Goal: Information Seeking & Learning: Learn about a topic

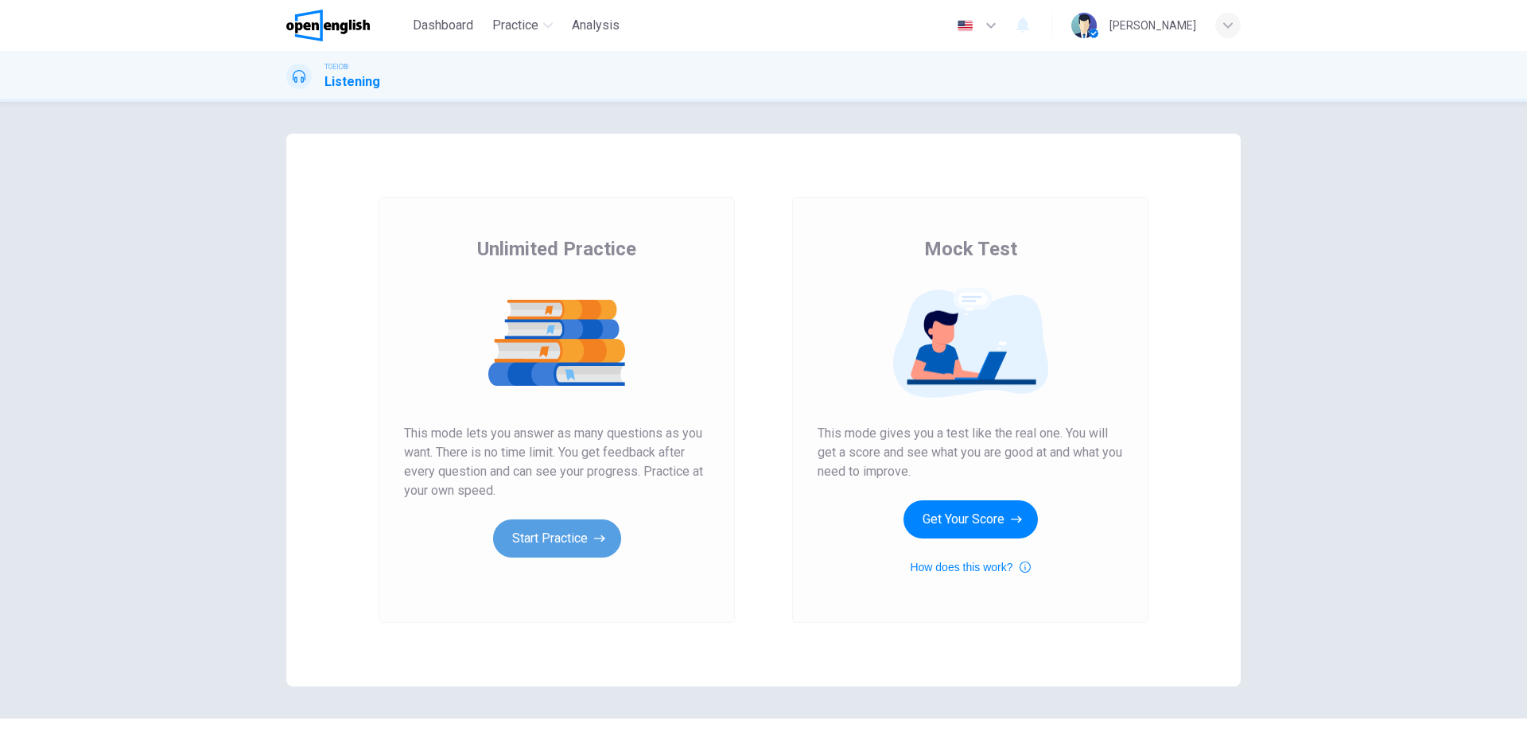
click at [534, 536] on button "Start Practice" at bounding box center [557, 538] width 128 height 38
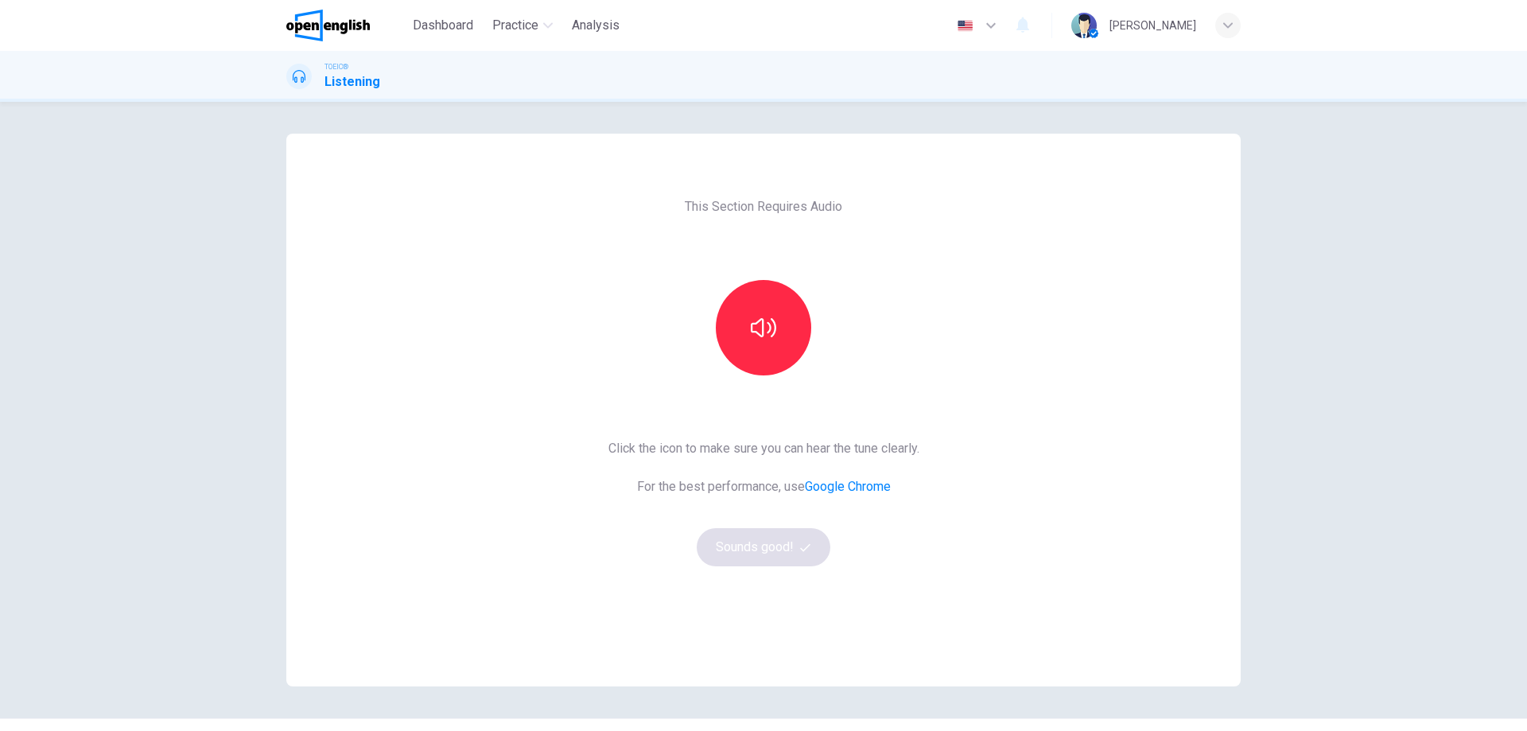
click at [783, 322] on button "button" at bounding box center [763, 327] width 95 height 95
click at [756, 323] on icon "button" at bounding box center [763, 327] width 25 height 25
click at [771, 544] on button "Sounds good!" at bounding box center [764, 547] width 134 height 38
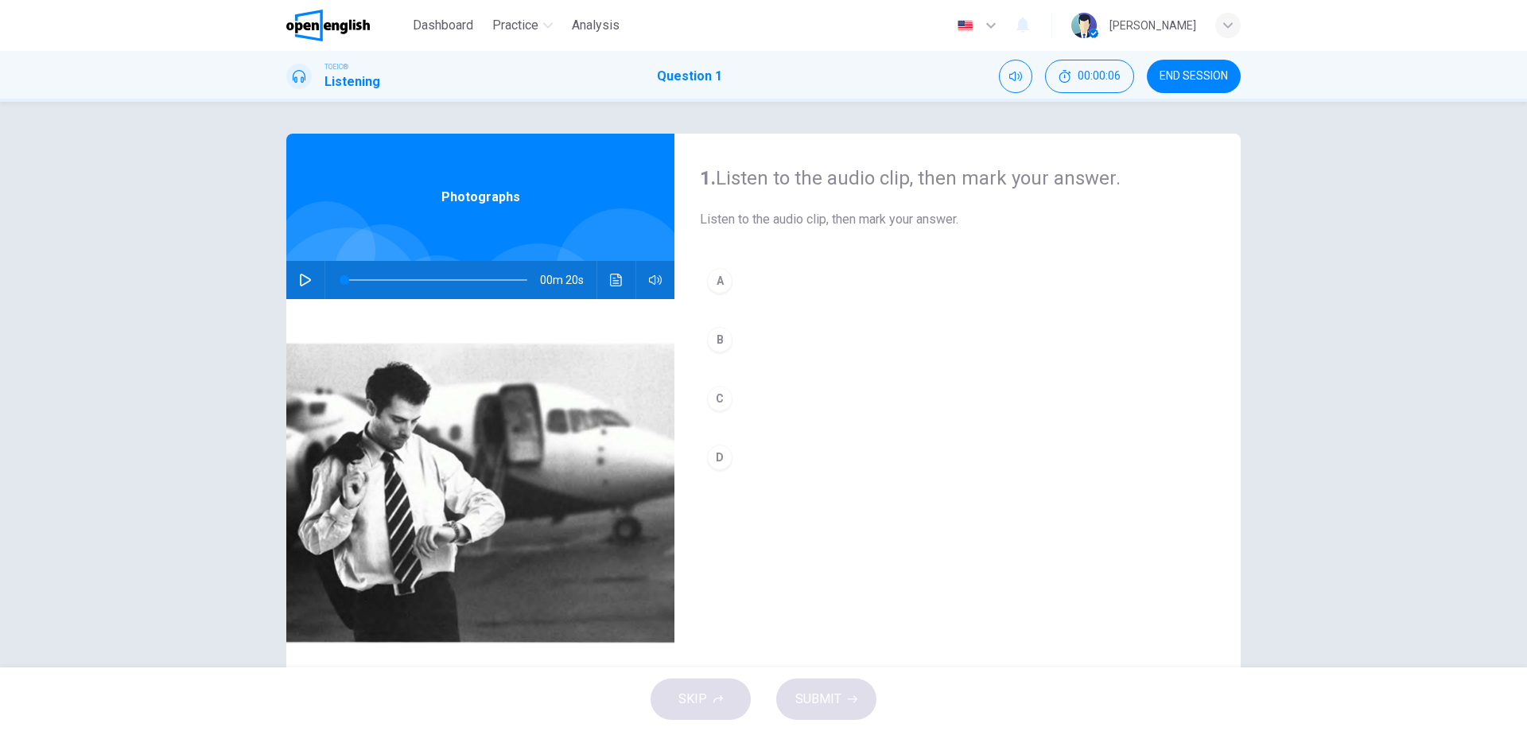
click at [302, 277] on icon "button" at bounding box center [305, 280] width 11 height 13
click at [305, 274] on icon "button" at bounding box center [305, 280] width 13 height 13
click at [299, 278] on icon "button" at bounding box center [305, 280] width 13 height 13
click at [303, 278] on icon "button" at bounding box center [305, 280] width 11 height 13
click at [295, 273] on button "button" at bounding box center [305, 280] width 25 height 38
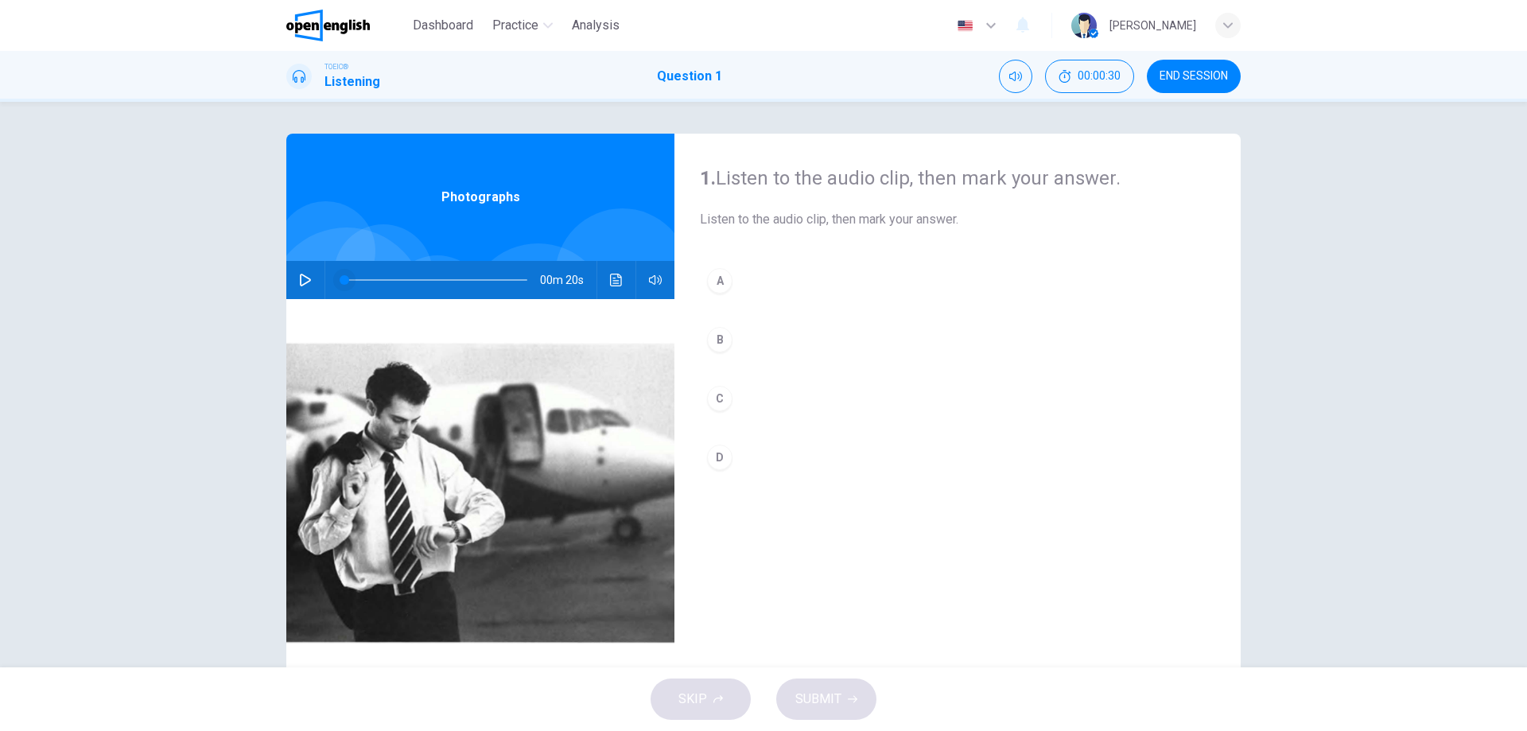
click at [306, 285] on icon "button" at bounding box center [305, 280] width 13 height 13
click at [295, 275] on button "button" at bounding box center [305, 280] width 25 height 38
click at [344, 279] on span at bounding box center [345, 280] width 10 height 10
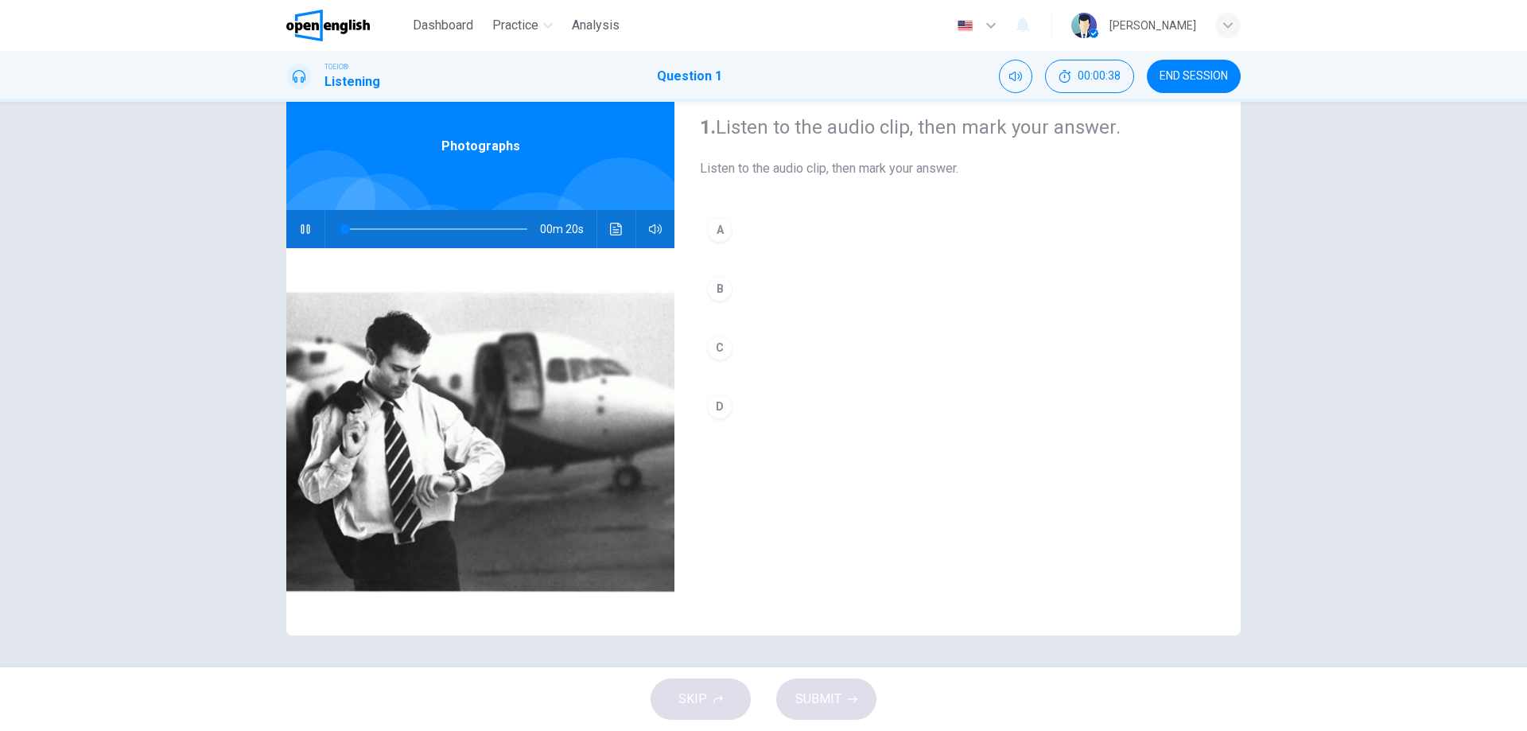
drag, startPoint x: 343, startPoint y: 279, endPoint x: 371, endPoint y: 278, distance: 28.6
click at [371, 278] on img at bounding box center [480, 441] width 388 height 387
click at [717, 289] on div "B" at bounding box center [719, 288] width 25 height 25
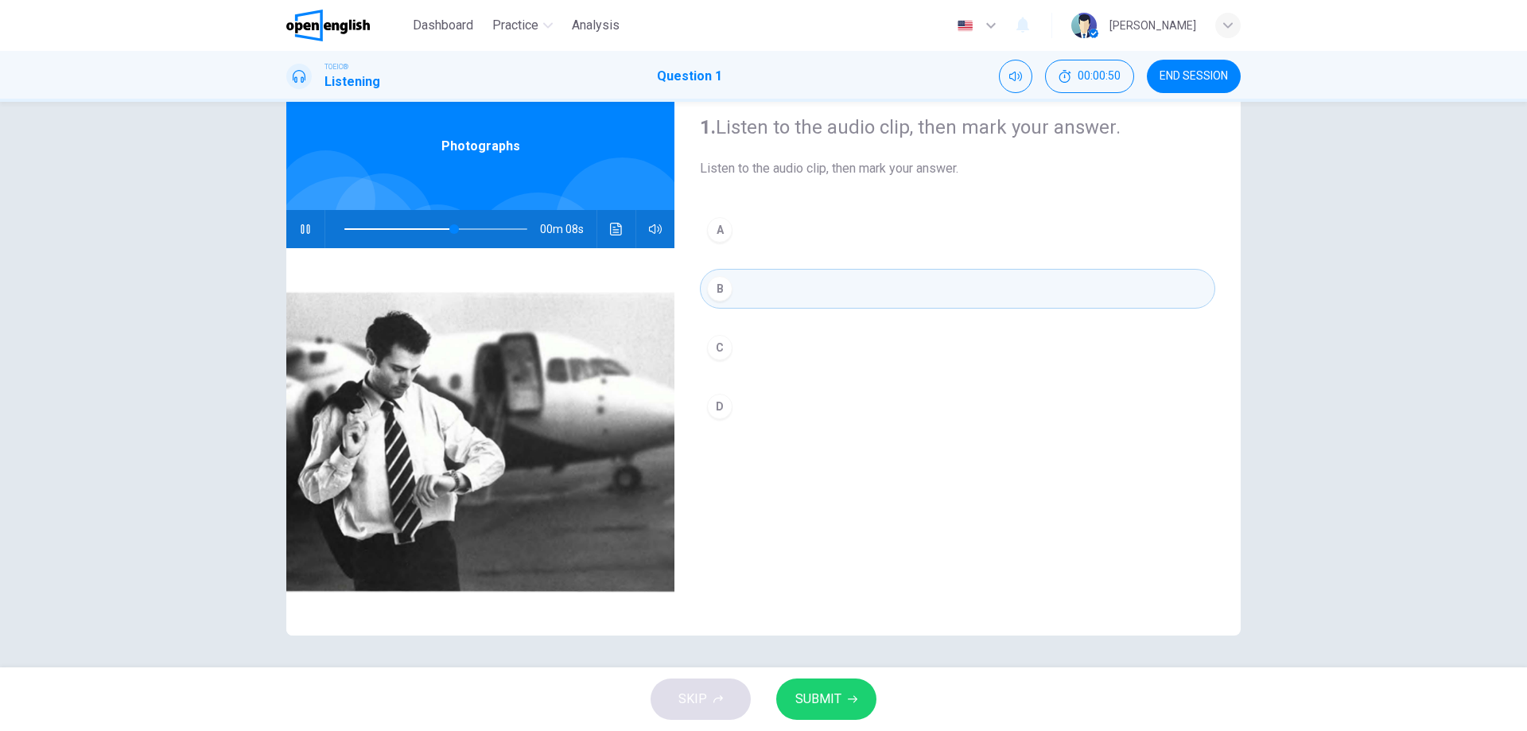
click at [814, 694] on span "SUBMIT" at bounding box center [818, 699] width 46 height 22
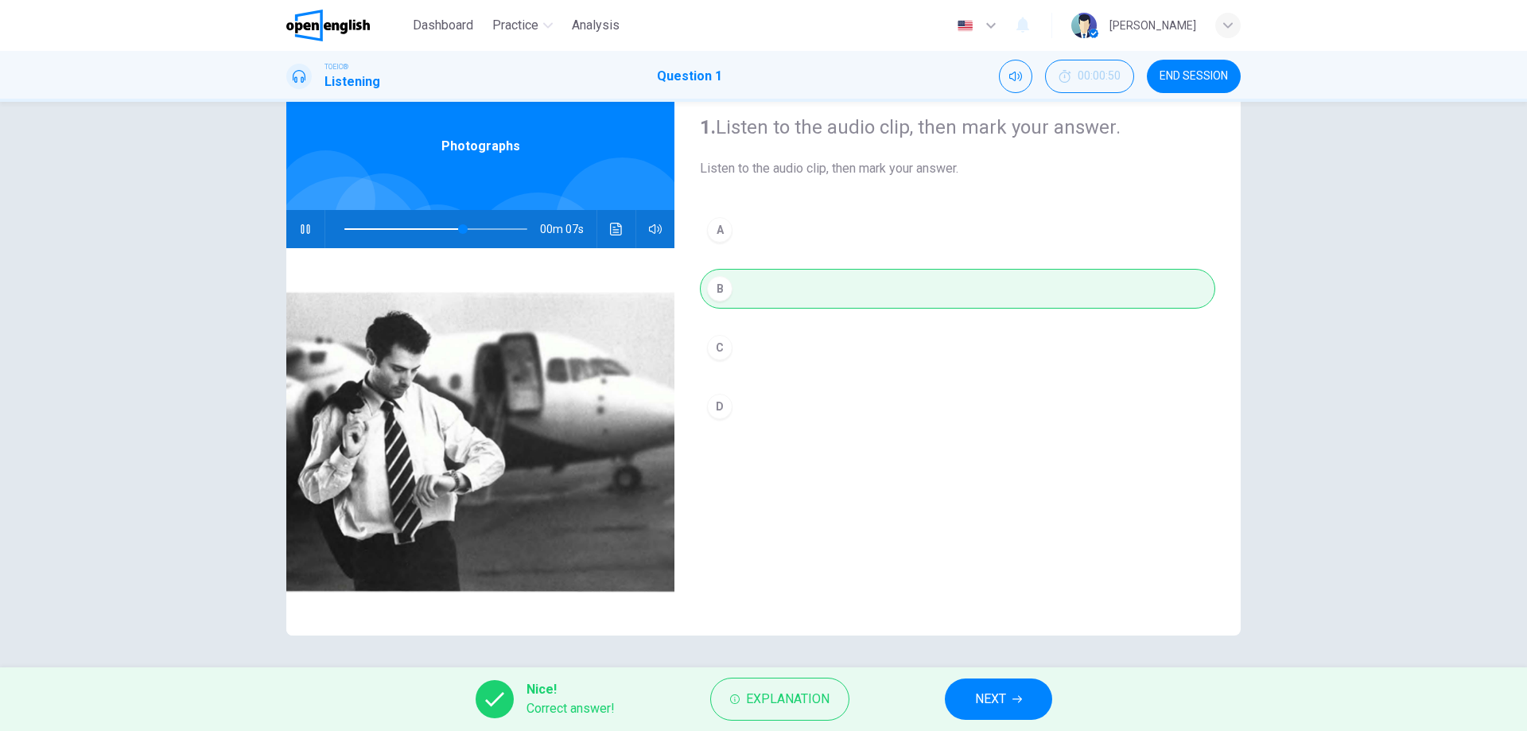
type input "**"
click at [985, 695] on span "NEXT" at bounding box center [990, 699] width 31 height 22
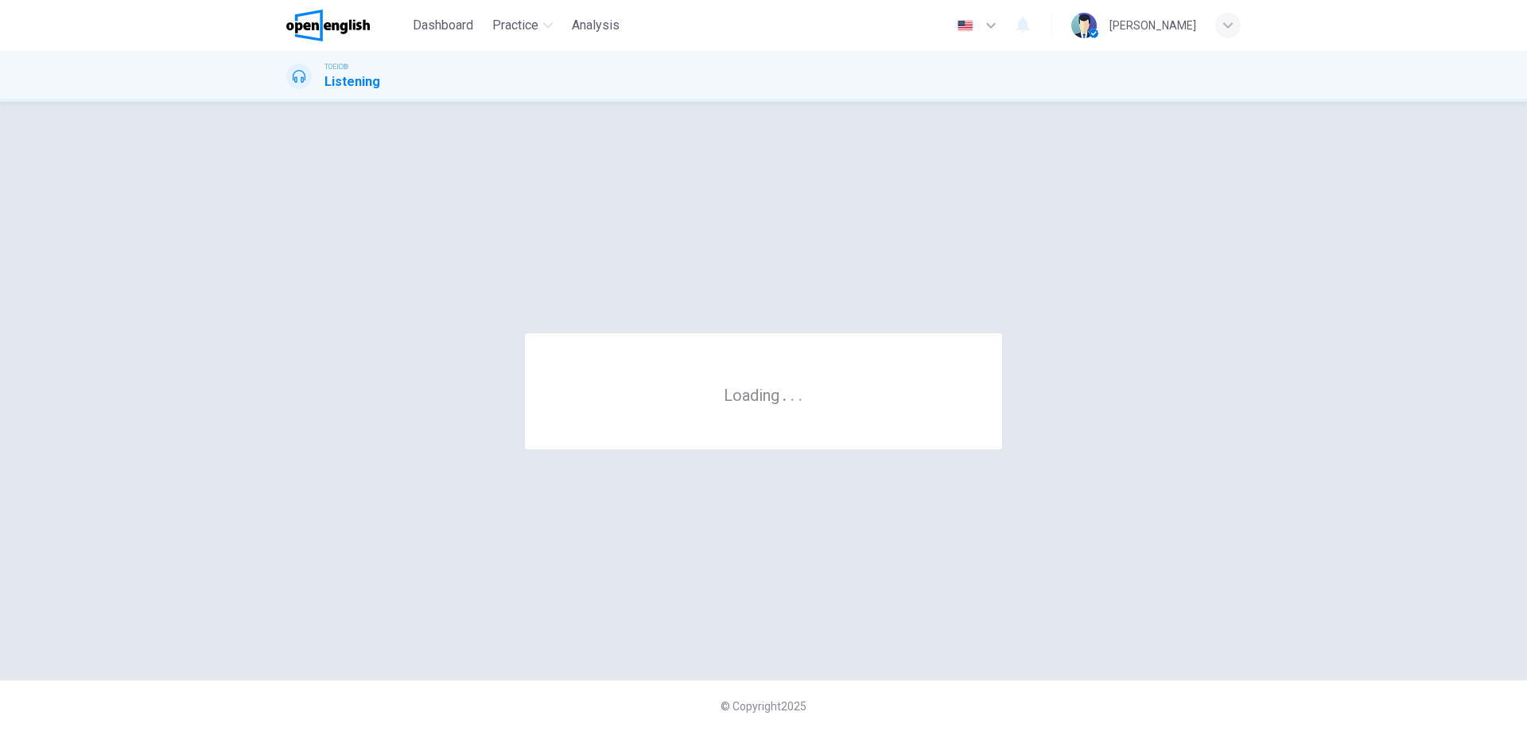
scroll to position [0, 0]
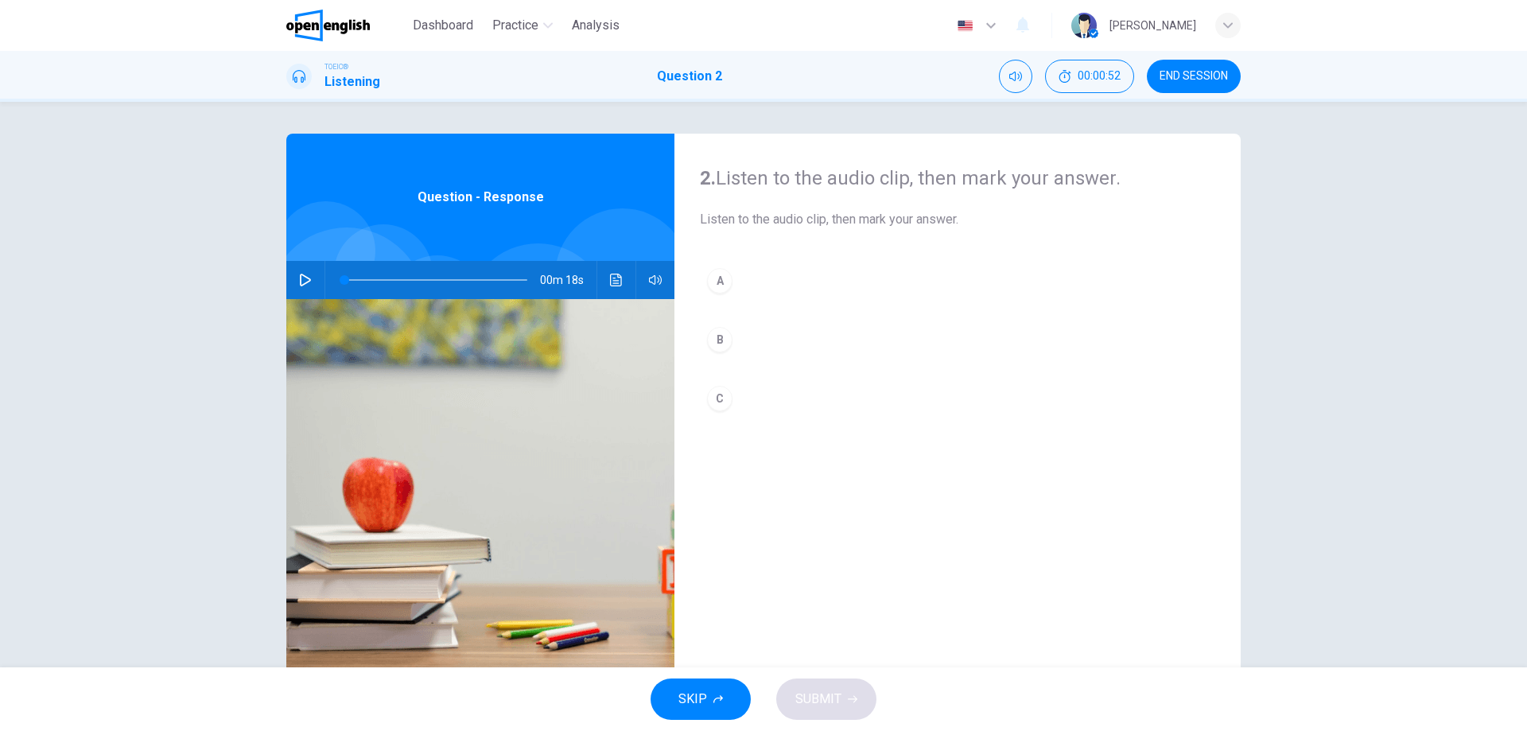
click at [294, 278] on button "button" at bounding box center [305, 280] width 25 height 38
click at [299, 282] on icon "button" at bounding box center [305, 280] width 13 height 13
click at [714, 333] on div "B" at bounding box center [719, 339] width 25 height 25
click at [726, 342] on div "B" at bounding box center [719, 339] width 25 height 25
click at [721, 340] on div "B" at bounding box center [719, 339] width 25 height 25
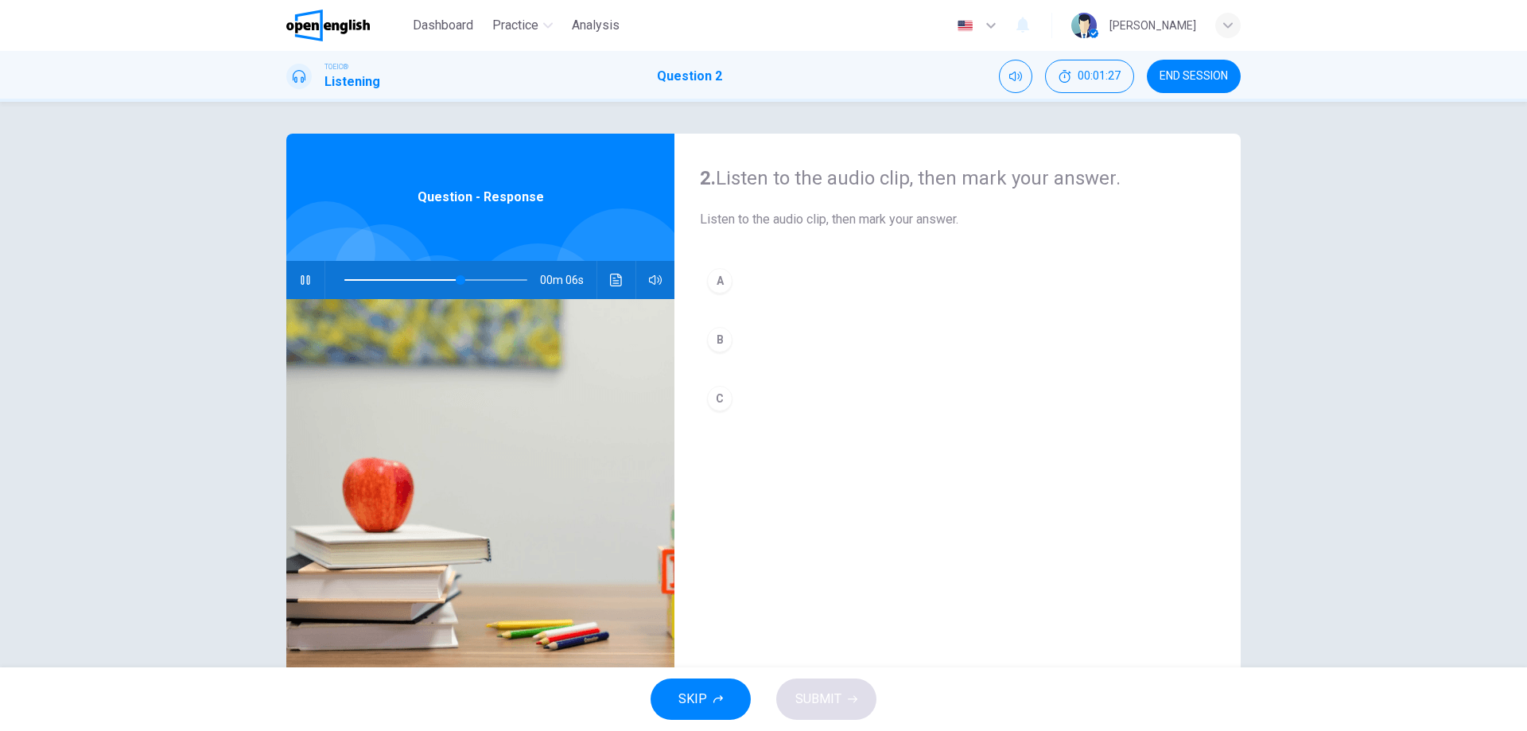
click at [709, 336] on div "B" at bounding box center [719, 339] width 25 height 25
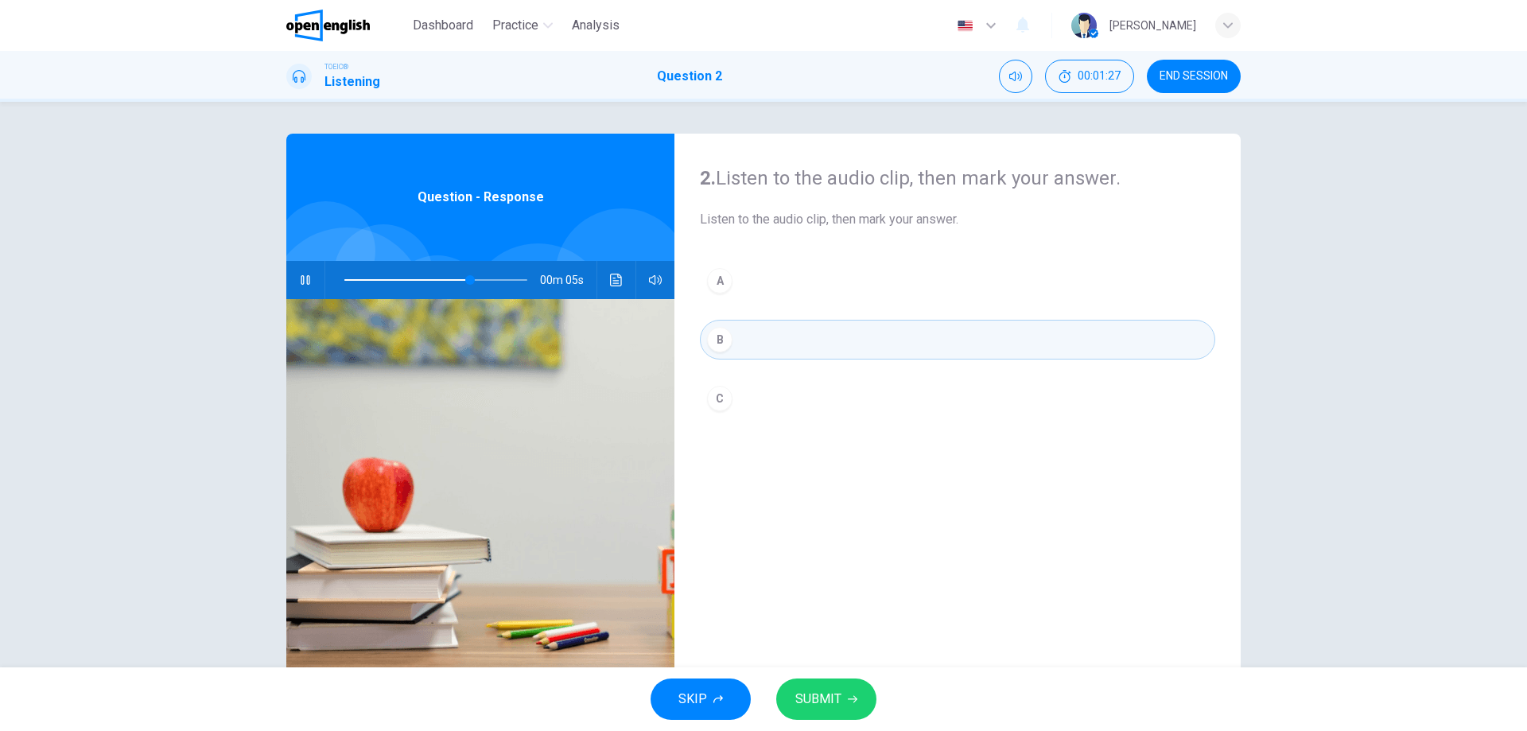
type input "*"
click at [709, 336] on div "B" at bounding box center [719, 339] width 25 height 25
click at [844, 700] on button "SUBMIT" at bounding box center [826, 698] width 100 height 41
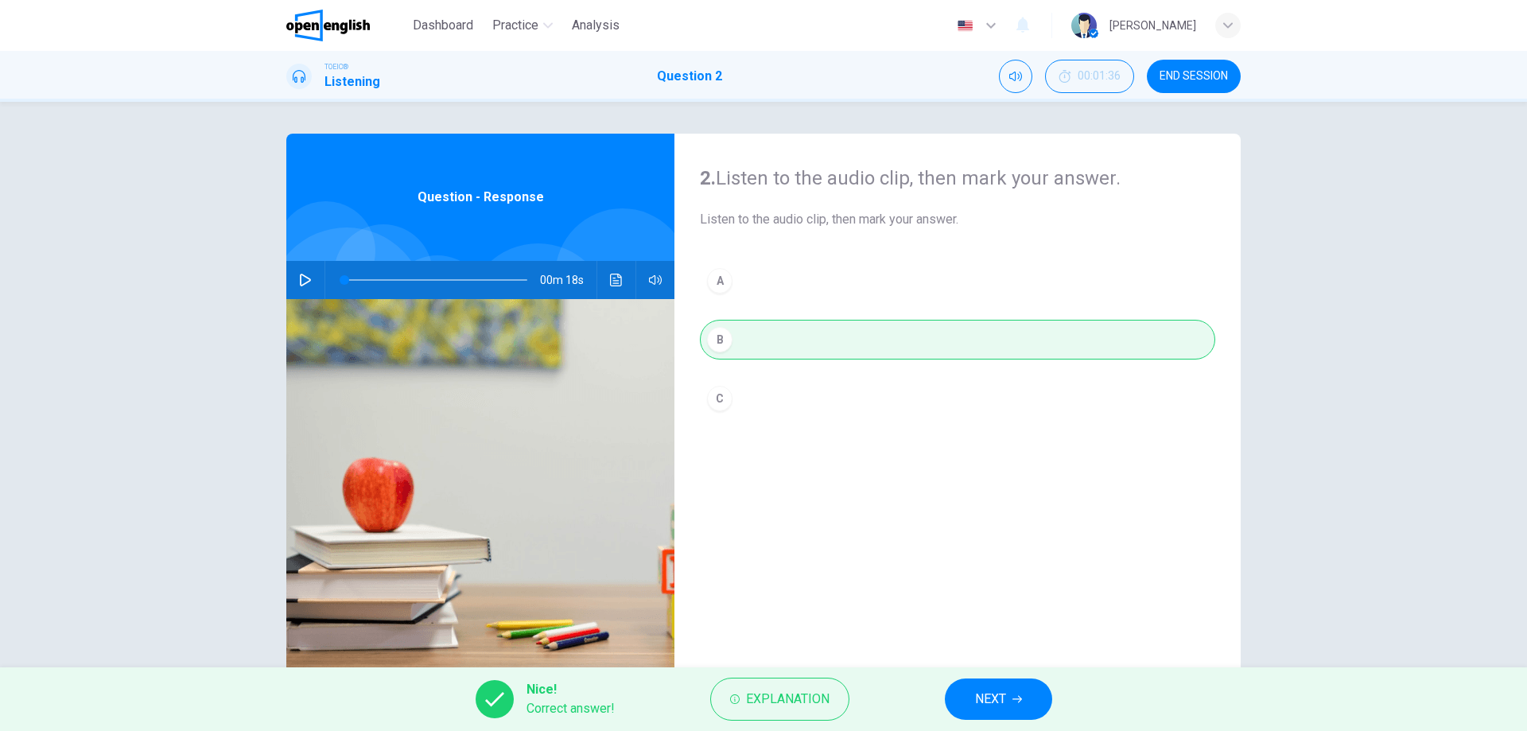
click at [984, 684] on button "NEXT" at bounding box center [998, 698] width 107 height 41
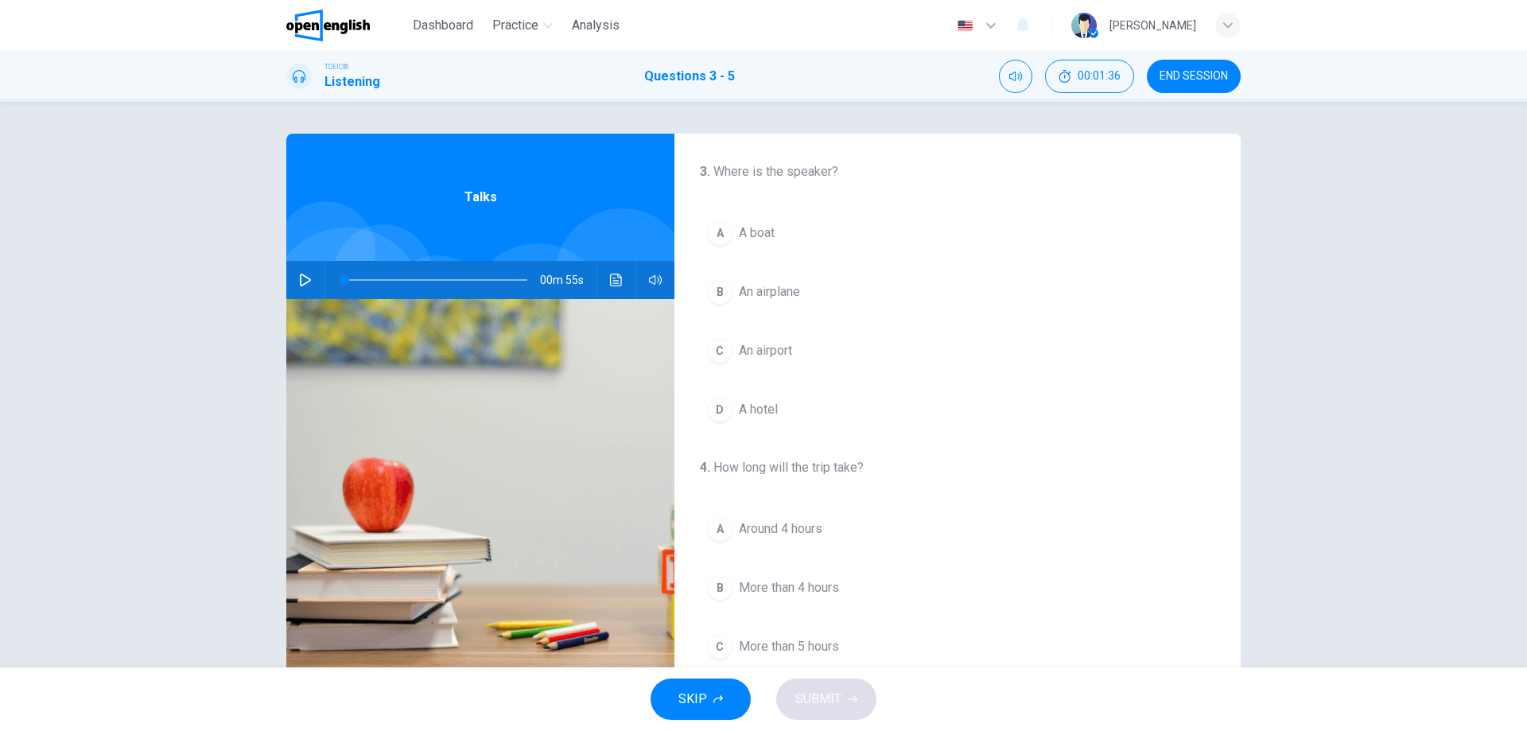
click at [300, 286] on icon "button" at bounding box center [305, 280] width 13 height 13
click at [309, 277] on button "button" at bounding box center [305, 280] width 25 height 38
click at [302, 275] on icon "button" at bounding box center [305, 280] width 13 height 13
click at [299, 280] on icon "button" at bounding box center [305, 280] width 13 height 13
drag, startPoint x: 442, startPoint y: 280, endPoint x: 416, endPoint y: 285, distance: 26.7
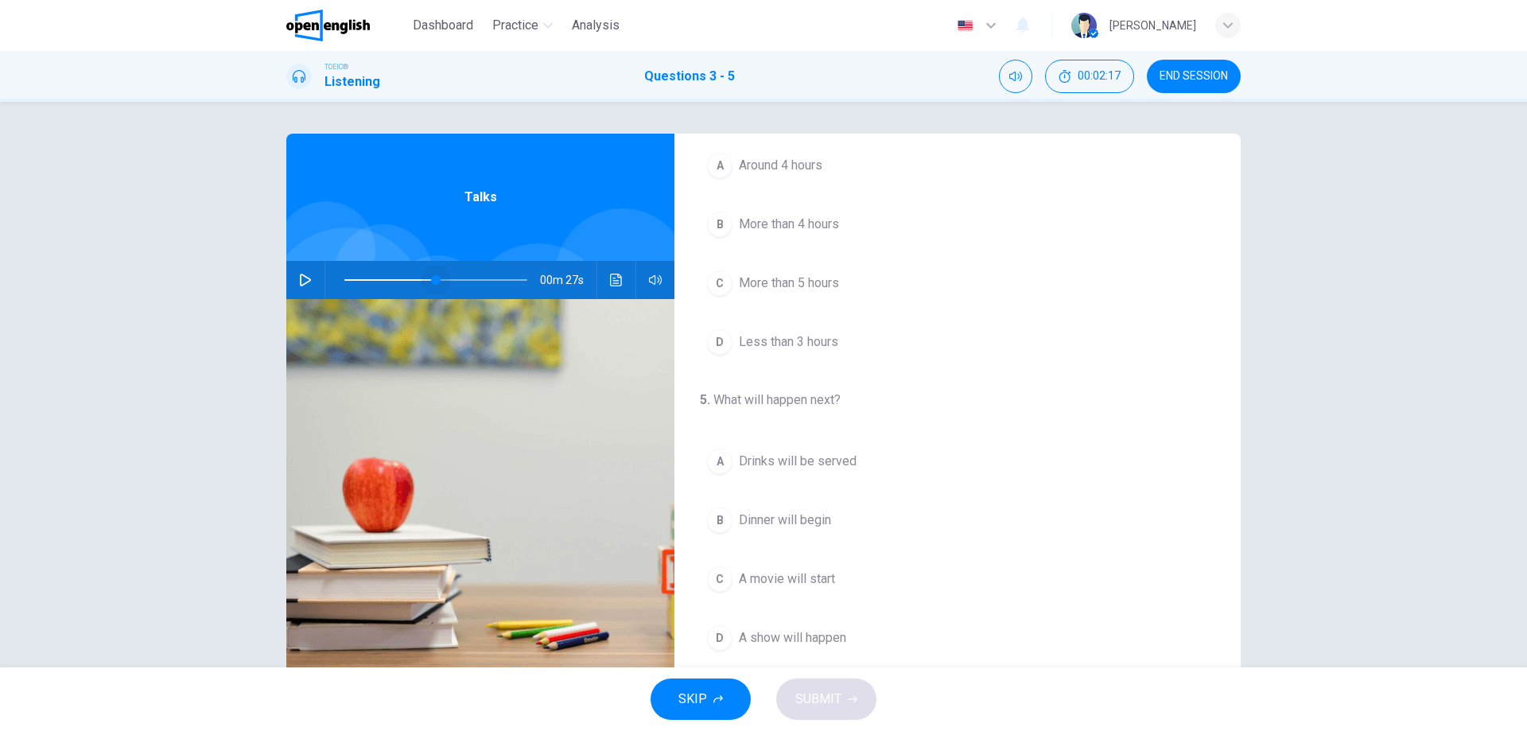
click at [431, 285] on span at bounding box center [436, 280] width 10 height 10
drag, startPoint x: 416, startPoint y: 285, endPoint x: 393, endPoint y: 285, distance: 23.1
click at [409, 285] on span at bounding box center [414, 280] width 10 height 10
click at [300, 282] on icon "button" at bounding box center [305, 280] width 13 height 13
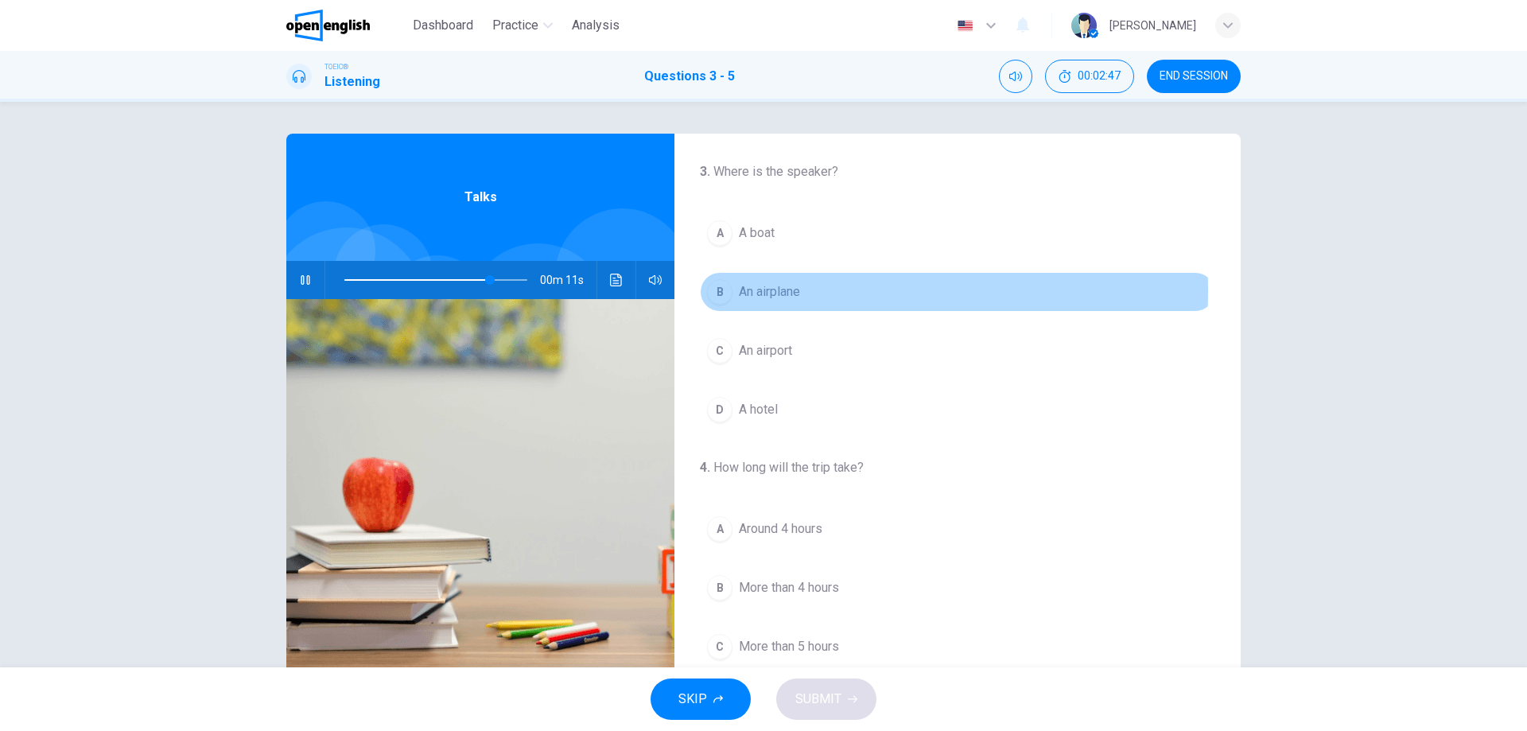
click at [713, 291] on div "B" at bounding box center [719, 291] width 25 height 25
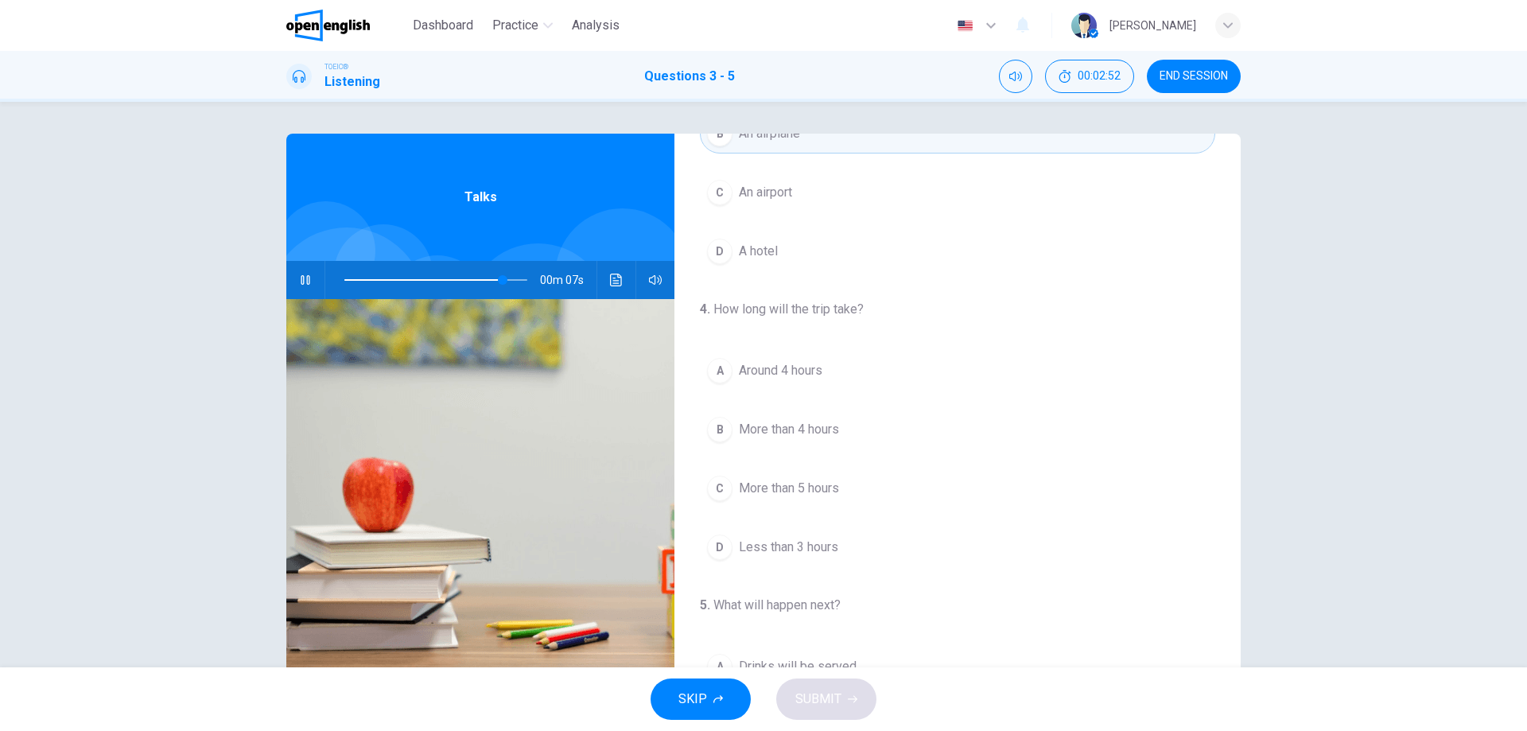
scroll to position [159, 0]
click at [718, 366] on div "A" at bounding box center [719, 369] width 25 height 25
click at [712, 373] on div "A" at bounding box center [719, 369] width 25 height 25
click at [720, 370] on div "A" at bounding box center [719, 369] width 25 height 25
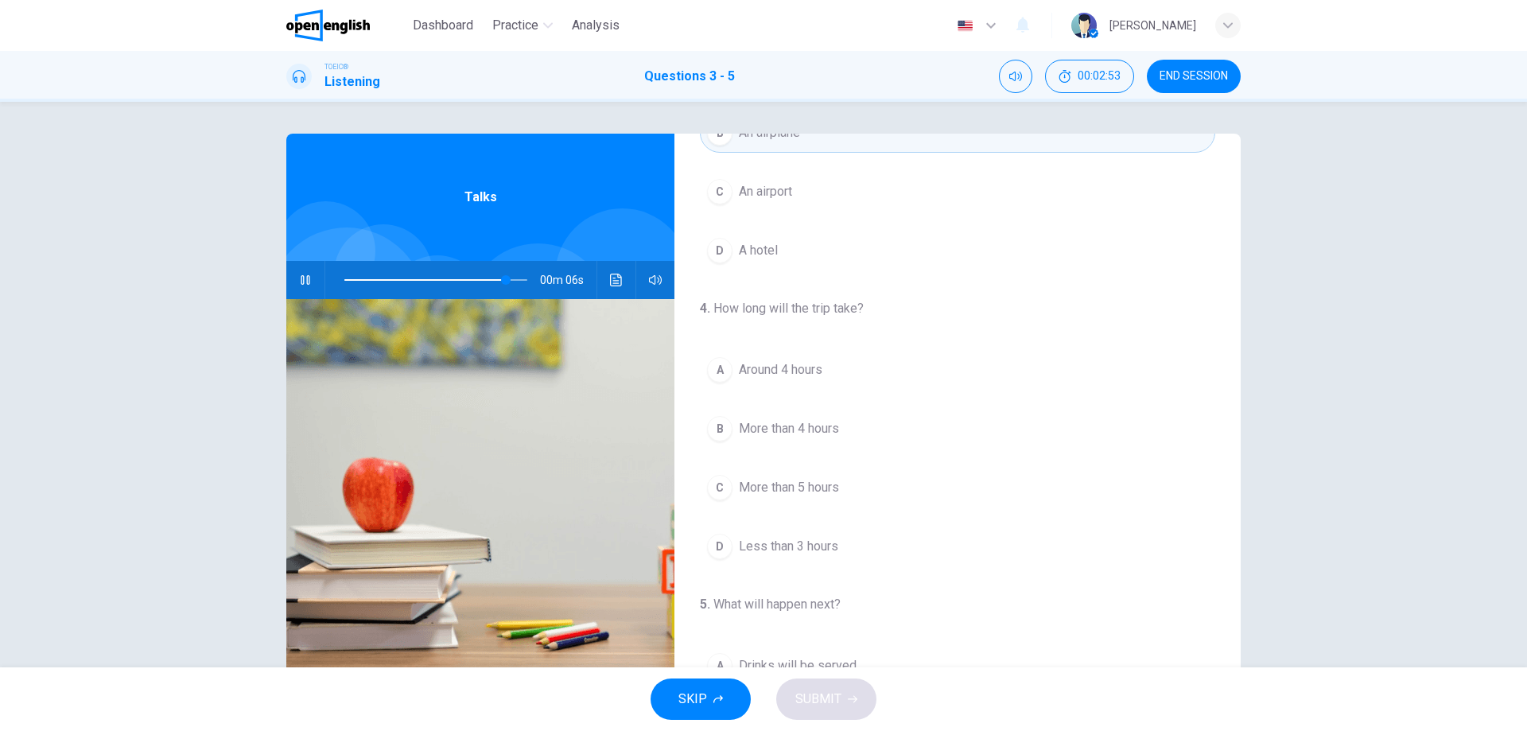
click at [726, 367] on div "A" at bounding box center [719, 369] width 25 height 25
click at [718, 369] on div "A" at bounding box center [719, 369] width 25 height 25
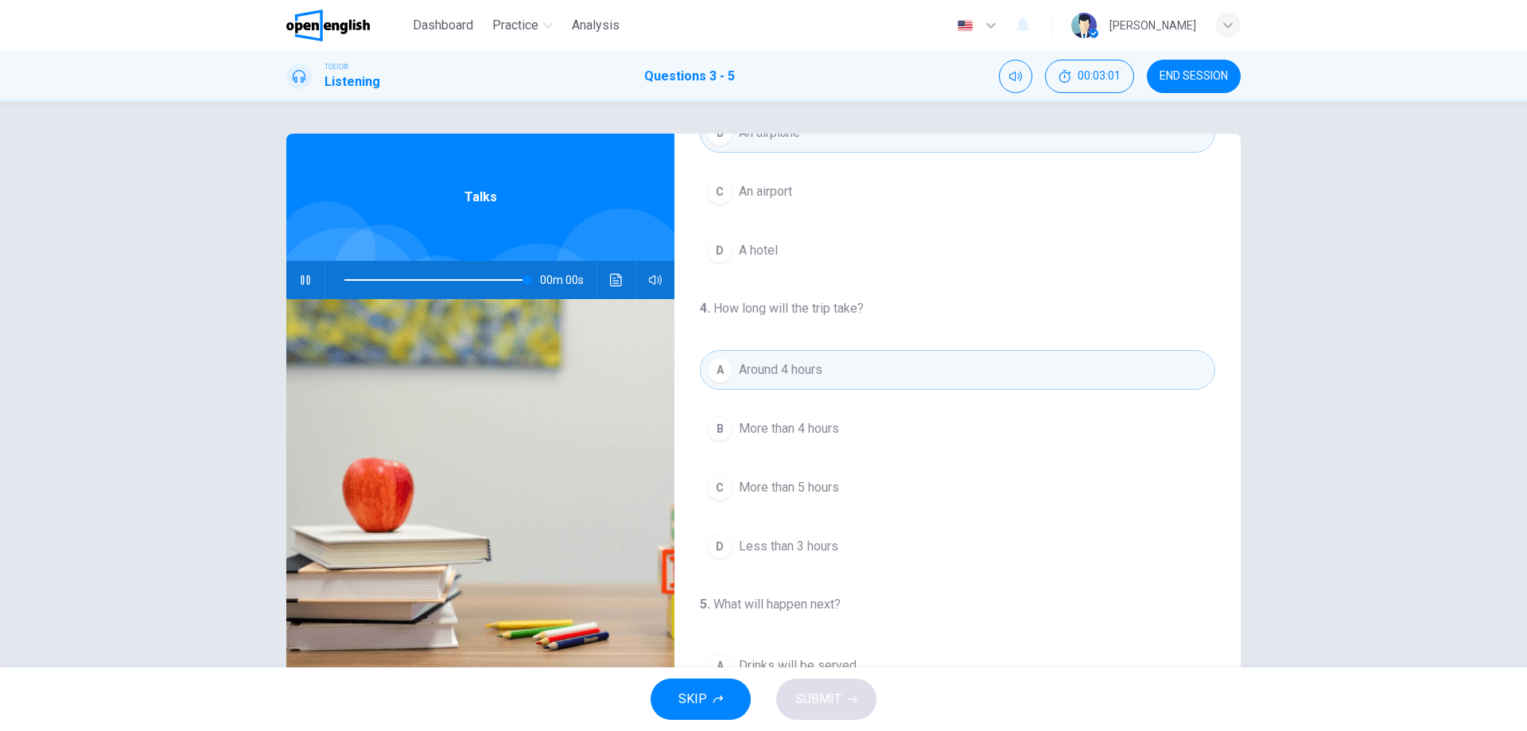
scroll to position [0, 0]
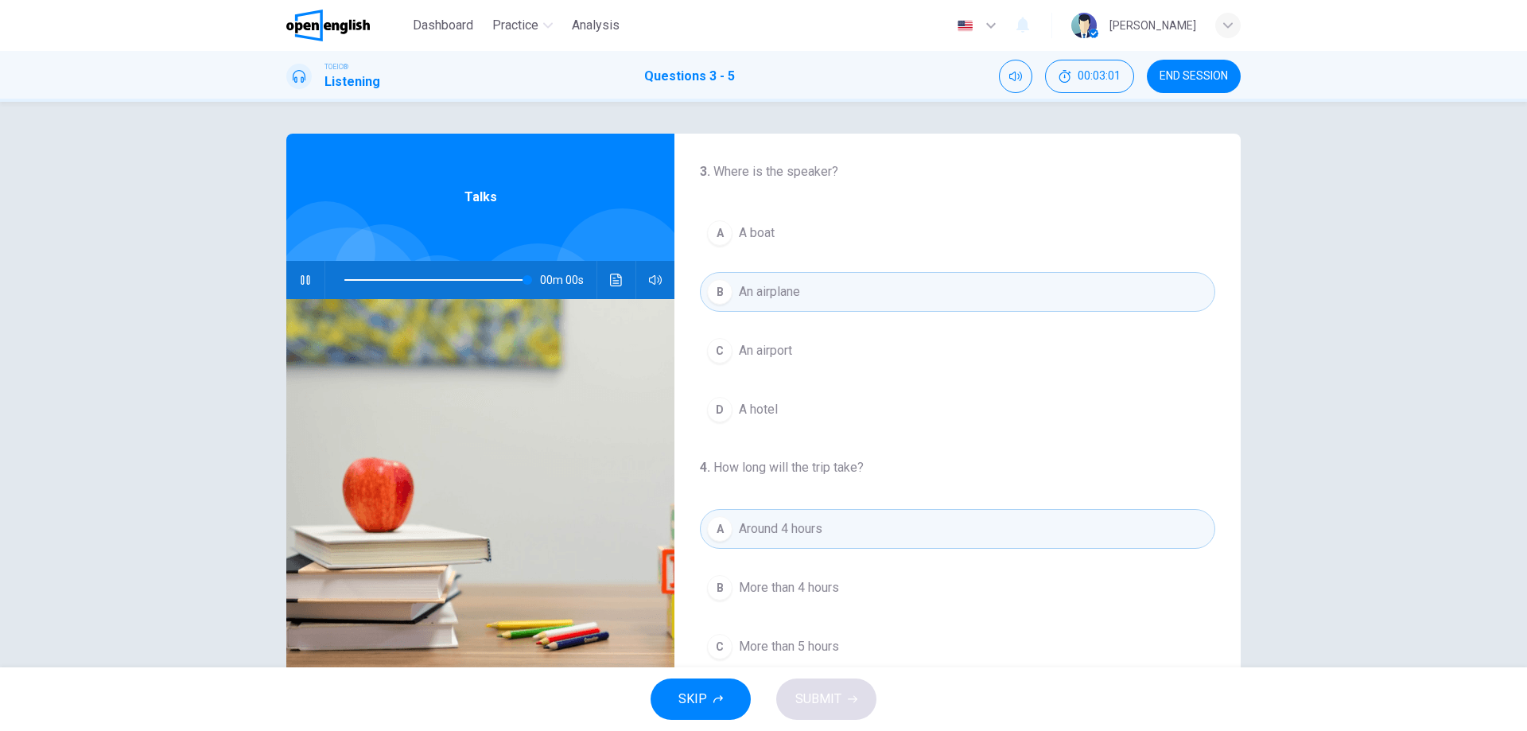
type input "*"
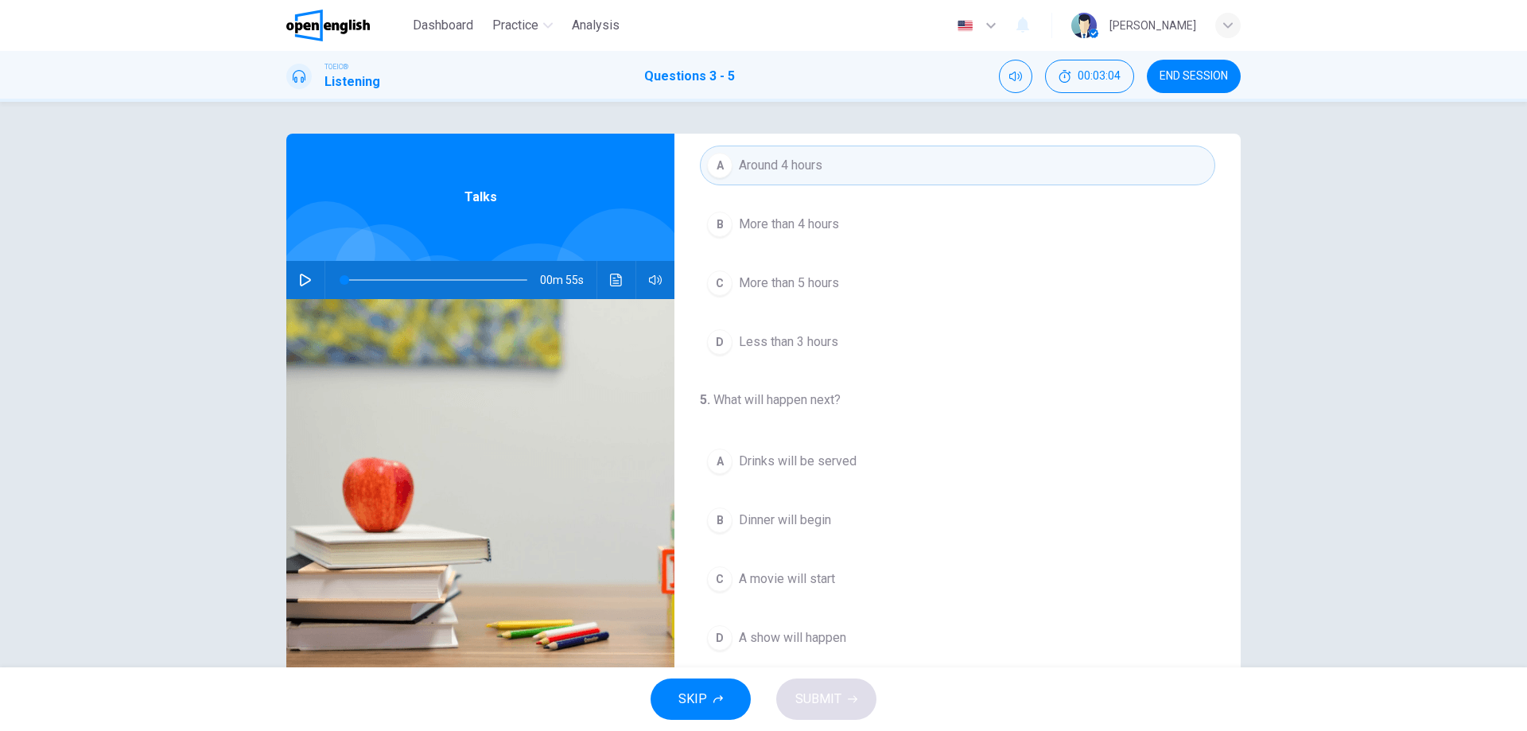
scroll to position [51, 0]
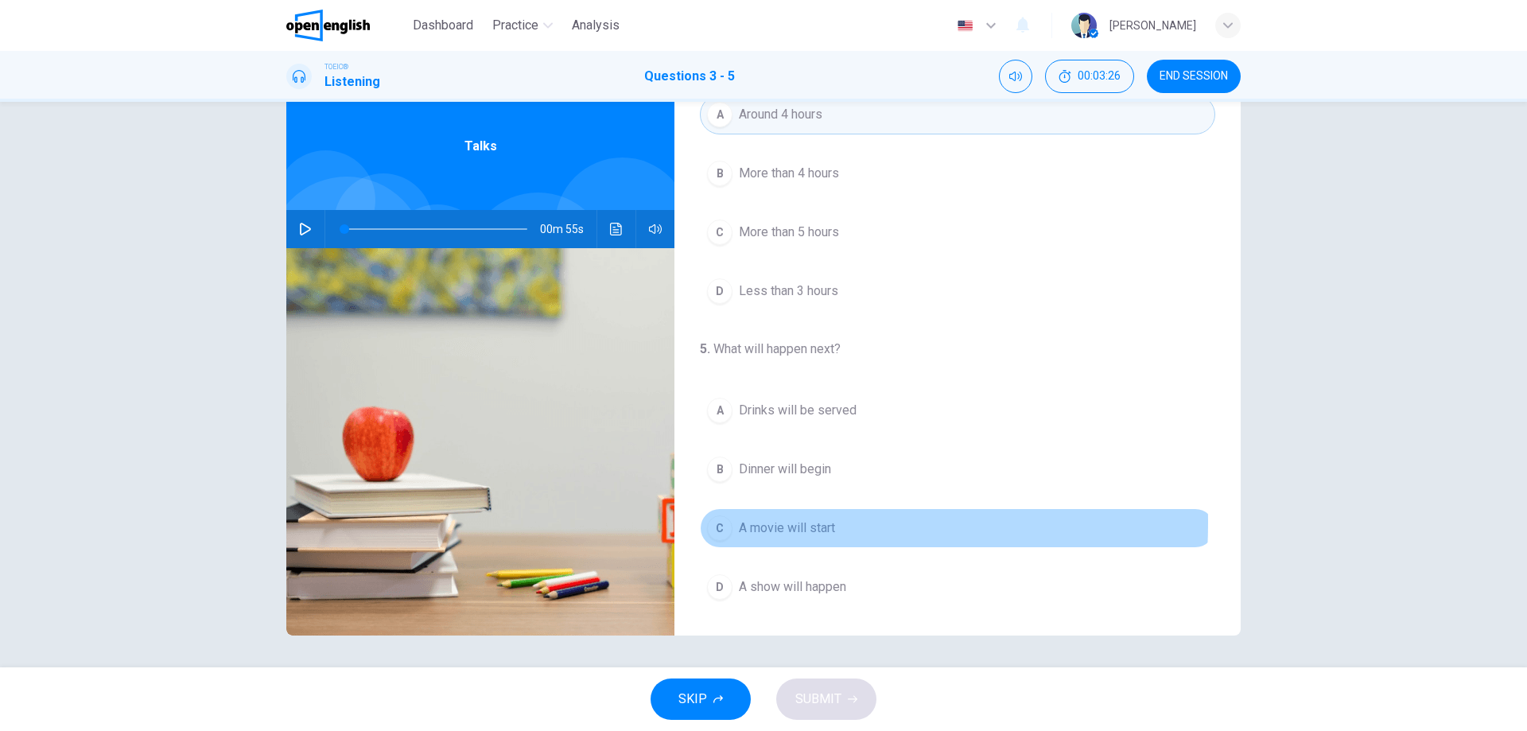
click at [707, 523] on div "C" at bounding box center [719, 527] width 25 height 25
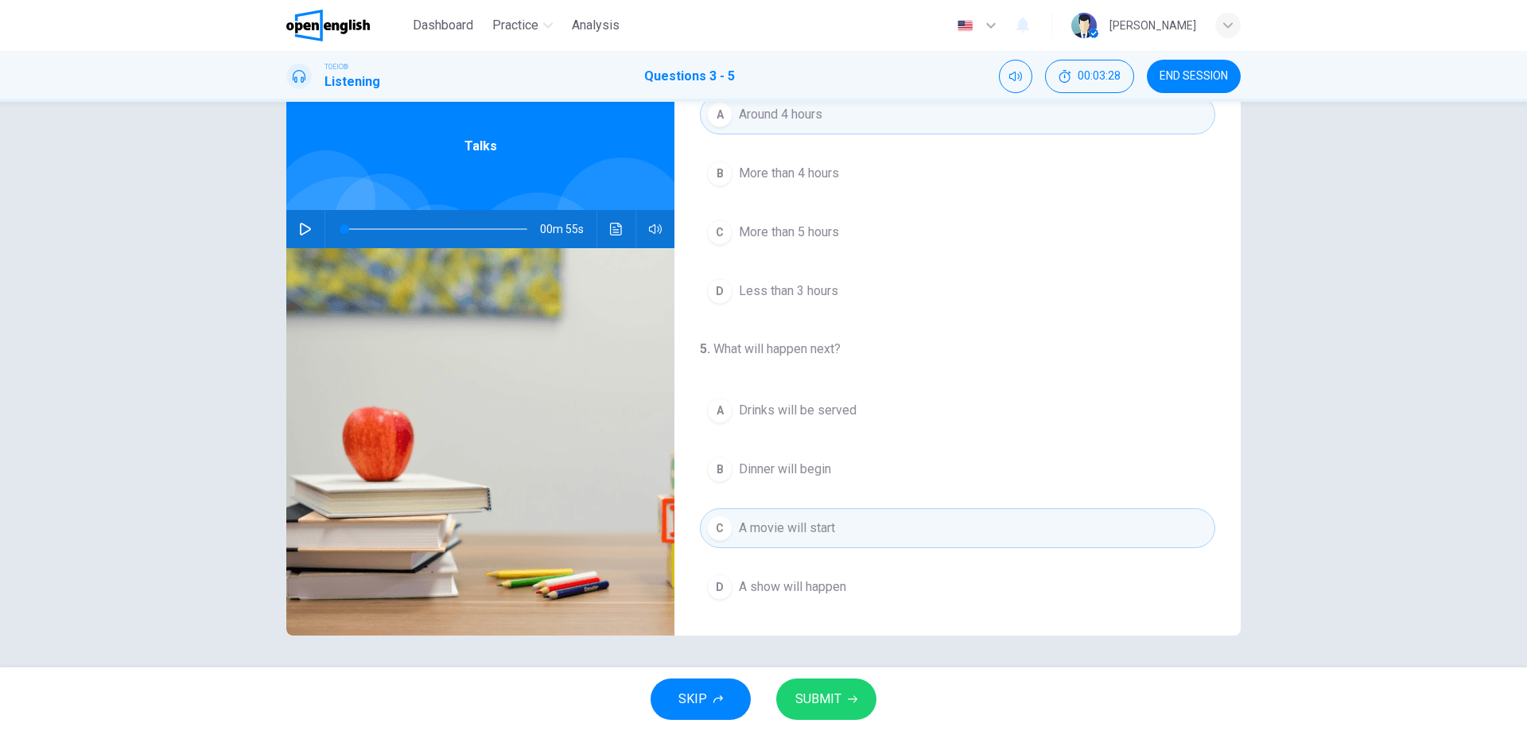
click at [828, 695] on span "SUBMIT" at bounding box center [818, 699] width 46 height 22
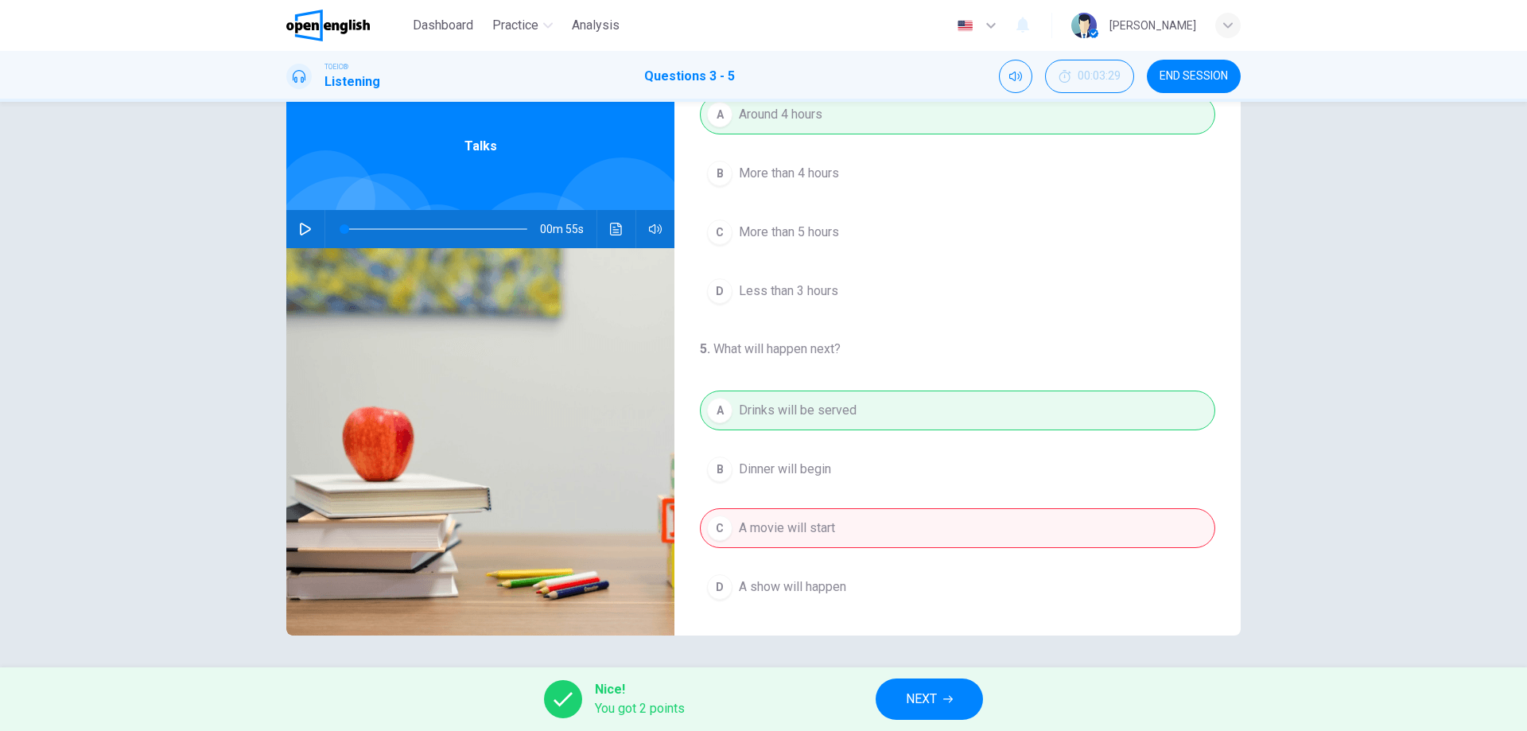
click at [942, 686] on button "NEXT" at bounding box center [929, 698] width 107 height 41
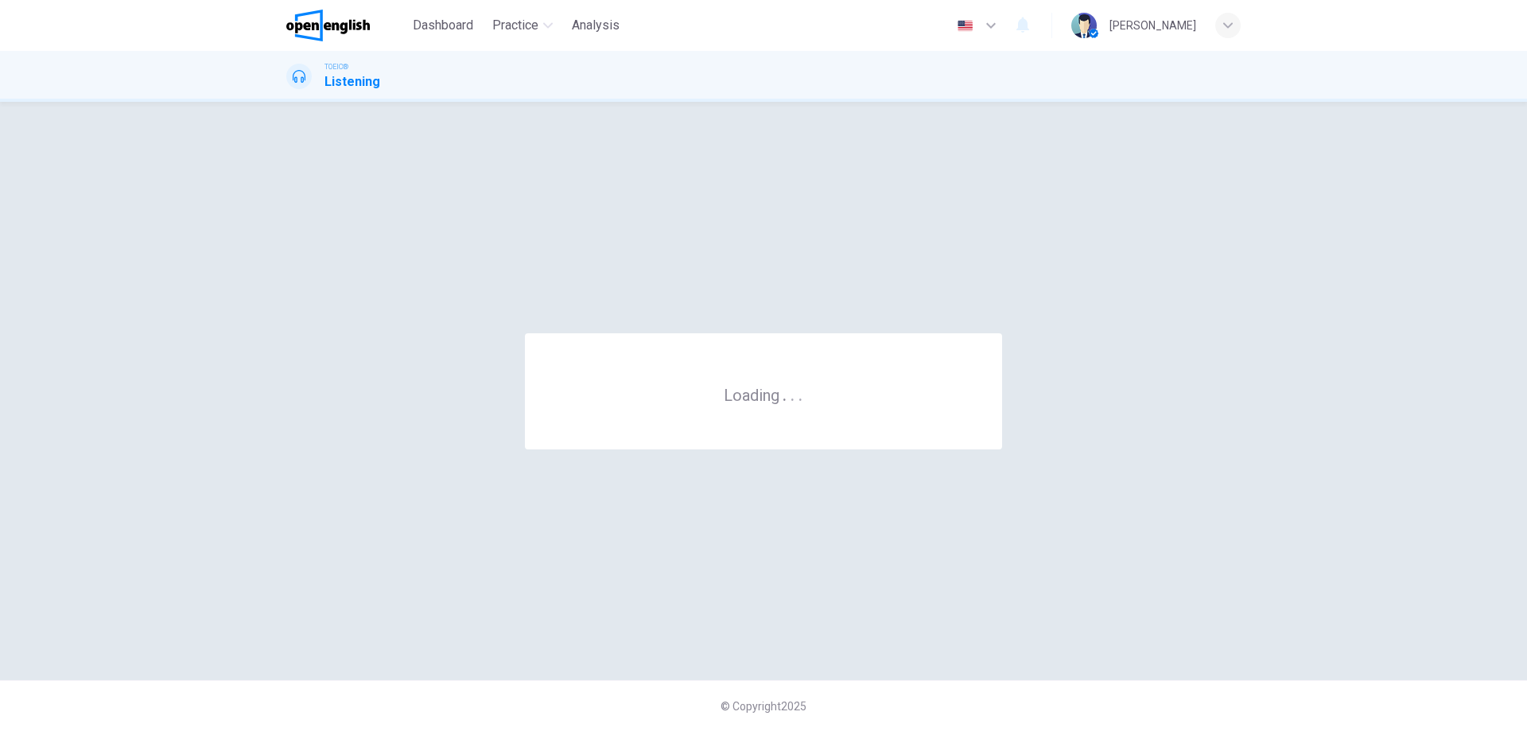
scroll to position [0, 0]
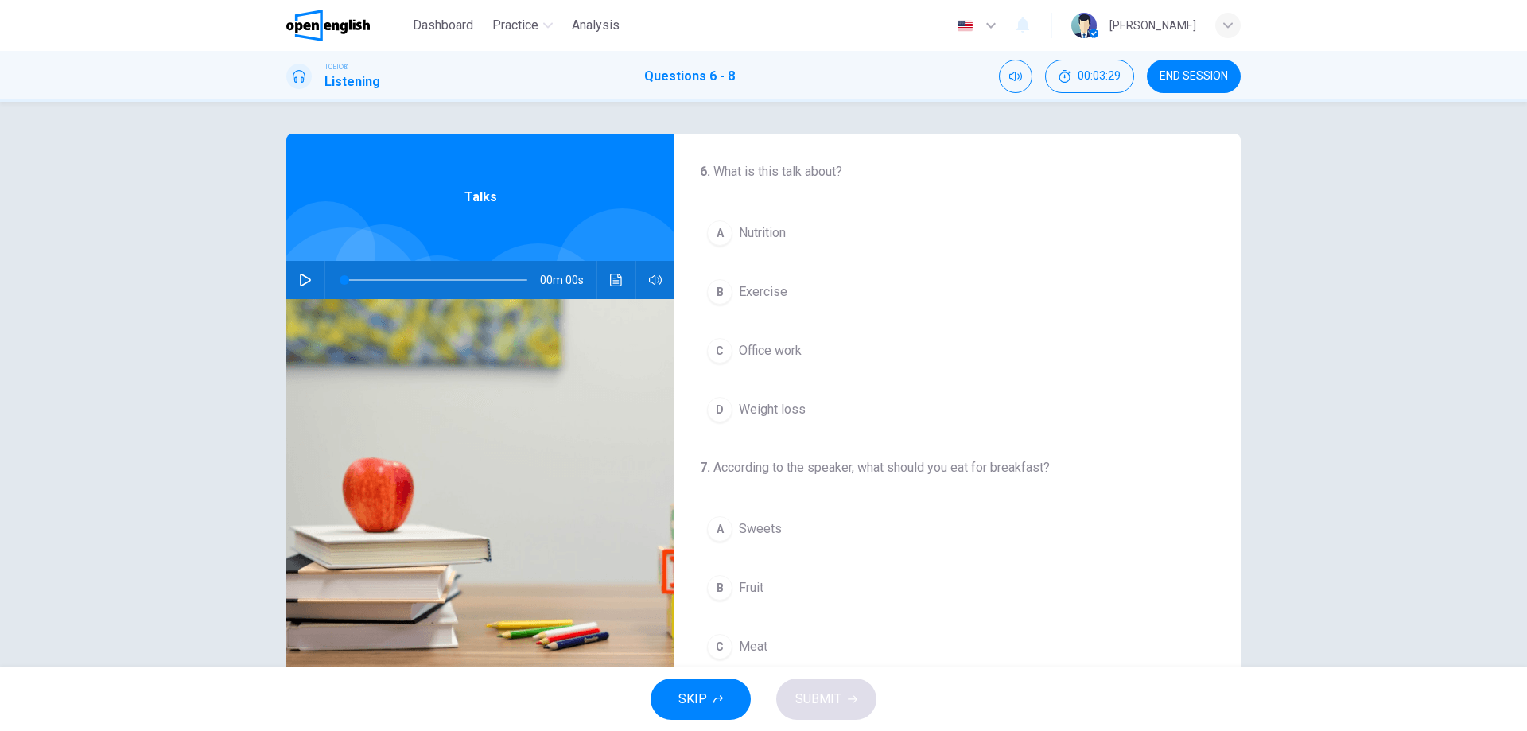
click at [300, 282] on icon "button" at bounding box center [305, 280] width 13 height 13
click at [301, 275] on icon "button" at bounding box center [305, 280] width 13 height 13
click at [721, 291] on div "B" at bounding box center [719, 291] width 25 height 25
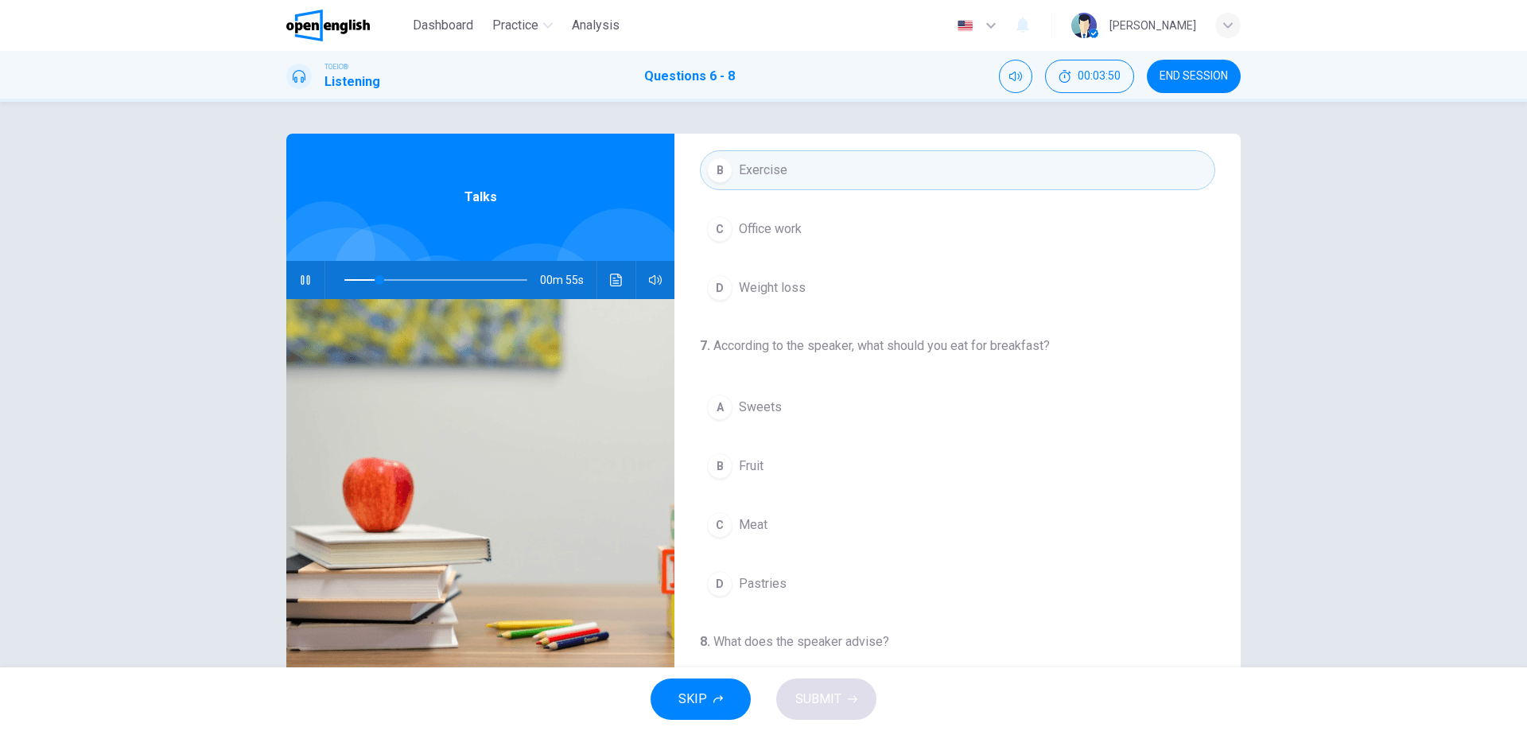
scroll to position [159, 0]
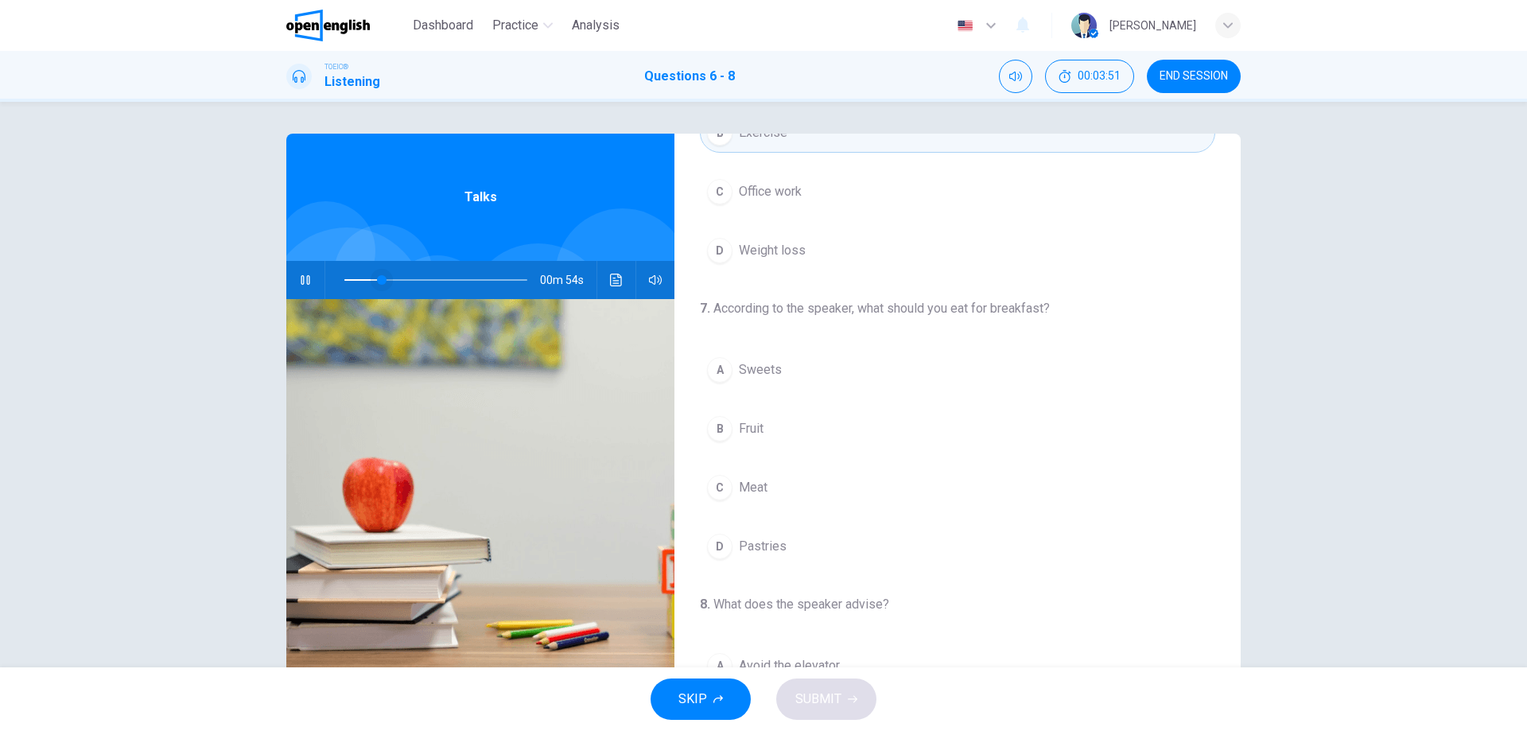
click at [377, 282] on span at bounding box center [382, 280] width 10 height 10
click at [377, 279] on span at bounding box center [382, 280] width 10 height 10
click at [377, 282] on span at bounding box center [382, 280] width 10 height 10
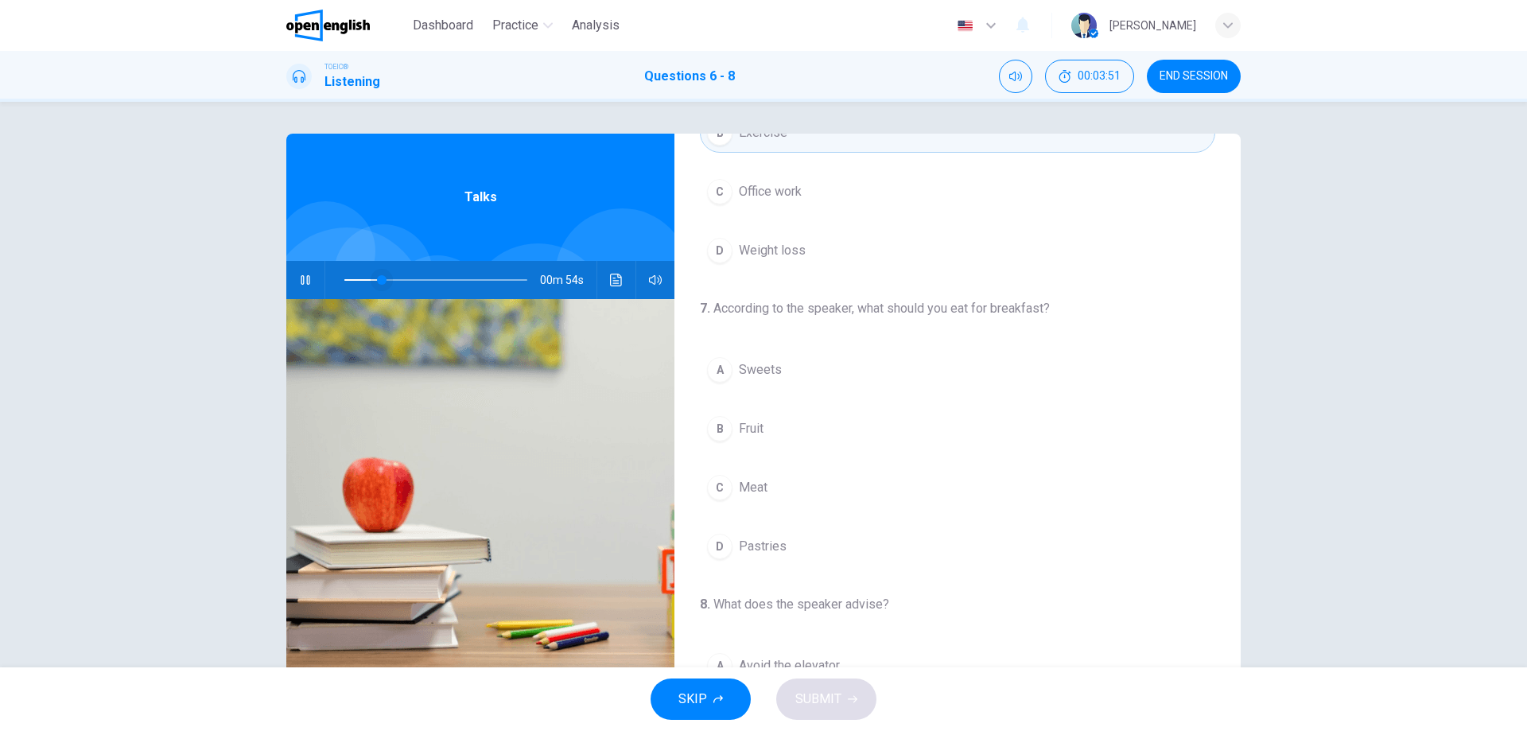
click at [377, 282] on span at bounding box center [382, 280] width 10 height 10
click at [377, 275] on span at bounding box center [382, 280] width 10 height 10
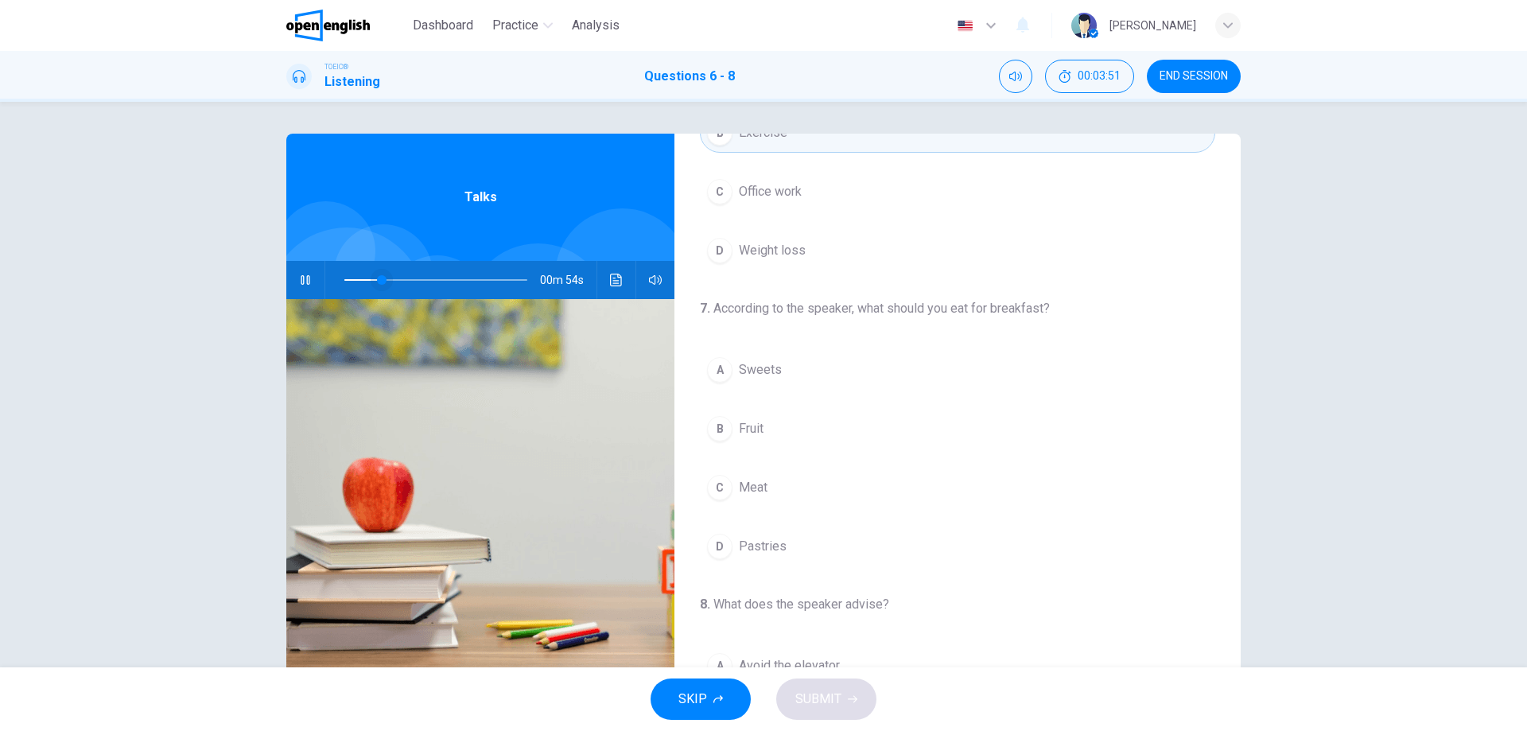
click at [379, 276] on span at bounding box center [382, 280] width 10 height 10
click at [379, 276] on span at bounding box center [383, 280] width 10 height 10
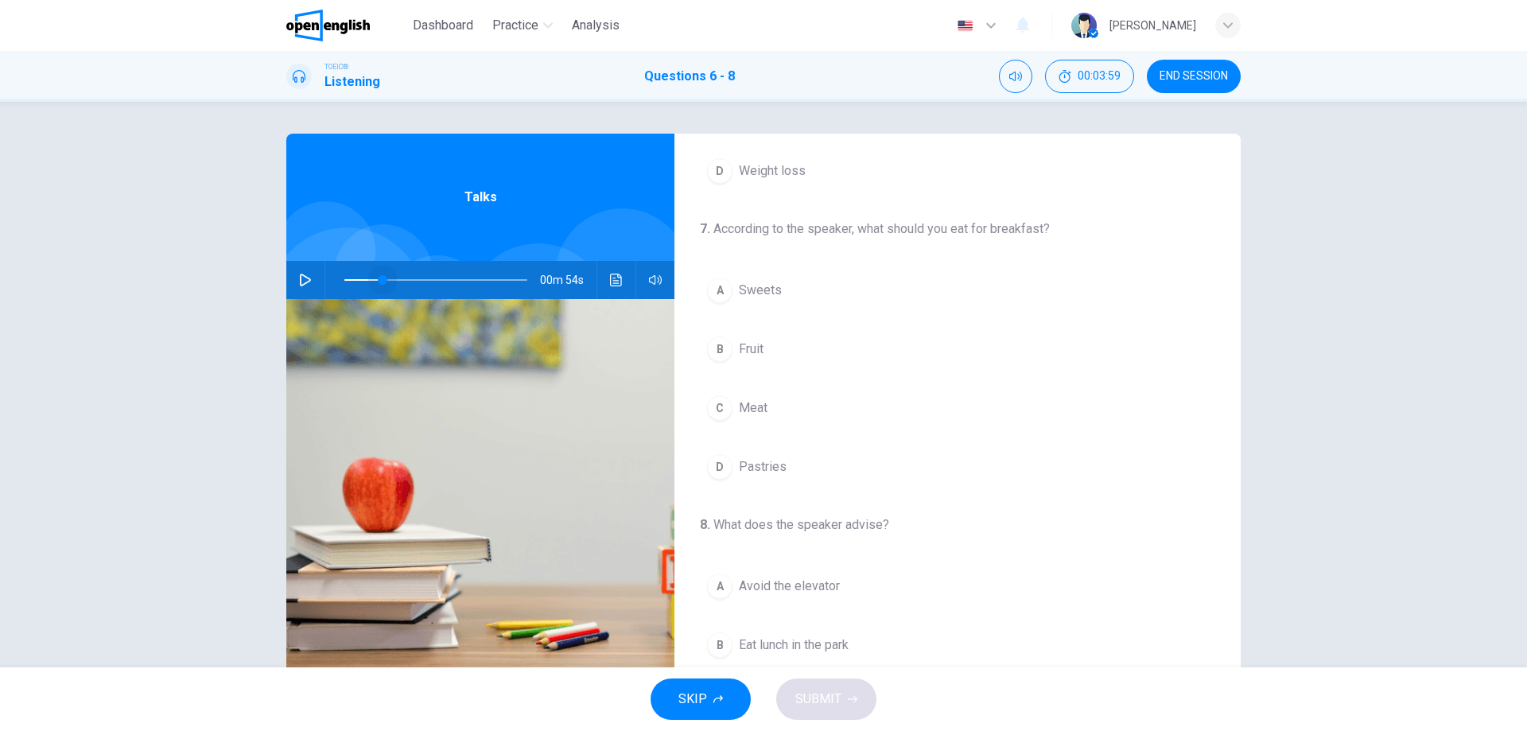
click at [379, 276] on span at bounding box center [383, 280] width 10 height 10
click at [378, 278] on span at bounding box center [383, 280] width 10 height 10
click at [362, 278] on span at bounding box center [367, 280] width 10 height 10
click at [303, 274] on icon "button" at bounding box center [305, 280] width 13 height 13
click at [733, 346] on button "B Fruit" at bounding box center [957, 349] width 515 height 40
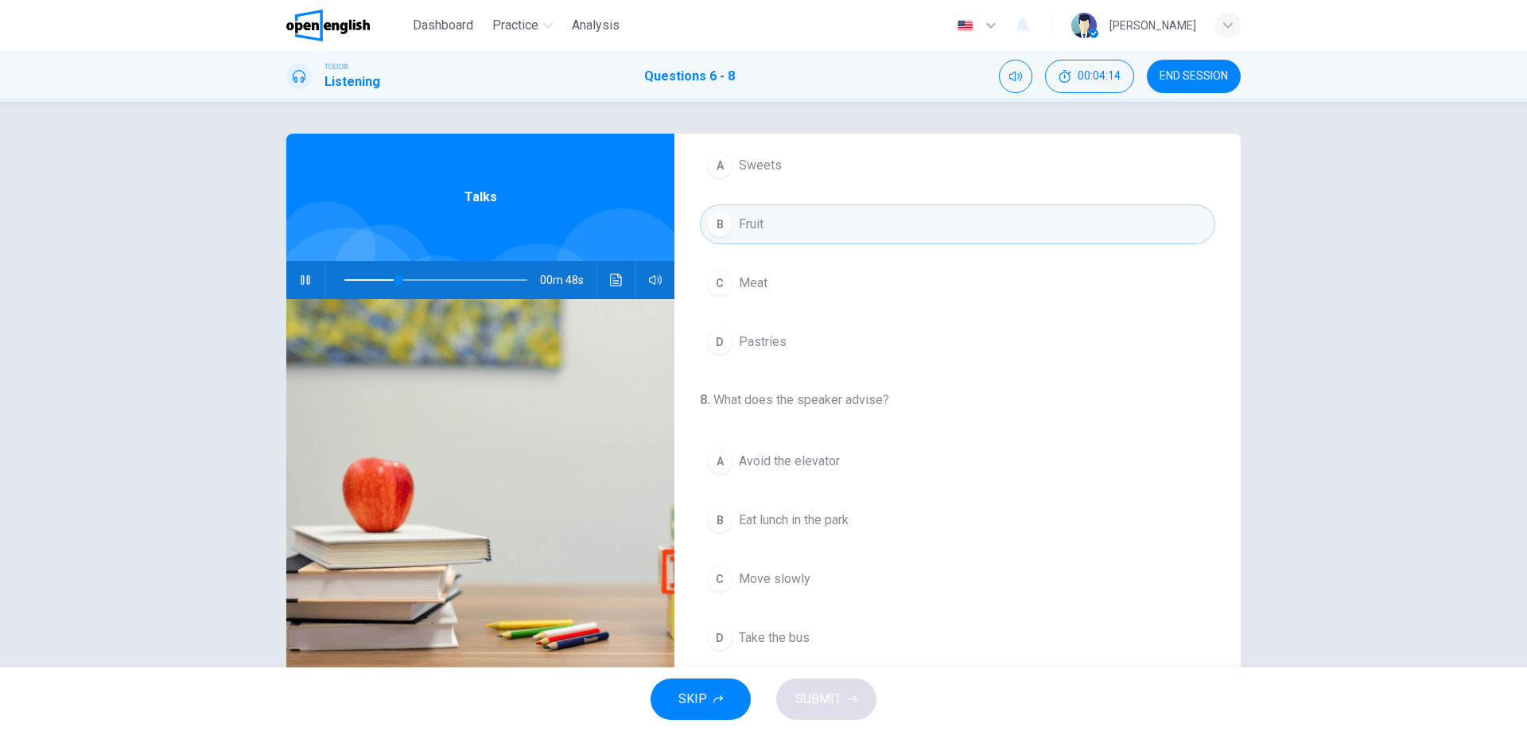
scroll to position [51, 0]
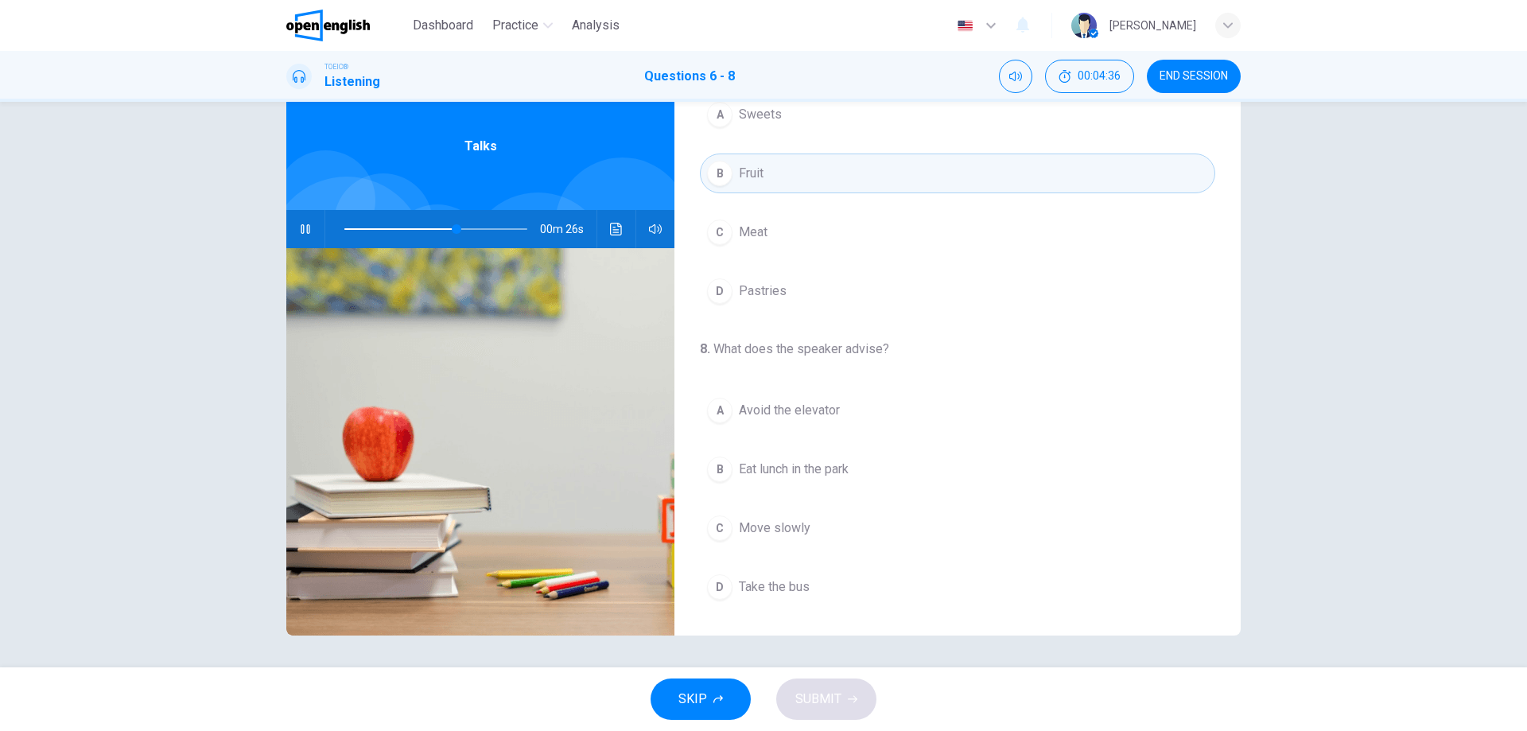
click at [771, 407] on span "Avoid the elevator" at bounding box center [789, 410] width 101 height 19
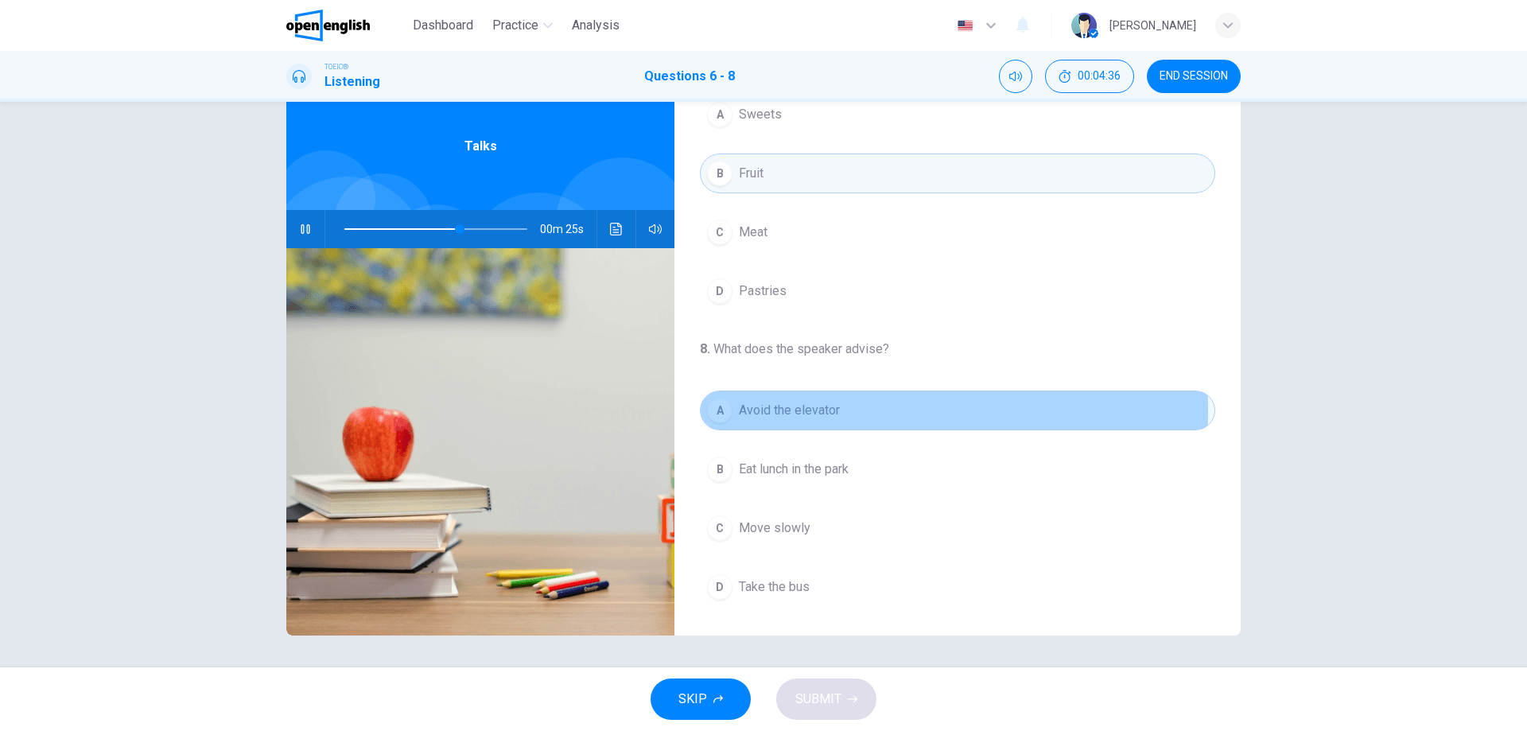
click at [725, 410] on div "A" at bounding box center [719, 410] width 25 height 25
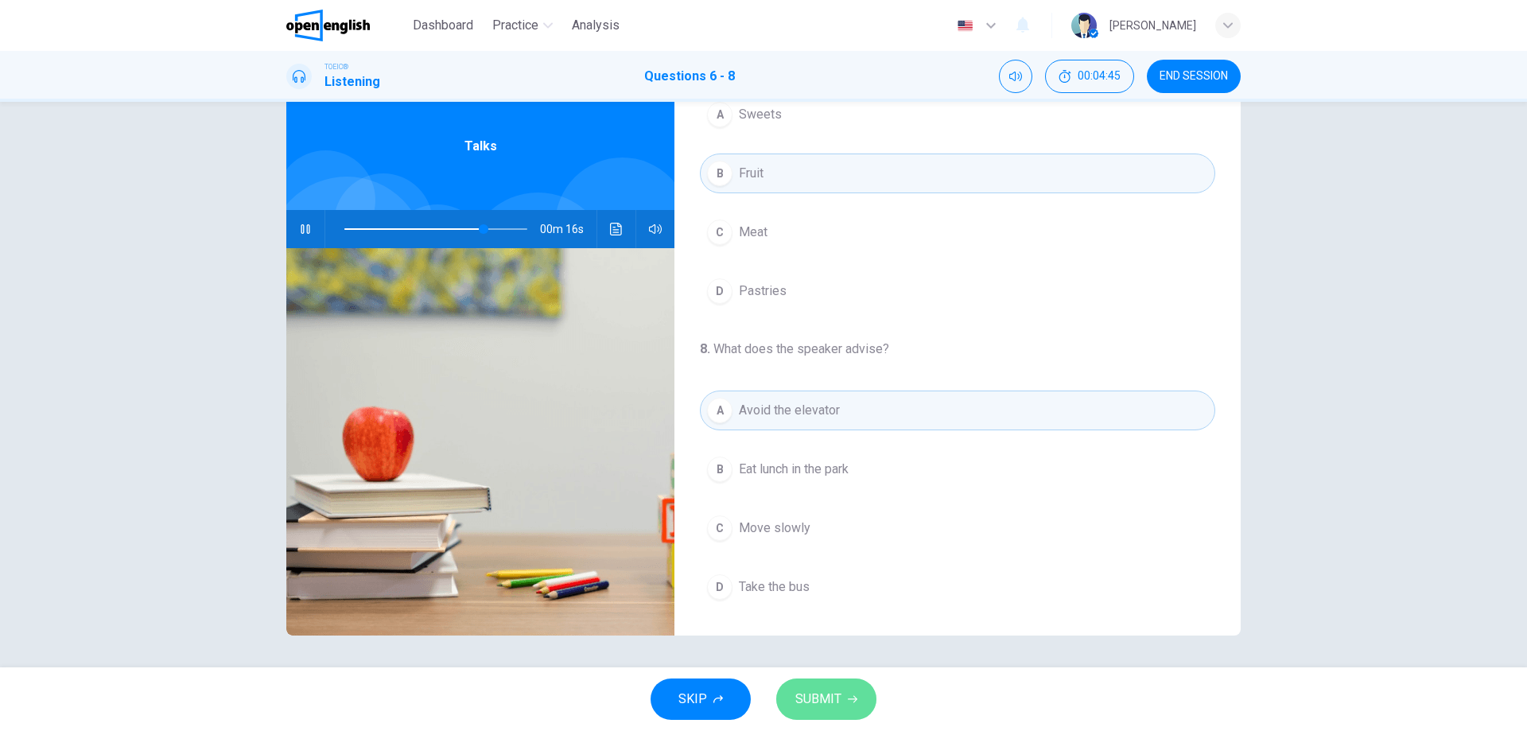
click at [845, 692] on button "SUBMIT" at bounding box center [826, 698] width 100 height 41
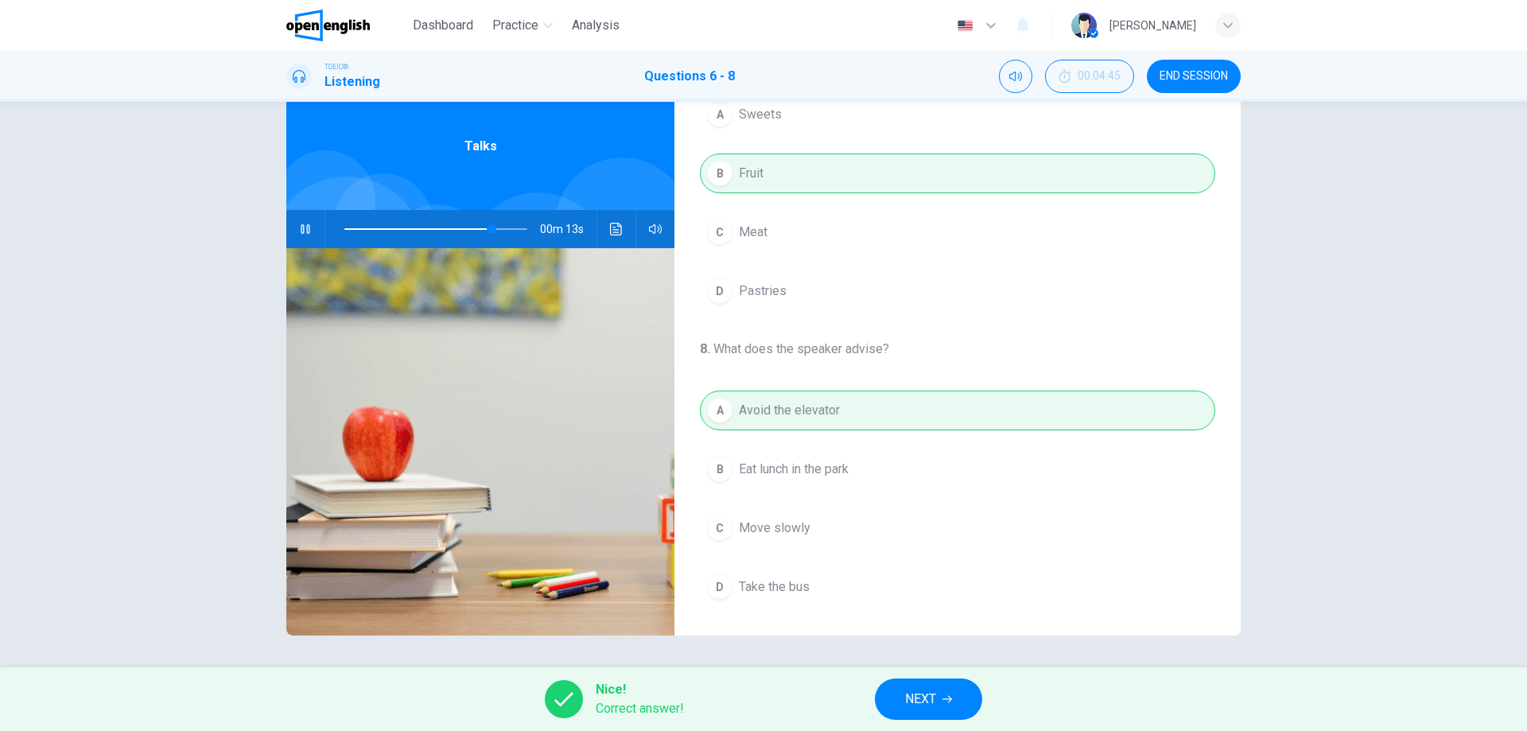
scroll to position [8, 0]
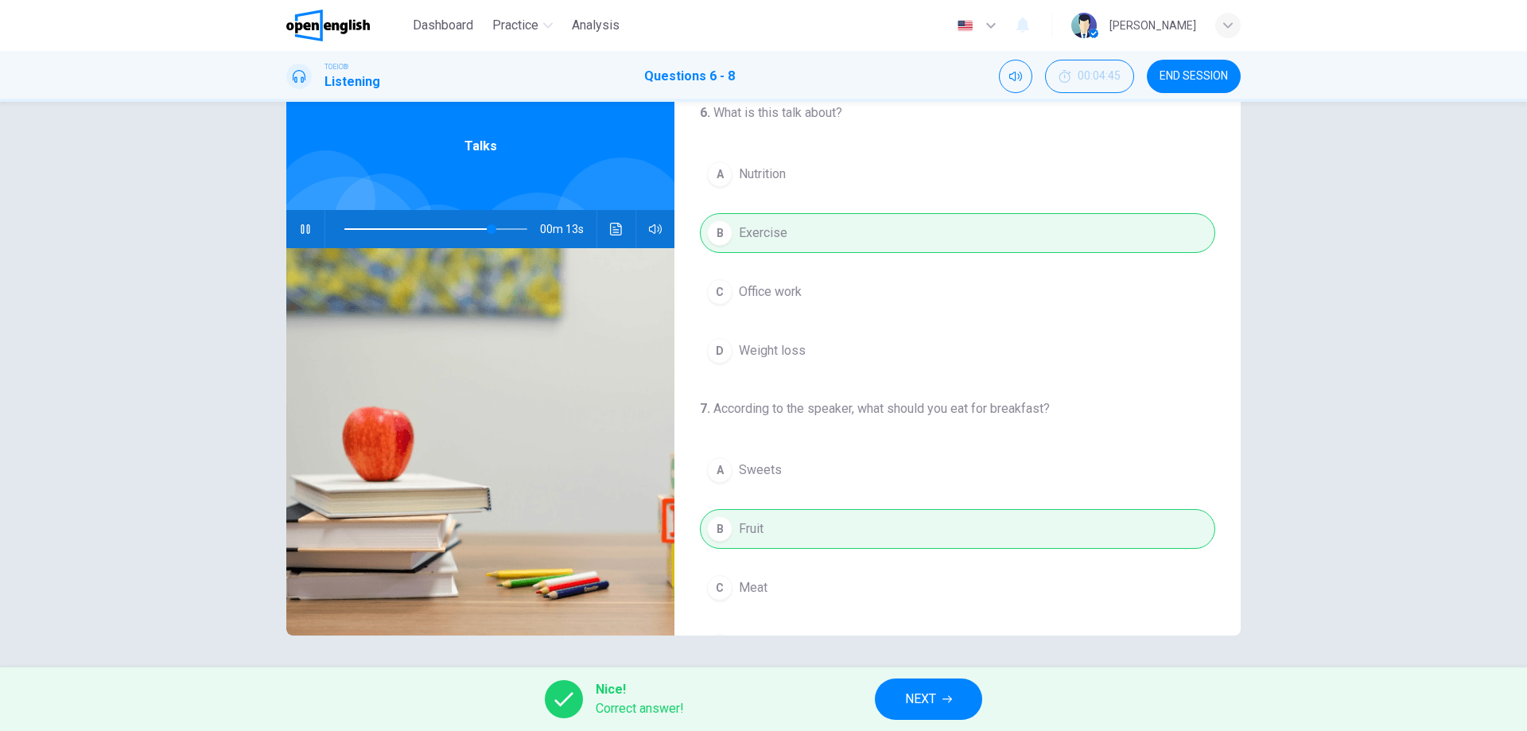
type input "**"
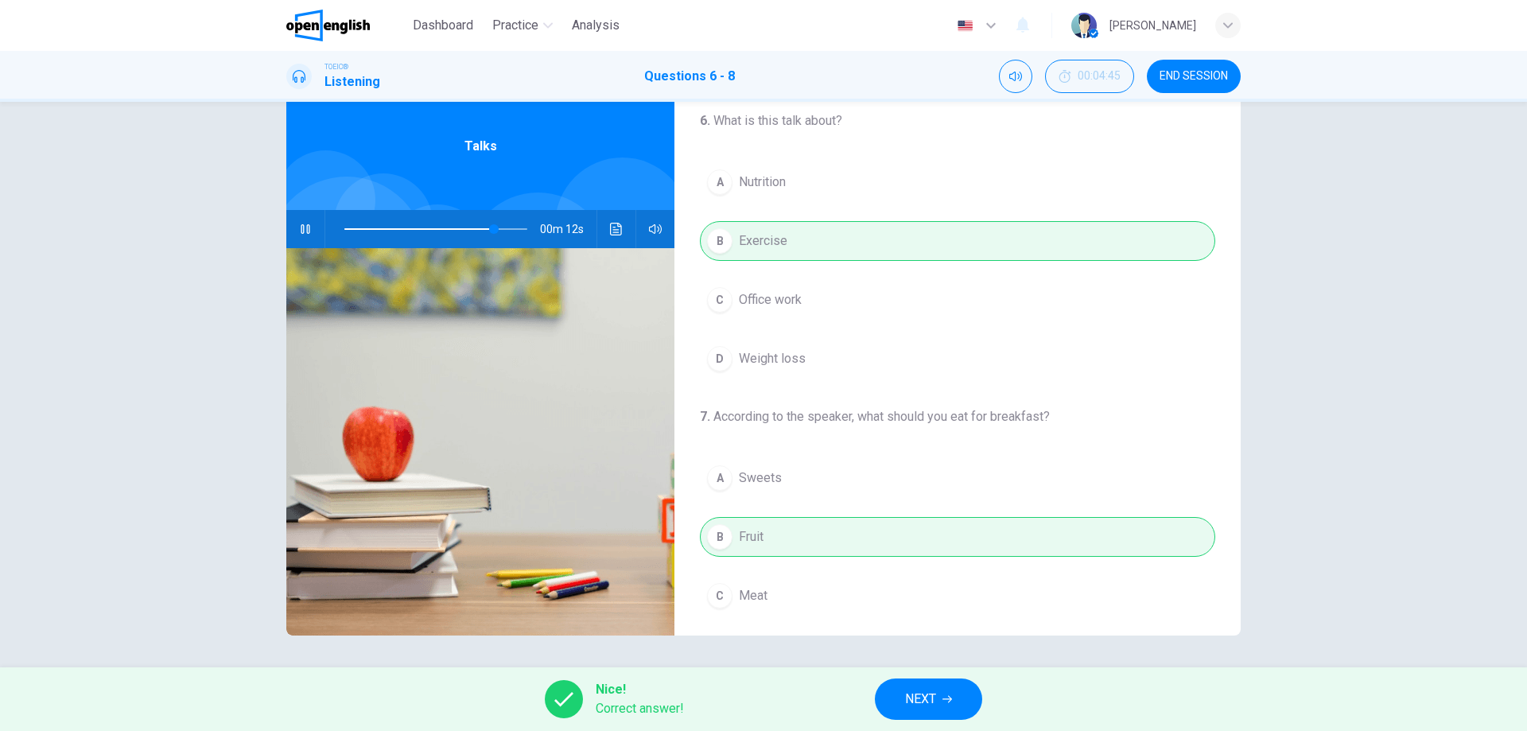
click at [926, 698] on span "NEXT" at bounding box center [920, 699] width 31 height 22
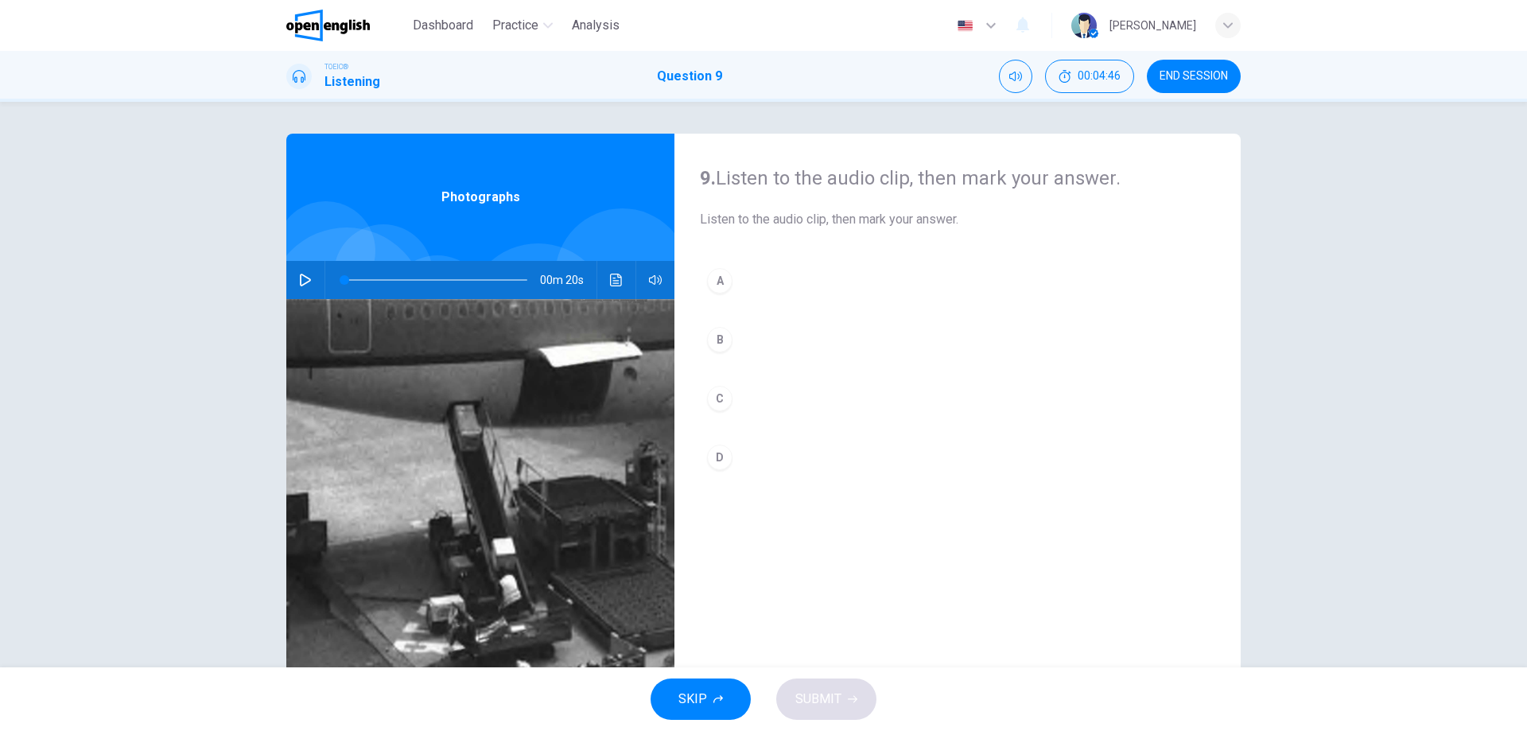
click at [298, 270] on button "button" at bounding box center [305, 280] width 25 height 38
type input "*"
click at [710, 399] on div "C" at bounding box center [719, 398] width 25 height 25
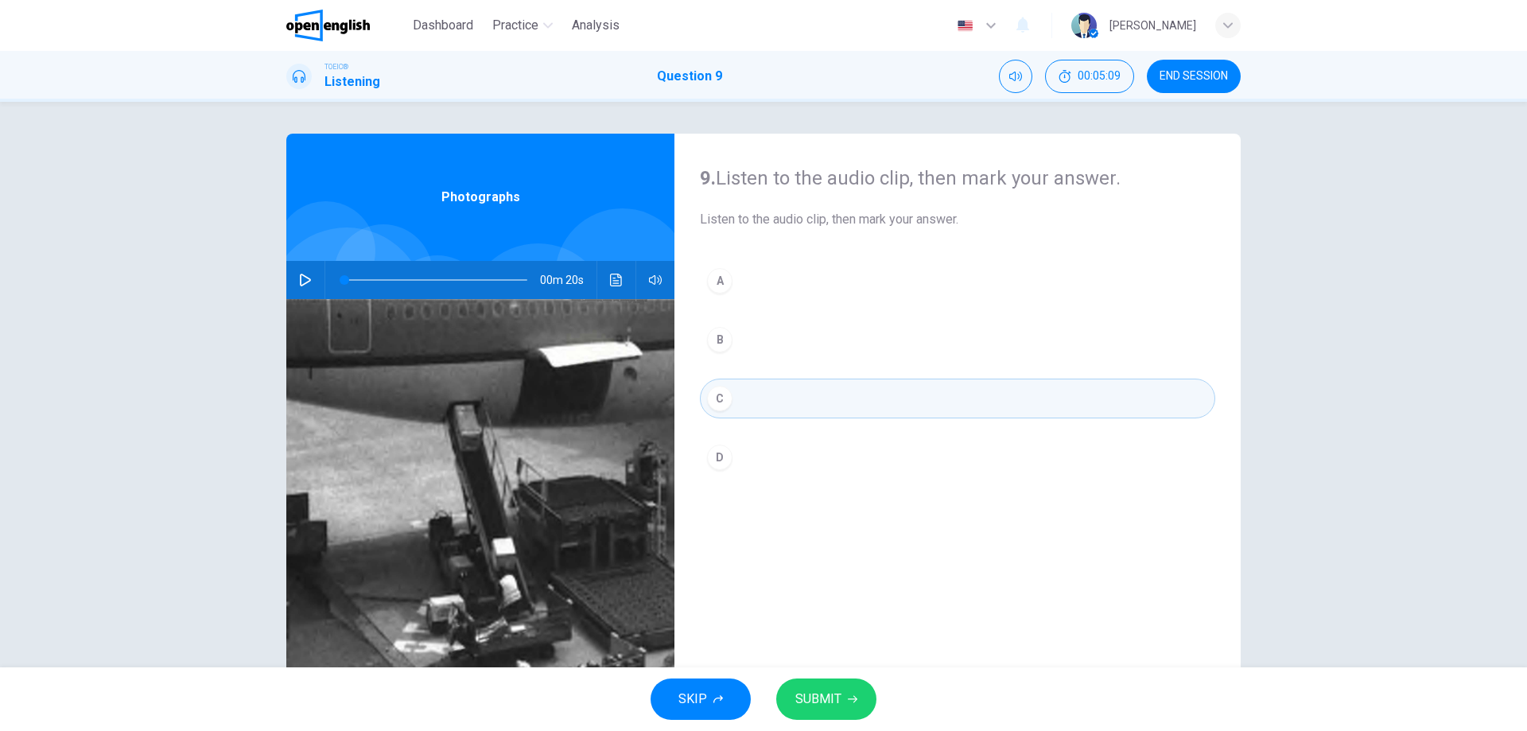
click at [843, 693] on button "SUBMIT" at bounding box center [826, 698] width 100 height 41
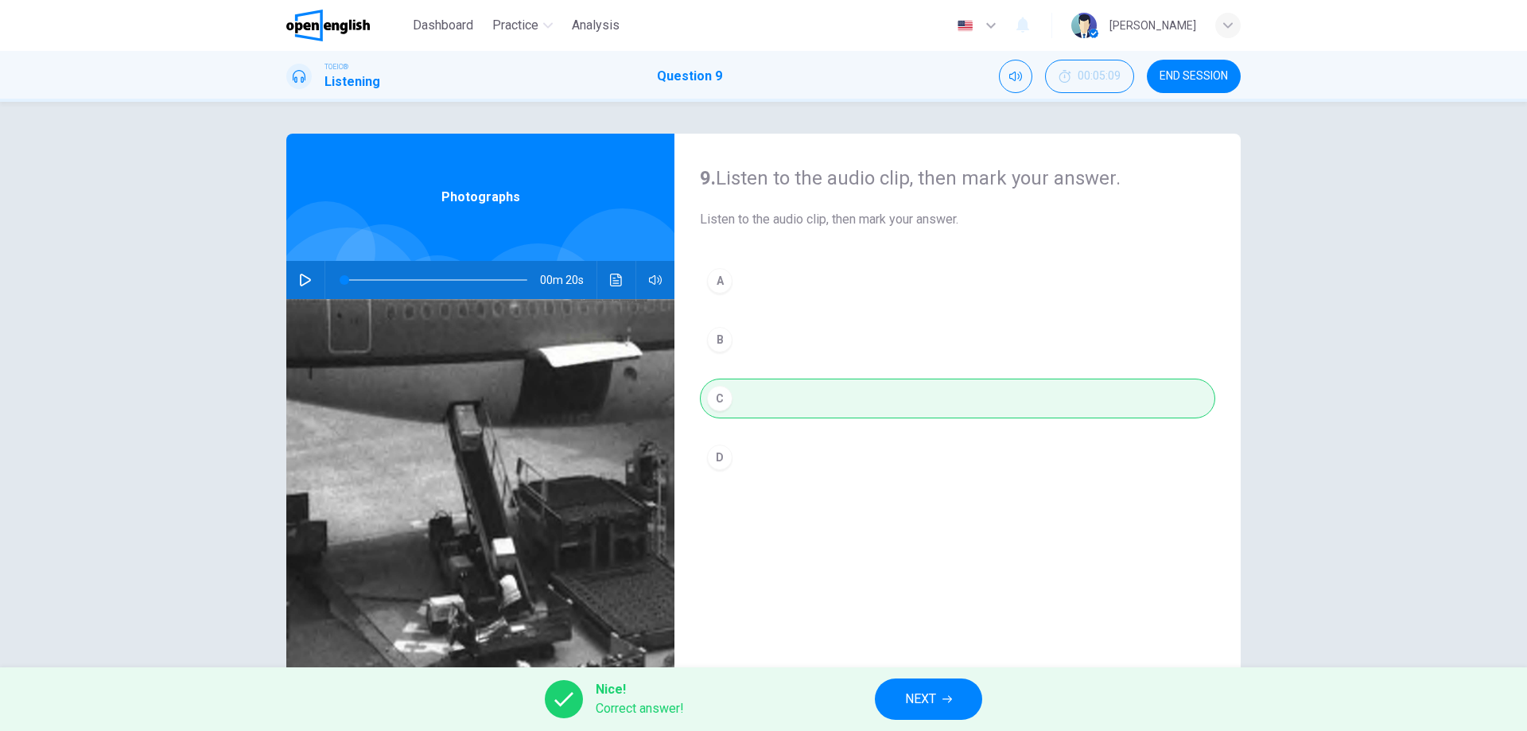
click at [964, 683] on button "NEXT" at bounding box center [928, 698] width 107 height 41
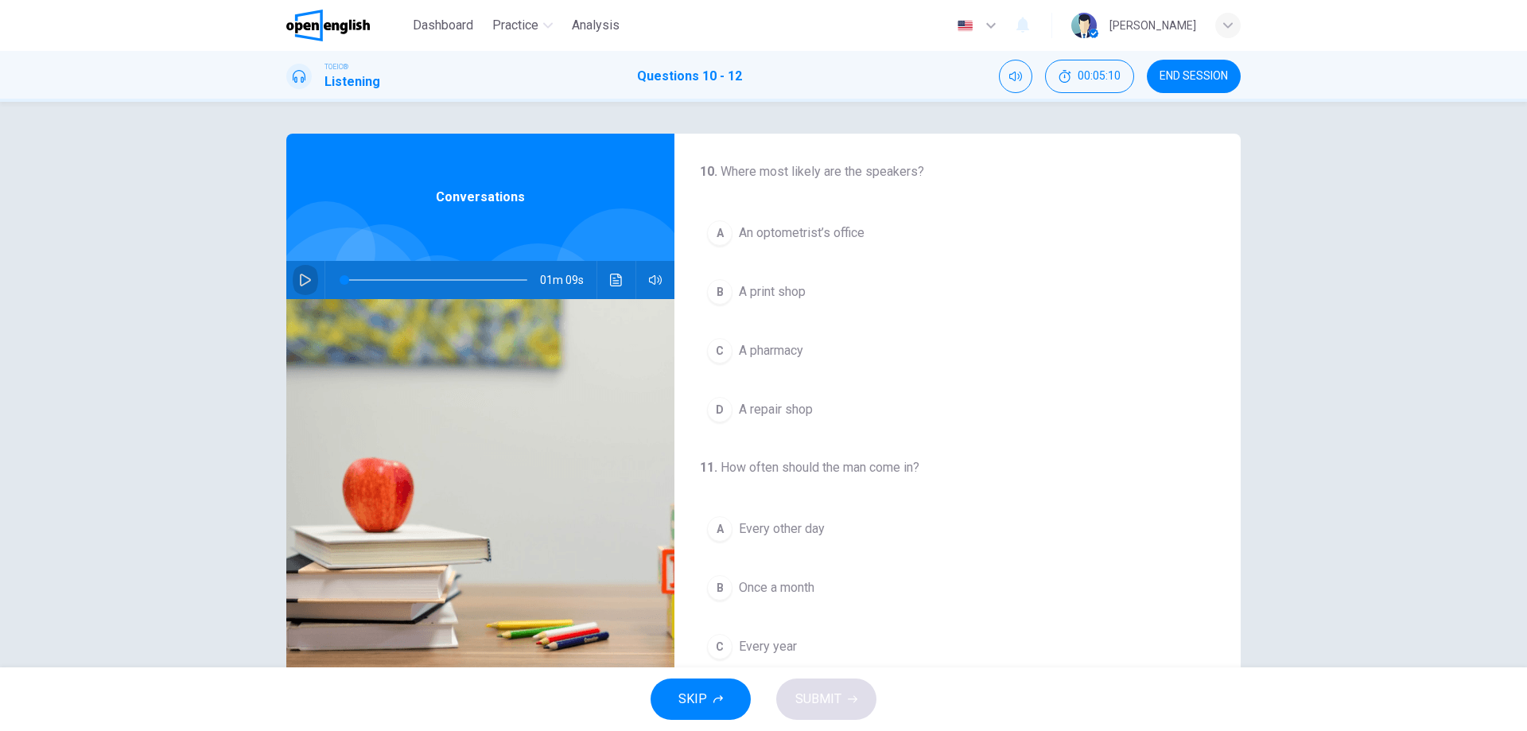
click at [305, 274] on icon "button" at bounding box center [305, 280] width 13 height 13
click at [299, 278] on icon "button" at bounding box center [305, 280] width 13 height 13
click at [303, 275] on icon "button" at bounding box center [305, 280] width 13 height 13
click at [304, 279] on icon "button" at bounding box center [305, 280] width 13 height 13
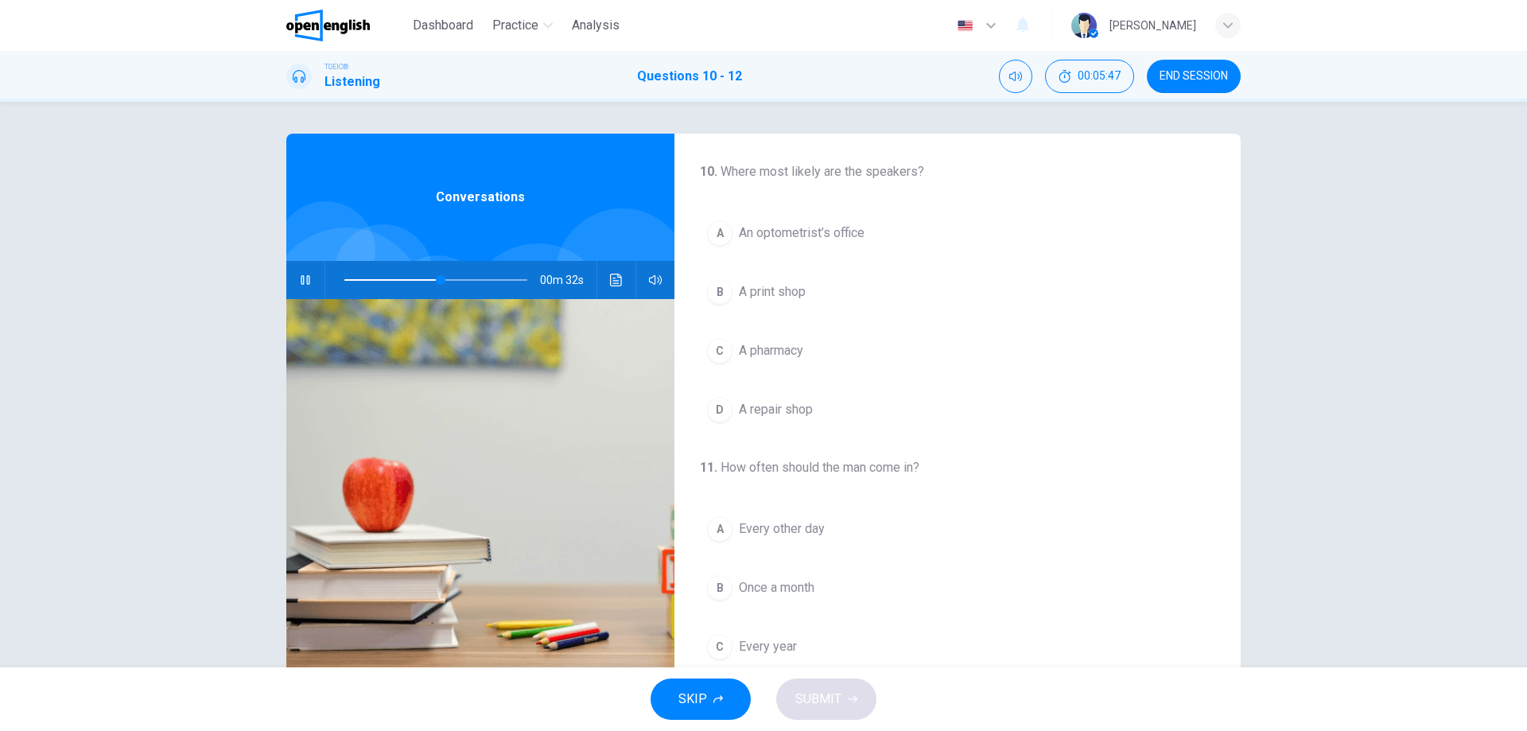
click at [293, 282] on button "button" at bounding box center [305, 280] width 25 height 38
click at [301, 279] on icon "button" at bounding box center [305, 280] width 13 height 13
click at [759, 230] on span "An optometrist’s office" at bounding box center [802, 232] width 126 height 19
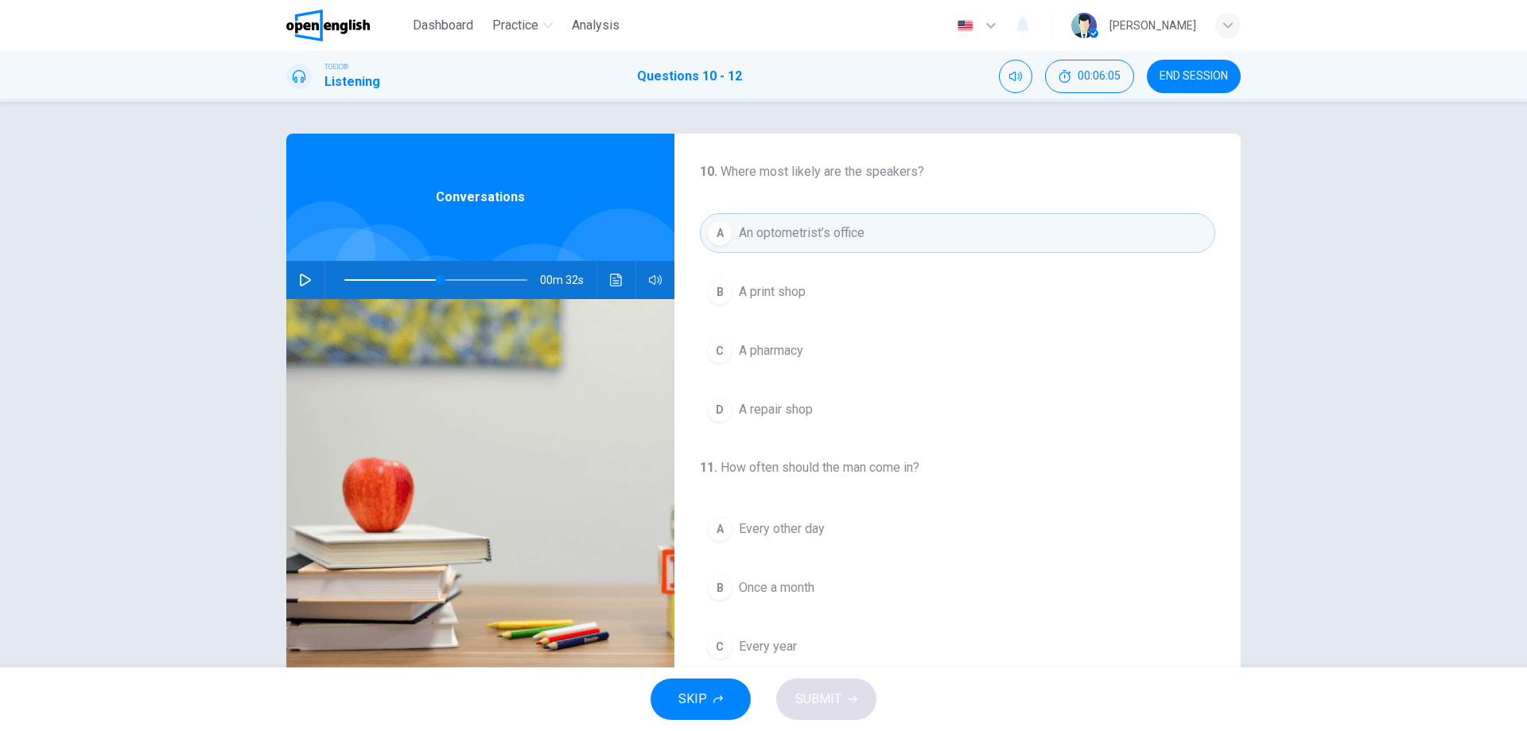
click at [303, 276] on icon "button" at bounding box center [305, 280] width 13 height 13
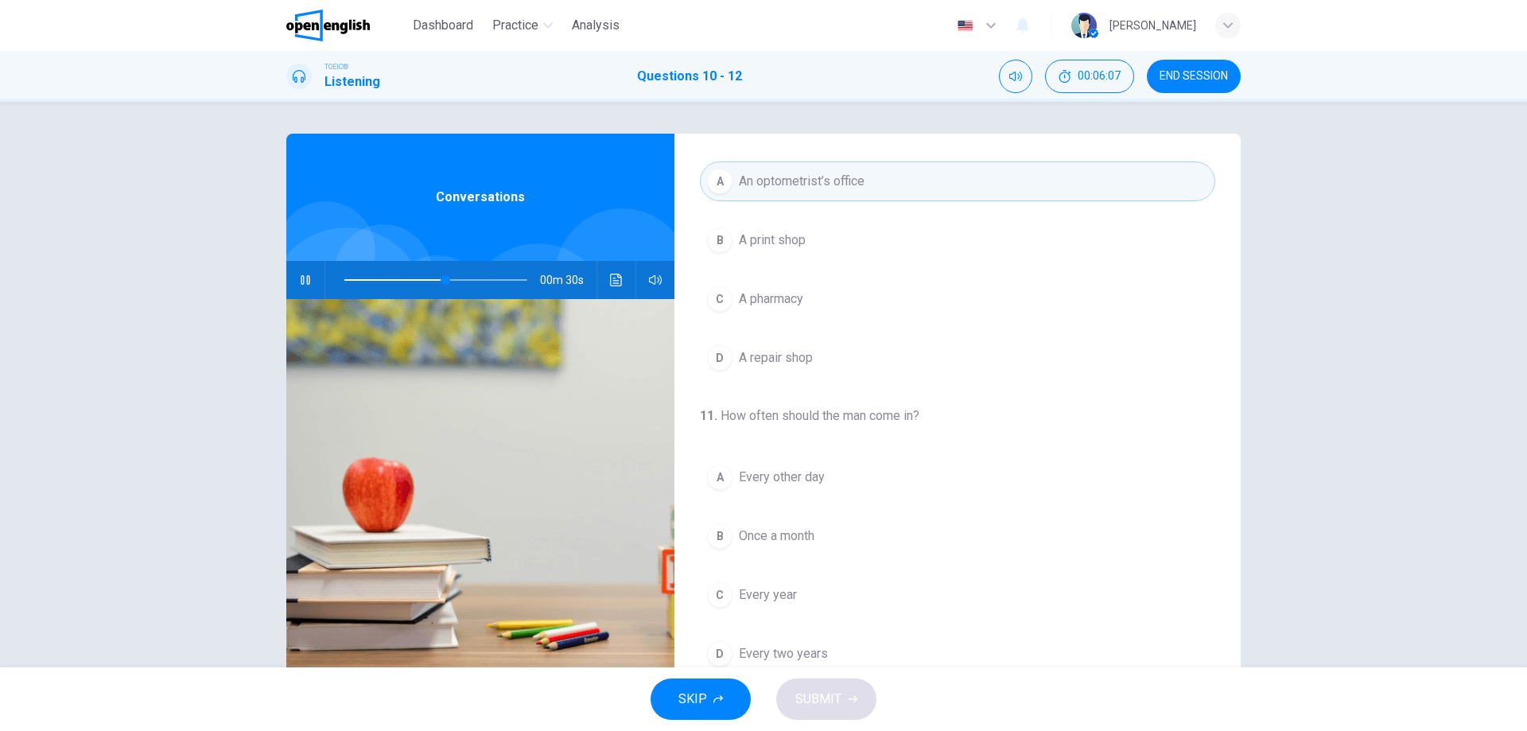
scroll to position [80, 0]
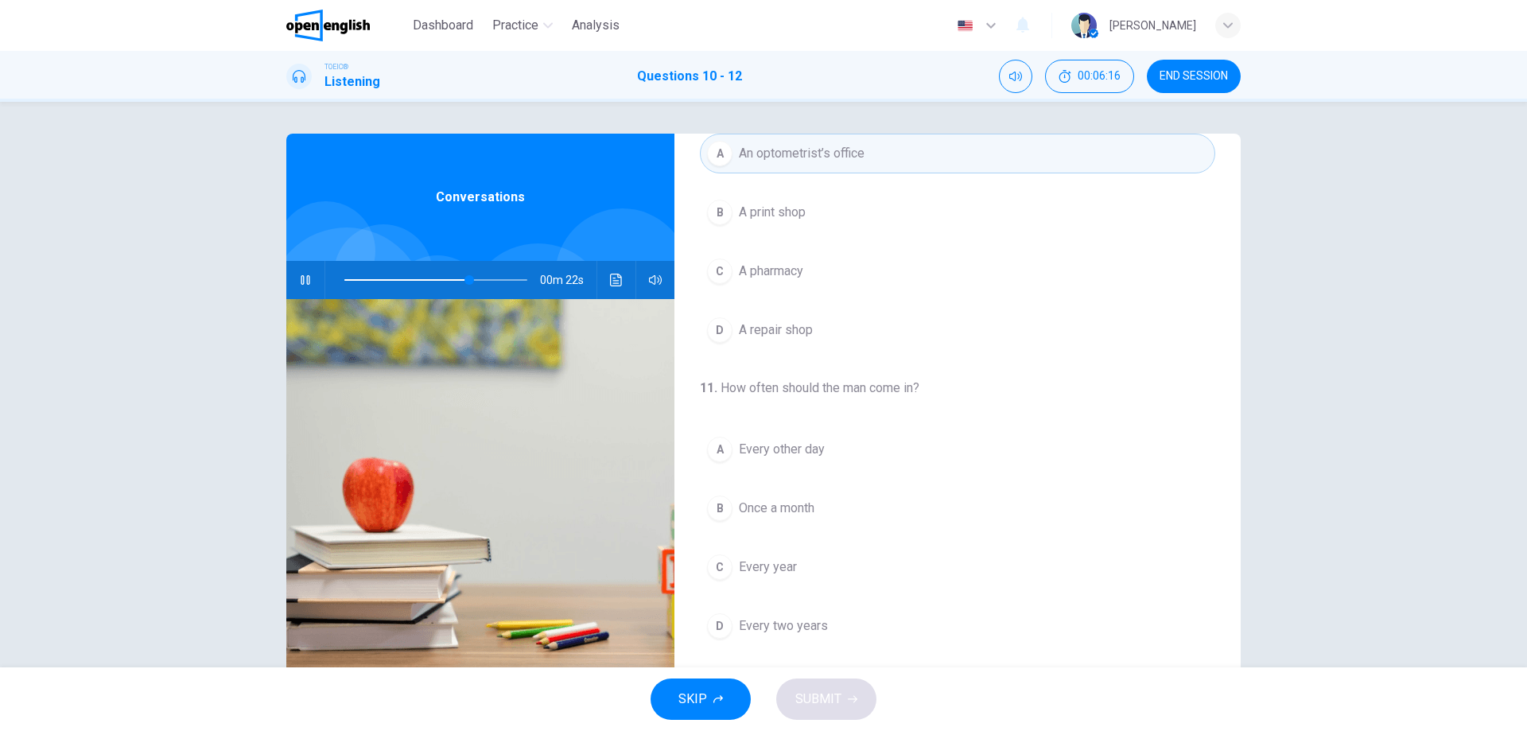
click at [423, 273] on span at bounding box center [435, 280] width 183 height 22
click at [402, 274] on span at bounding box center [435, 280] width 183 height 22
click at [383, 270] on span at bounding box center [435, 280] width 183 height 22
click at [379, 274] on span at bounding box center [435, 280] width 183 height 22
click at [429, 279] on span at bounding box center [434, 280] width 10 height 10
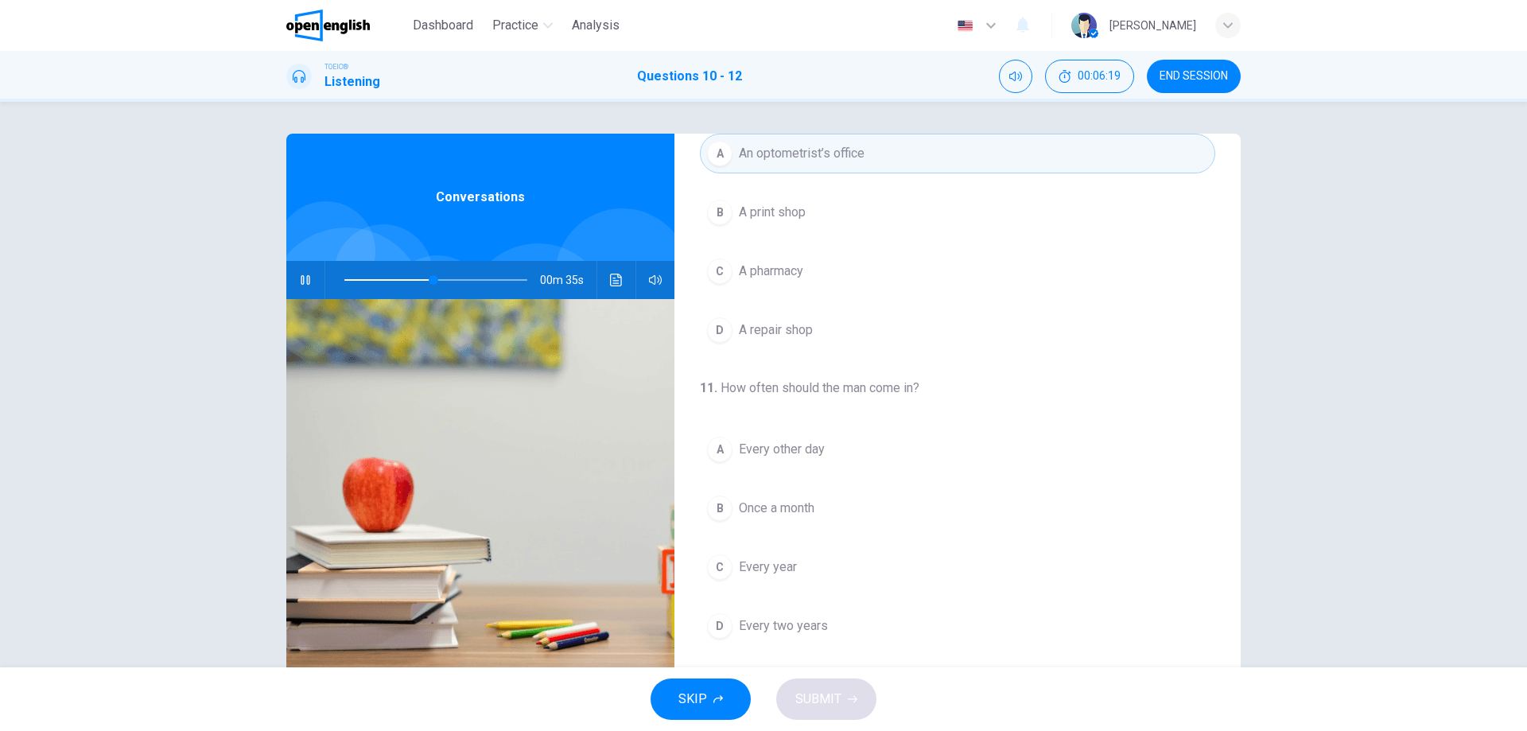
click at [429, 279] on span at bounding box center [434, 280] width 10 height 10
click at [293, 274] on button "button" at bounding box center [305, 280] width 25 height 38
click at [301, 276] on icon "button" at bounding box center [305, 280] width 9 height 10
click at [344, 276] on span at bounding box center [435, 280] width 183 height 22
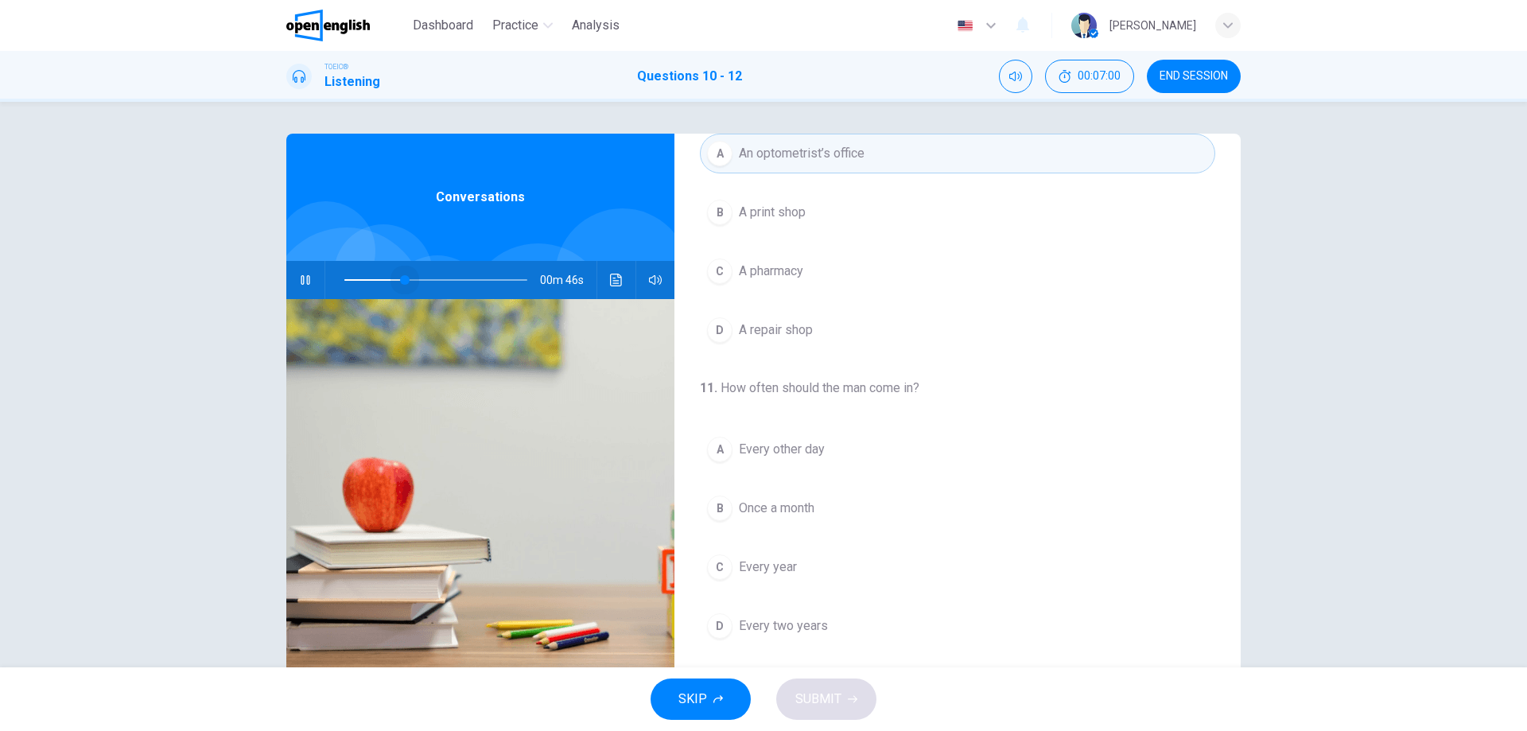
click at [402, 278] on span at bounding box center [405, 280] width 10 height 10
click at [409, 283] on span at bounding box center [414, 280] width 10 height 10
click at [409, 281] on span at bounding box center [414, 280] width 10 height 10
click at [764, 568] on span "Every year" at bounding box center [768, 567] width 58 height 19
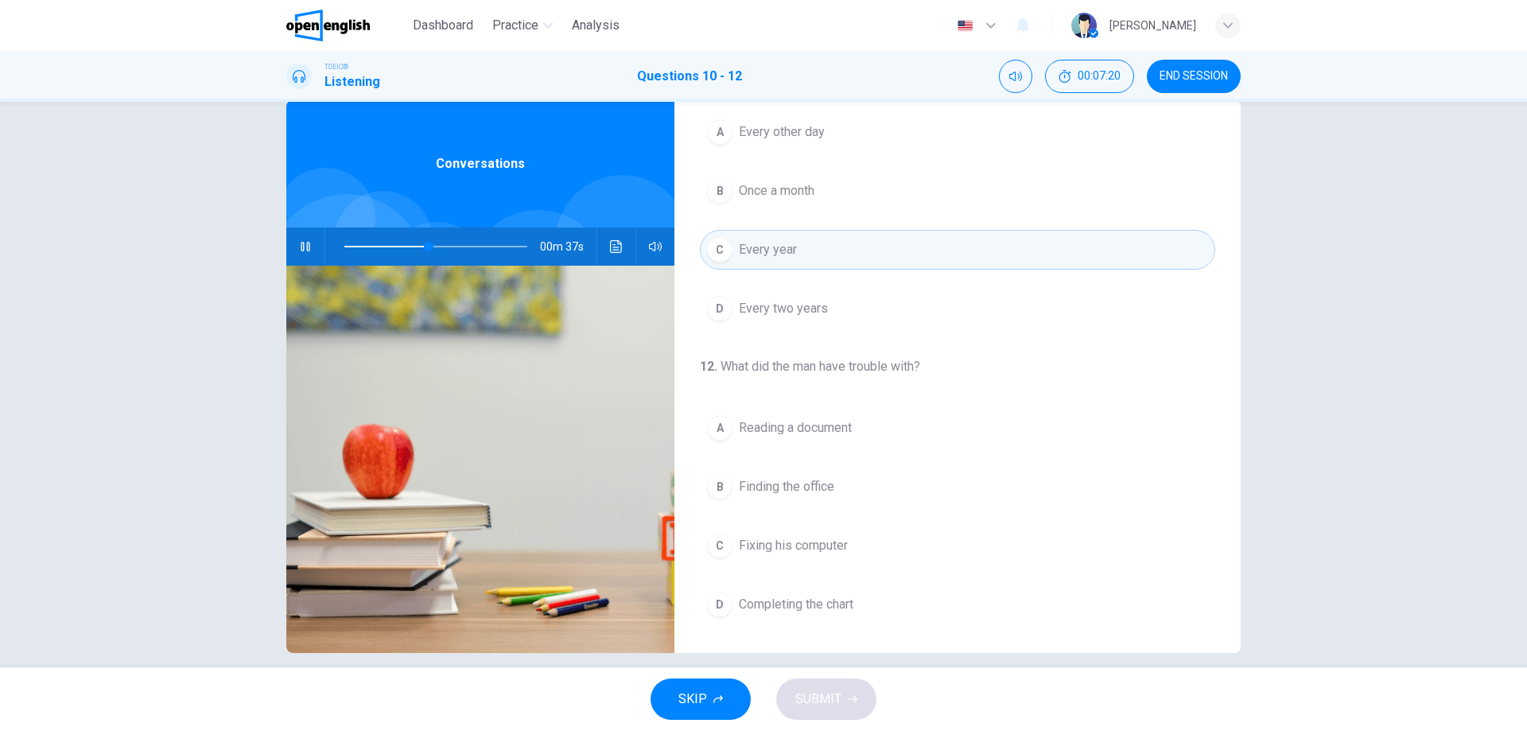
scroll to position [51, 0]
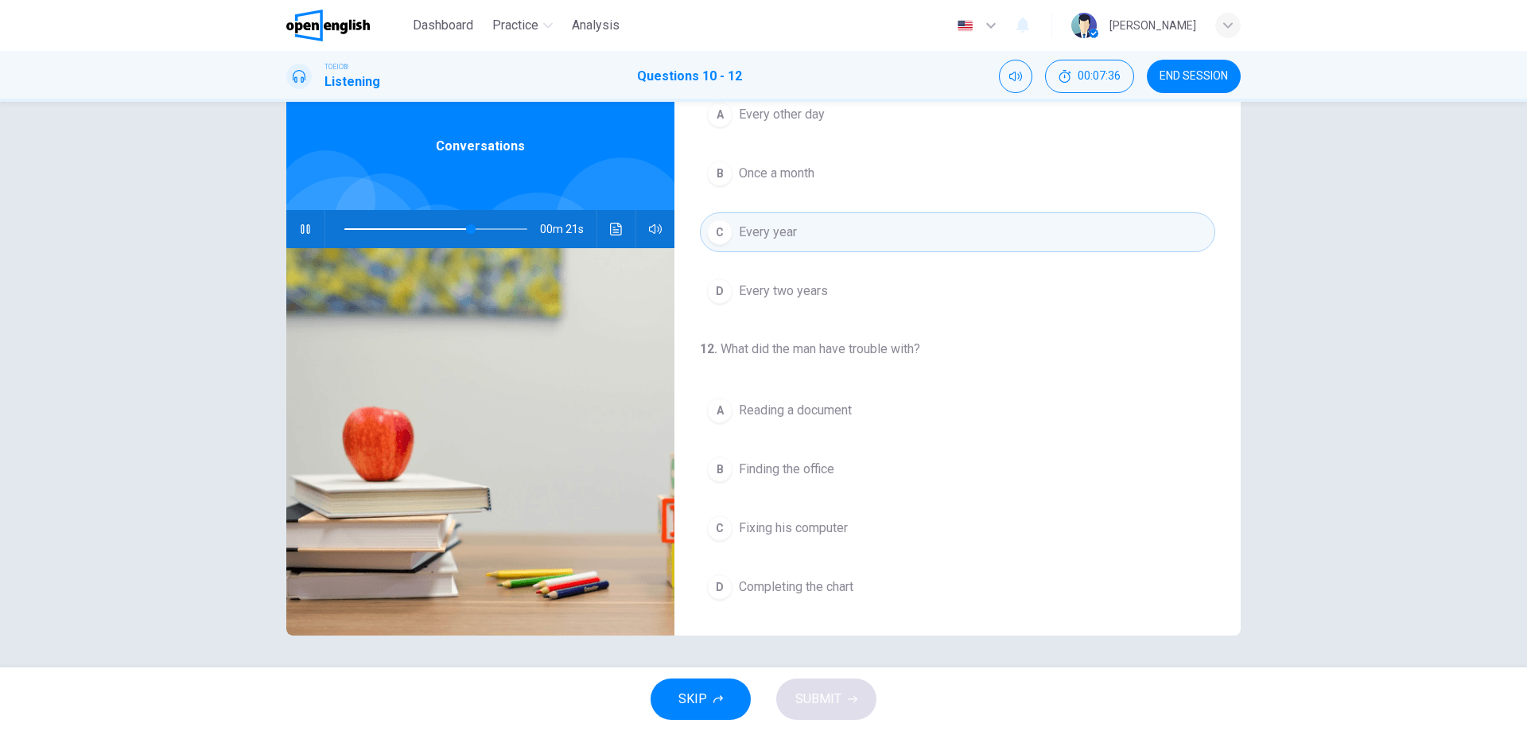
click at [791, 410] on span "Reading a document" at bounding box center [795, 410] width 113 height 19
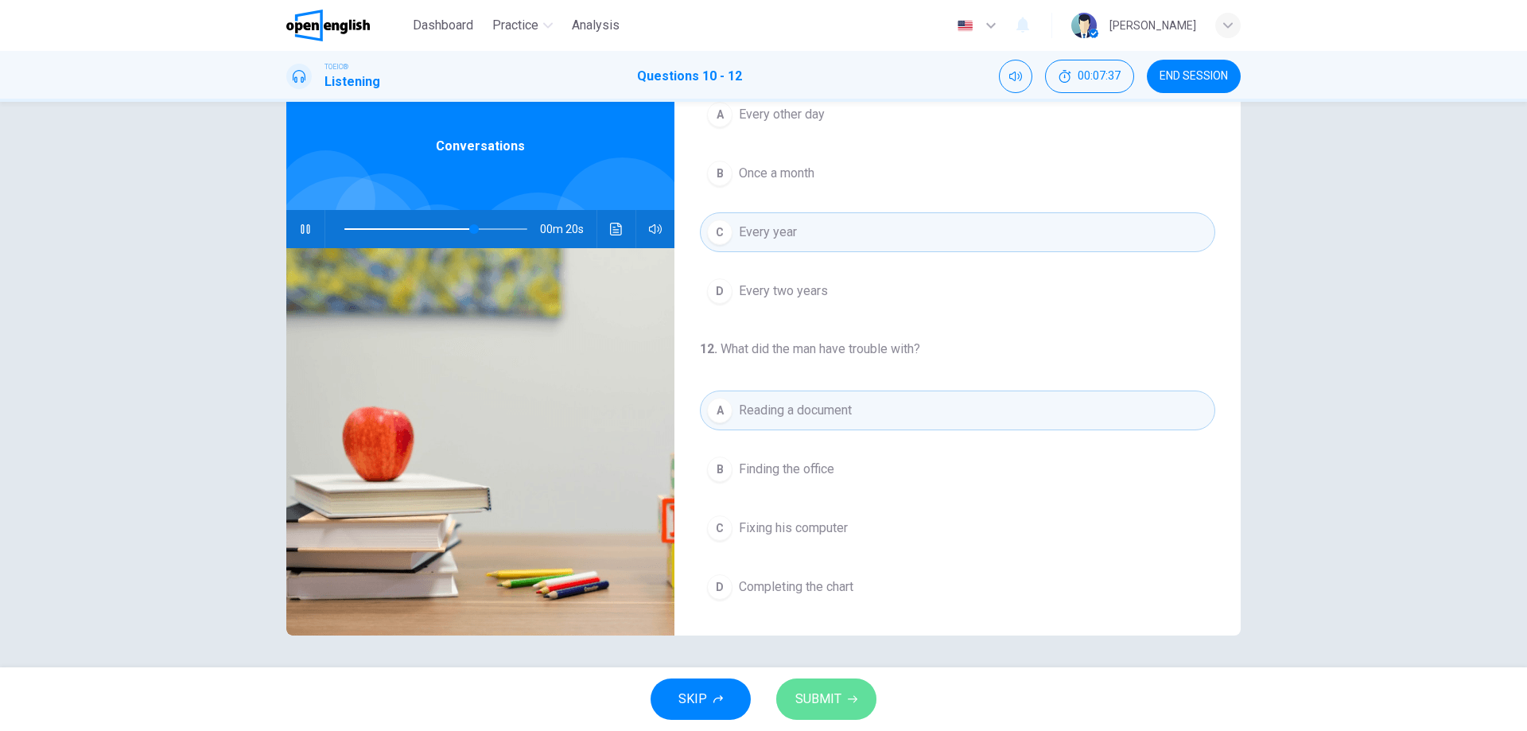
click at [834, 705] on span "SUBMIT" at bounding box center [818, 699] width 46 height 22
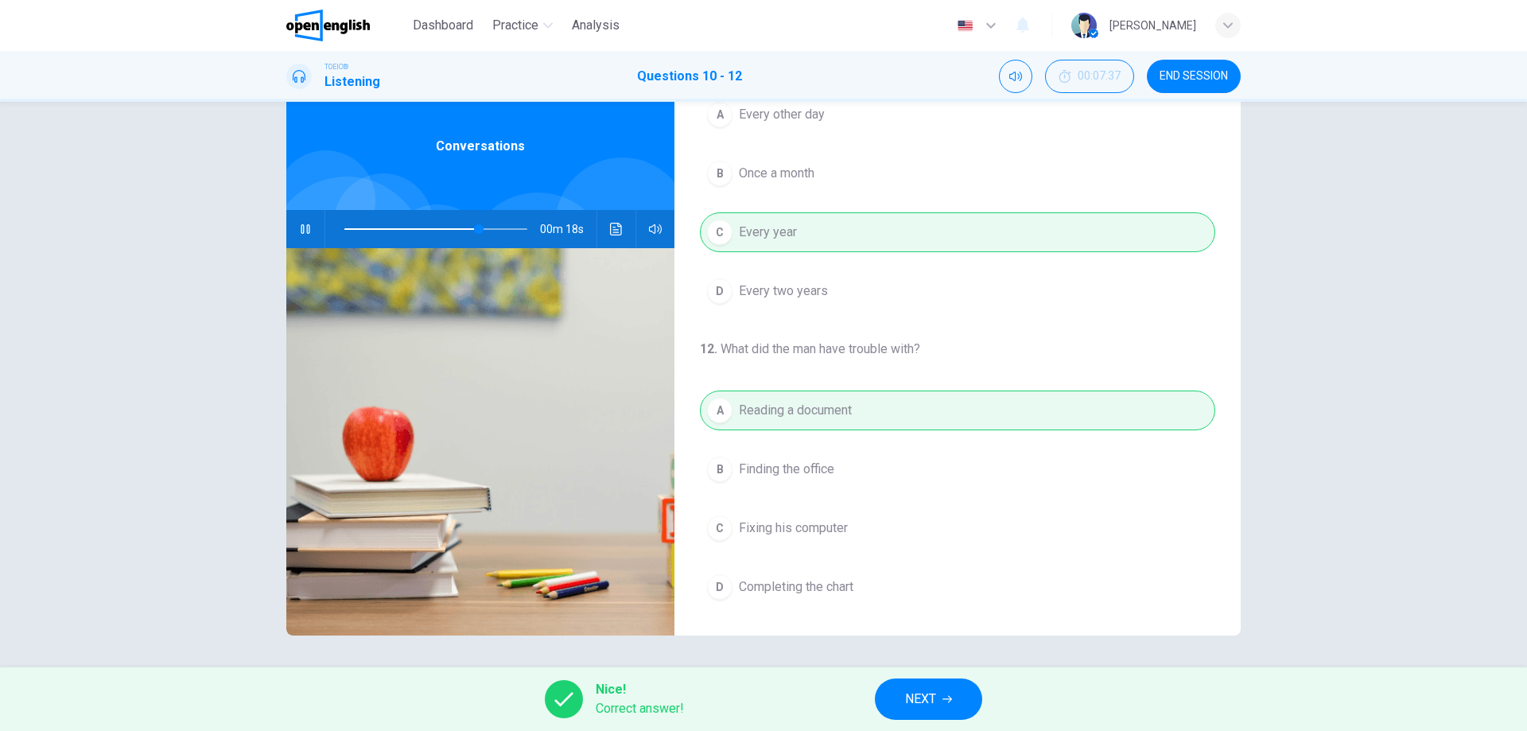
type input "**"
click at [948, 700] on icon "button" at bounding box center [947, 699] width 10 height 10
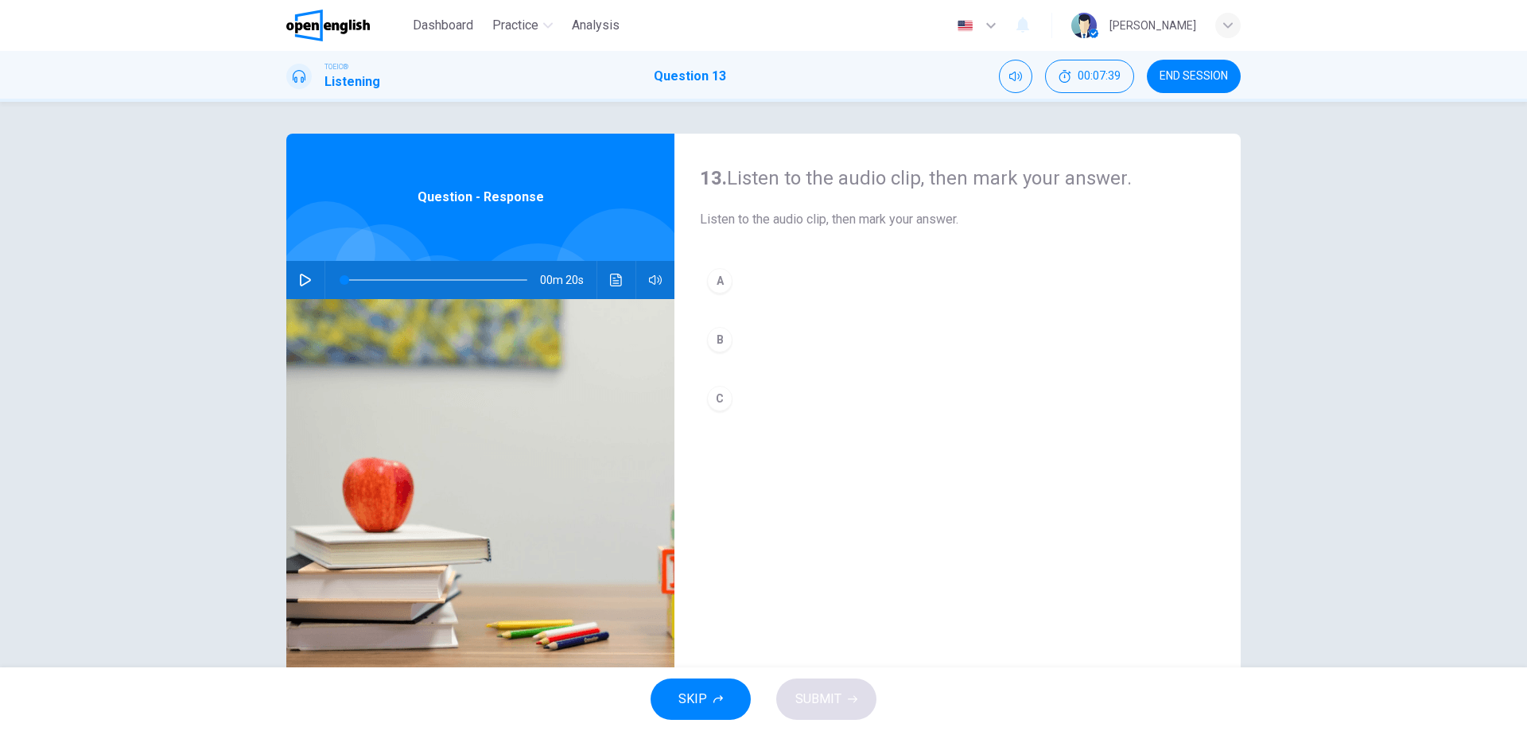
click at [303, 284] on icon "button" at bounding box center [305, 280] width 13 height 13
type input "*"
click at [712, 279] on div "A" at bounding box center [719, 280] width 25 height 25
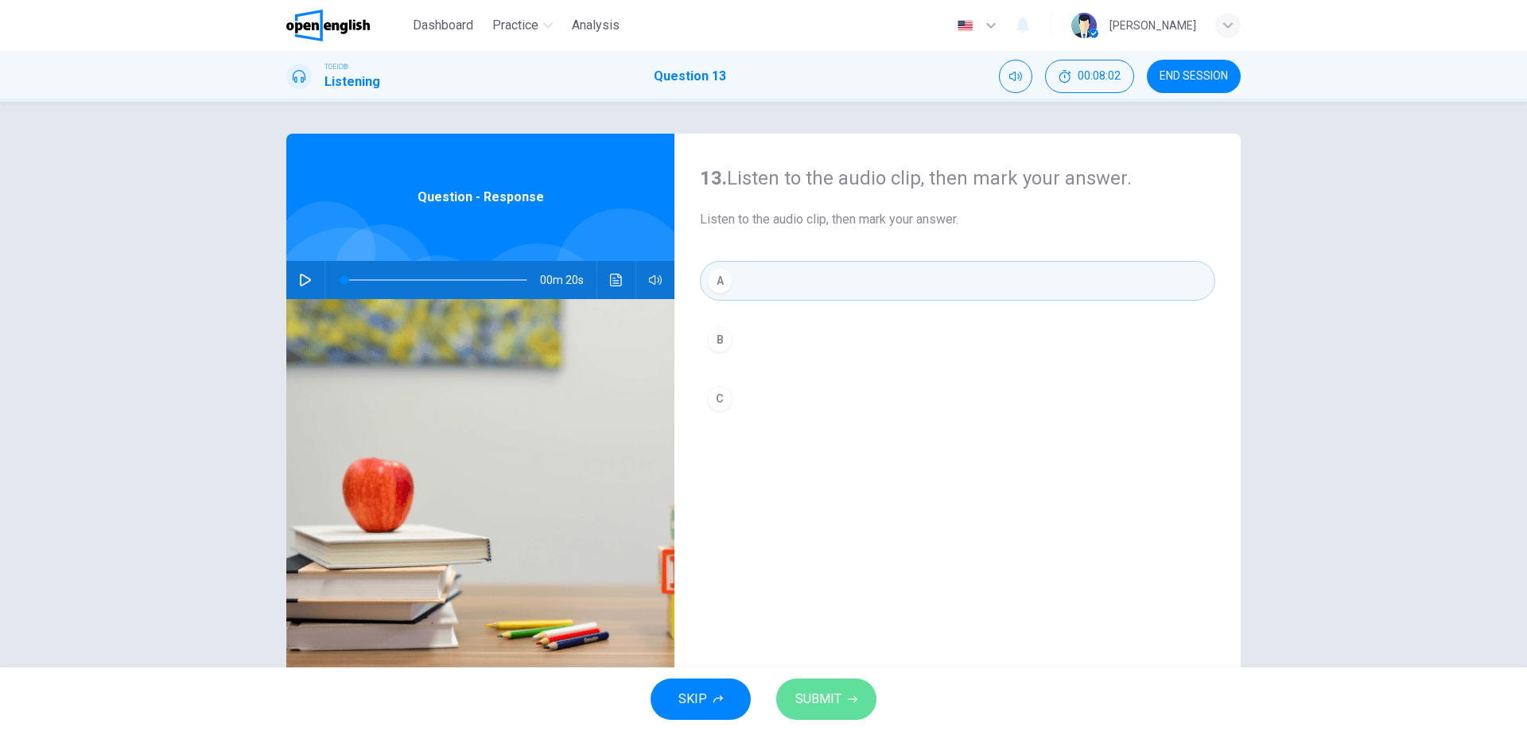
click at [853, 702] on icon "button" at bounding box center [853, 699] width 10 height 7
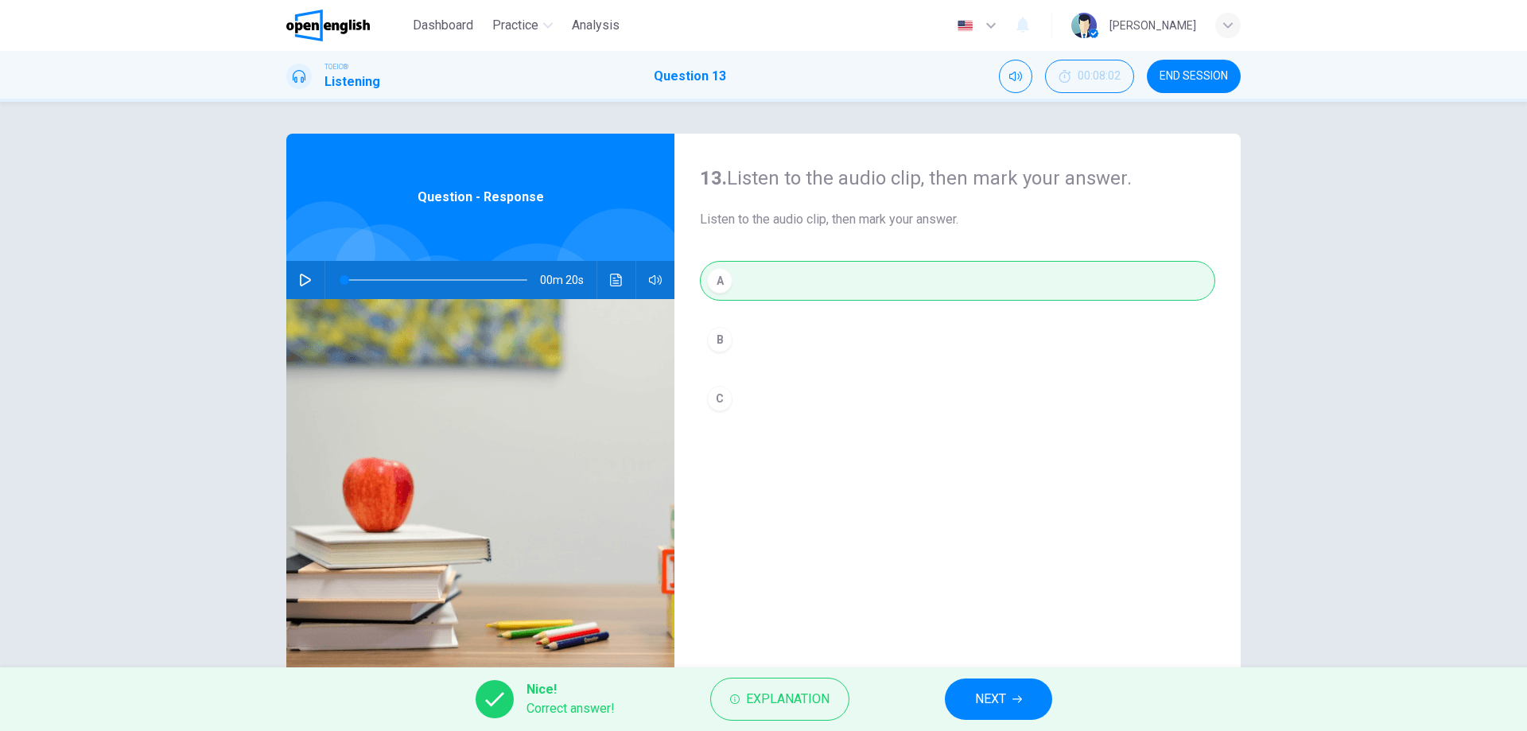
click at [1007, 701] on button "NEXT" at bounding box center [998, 698] width 107 height 41
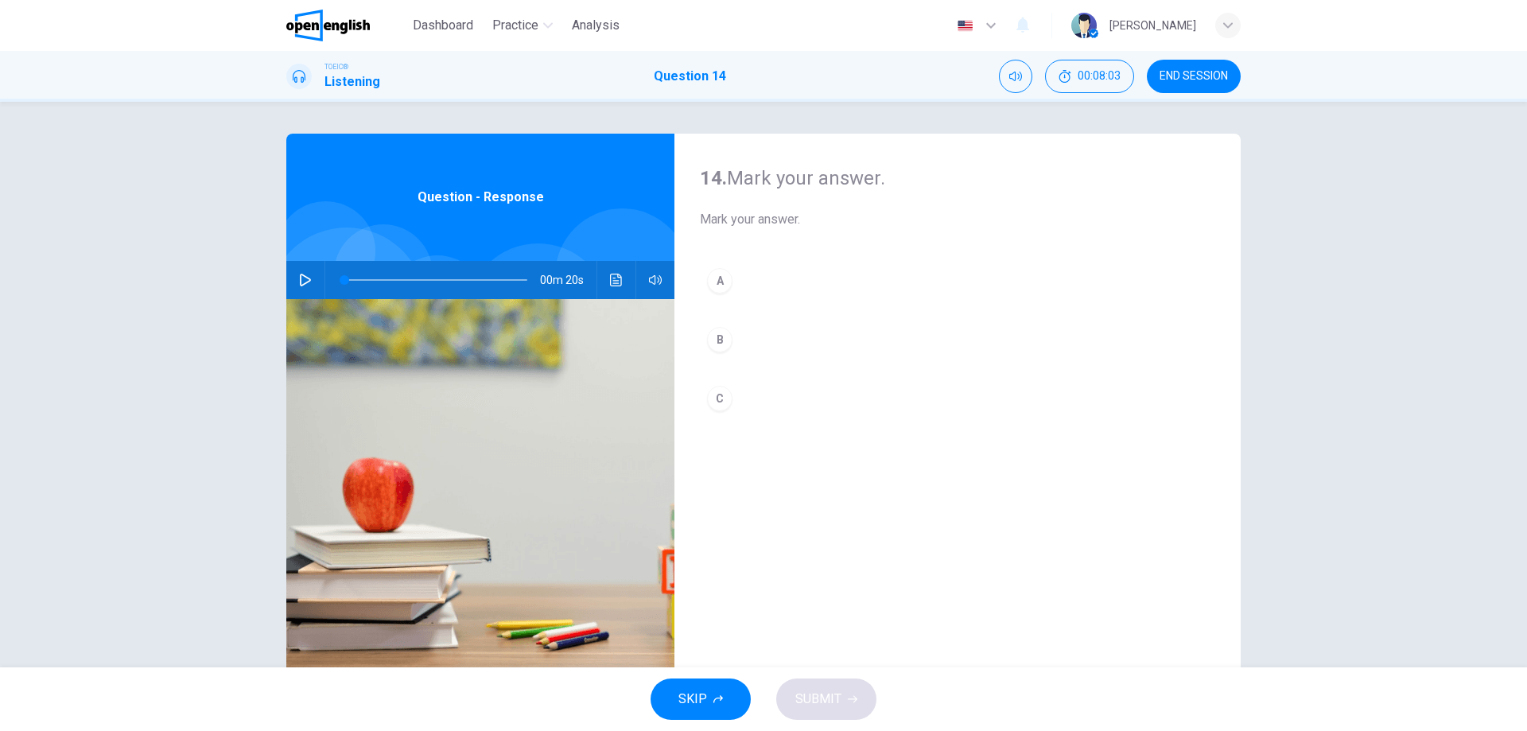
click at [301, 277] on icon "button" at bounding box center [305, 280] width 11 height 13
click at [305, 284] on icon "button" at bounding box center [305, 280] width 13 height 13
type input "*"
click at [721, 281] on div "A" at bounding box center [719, 280] width 25 height 25
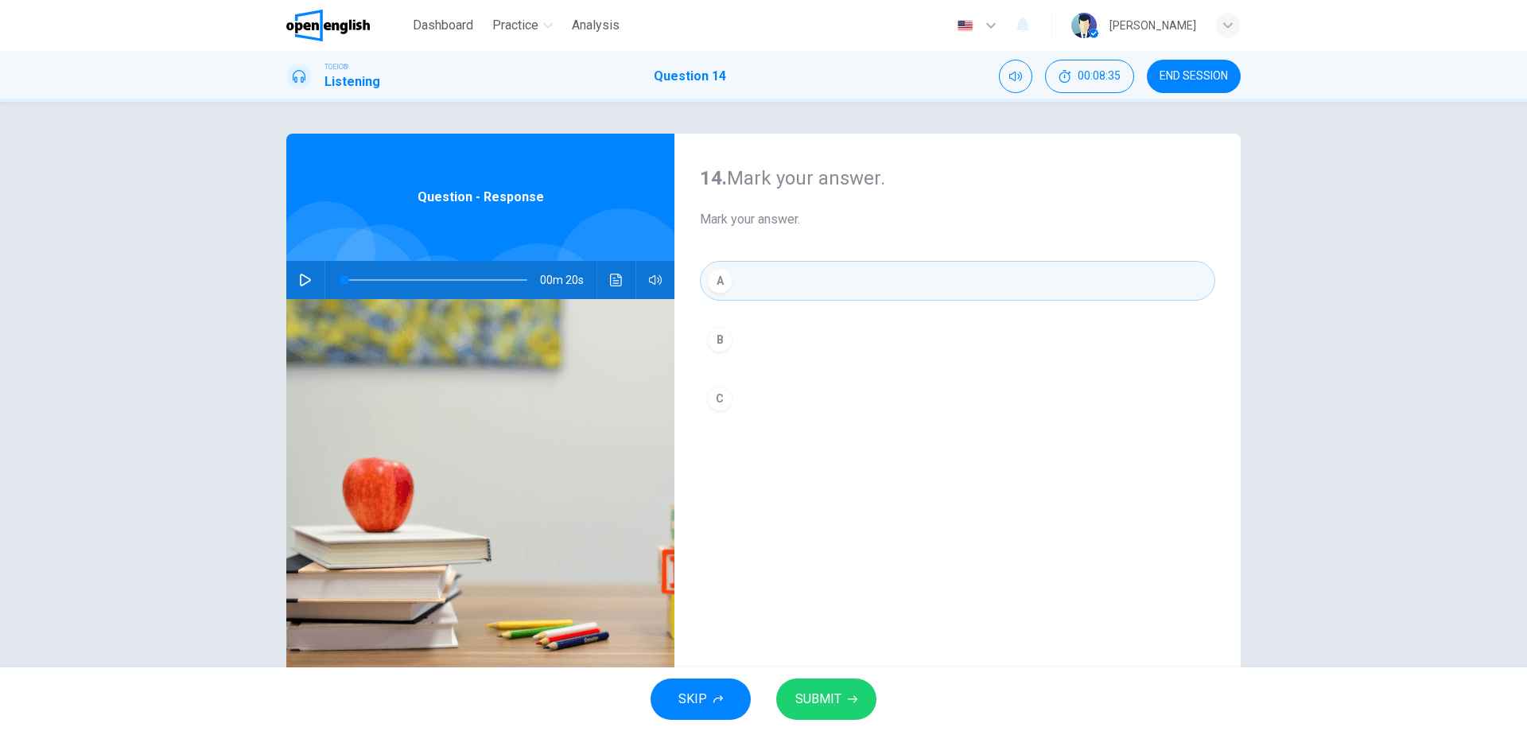
click at [848, 697] on icon "button" at bounding box center [853, 699] width 10 height 10
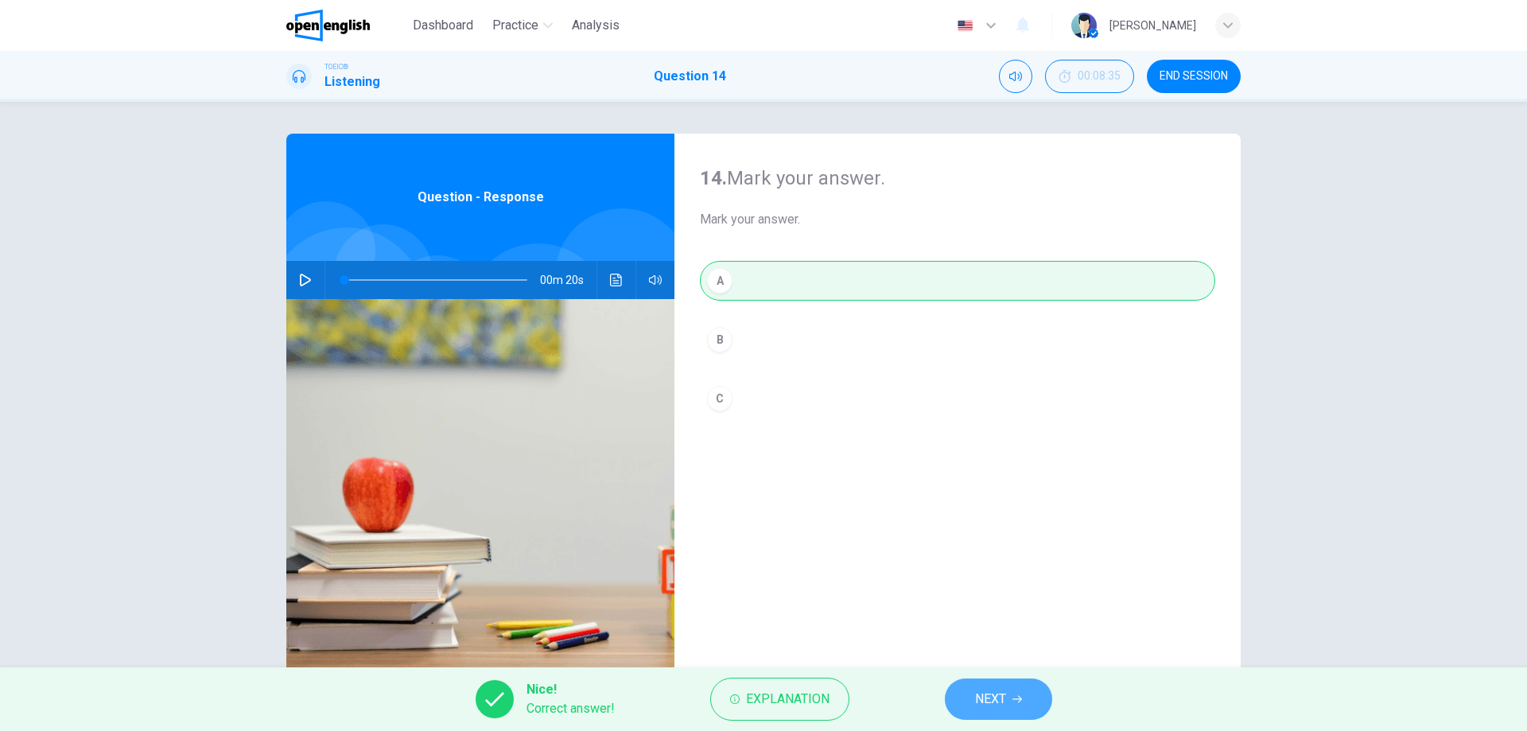
click at [991, 684] on button "NEXT" at bounding box center [998, 698] width 107 height 41
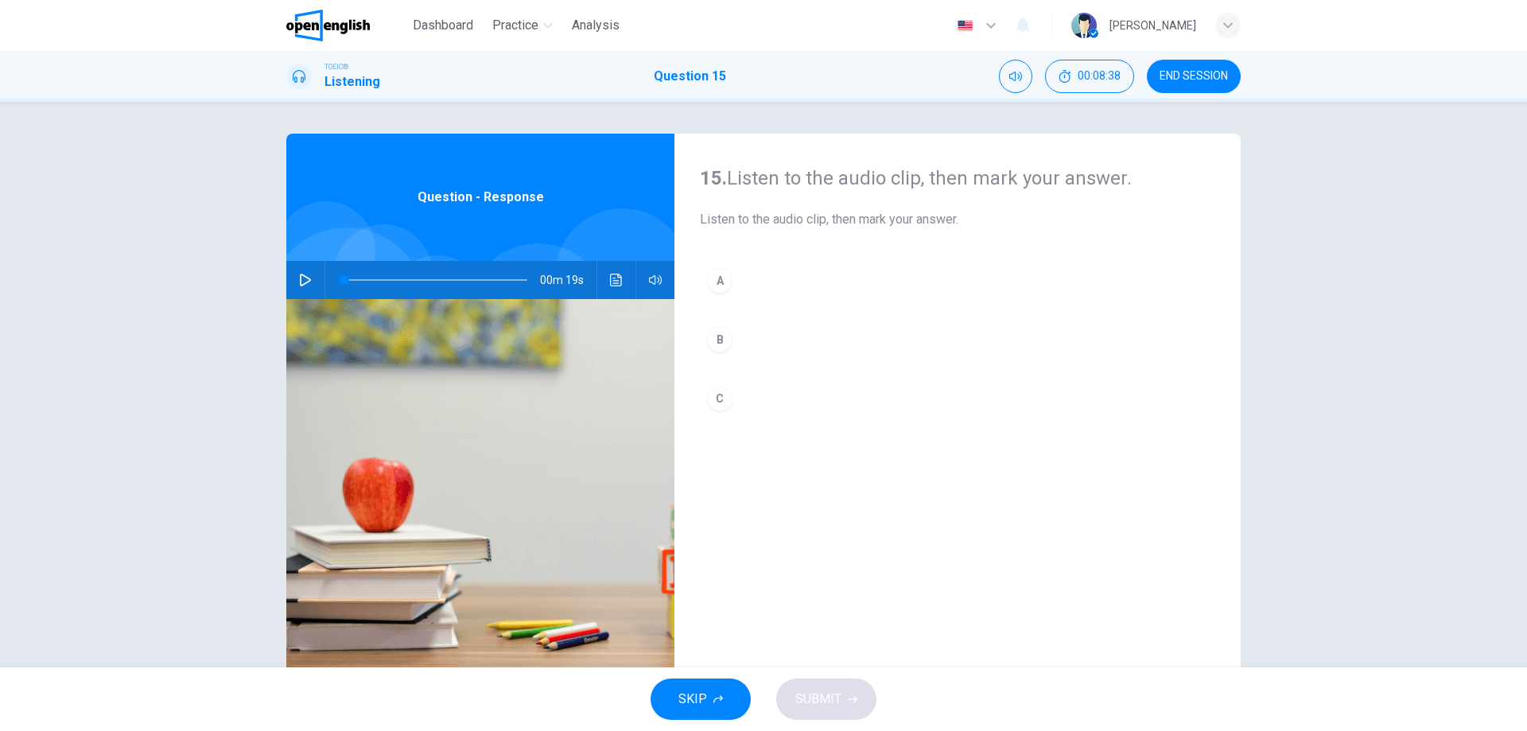
click at [293, 286] on button "button" at bounding box center [305, 280] width 25 height 38
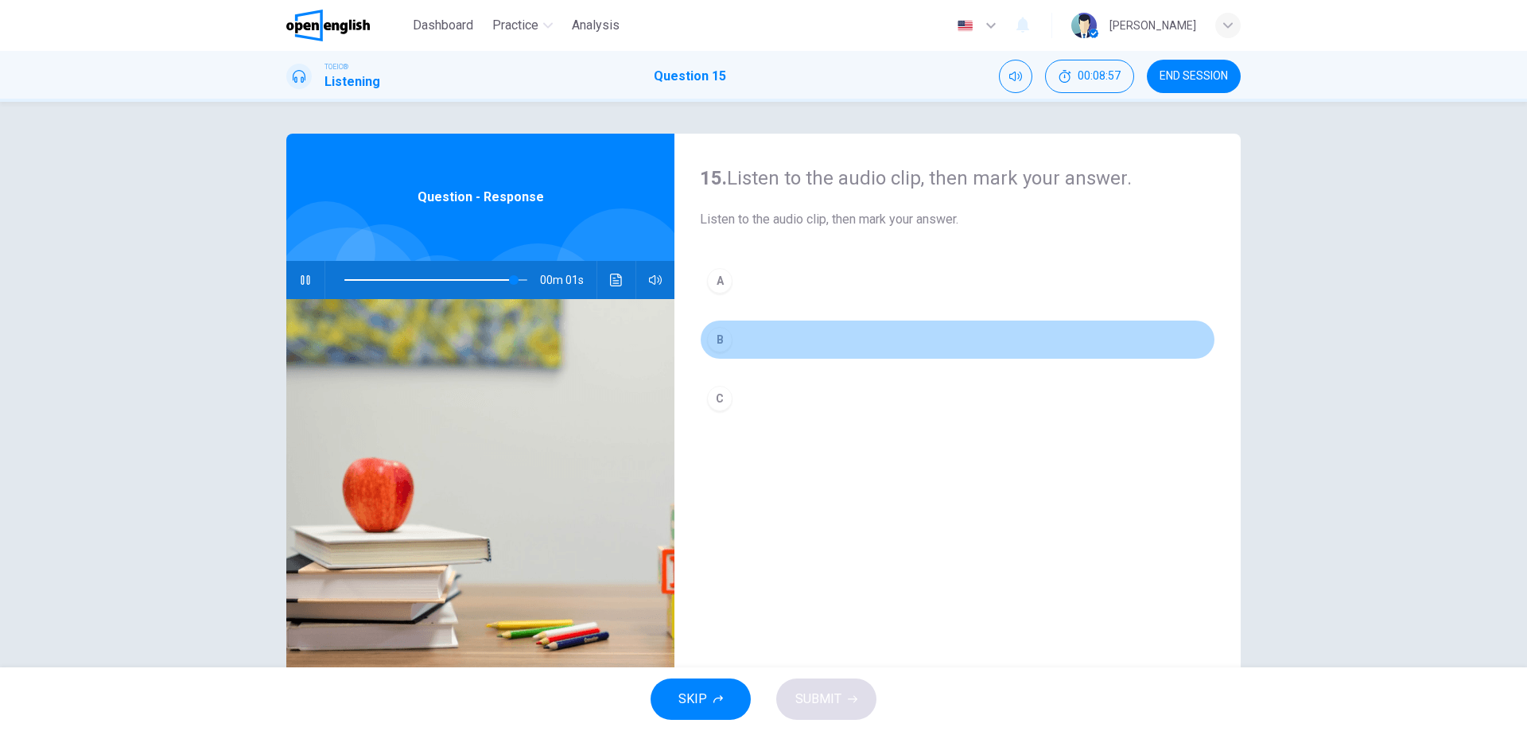
click at [713, 347] on div "B" at bounding box center [719, 339] width 25 height 25
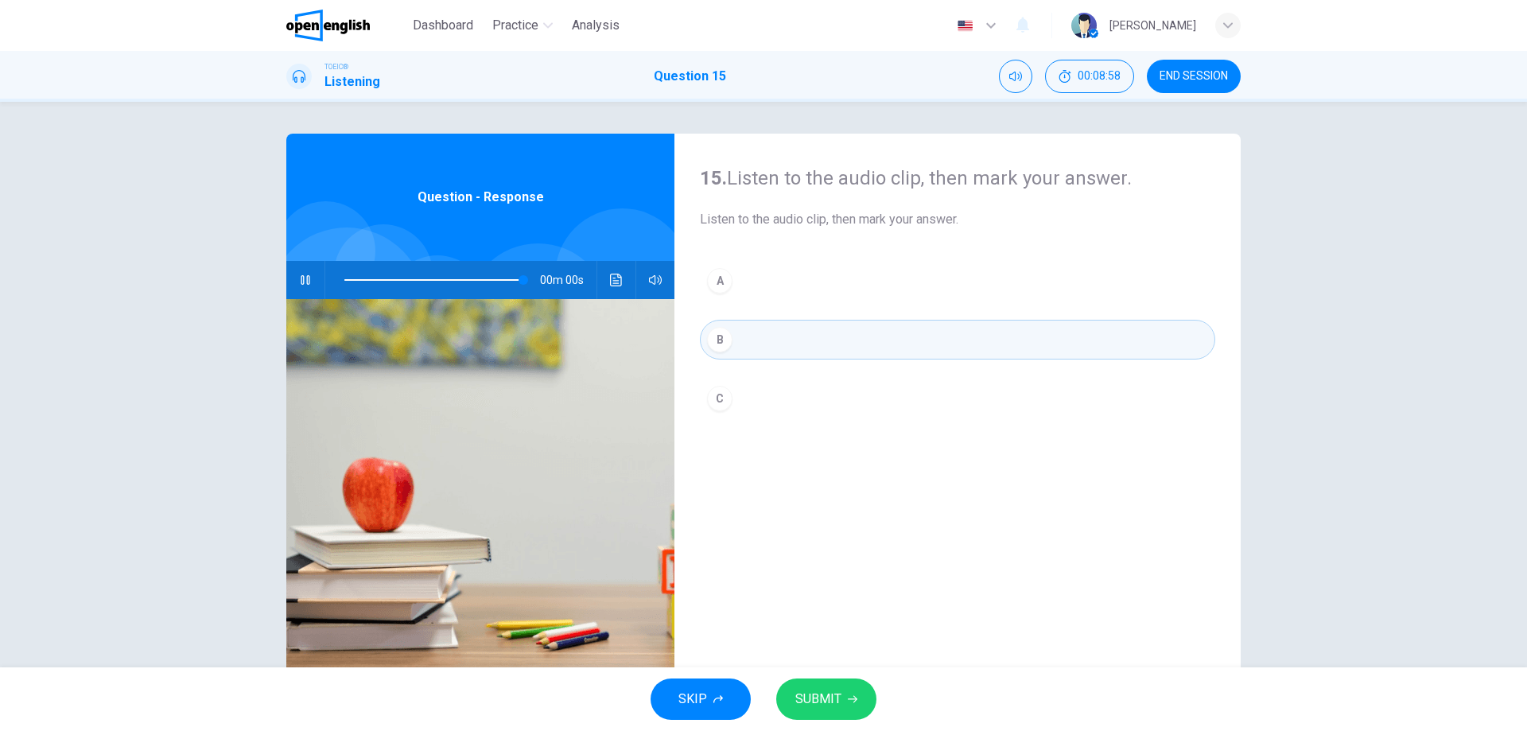
click at [829, 705] on span "SUBMIT" at bounding box center [818, 699] width 46 height 22
type input "*"
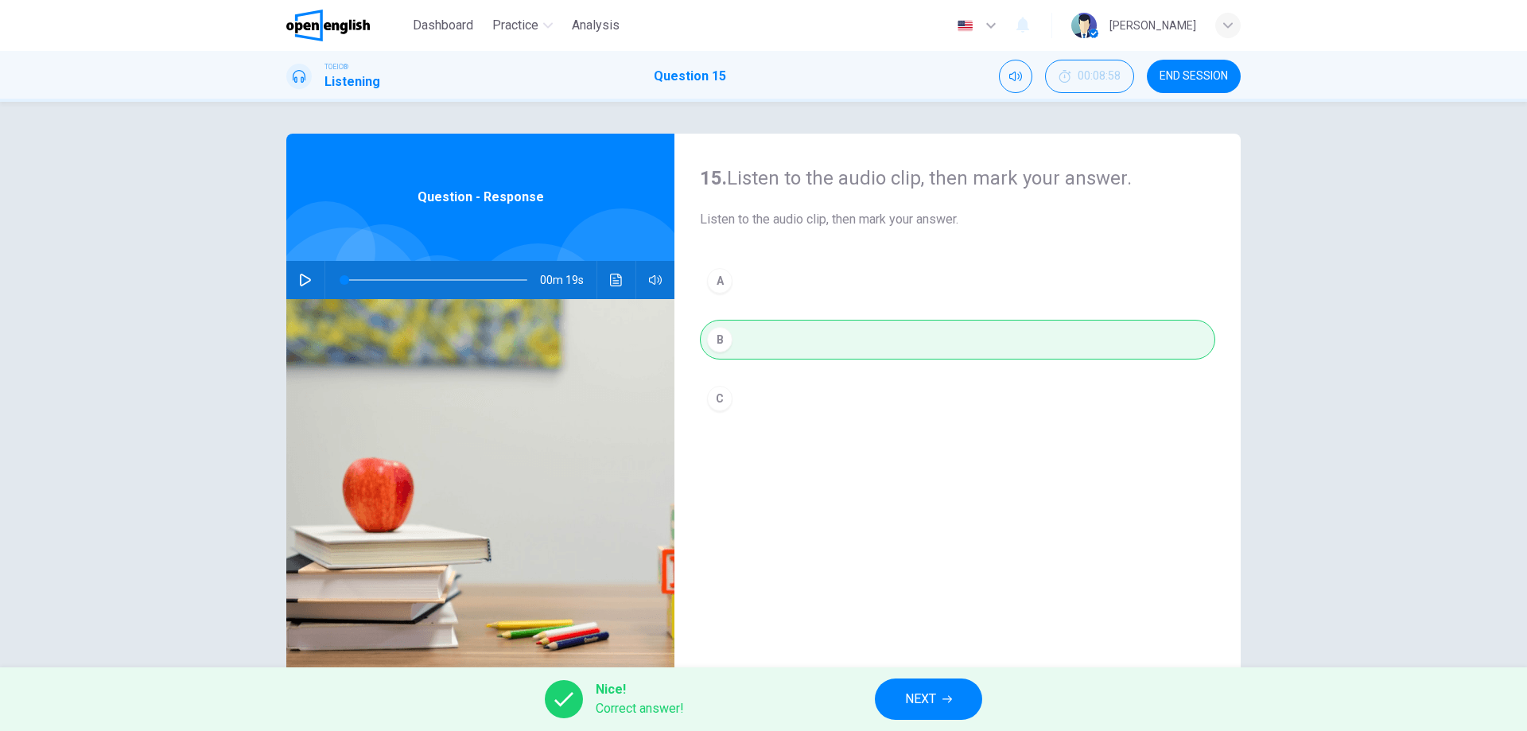
click at [942, 694] on button "NEXT" at bounding box center [928, 698] width 107 height 41
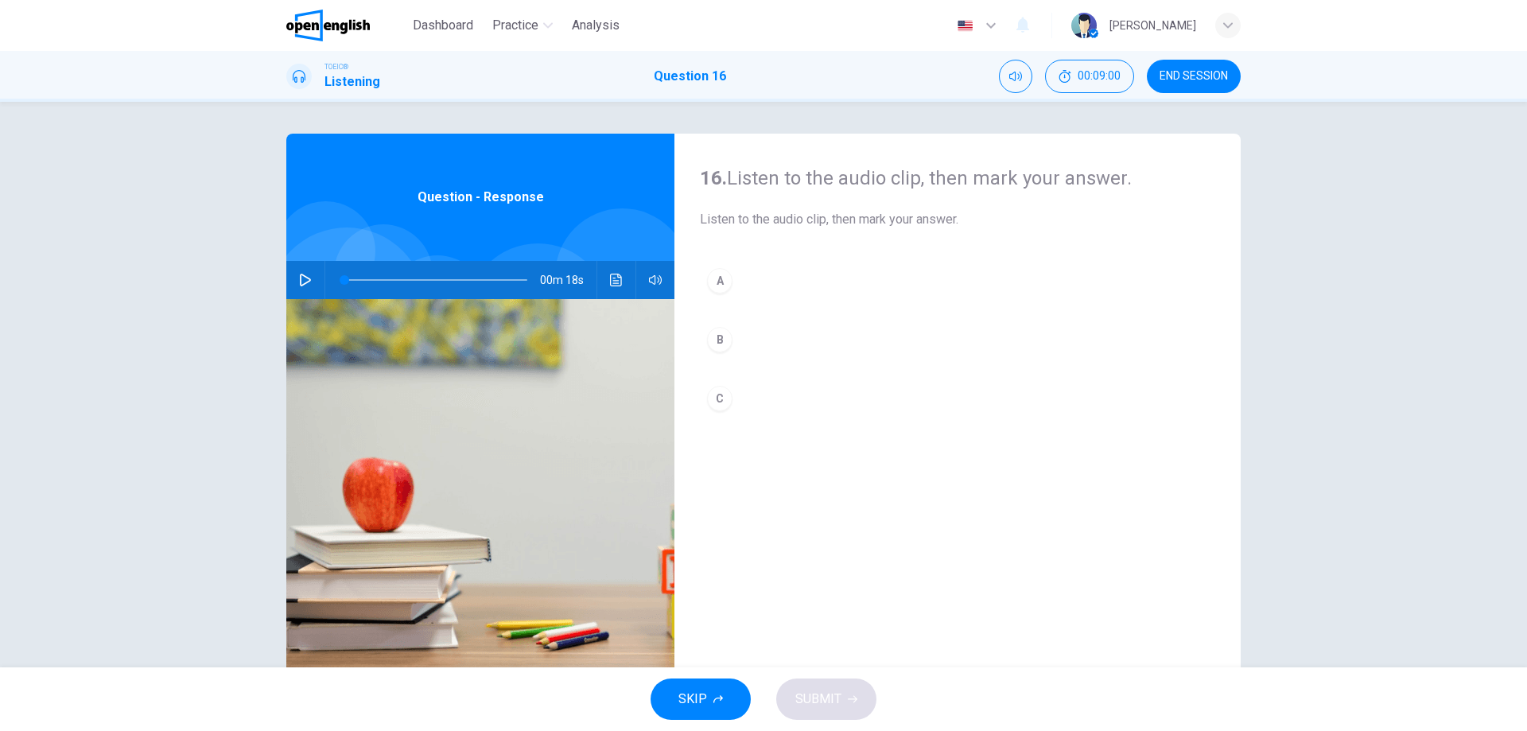
click at [294, 281] on button "button" at bounding box center [305, 280] width 25 height 38
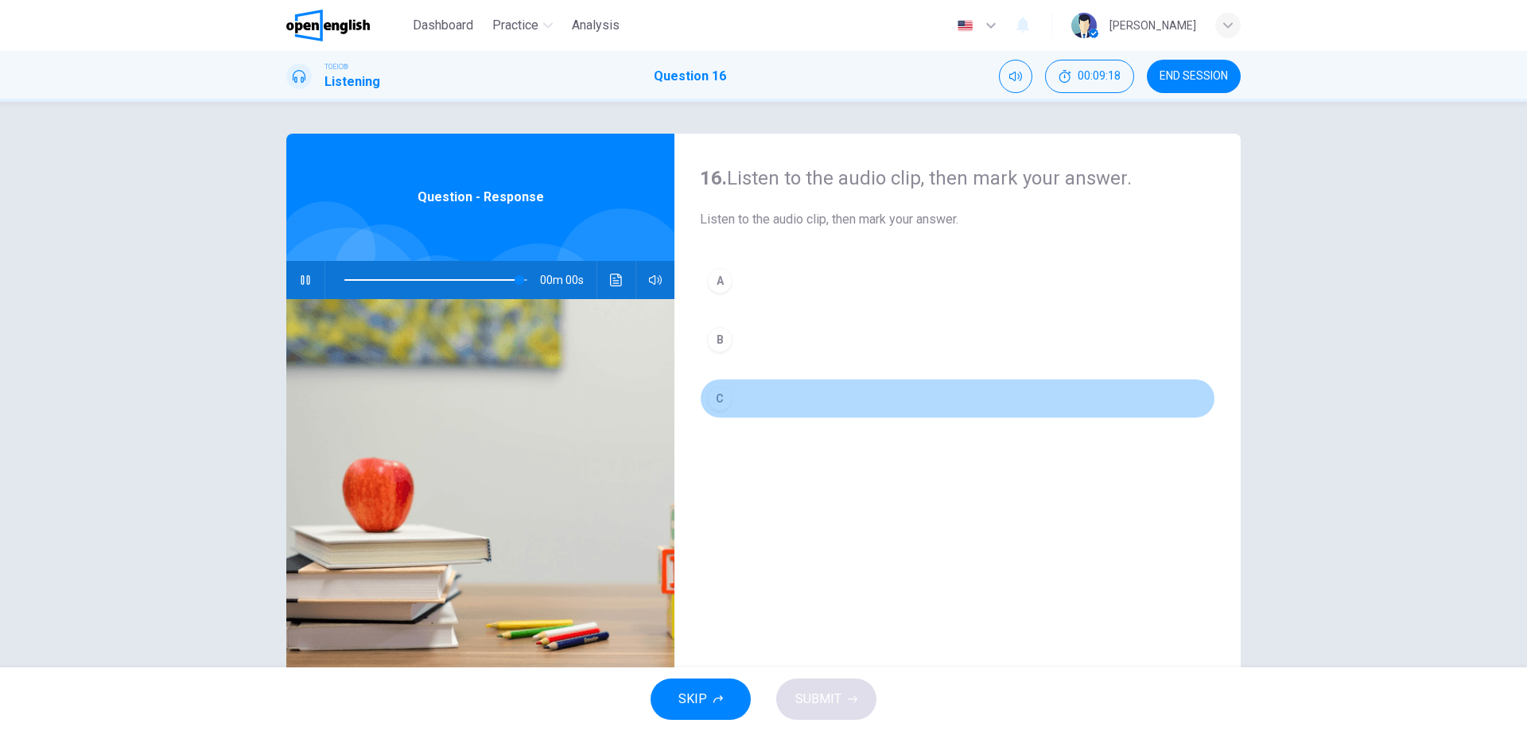
click at [718, 398] on div "C" at bounding box center [719, 398] width 25 height 25
type input "*"
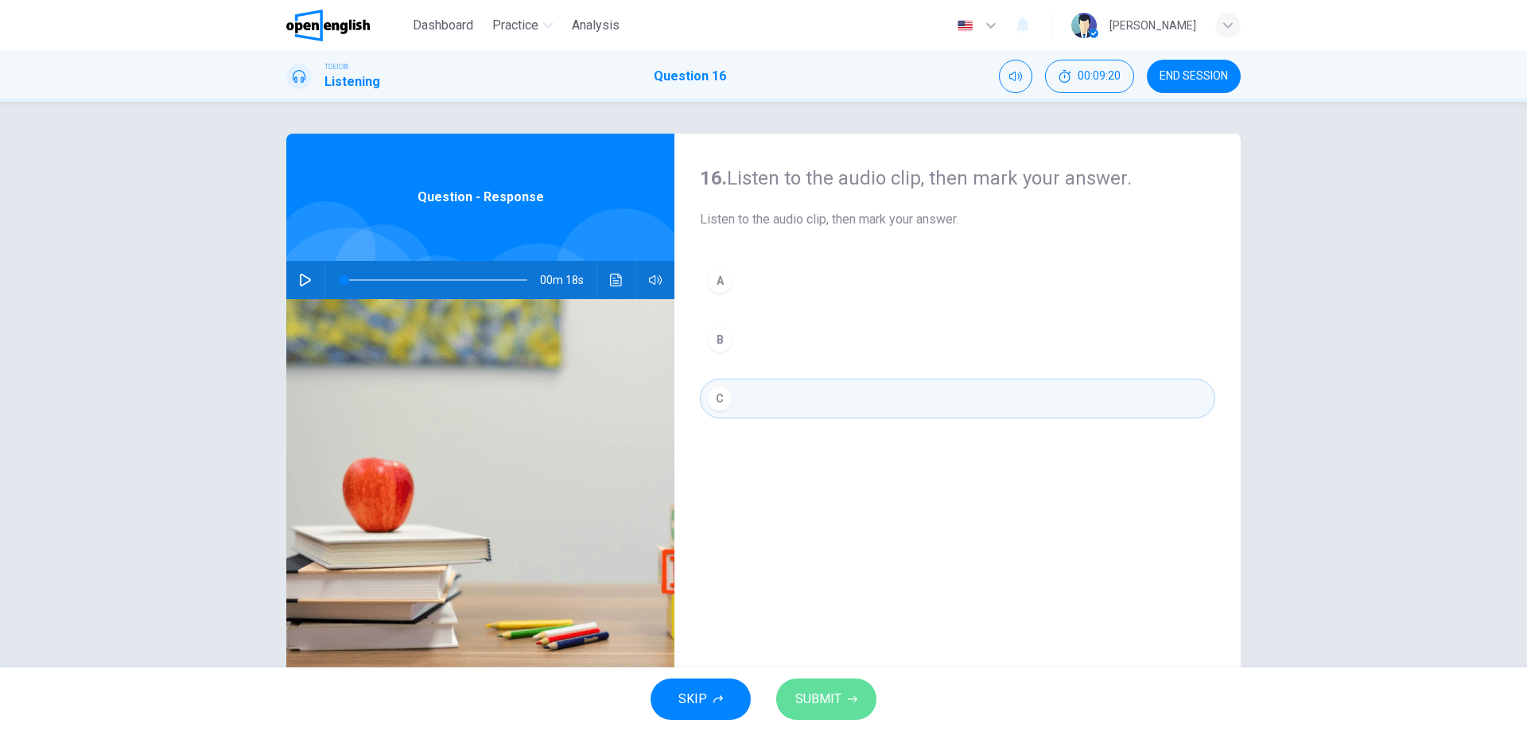
click at [852, 689] on button "SUBMIT" at bounding box center [826, 698] width 100 height 41
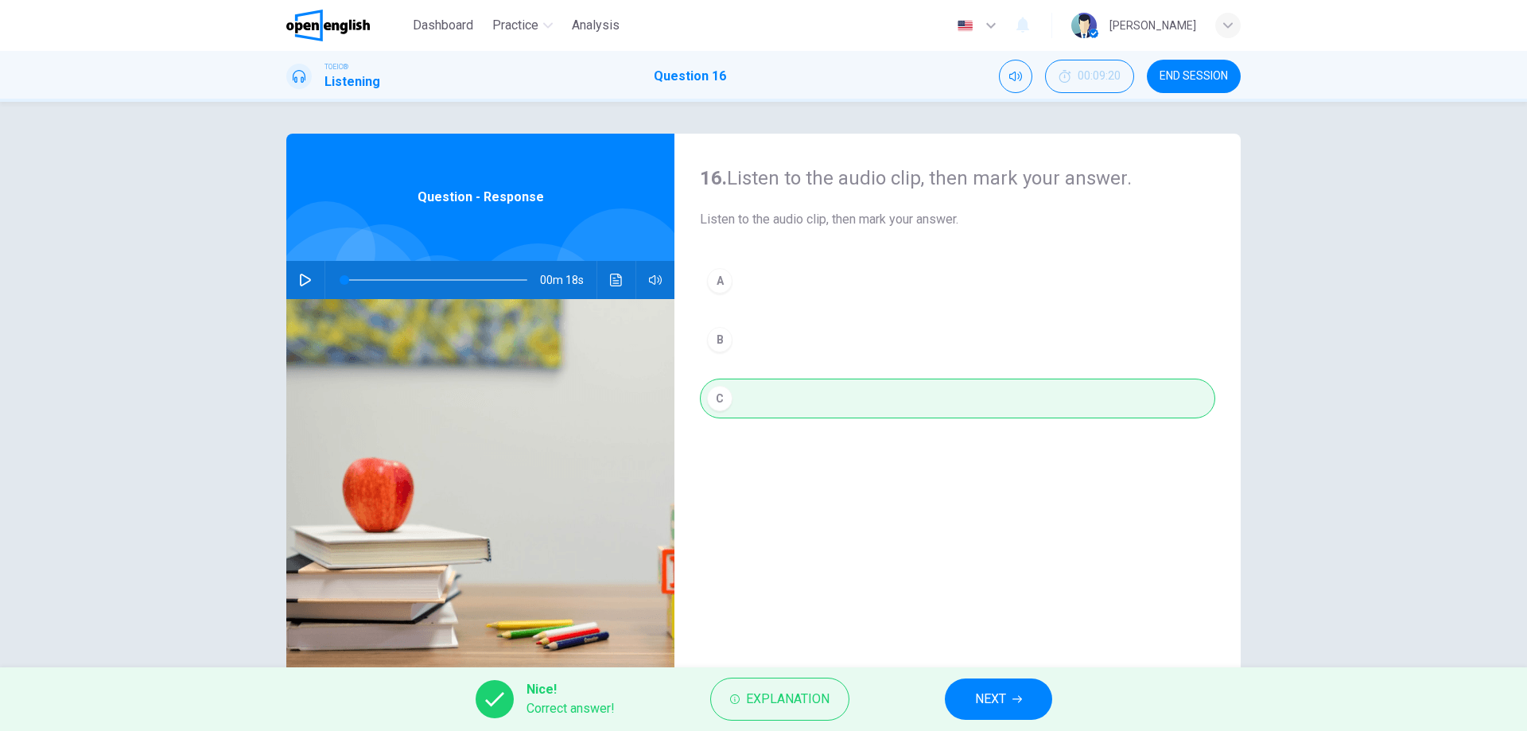
click at [967, 687] on button "NEXT" at bounding box center [998, 698] width 107 height 41
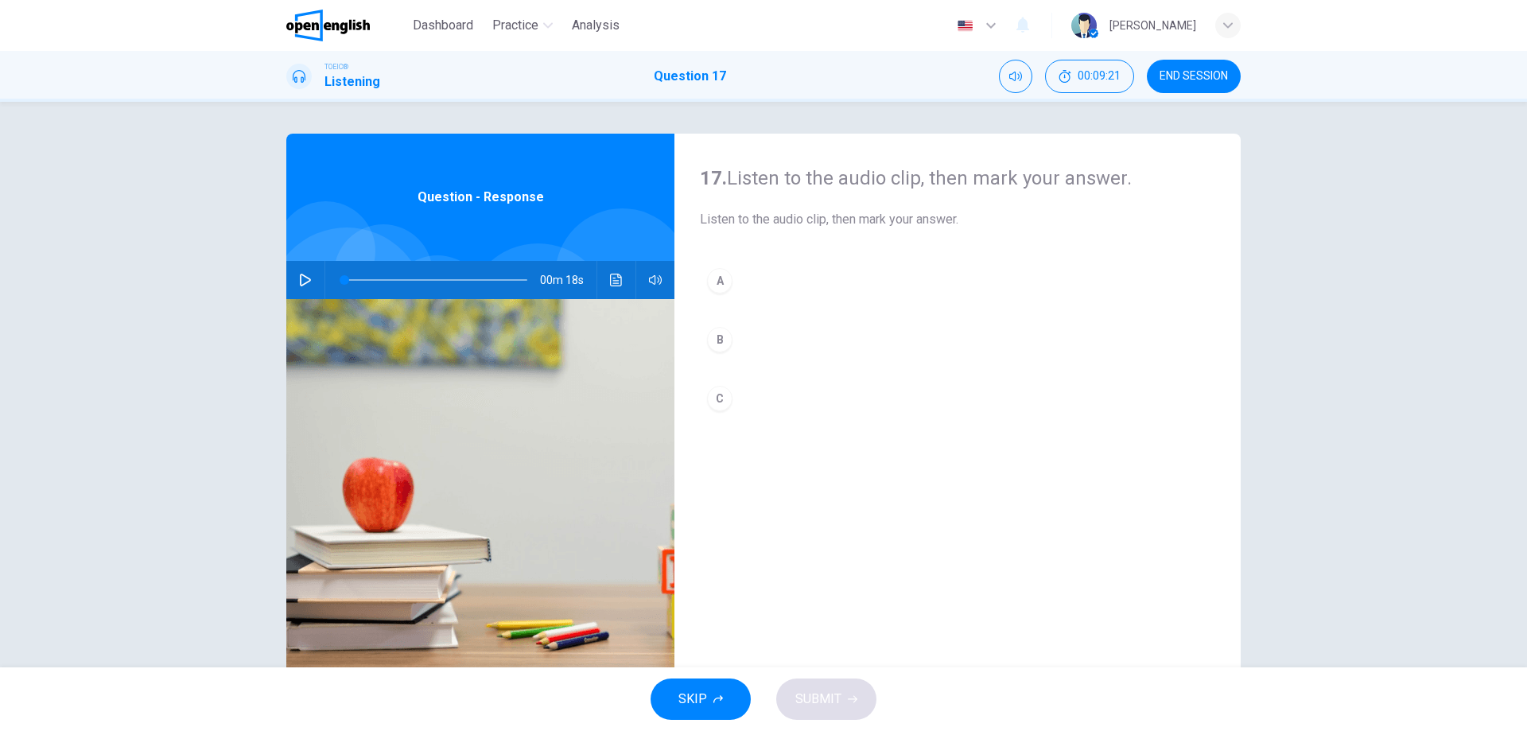
click at [293, 279] on button "button" at bounding box center [305, 280] width 25 height 38
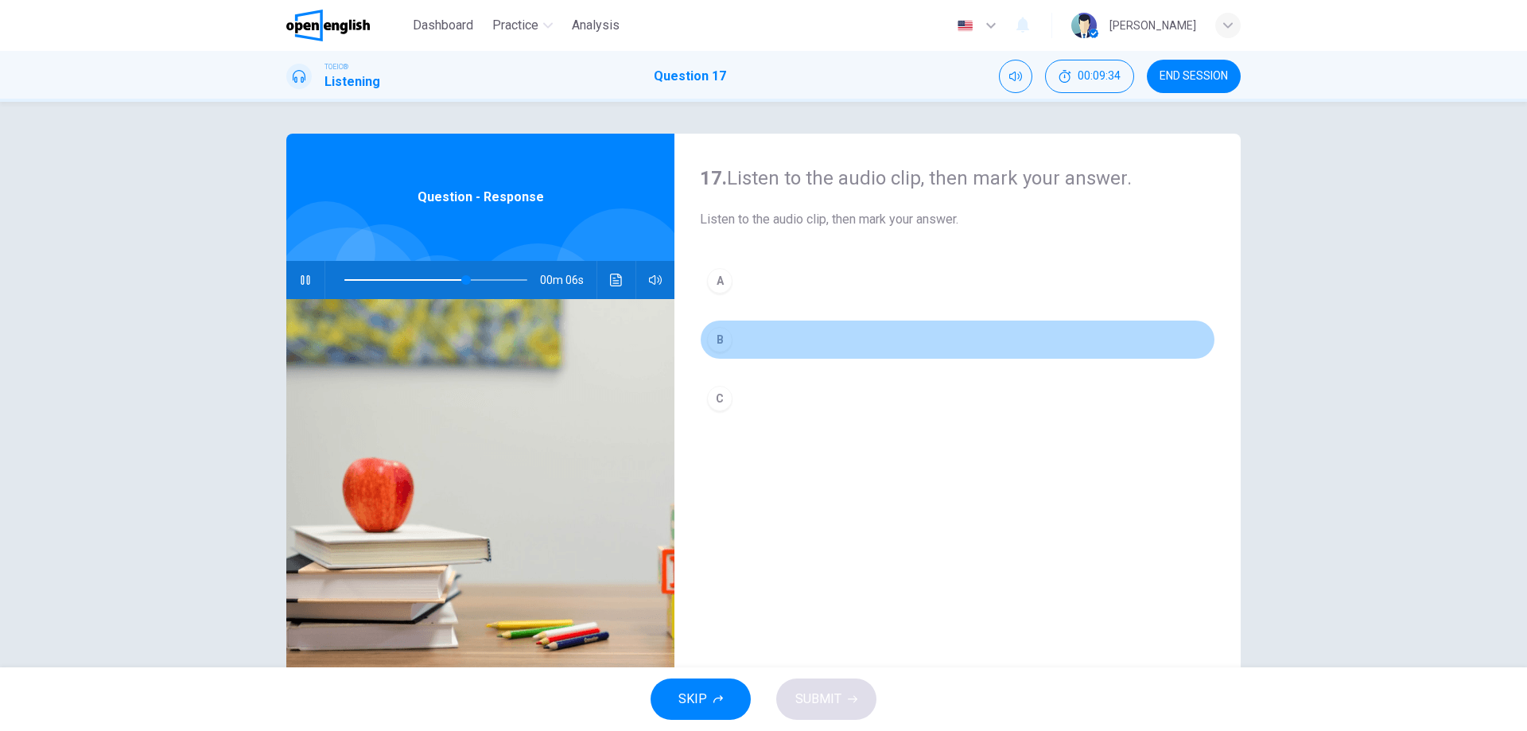
click at [713, 347] on div "B" at bounding box center [719, 339] width 25 height 25
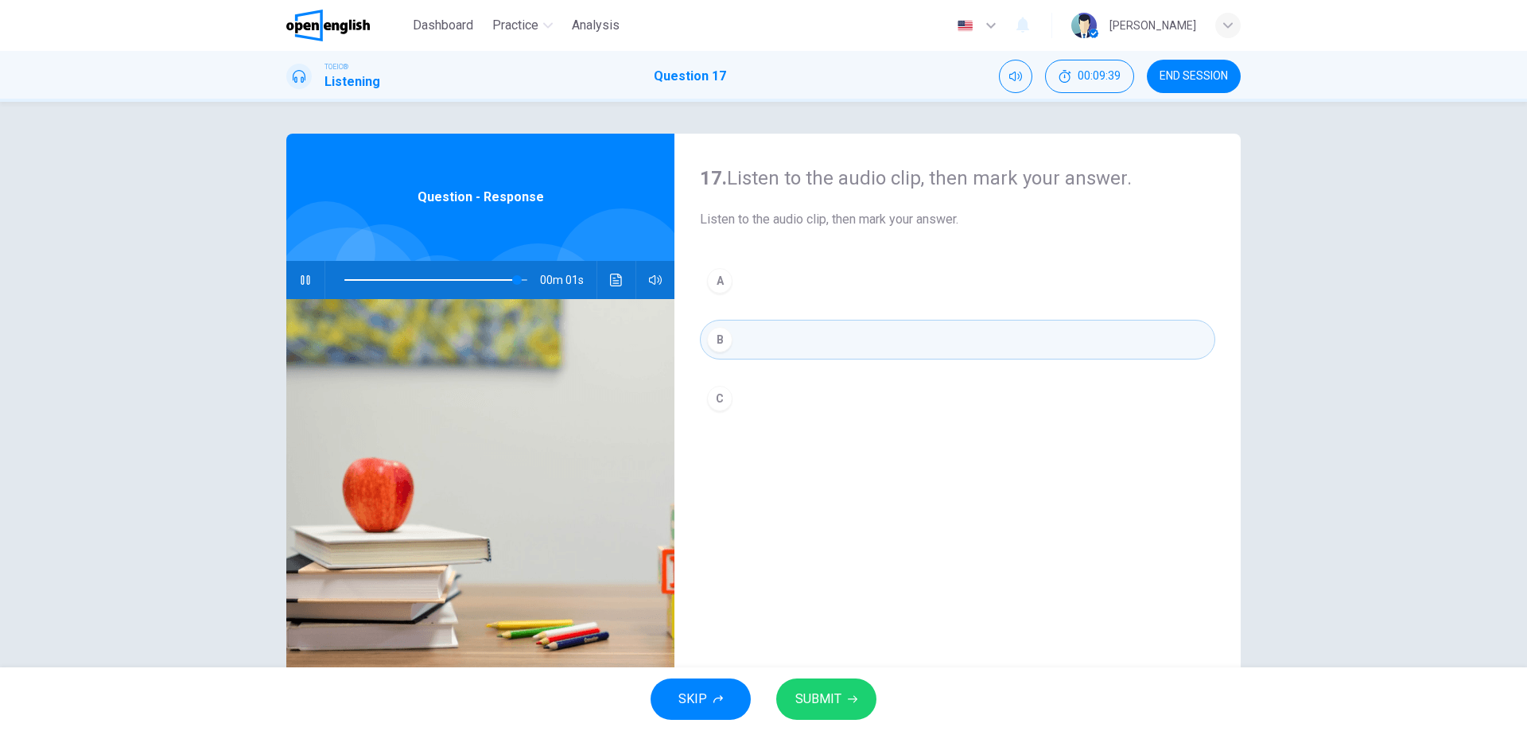
click at [853, 695] on icon "button" at bounding box center [853, 699] width 10 height 10
type input "*"
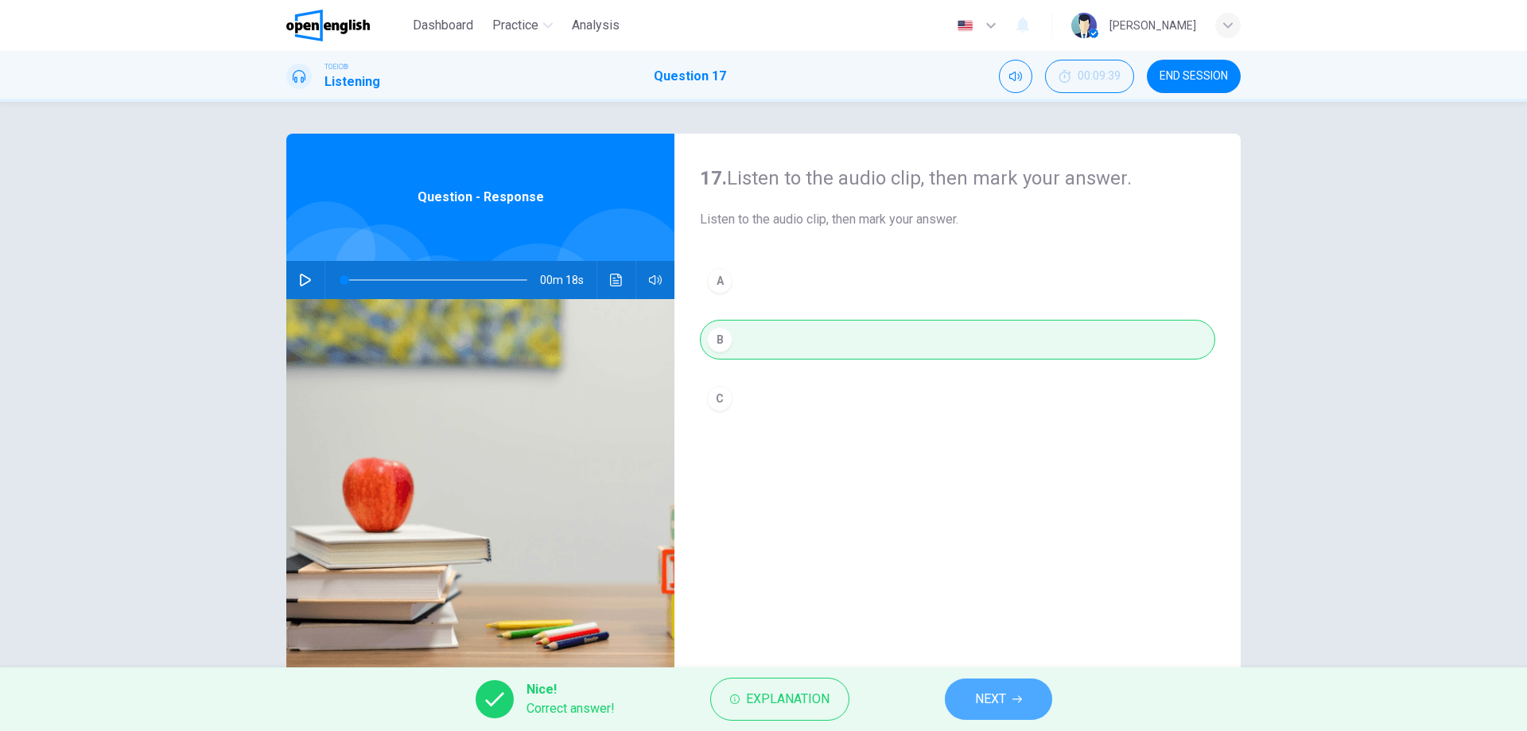
click at [954, 688] on button "NEXT" at bounding box center [998, 698] width 107 height 41
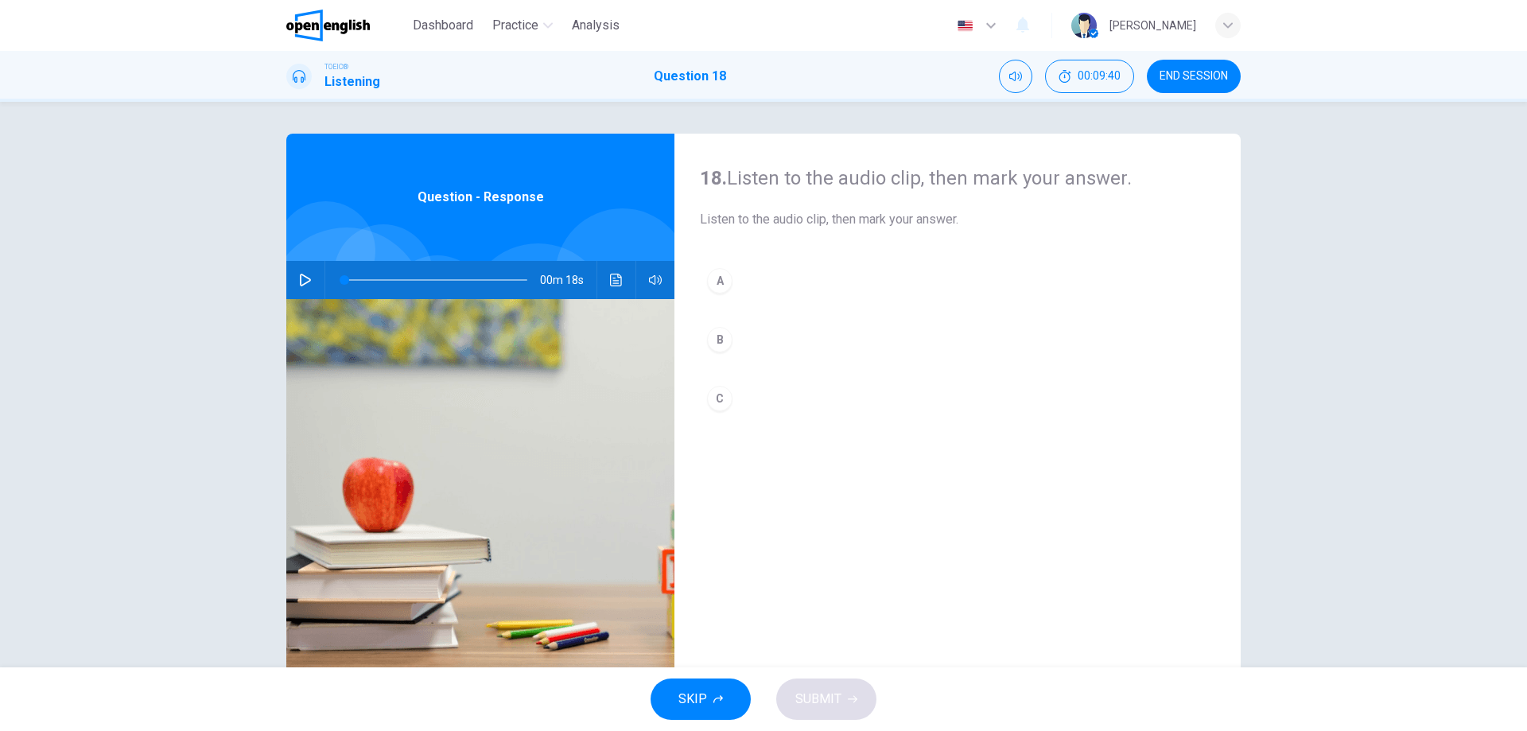
click at [293, 287] on button "button" at bounding box center [305, 280] width 25 height 38
type input "*"
click at [716, 290] on div "A" at bounding box center [719, 280] width 25 height 25
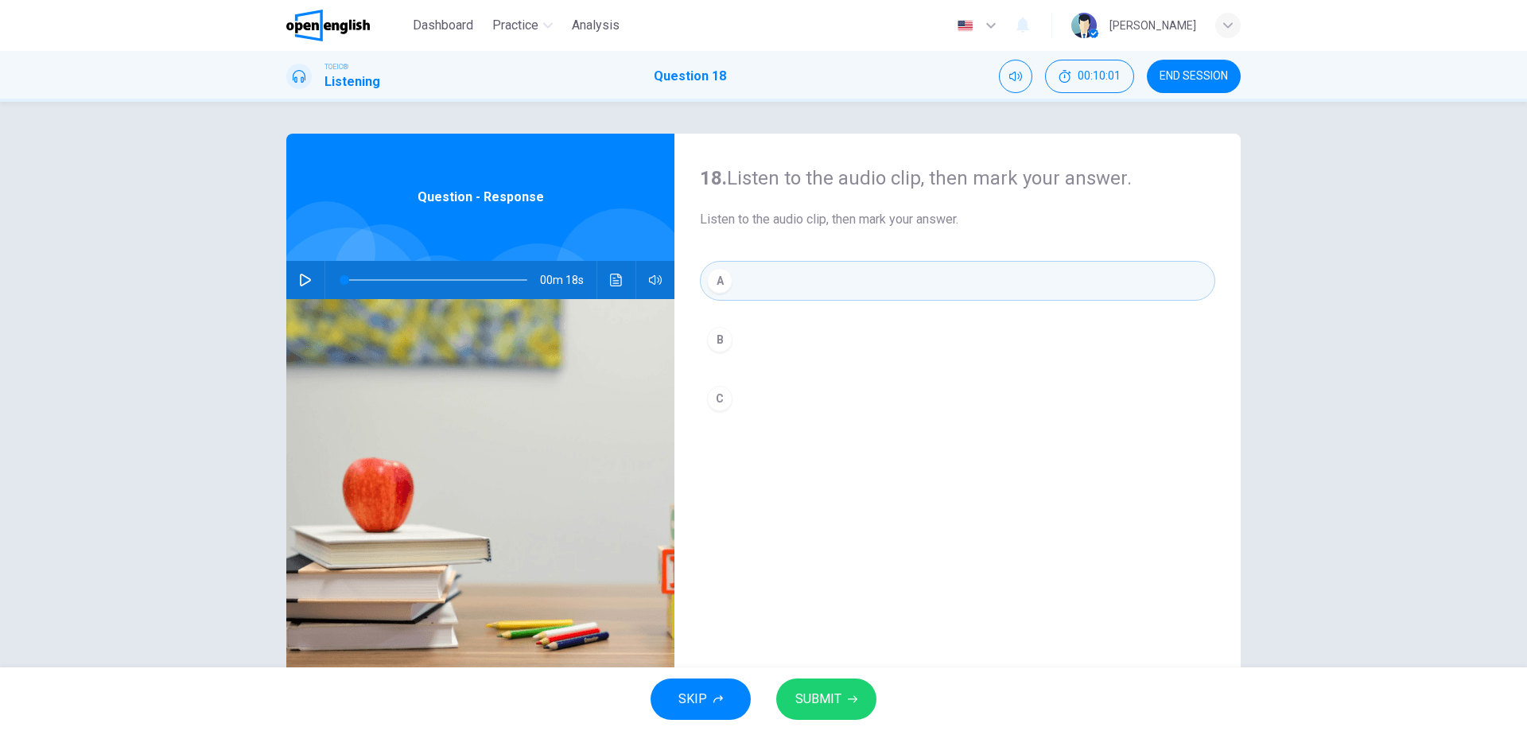
click at [816, 705] on span "SUBMIT" at bounding box center [818, 699] width 46 height 22
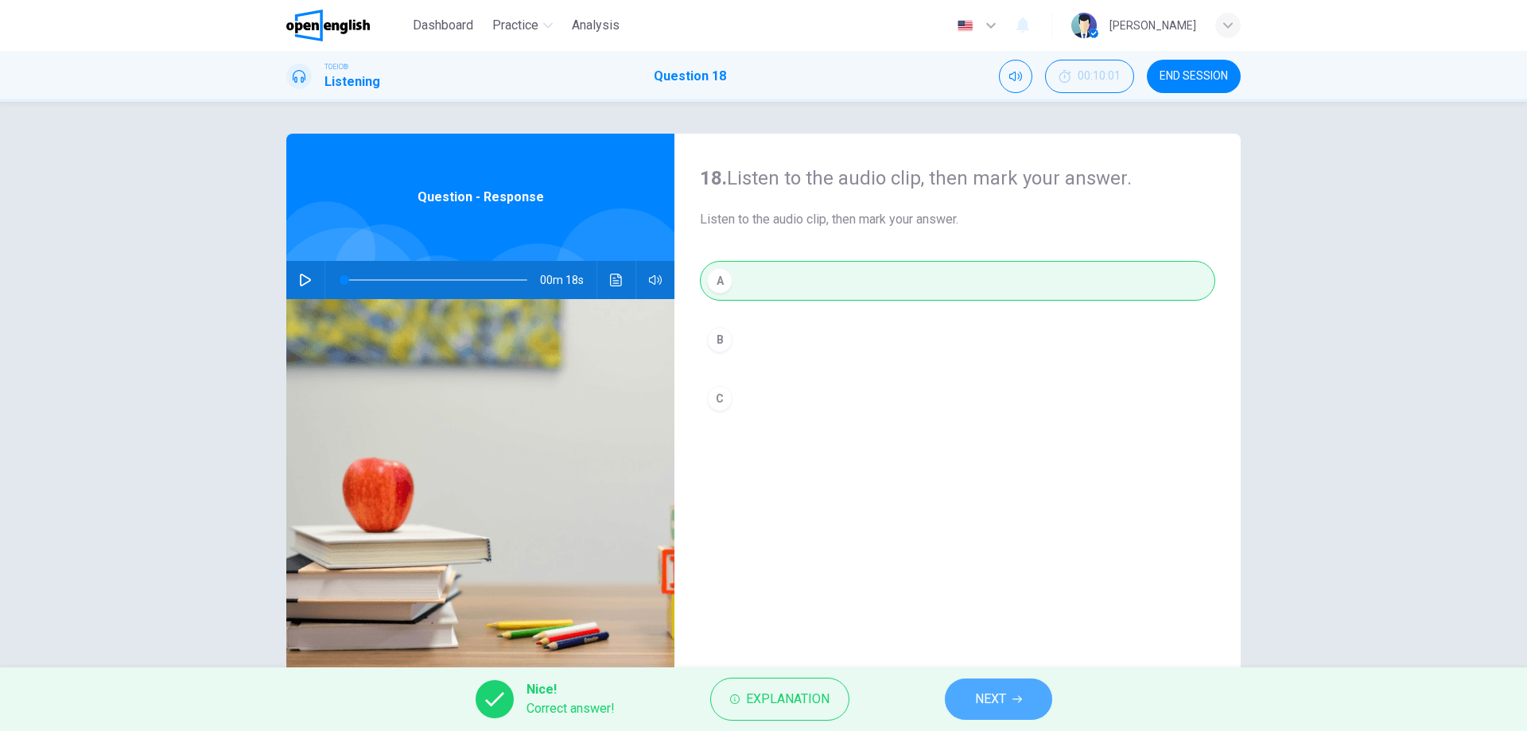
click at [963, 699] on button "NEXT" at bounding box center [998, 698] width 107 height 41
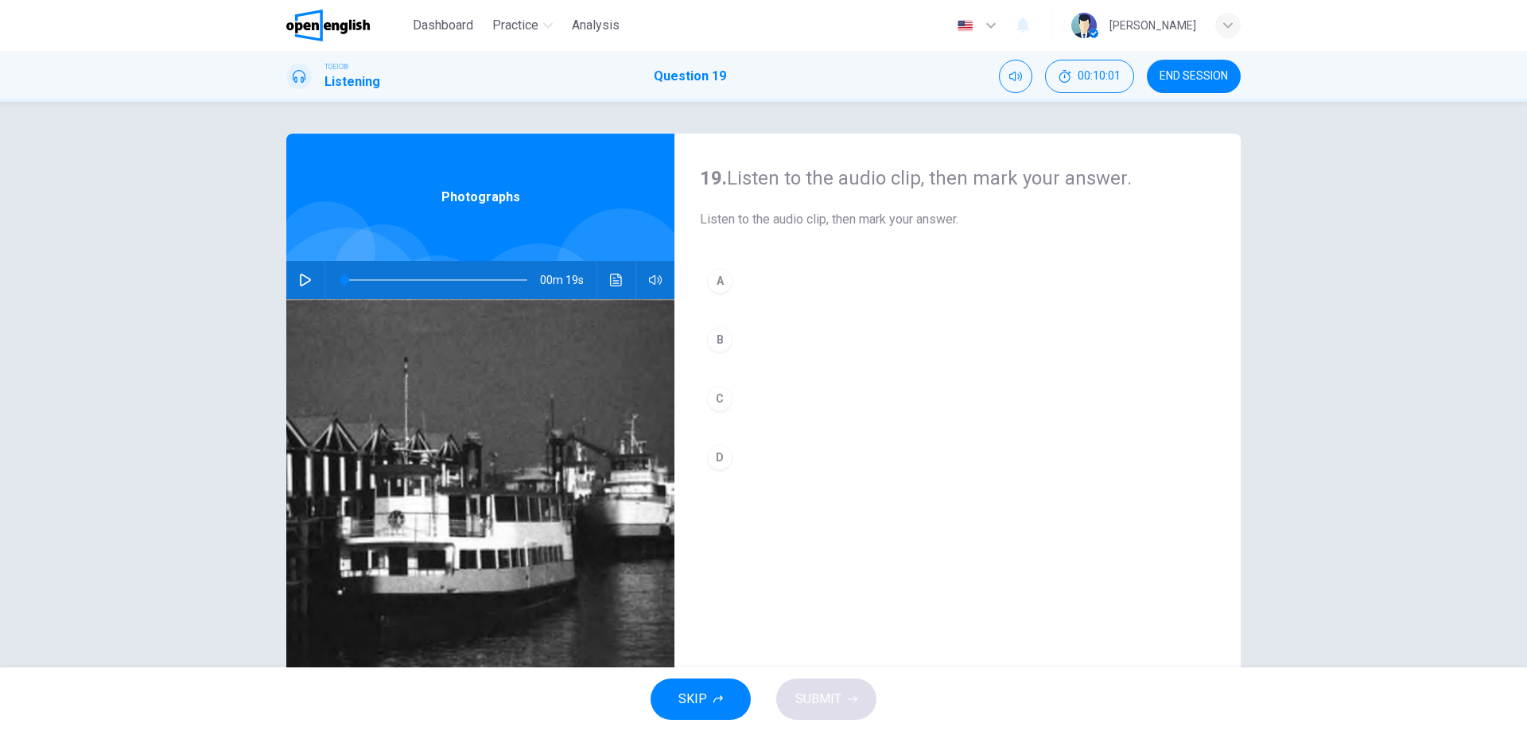
click at [299, 282] on icon "button" at bounding box center [305, 280] width 13 height 13
click at [307, 280] on icon "button" at bounding box center [305, 280] width 13 height 13
click at [299, 282] on icon "button" at bounding box center [305, 280] width 13 height 13
type input "*"
click at [707, 281] on div "A" at bounding box center [719, 280] width 25 height 25
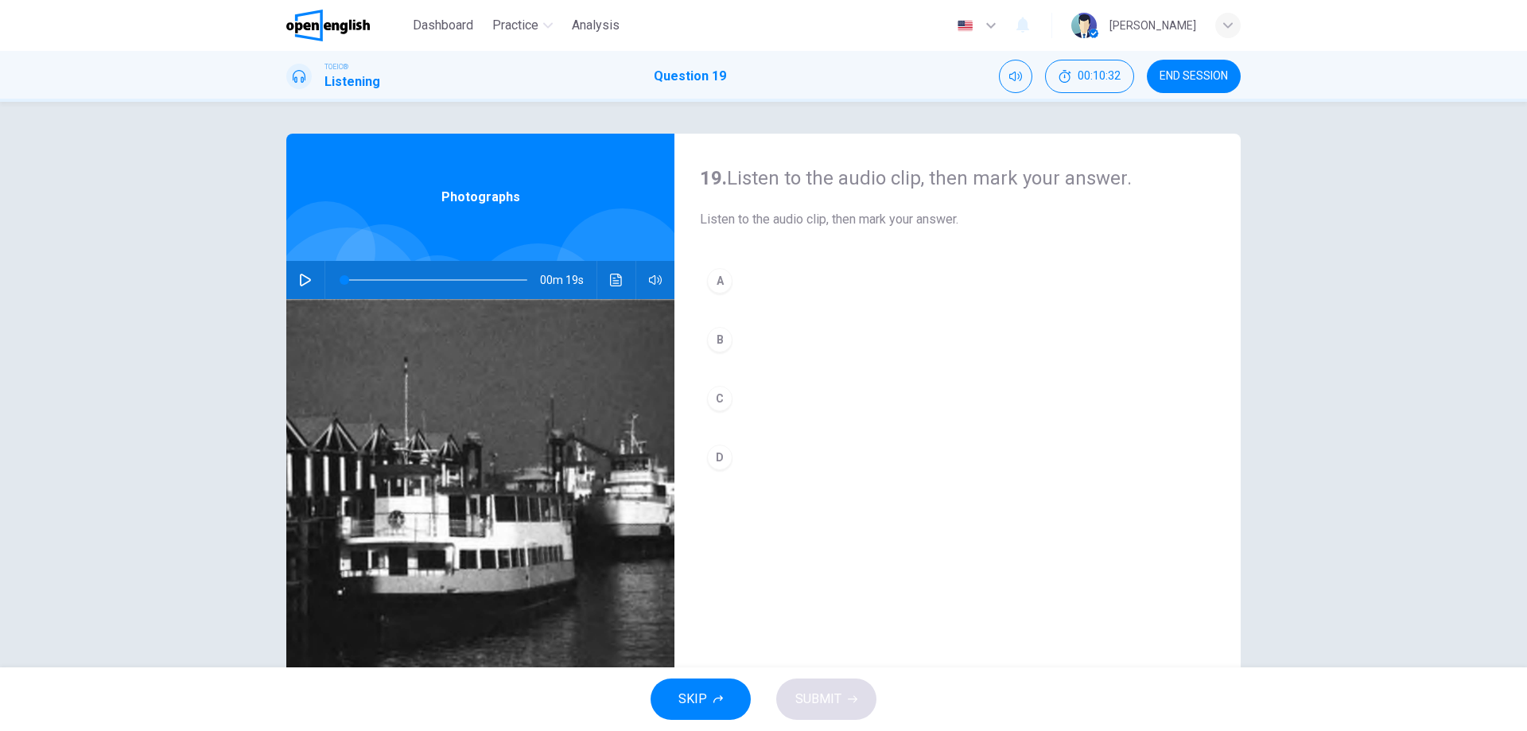
click at [707, 281] on div "A" at bounding box center [719, 280] width 25 height 25
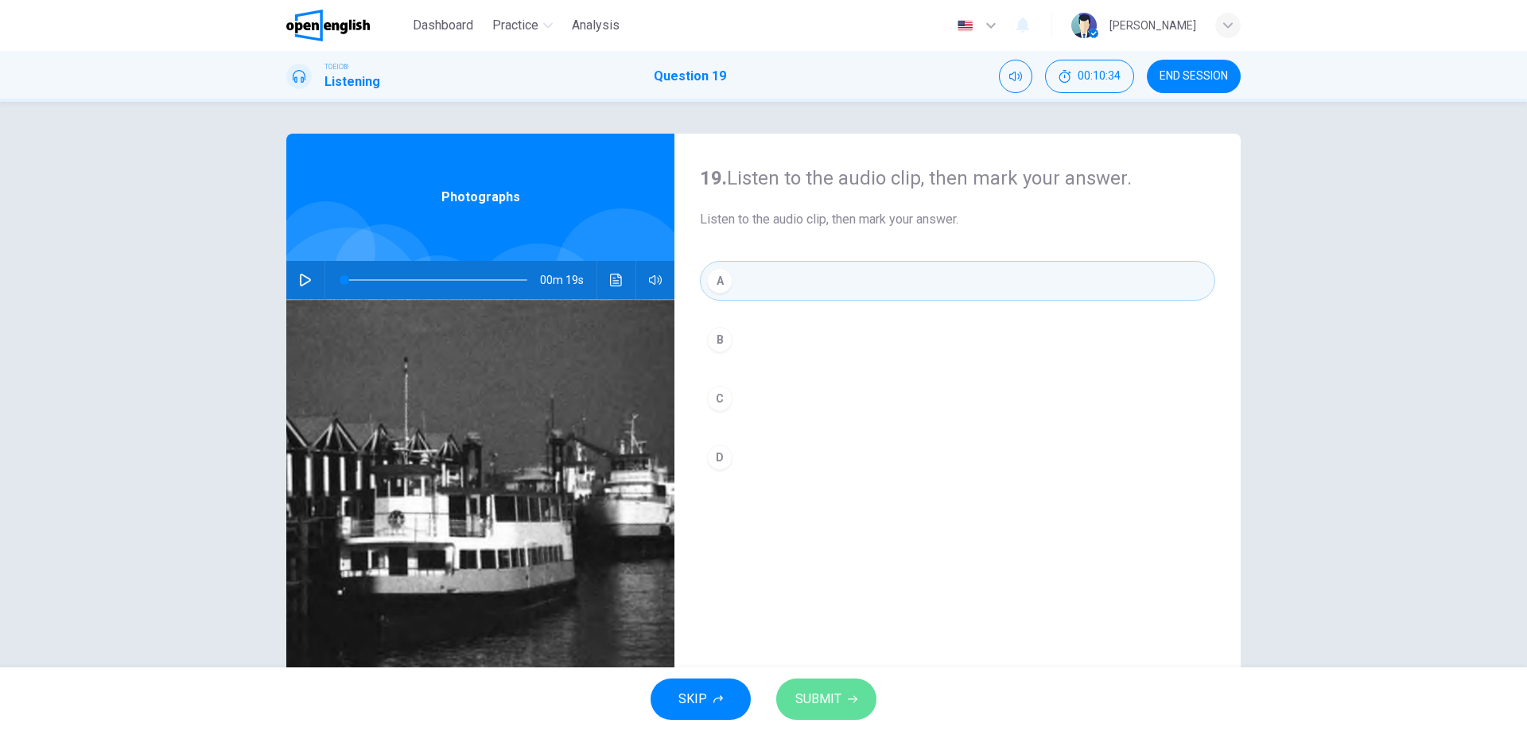
click at [805, 686] on button "SUBMIT" at bounding box center [826, 698] width 100 height 41
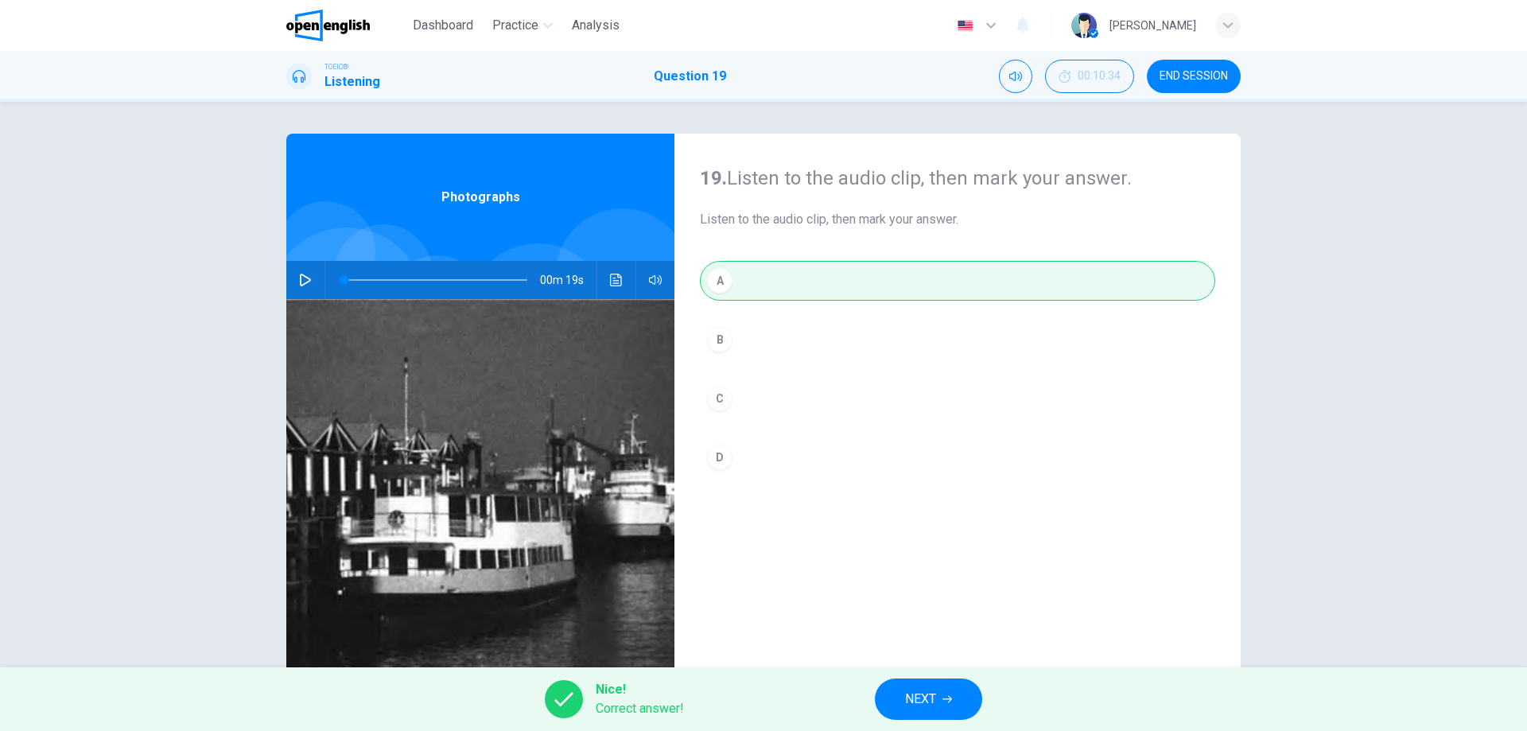
click at [917, 697] on span "NEXT" at bounding box center [920, 699] width 31 height 22
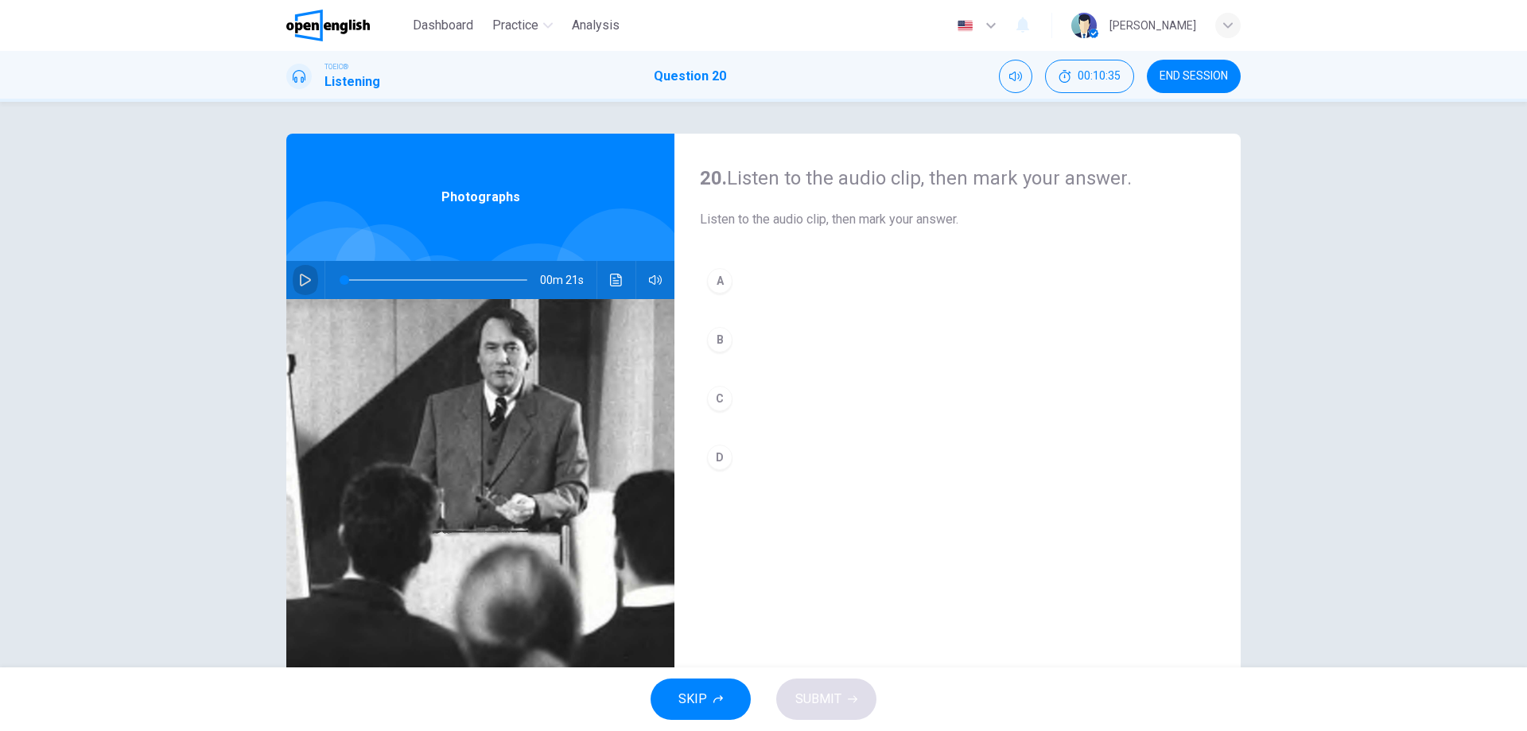
click at [305, 289] on button "button" at bounding box center [305, 280] width 25 height 38
type input "*"
click at [726, 461] on div "D" at bounding box center [719, 457] width 25 height 25
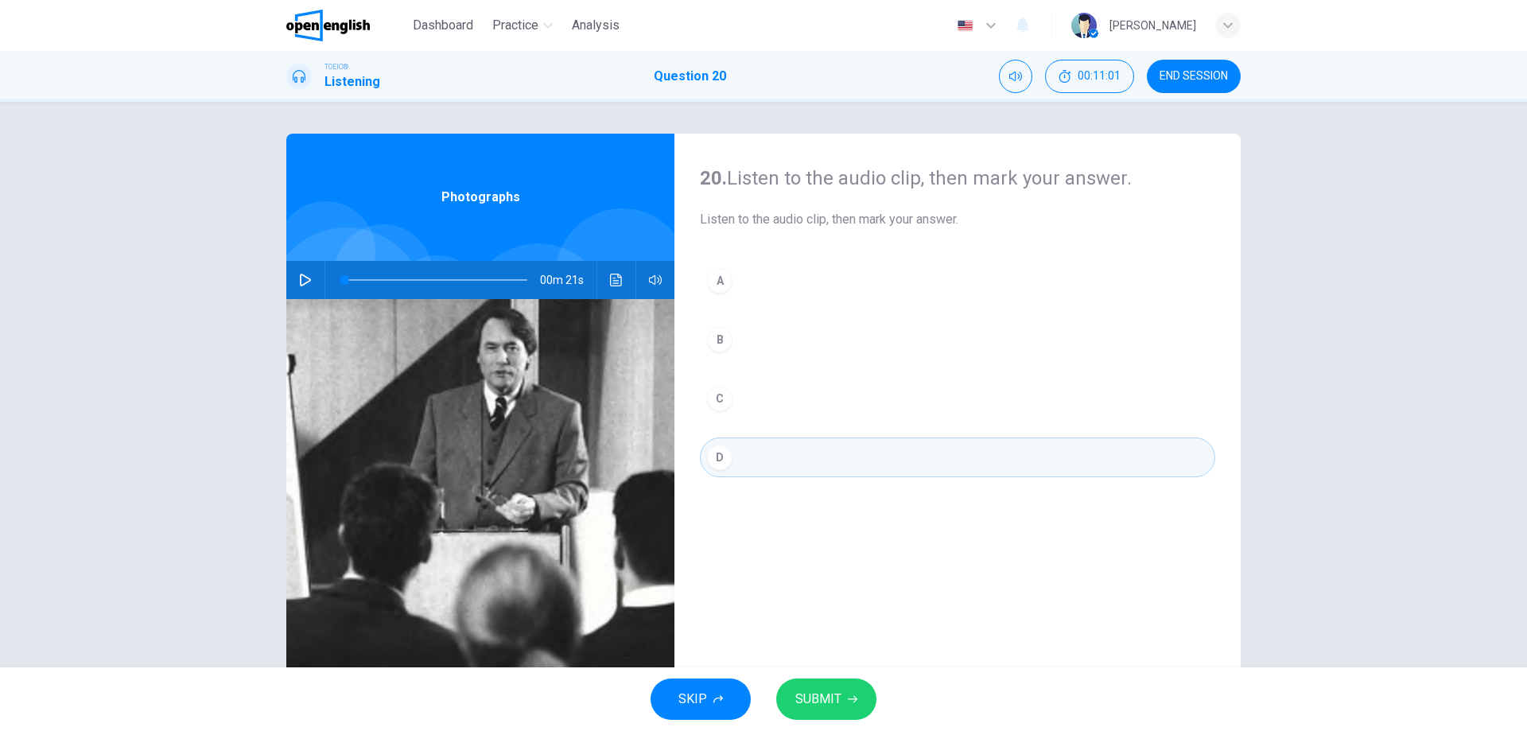
click at [819, 697] on span "SUBMIT" at bounding box center [818, 699] width 46 height 22
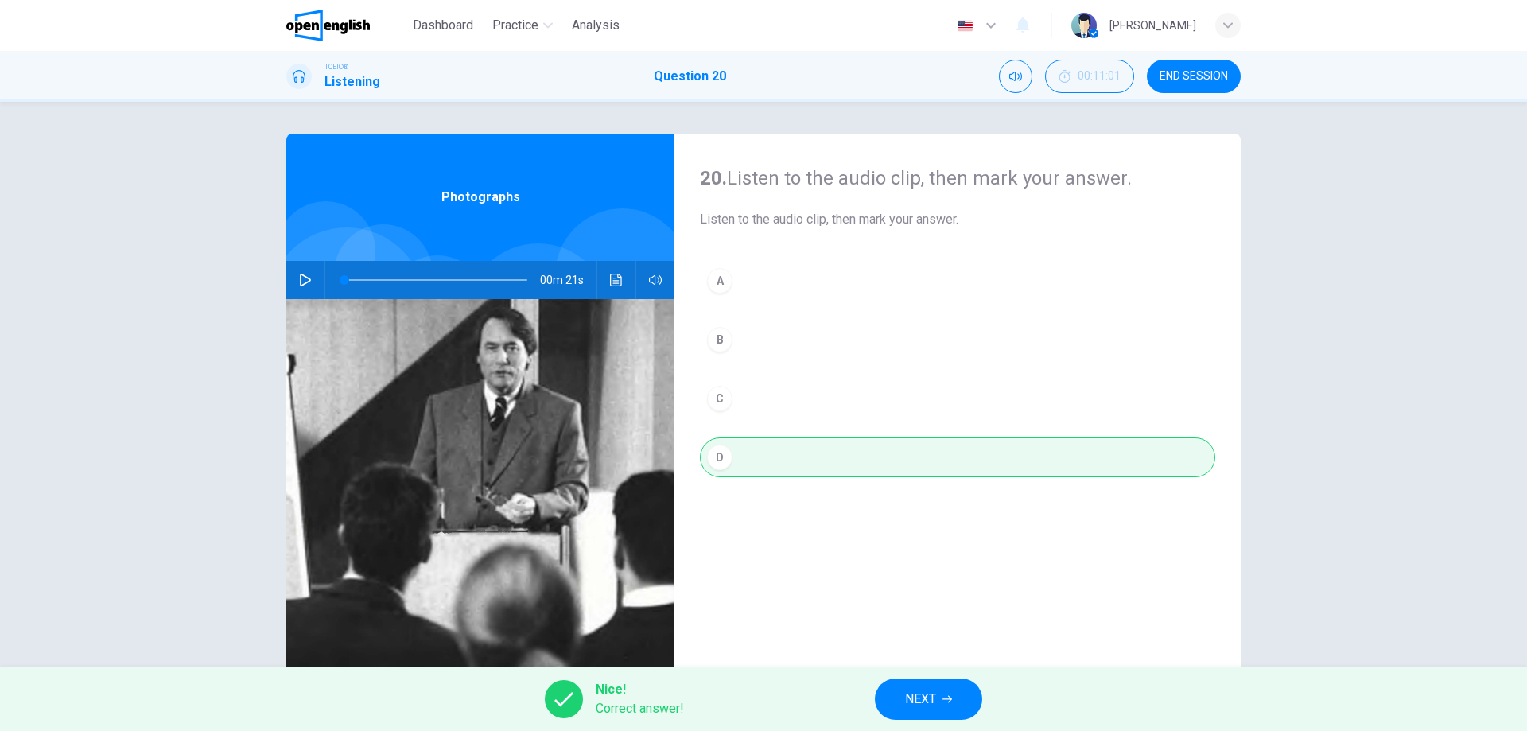
click at [1189, 84] on button "END SESSION" at bounding box center [1194, 76] width 94 height 33
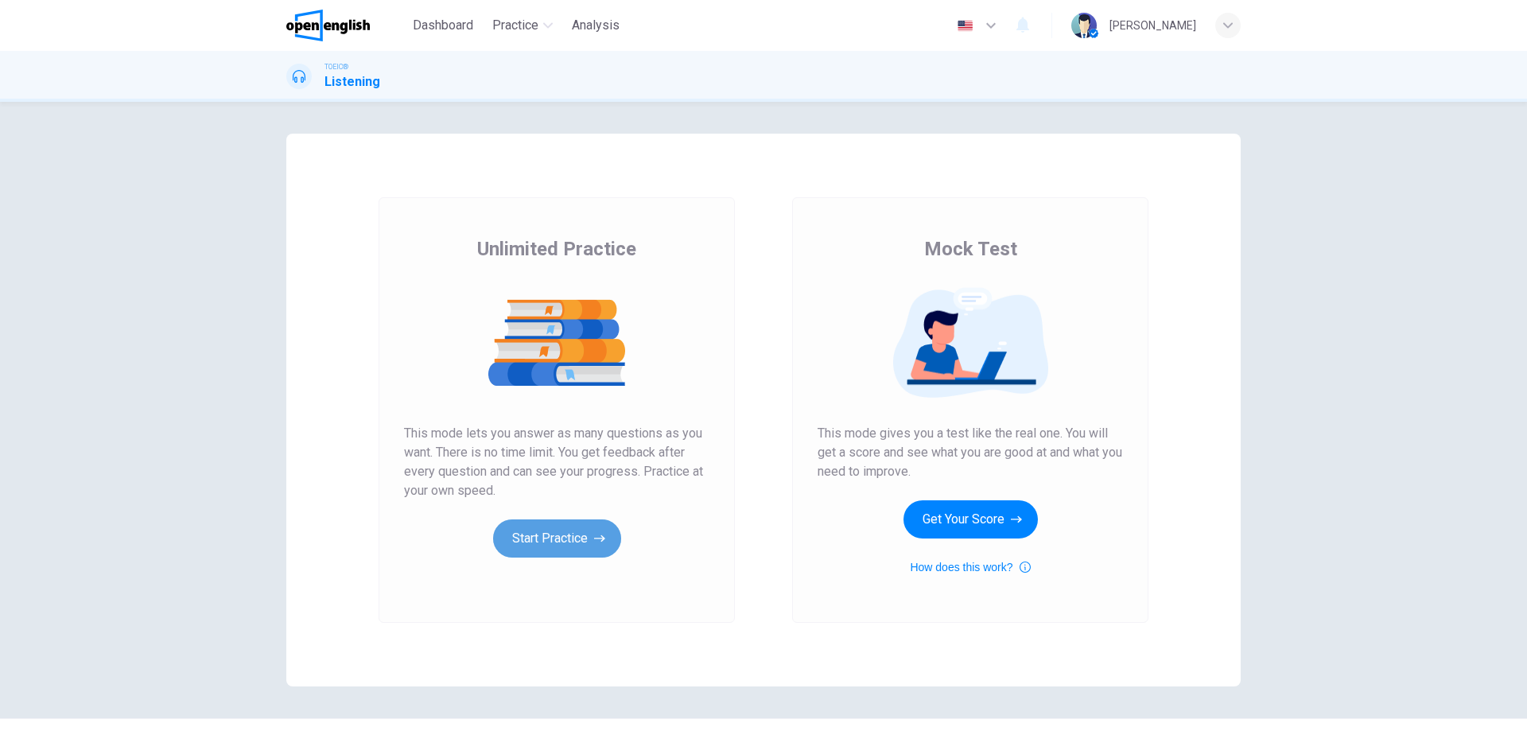
click at [551, 526] on button "Start Practice" at bounding box center [557, 538] width 128 height 38
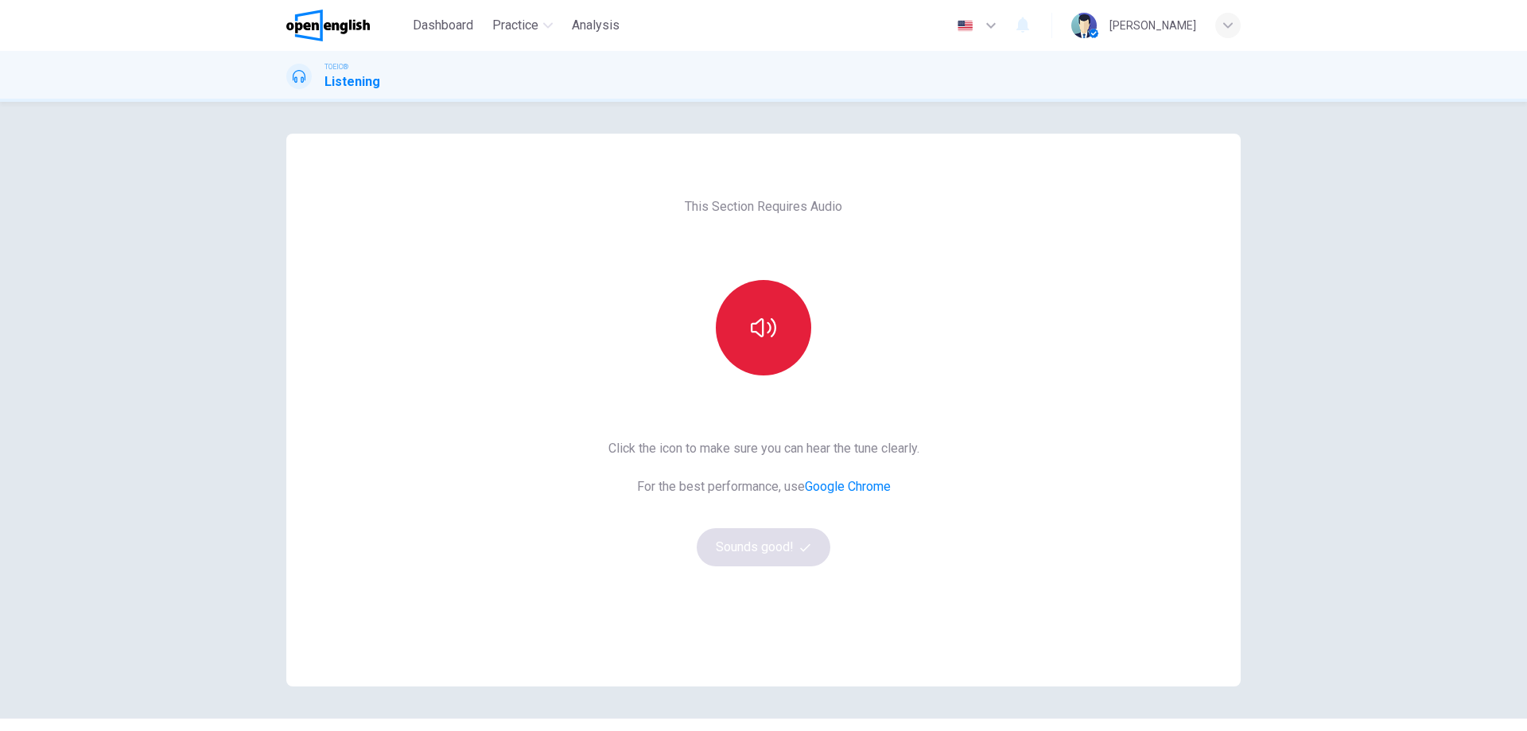
click at [766, 339] on icon "button" at bounding box center [763, 327] width 25 height 25
click at [764, 549] on button "Sounds good!" at bounding box center [764, 547] width 134 height 38
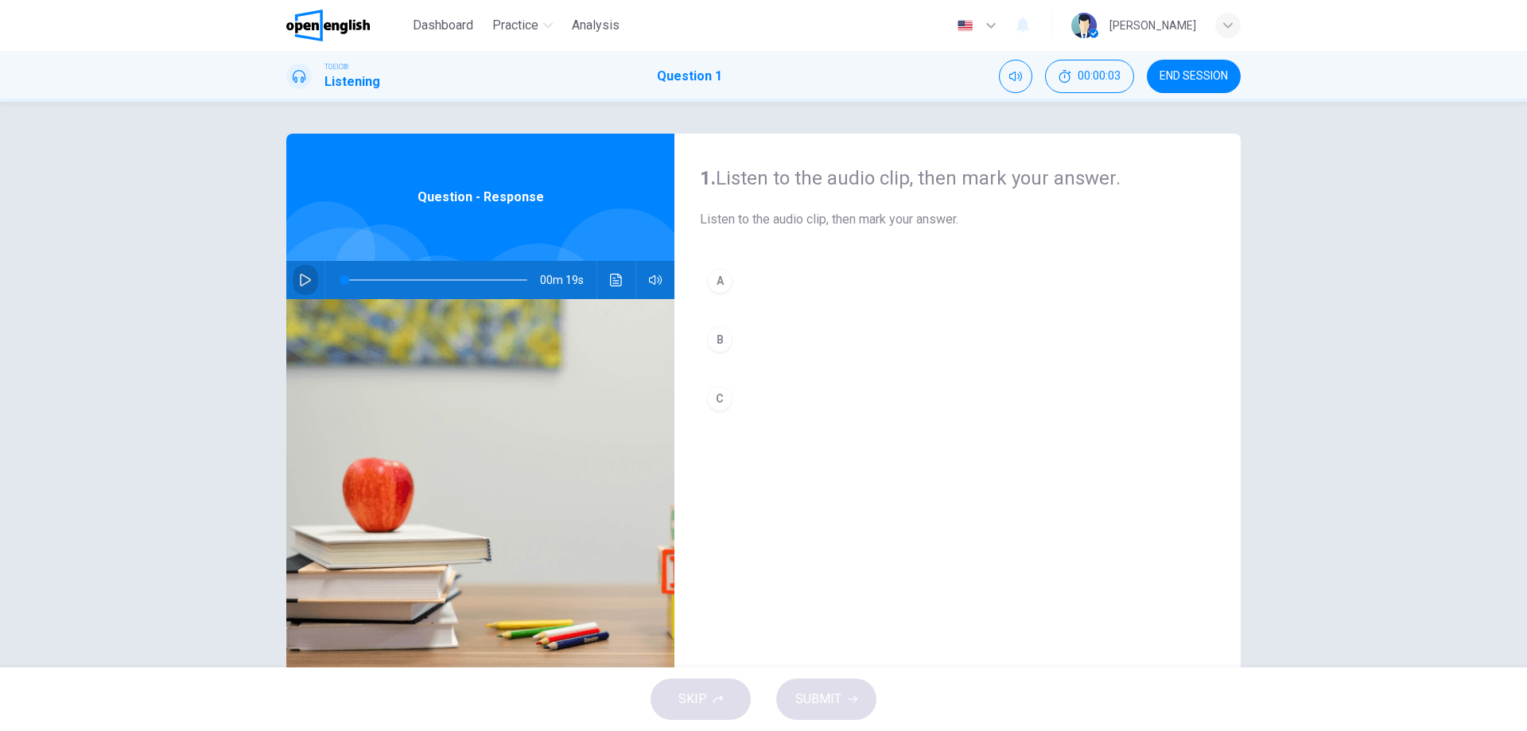
click at [293, 284] on button "button" at bounding box center [305, 280] width 25 height 38
click at [717, 402] on div "C" at bounding box center [719, 398] width 25 height 25
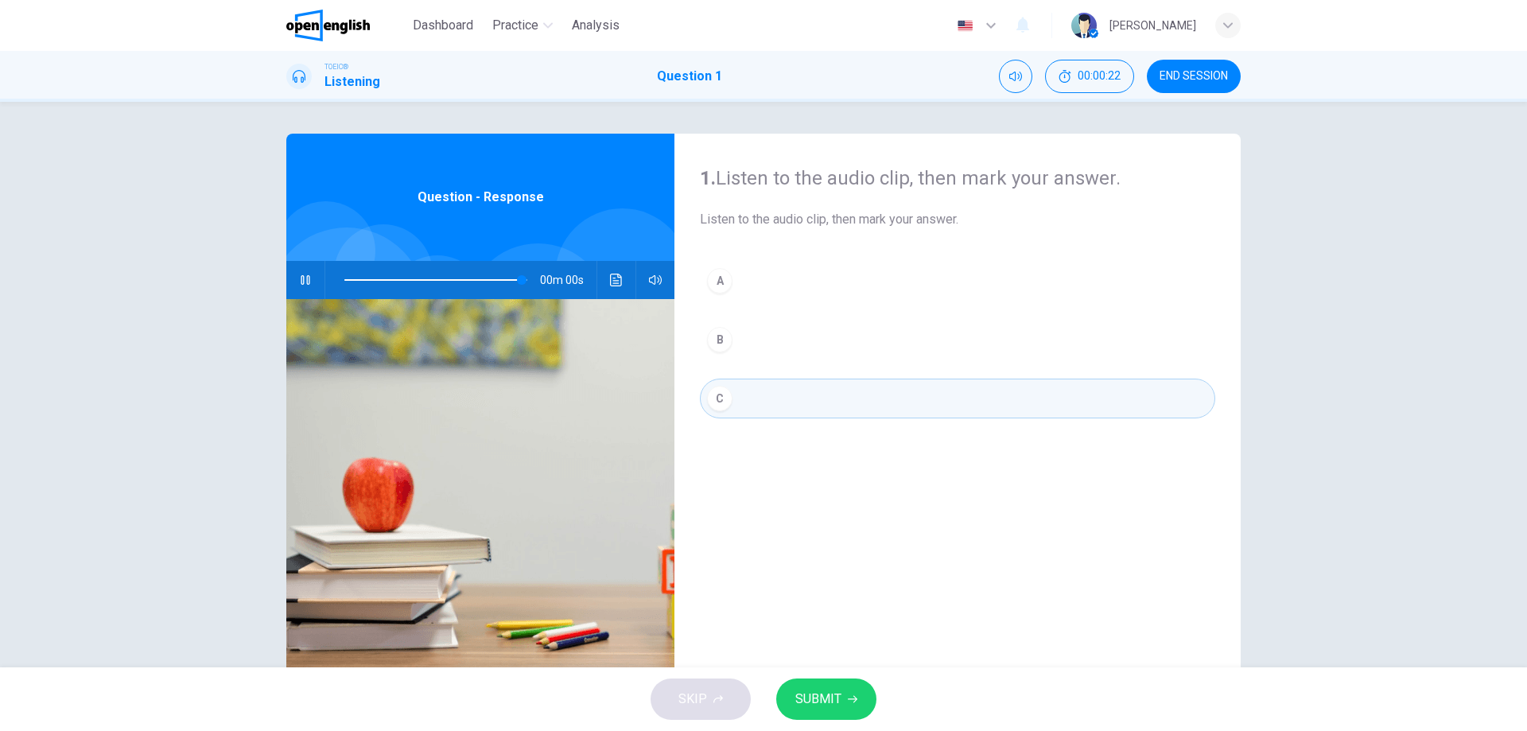
type input "*"
click at [814, 694] on span "SUBMIT" at bounding box center [818, 699] width 46 height 22
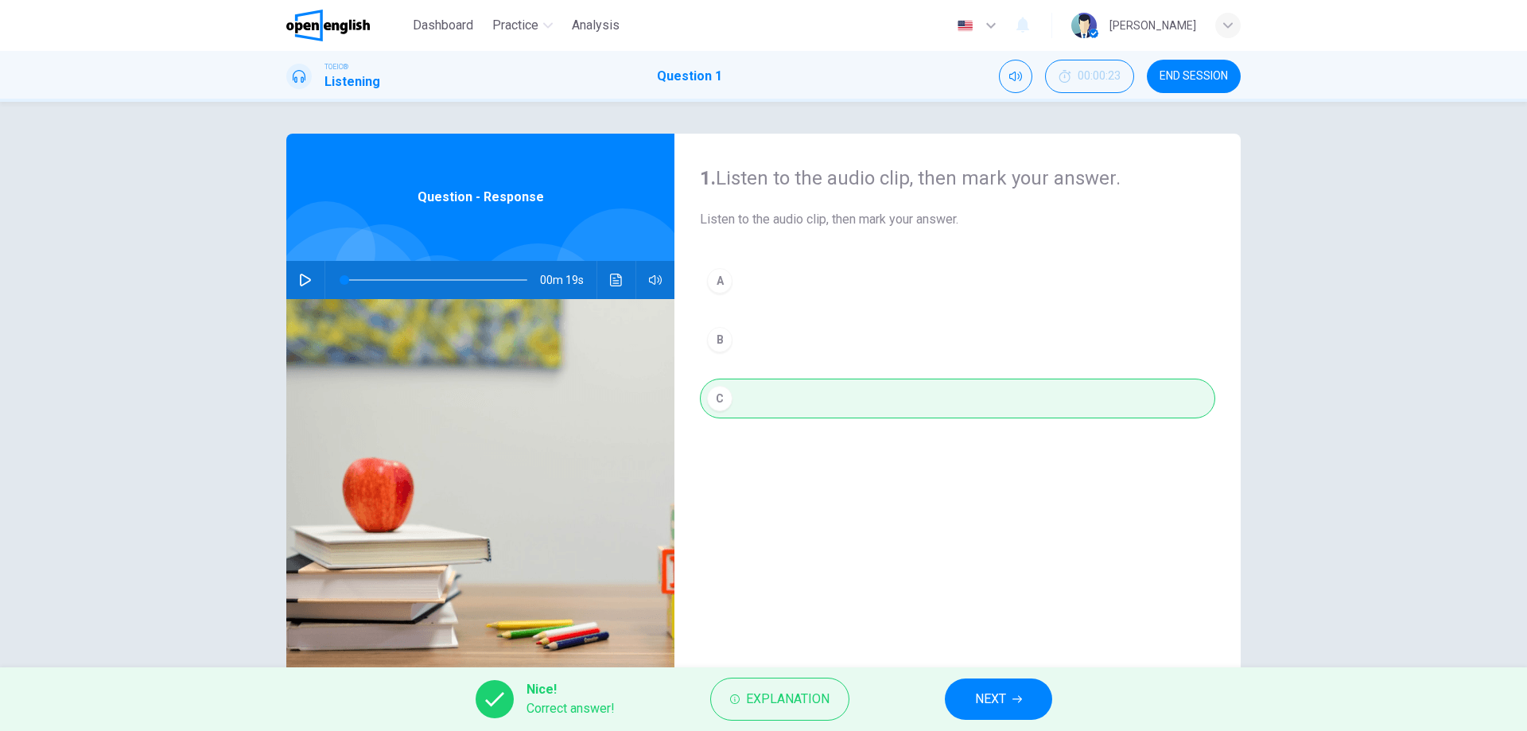
click at [993, 701] on span "NEXT" at bounding box center [990, 699] width 31 height 22
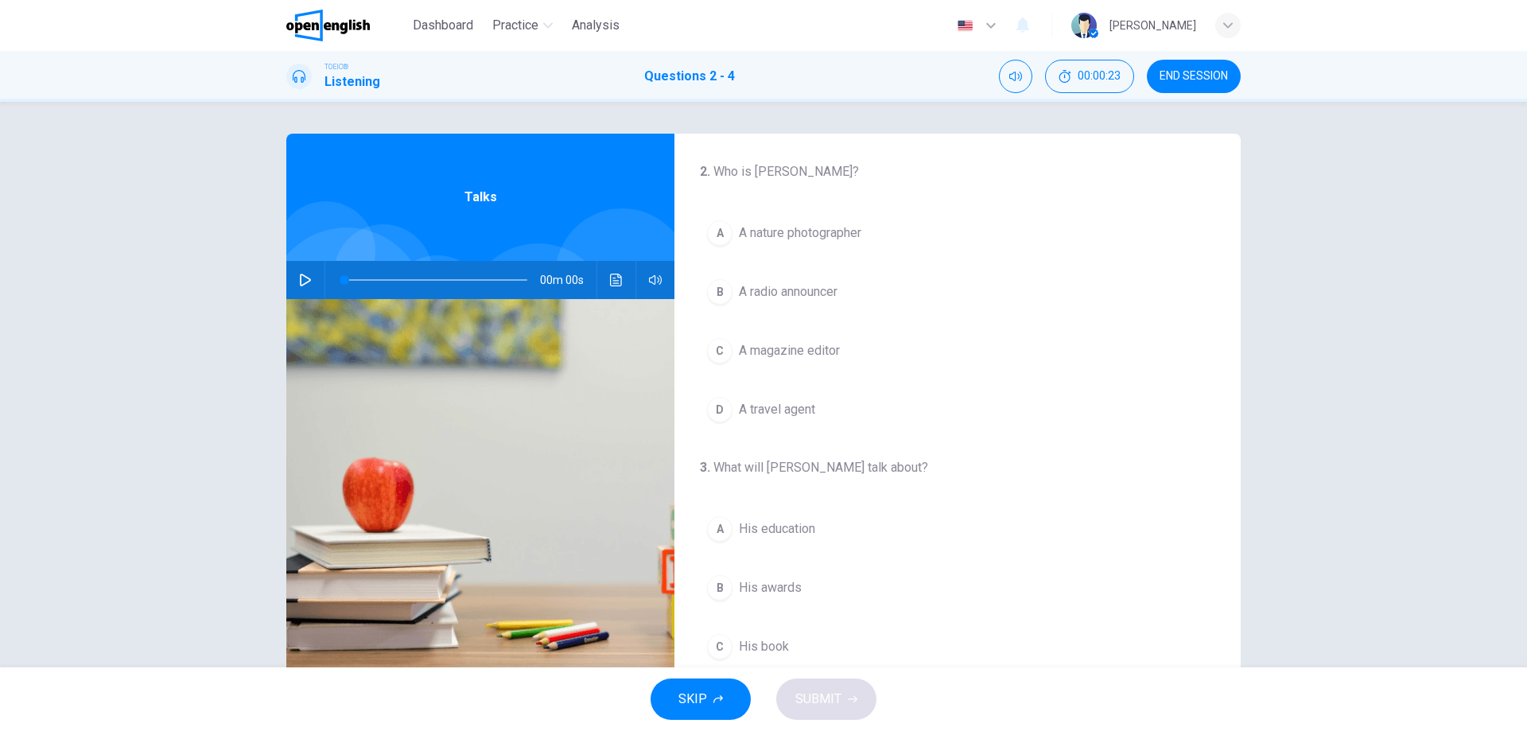
click at [299, 274] on icon "button" at bounding box center [305, 280] width 13 height 13
click at [301, 282] on icon "button" at bounding box center [305, 280] width 13 height 13
click at [304, 267] on button "button" at bounding box center [305, 280] width 25 height 38
click at [294, 278] on button "button" at bounding box center [305, 280] width 25 height 38
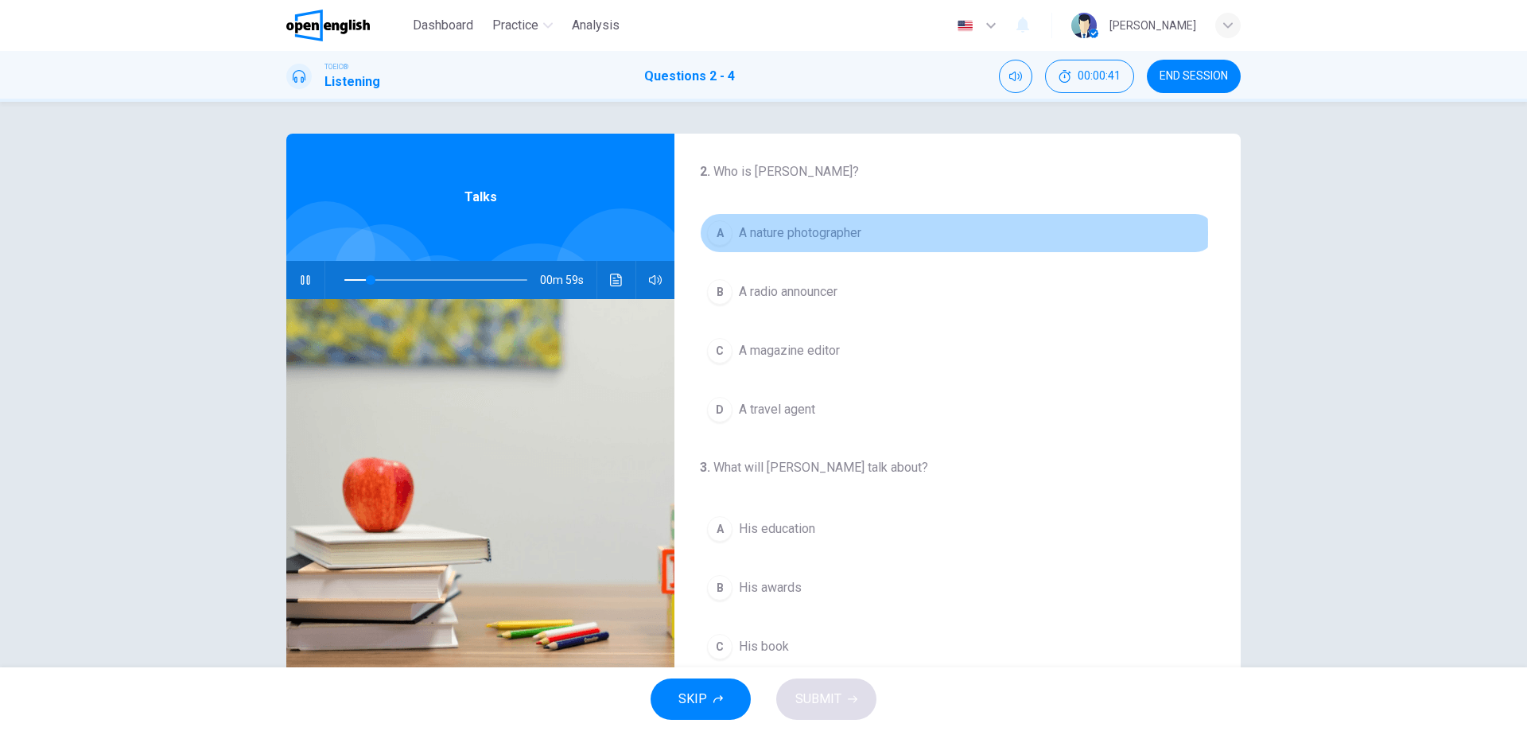
click at [714, 233] on div "A" at bounding box center [719, 232] width 25 height 25
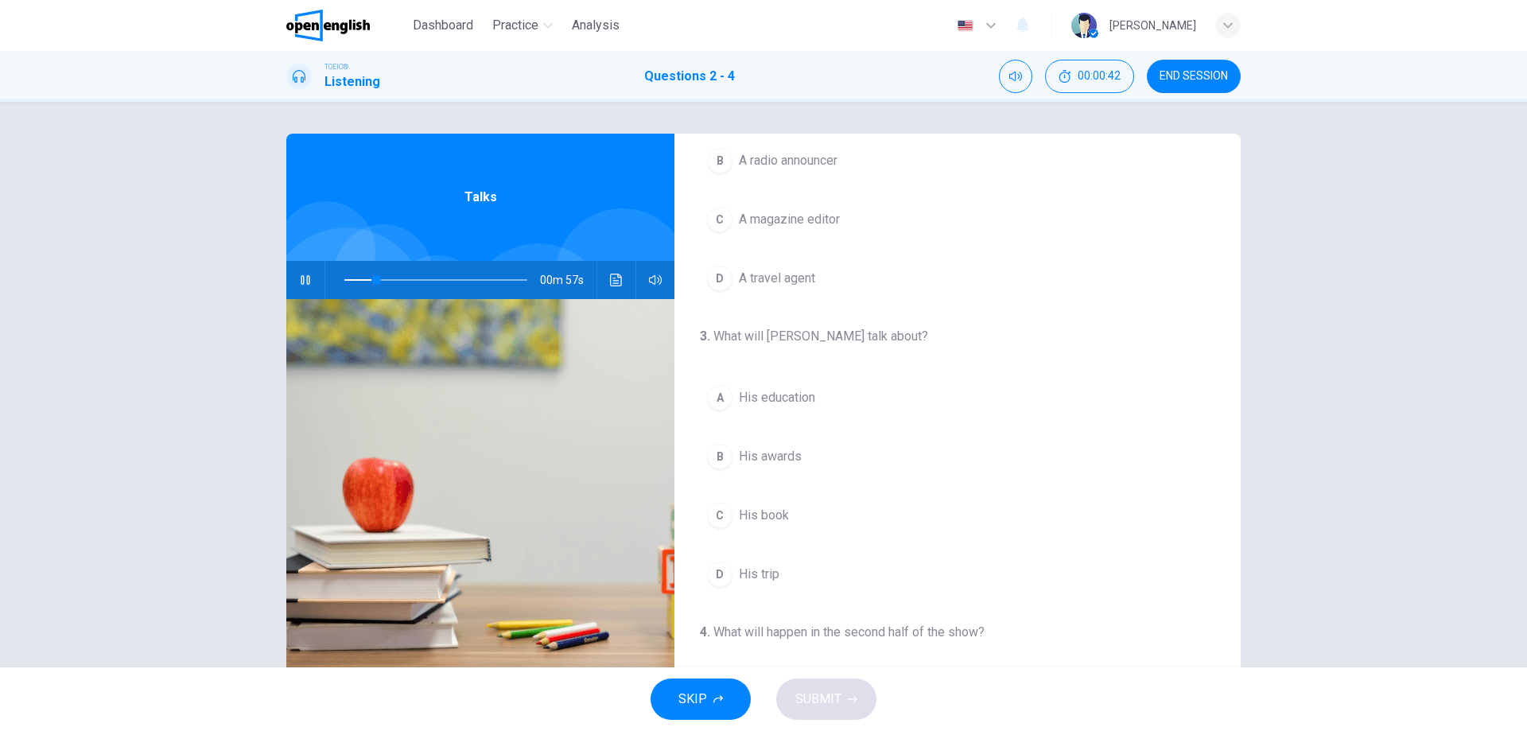
scroll to position [159, 0]
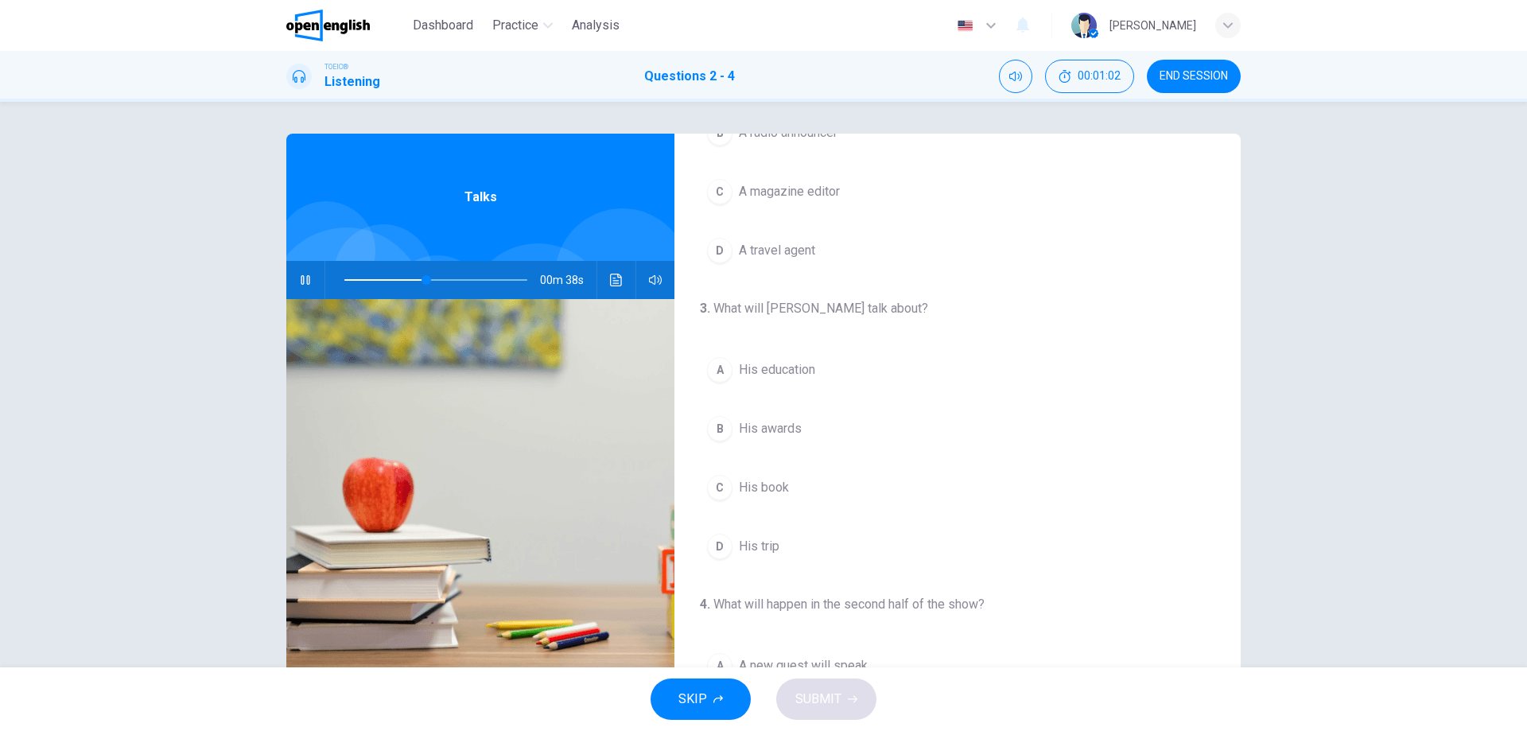
click at [750, 542] on span "His trip" at bounding box center [759, 546] width 41 height 19
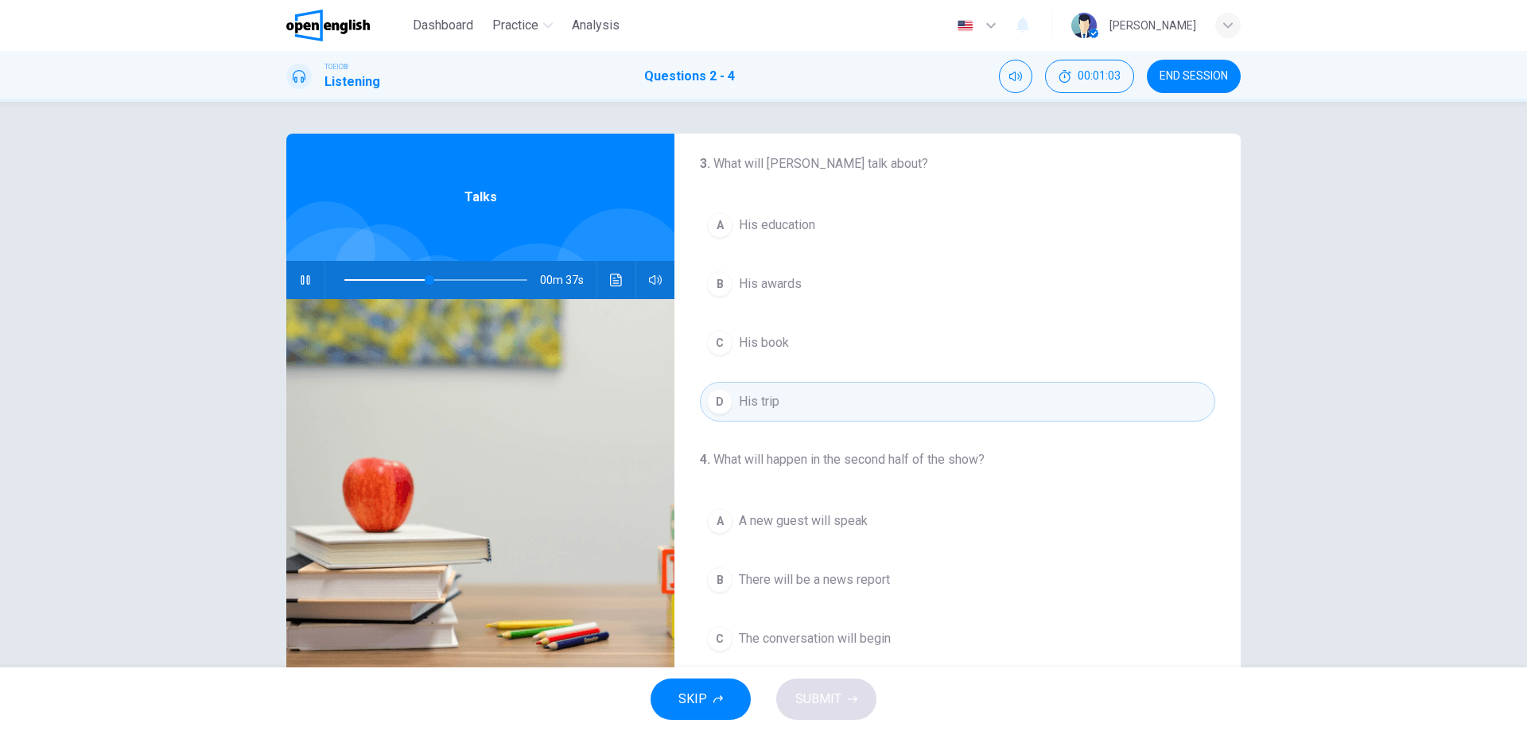
scroll to position [363, 0]
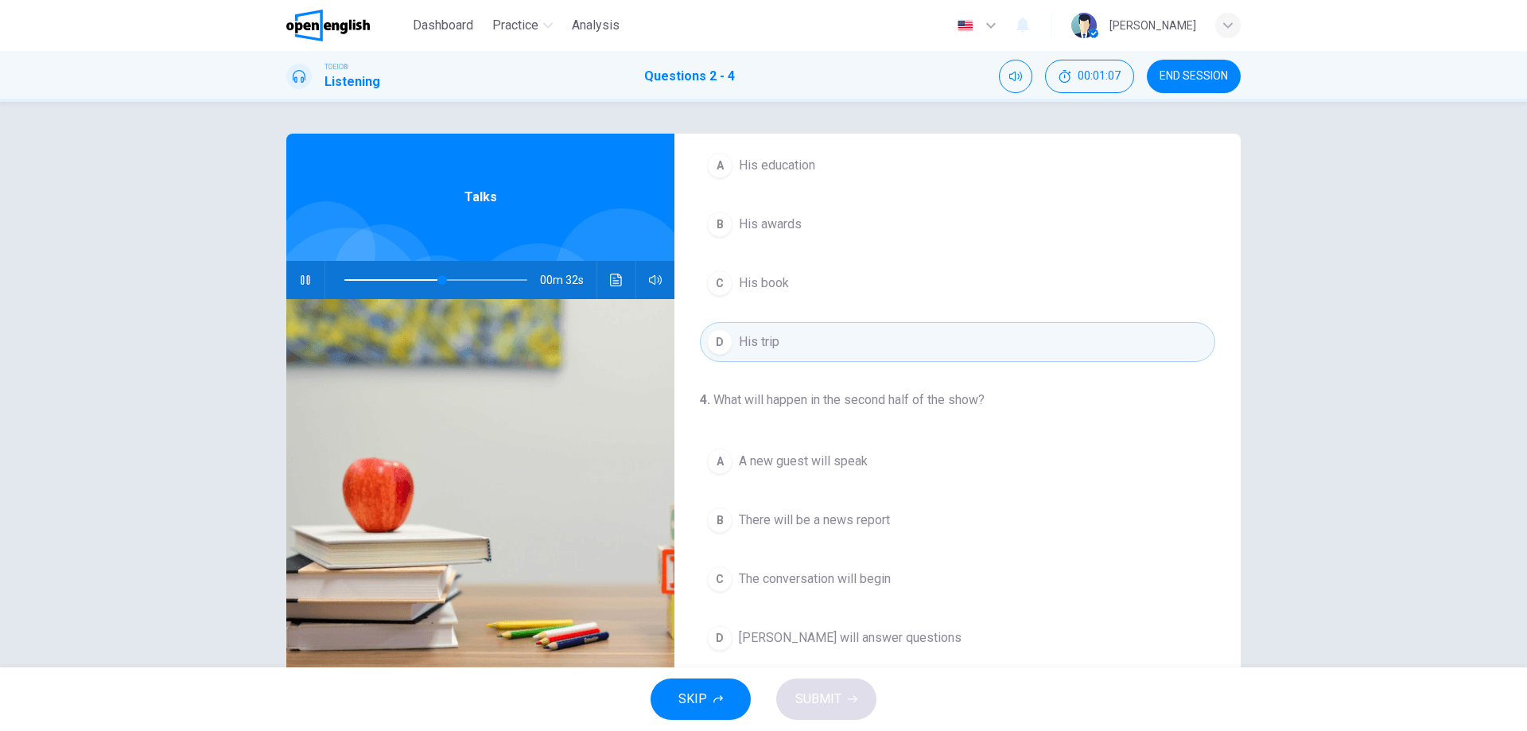
click at [746, 636] on span "[PERSON_NAME] will answer questions" at bounding box center [850, 637] width 223 height 19
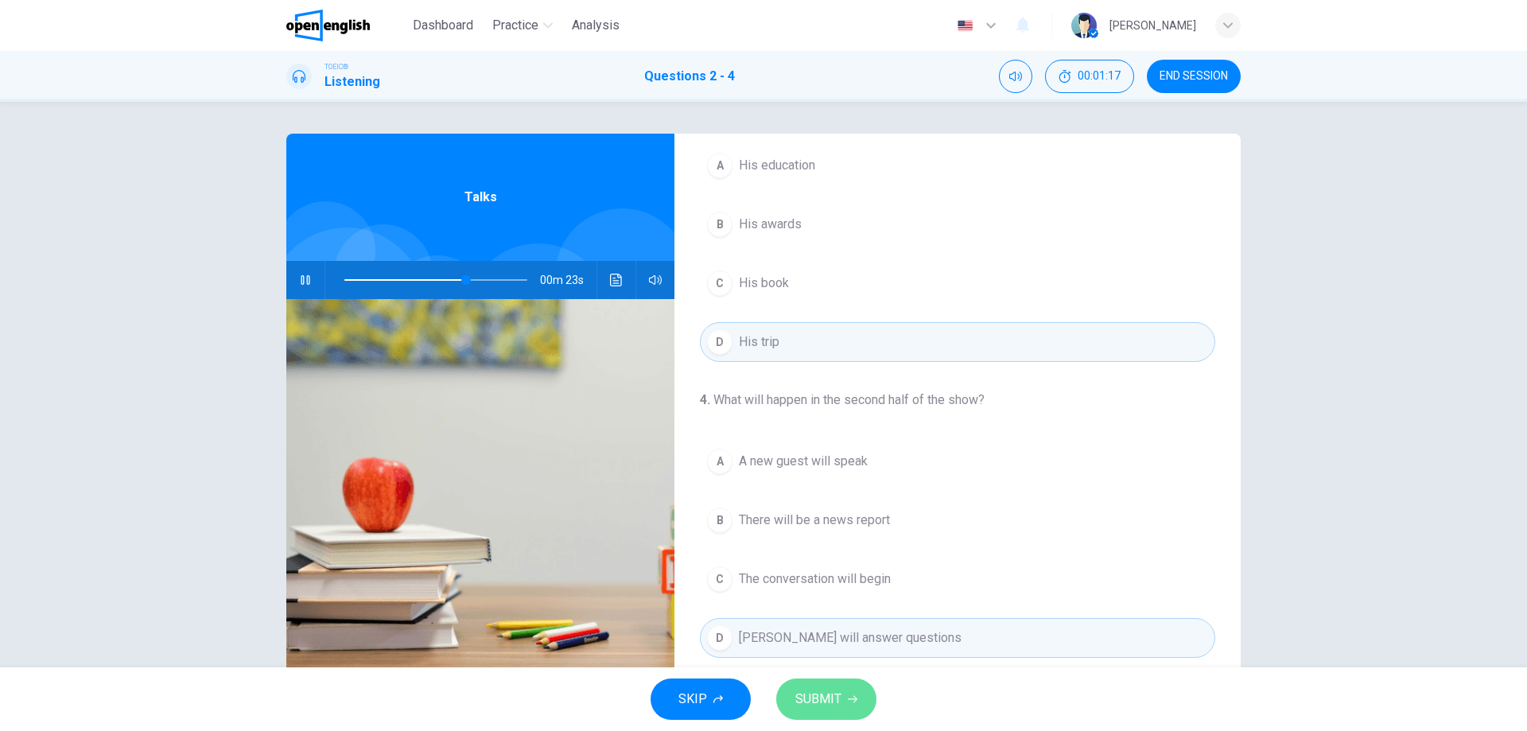
click at [818, 695] on span "SUBMIT" at bounding box center [818, 699] width 46 height 22
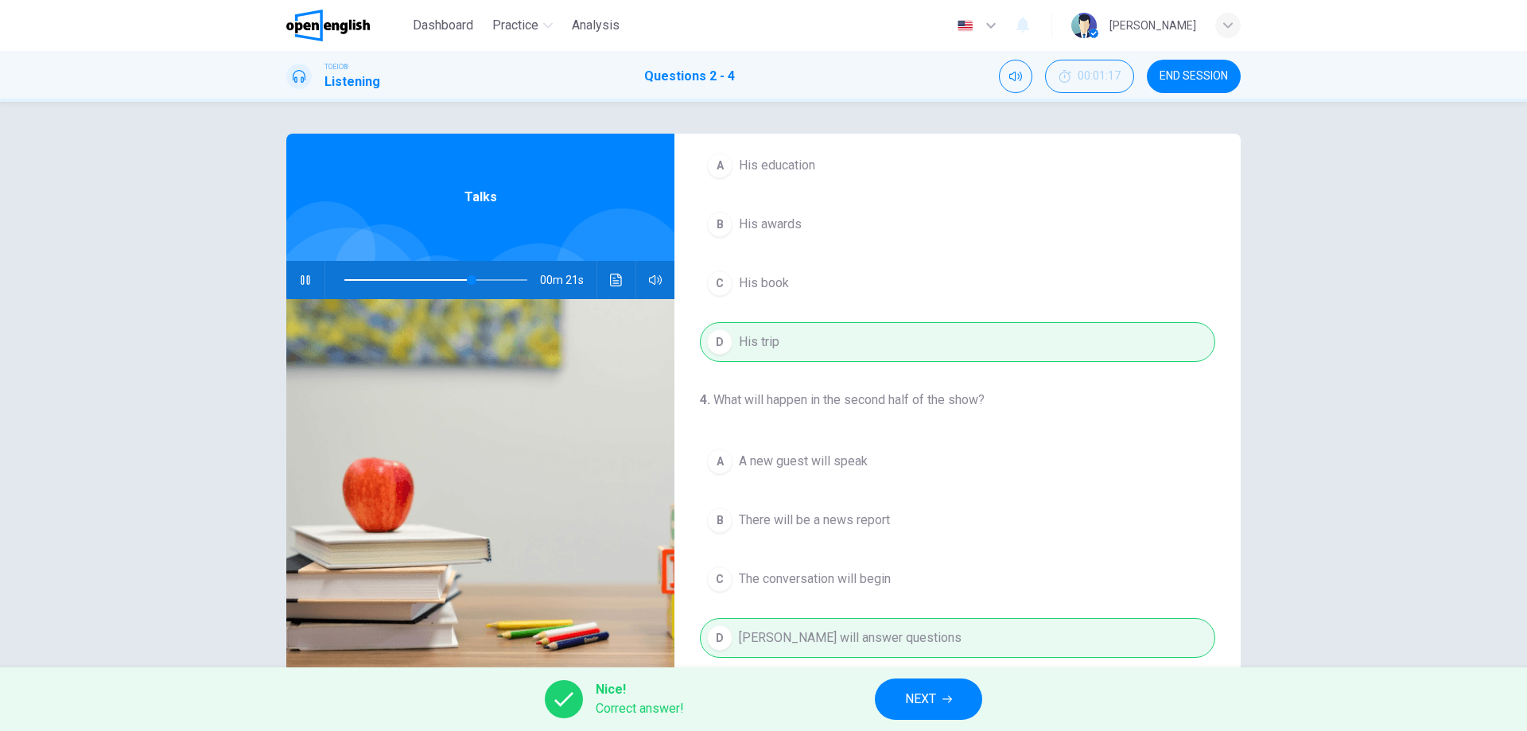
type input "**"
click at [973, 719] on div "Nice! Correct answer! NEXT" at bounding box center [763, 699] width 1527 height 64
click at [944, 698] on icon "button" at bounding box center [947, 699] width 10 height 10
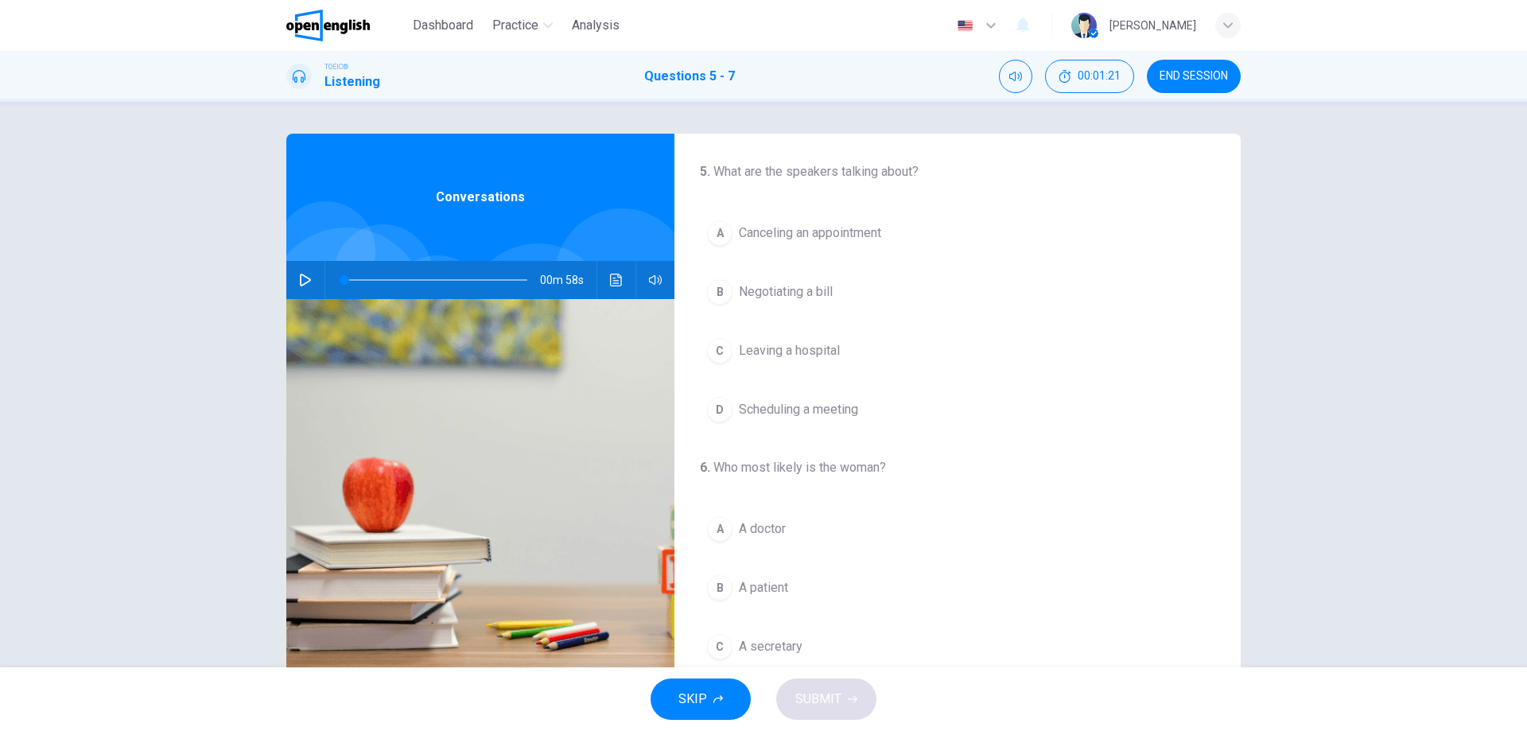
click at [310, 283] on button "button" at bounding box center [305, 280] width 25 height 38
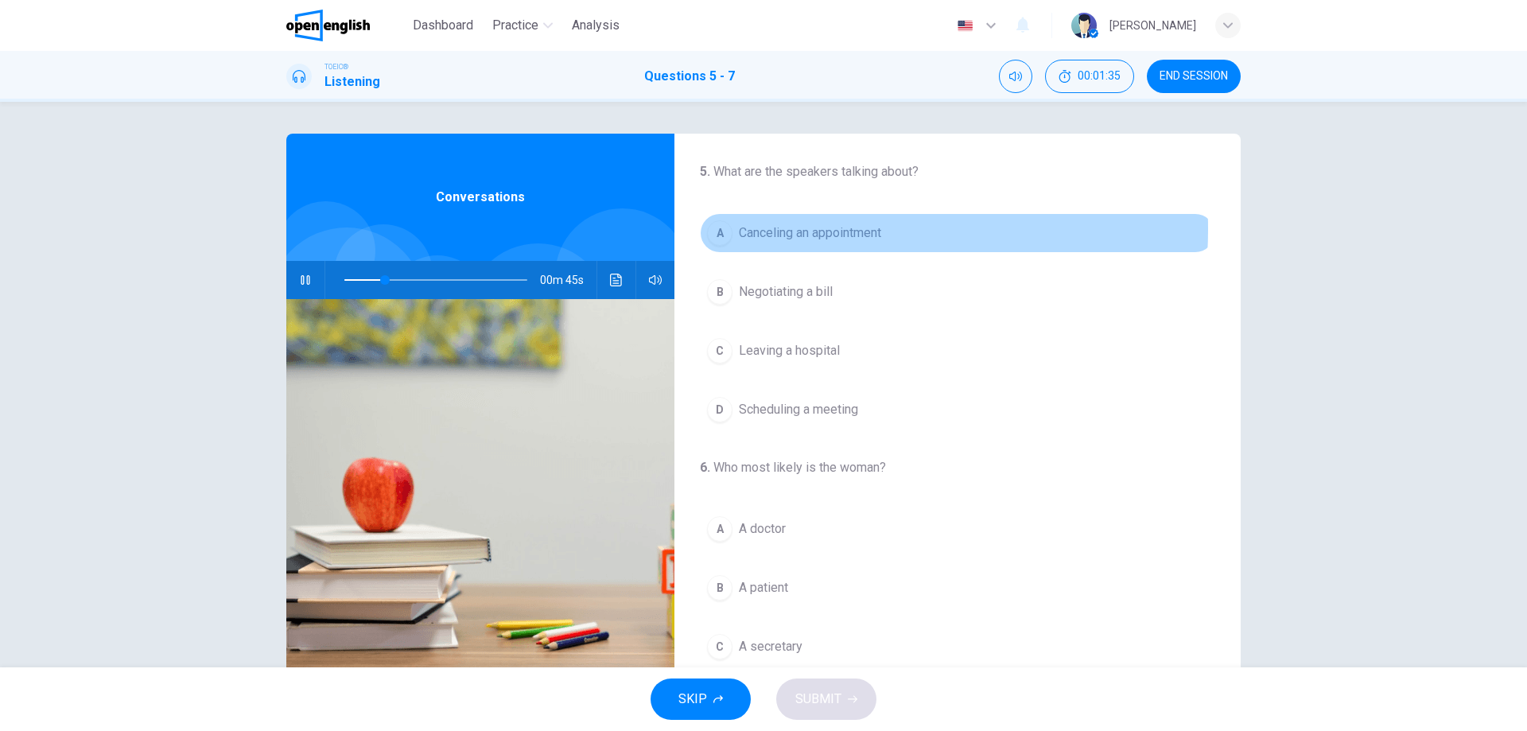
click at [791, 229] on span "Canceling an appointment" at bounding box center [810, 232] width 142 height 19
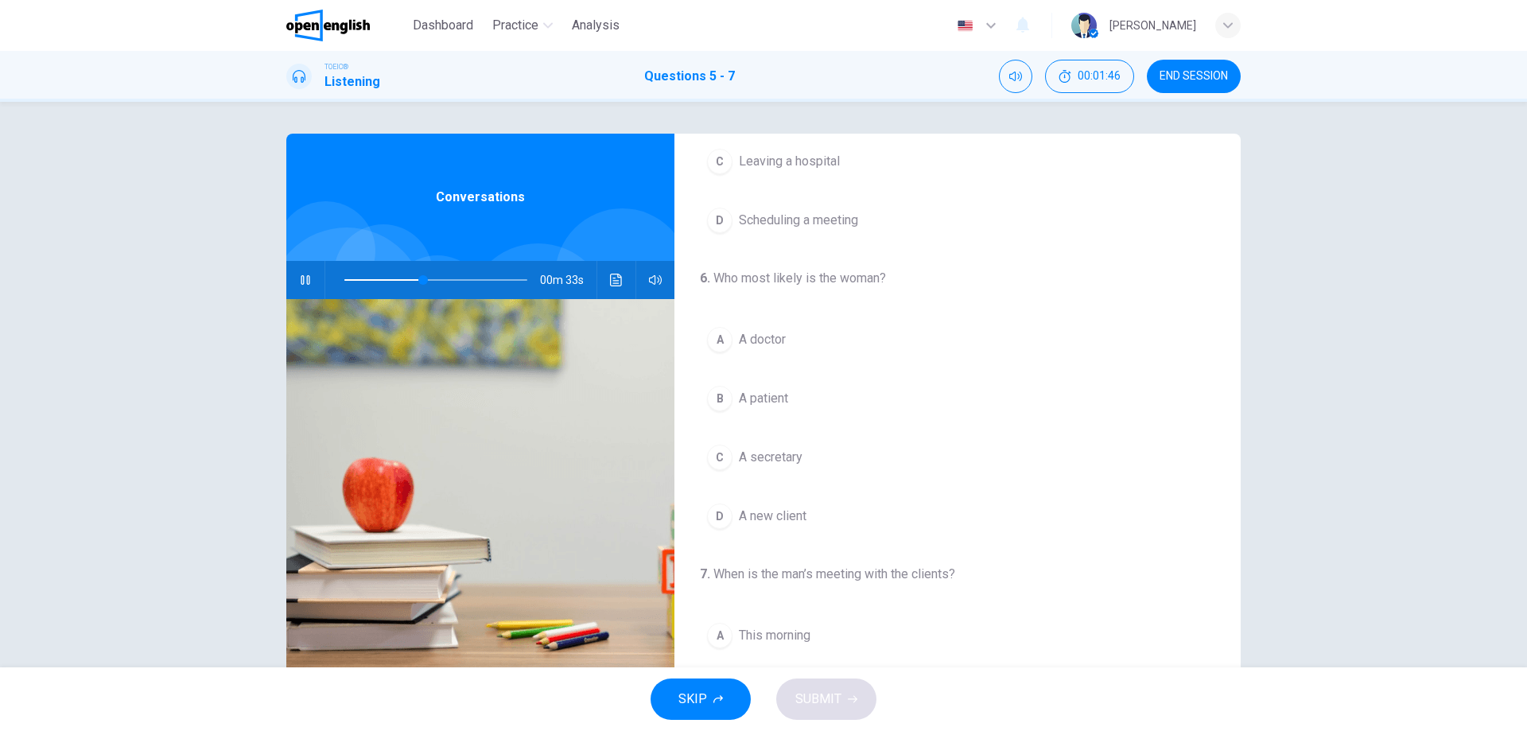
scroll to position [239, 0]
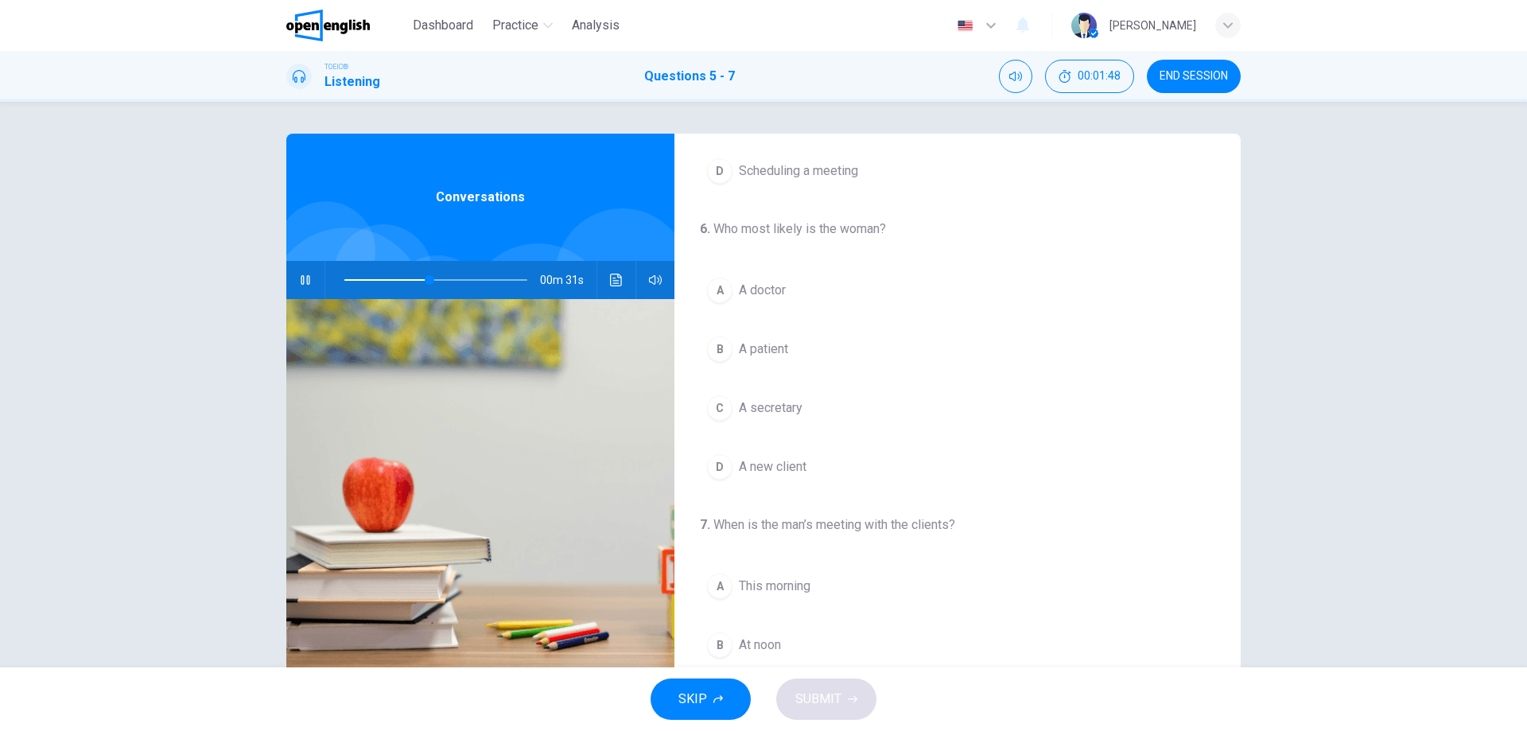
click at [293, 277] on button "button" at bounding box center [305, 280] width 25 height 38
click at [309, 282] on button "button" at bounding box center [305, 280] width 25 height 38
click at [789, 639] on button "B At noon" at bounding box center [957, 645] width 515 height 40
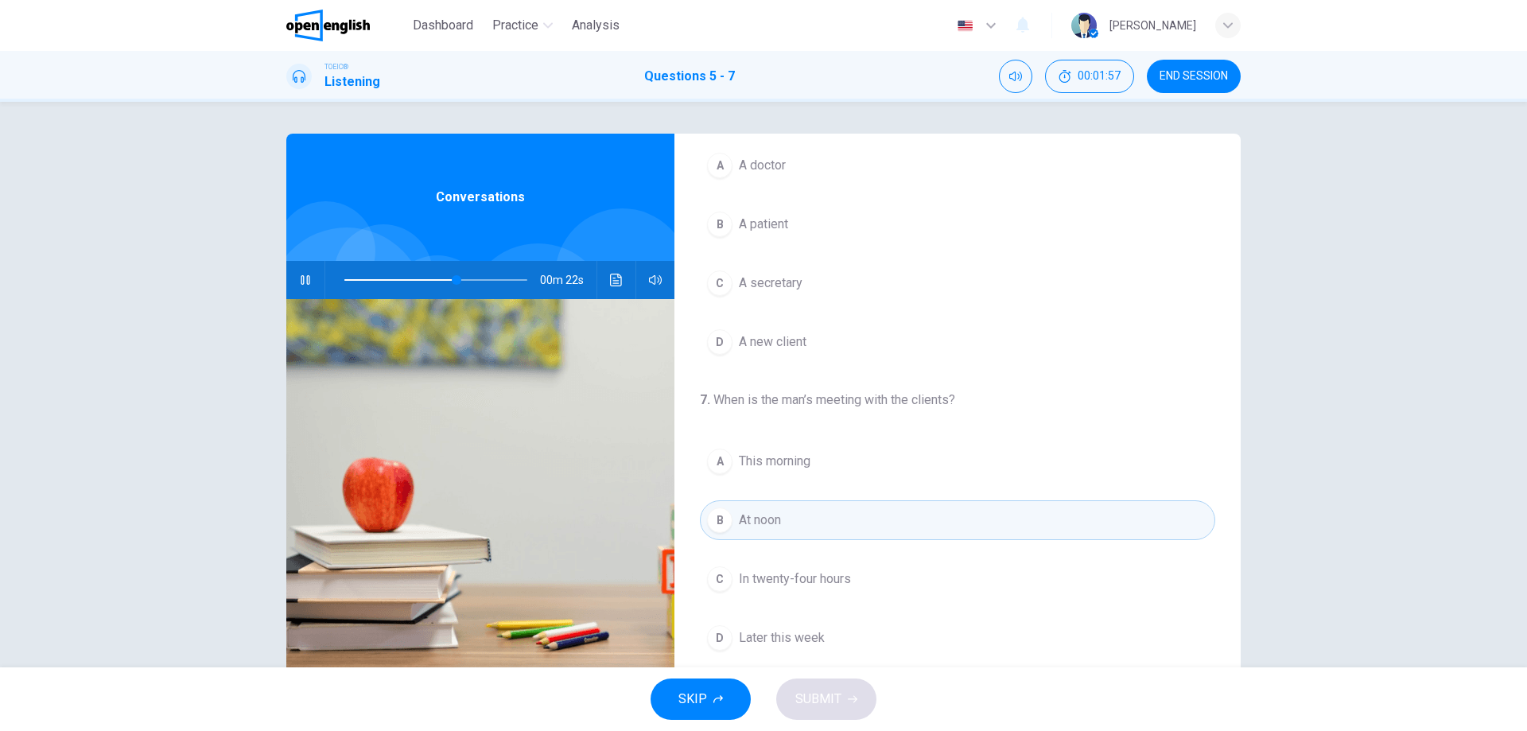
scroll to position [51, 0]
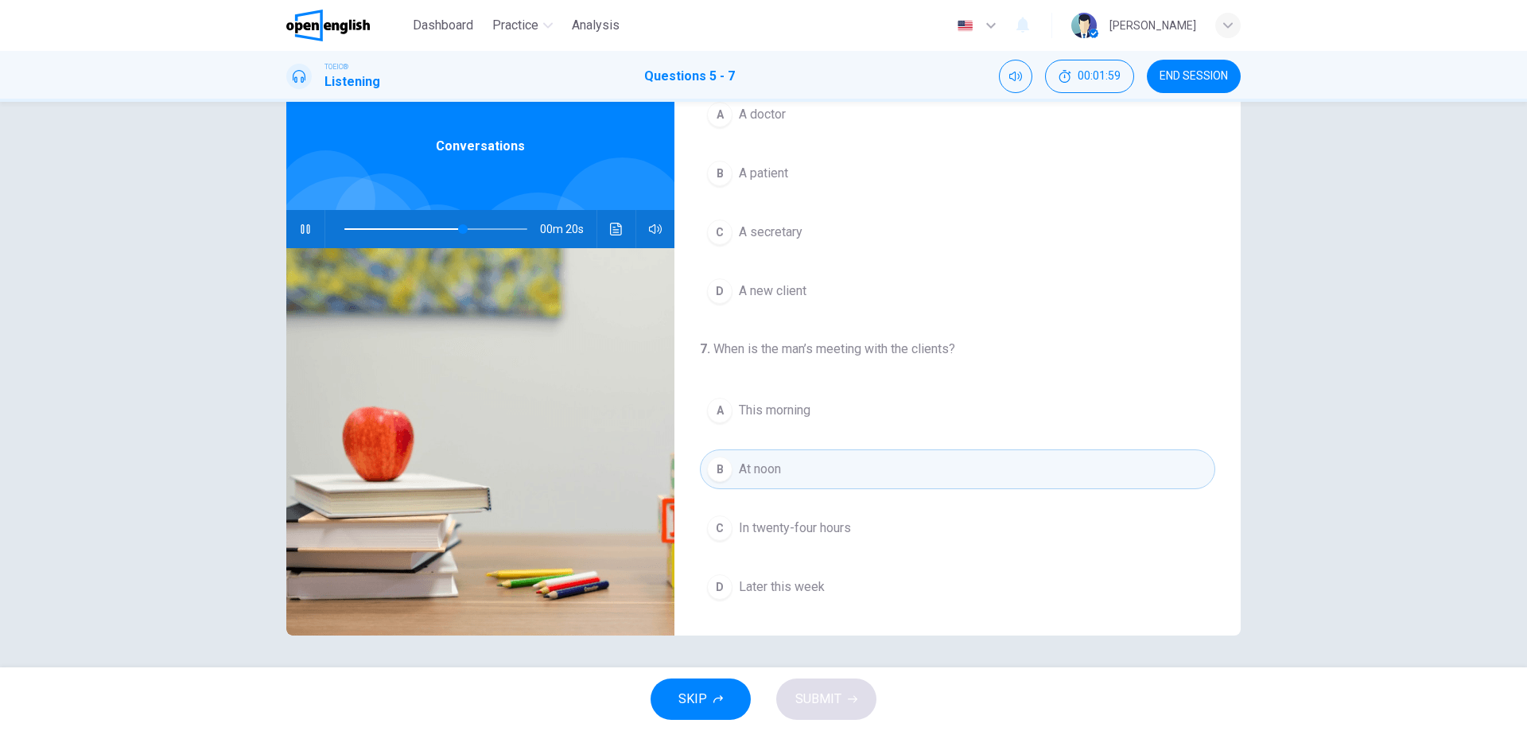
click at [303, 223] on icon "button" at bounding box center [305, 229] width 13 height 13
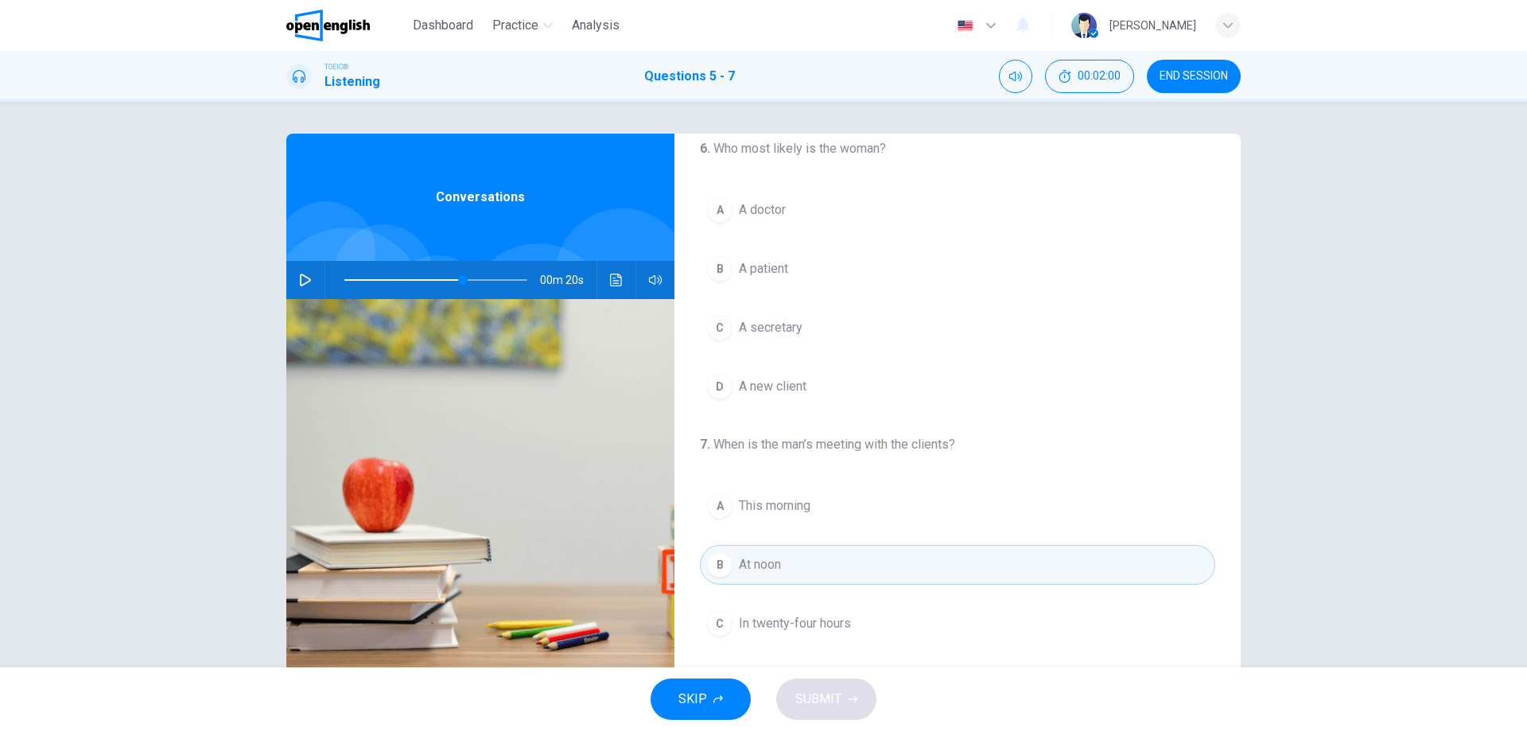
scroll to position [204, 0]
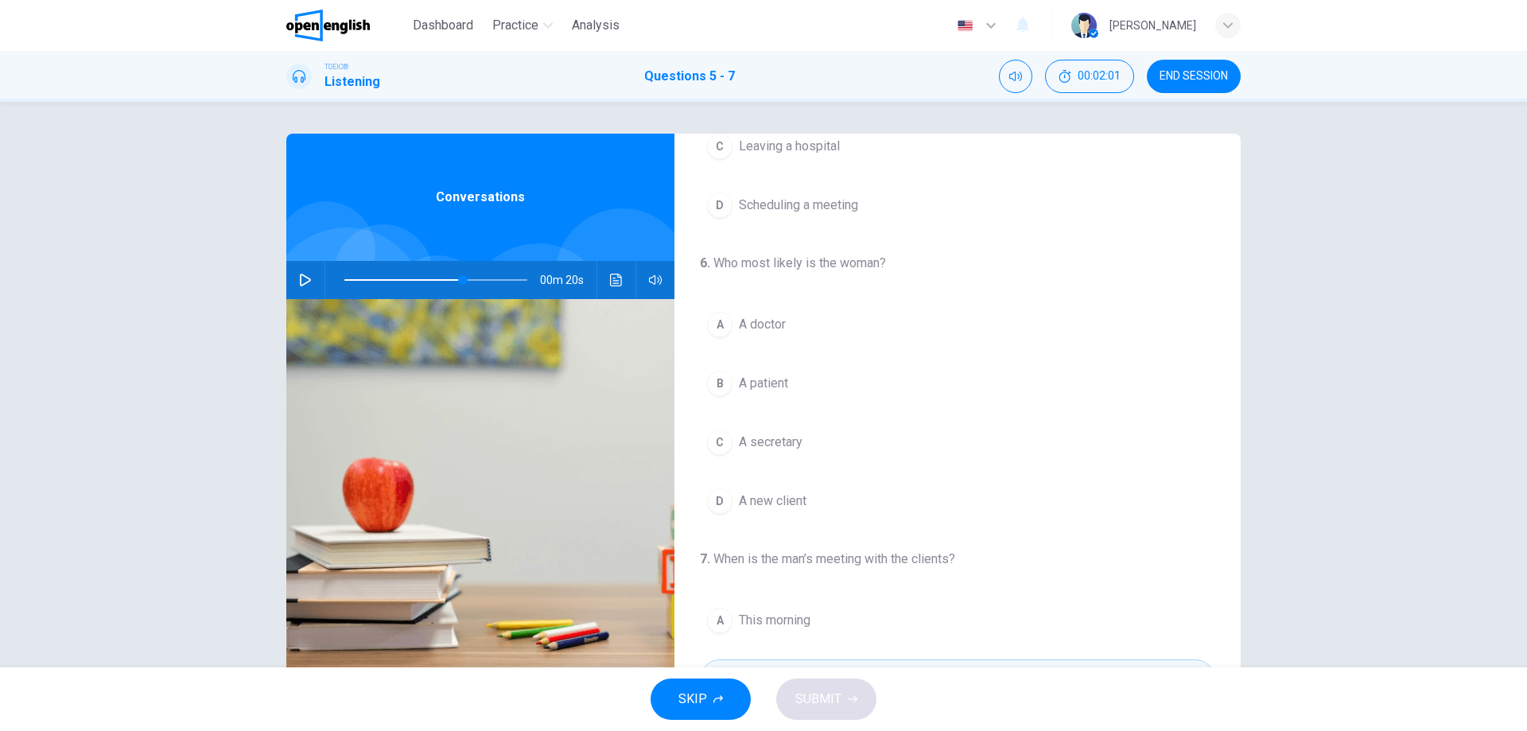
click at [816, 439] on button "C A secretary" at bounding box center [957, 442] width 515 height 40
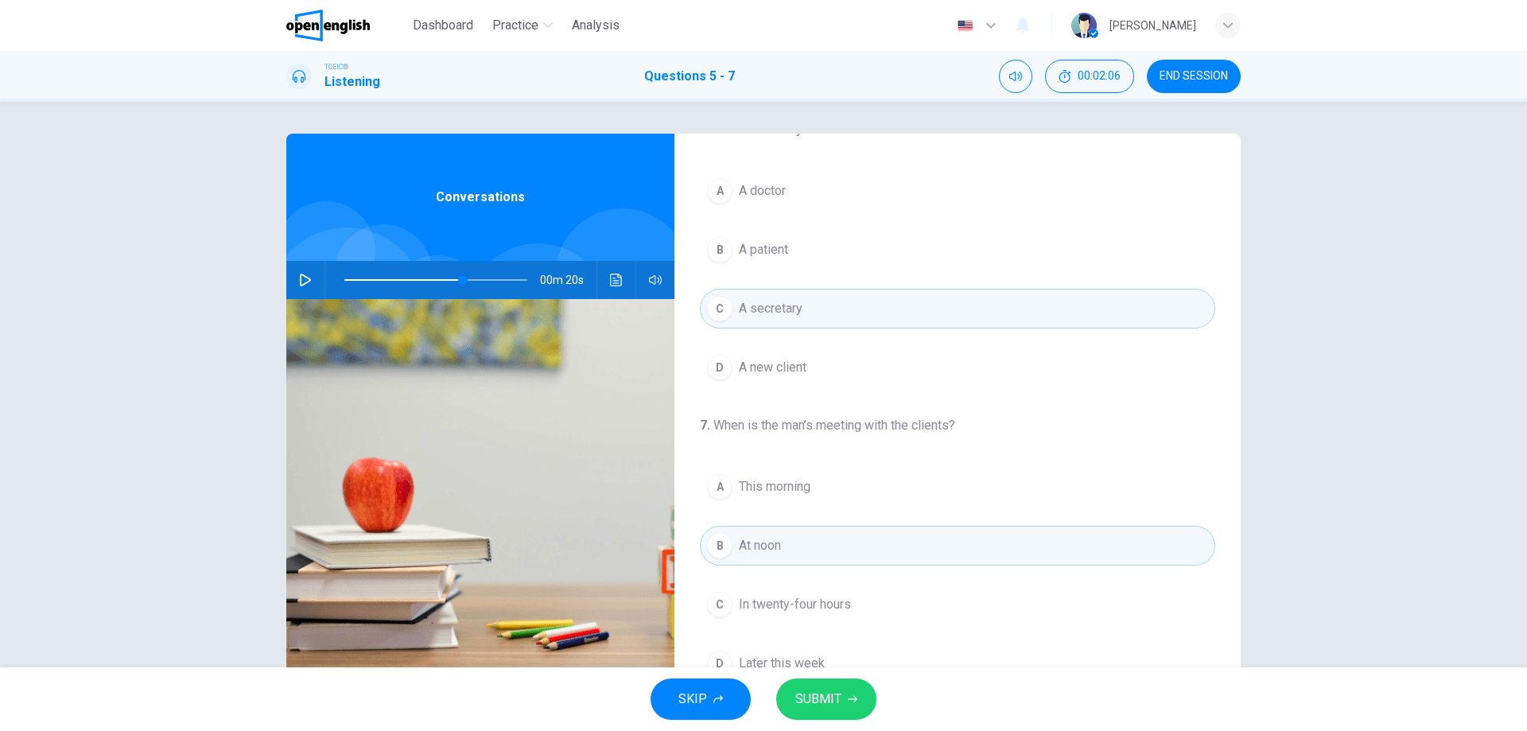
scroll to position [363, 0]
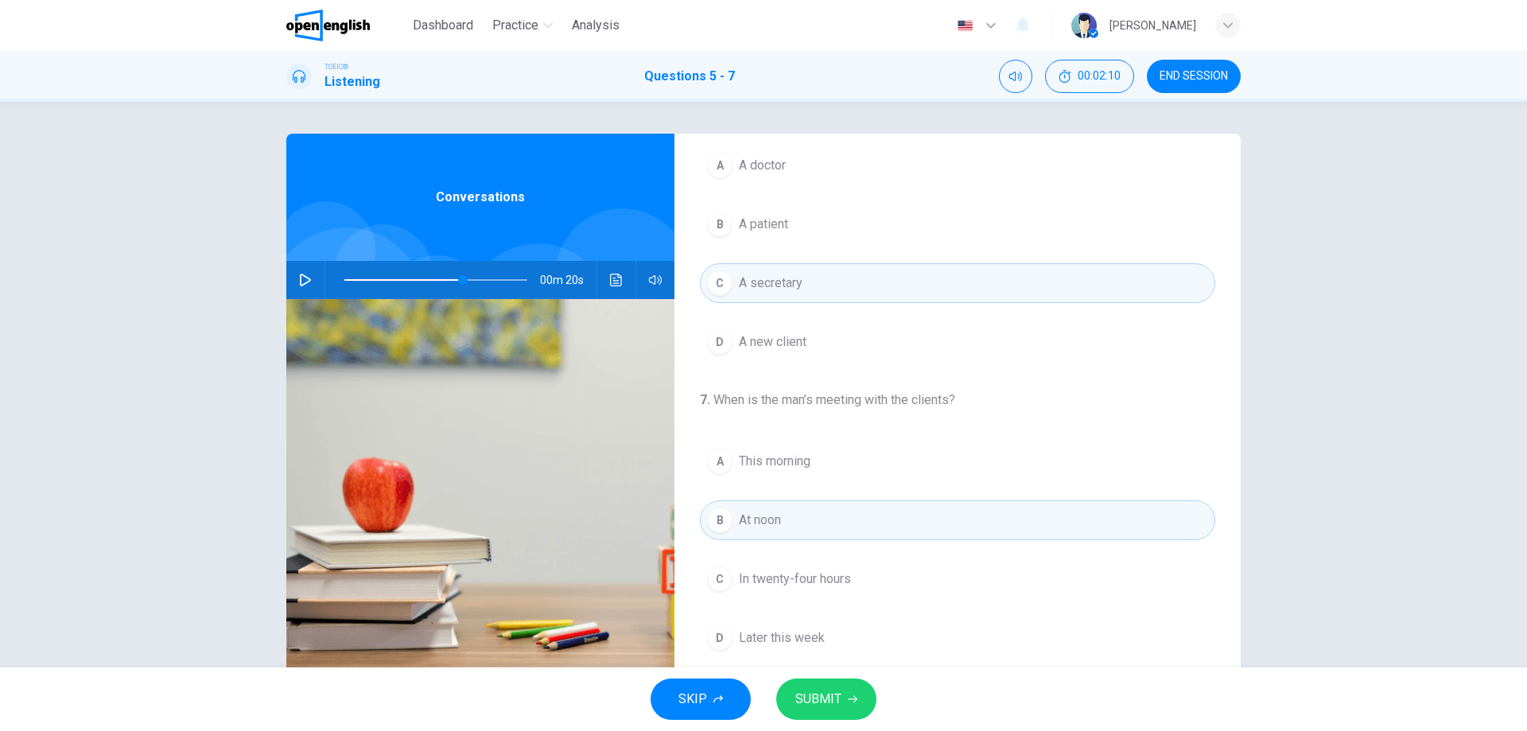
click at [808, 705] on span "SUBMIT" at bounding box center [818, 699] width 46 height 22
type input "**"
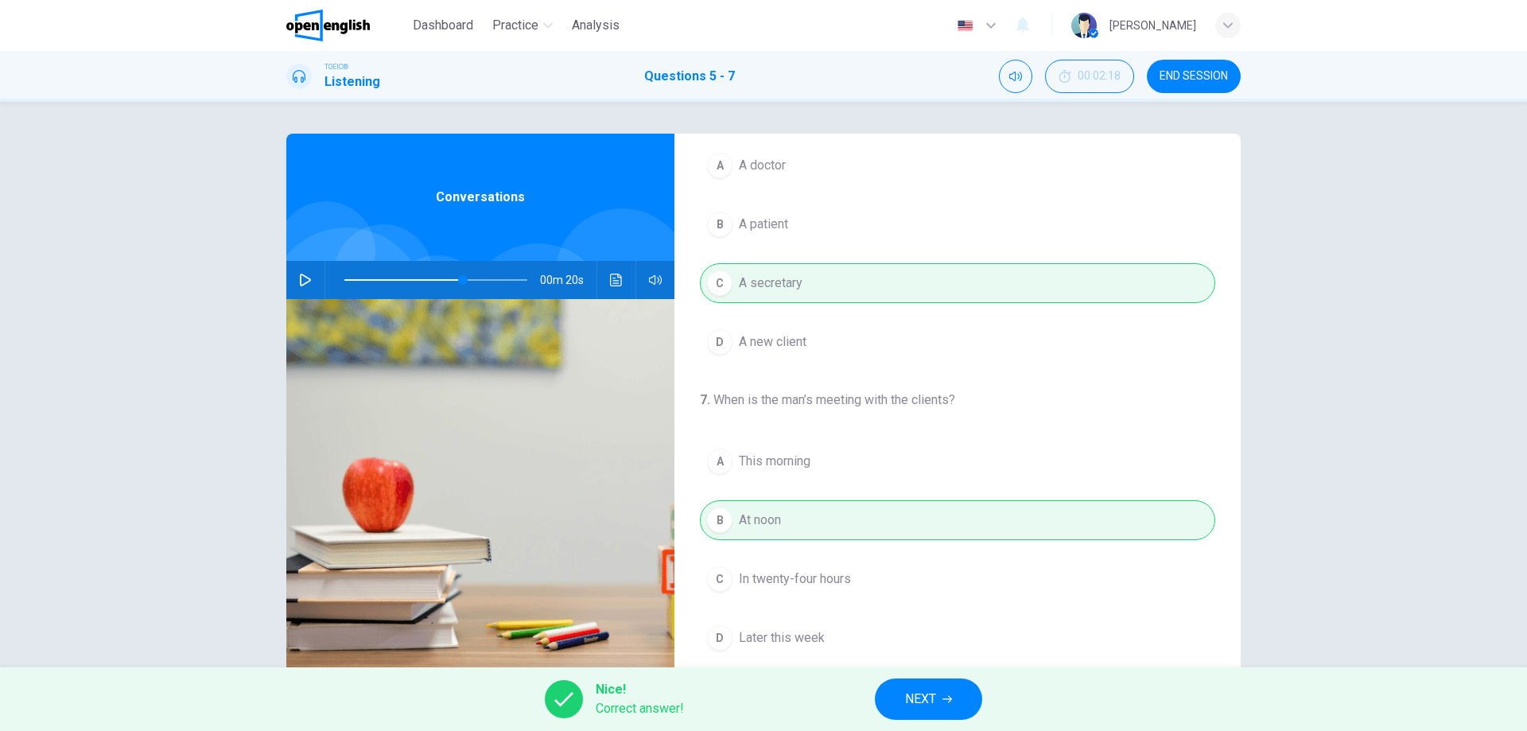
click at [933, 705] on span "NEXT" at bounding box center [920, 699] width 31 height 22
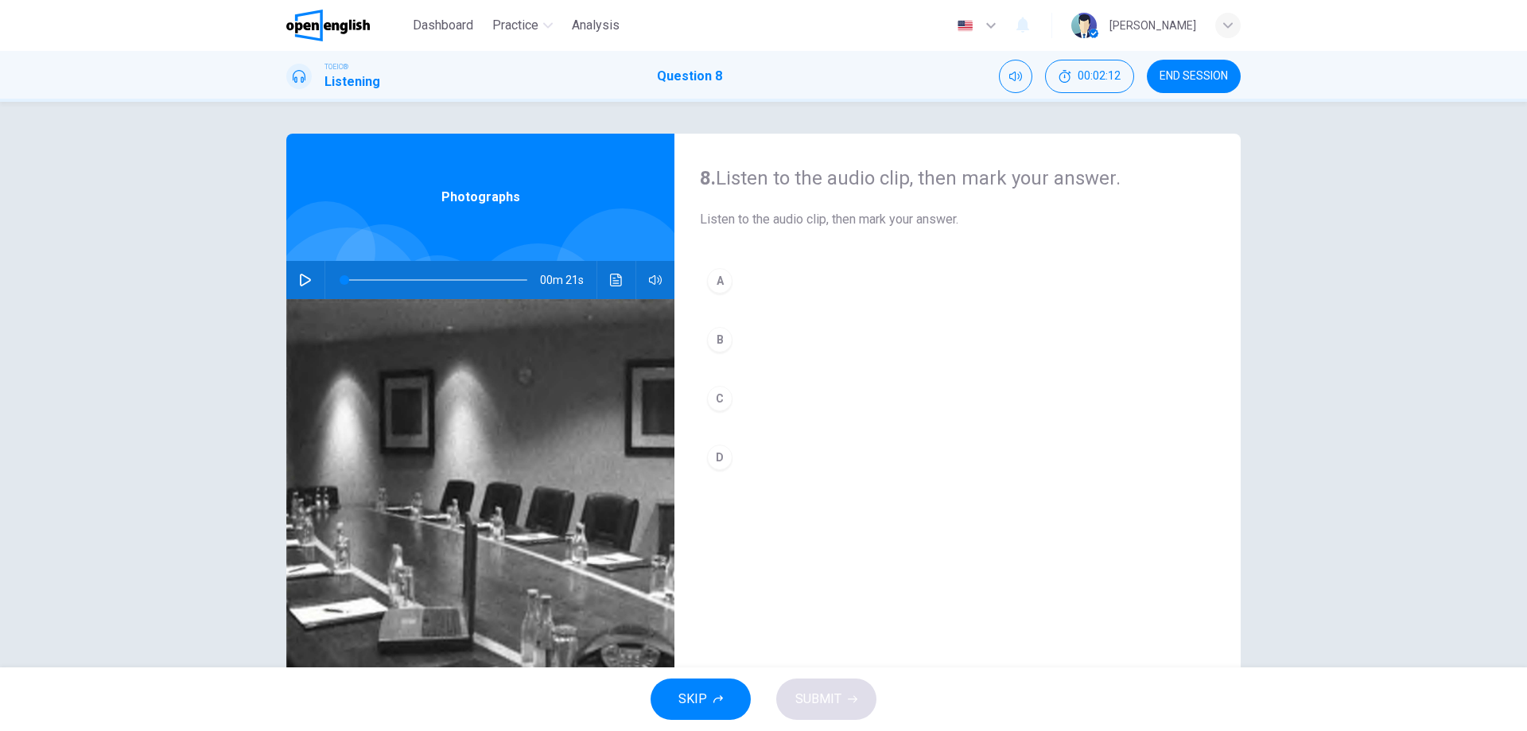
click at [303, 283] on icon "button" at bounding box center [305, 280] width 11 height 13
type input "*"
click at [709, 274] on div "A" at bounding box center [719, 280] width 25 height 25
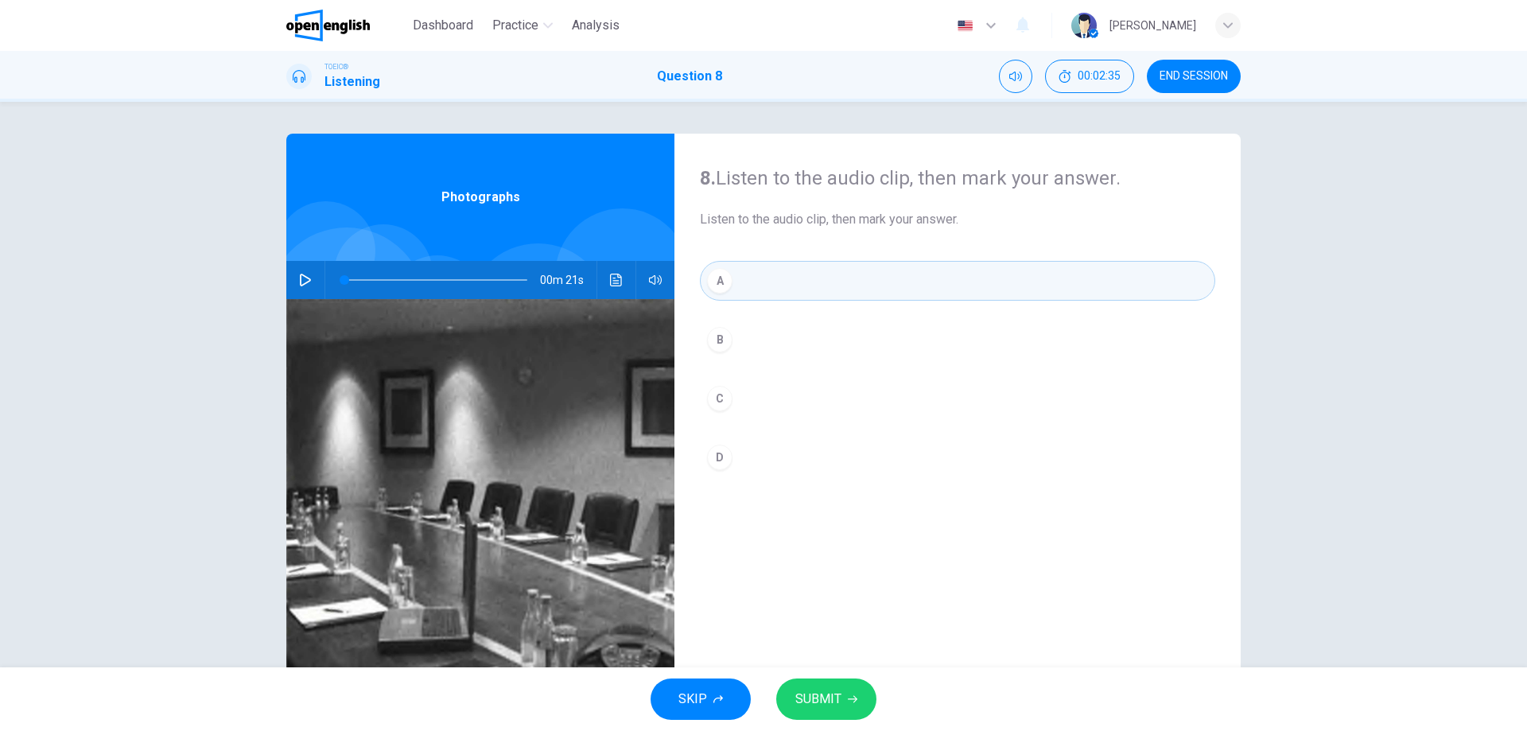
click at [830, 700] on span "SUBMIT" at bounding box center [818, 699] width 46 height 22
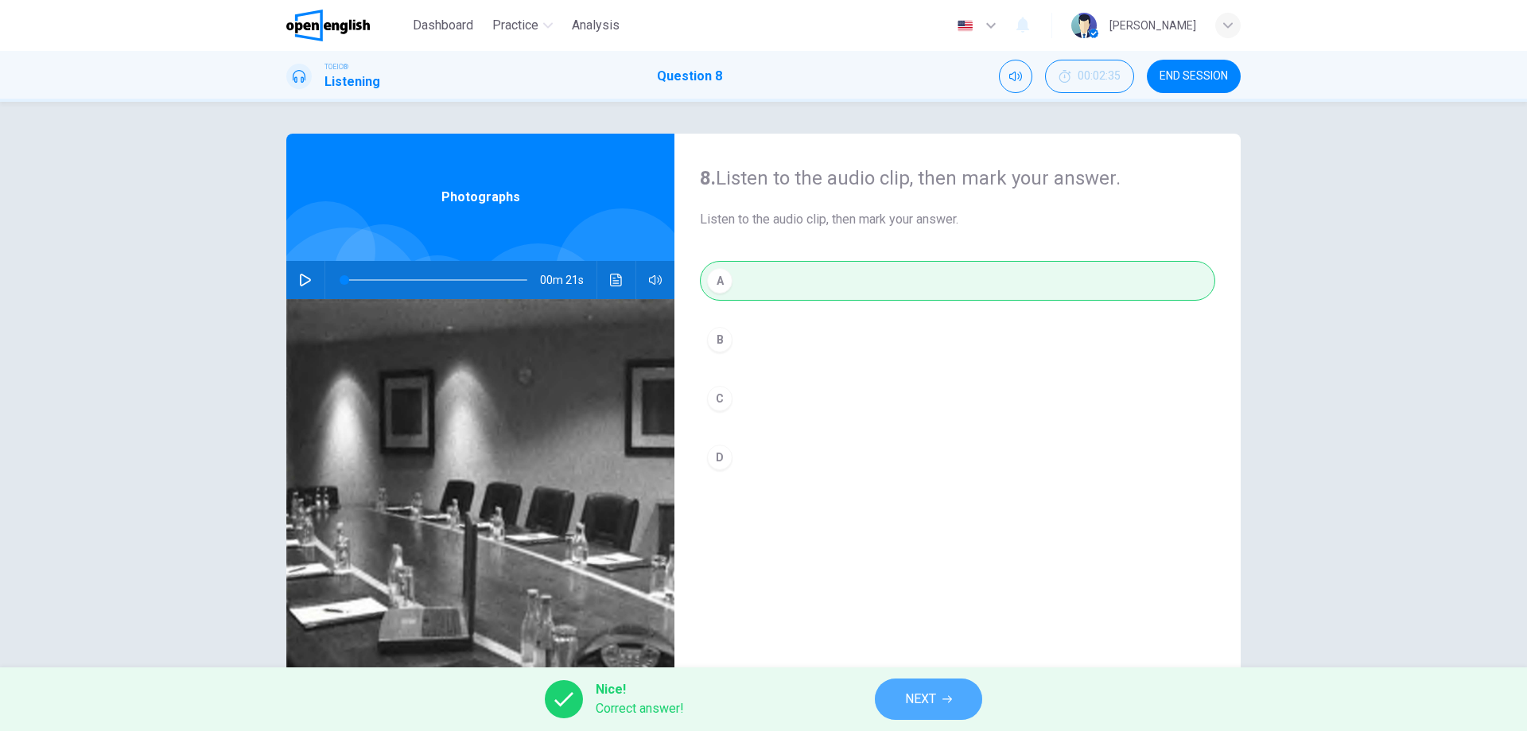
click at [938, 710] on button "NEXT" at bounding box center [928, 698] width 107 height 41
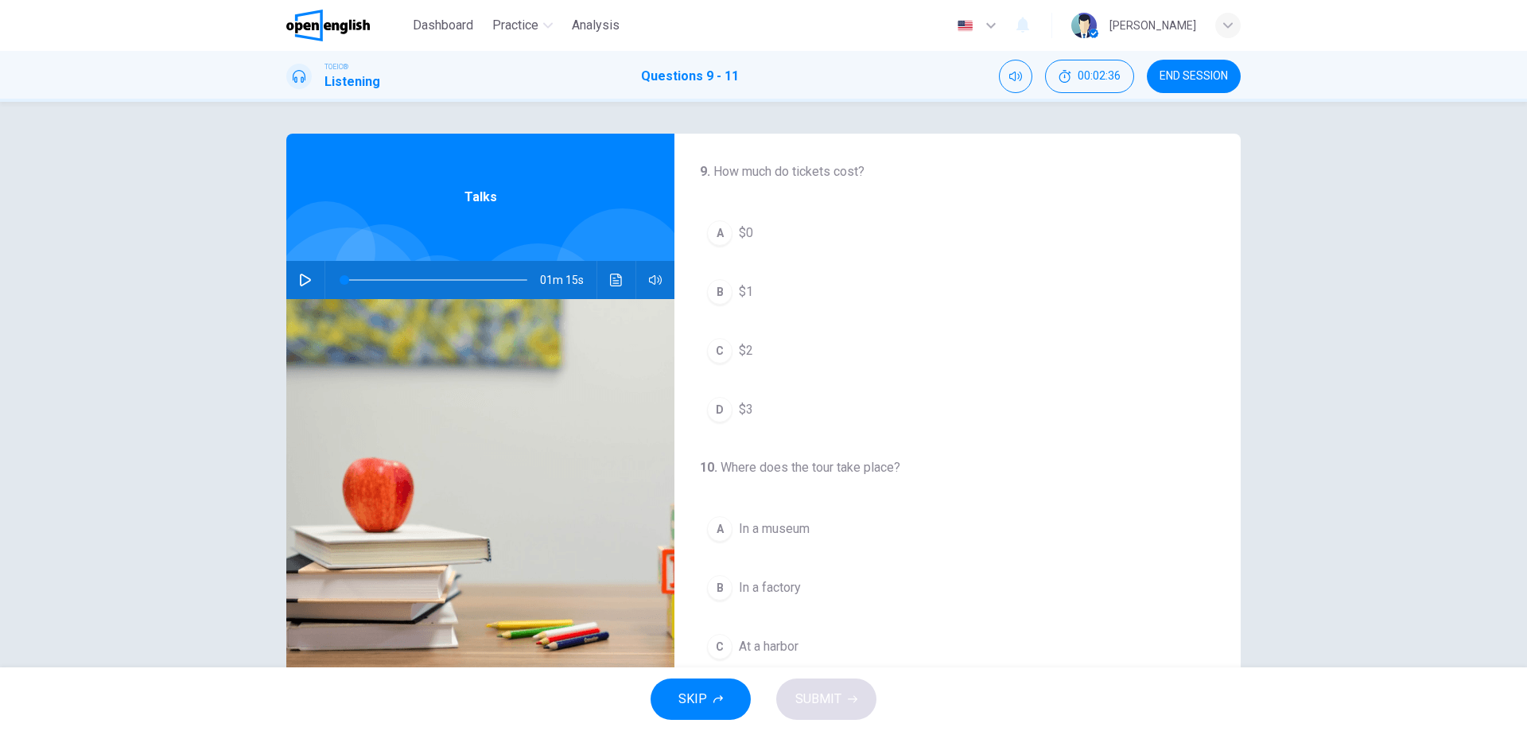
click at [301, 275] on icon "button" at bounding box center [305, 280] width 13 height 13
click at [717, 234] on div "A" at bounding box center [719, 232] width 25 height 25
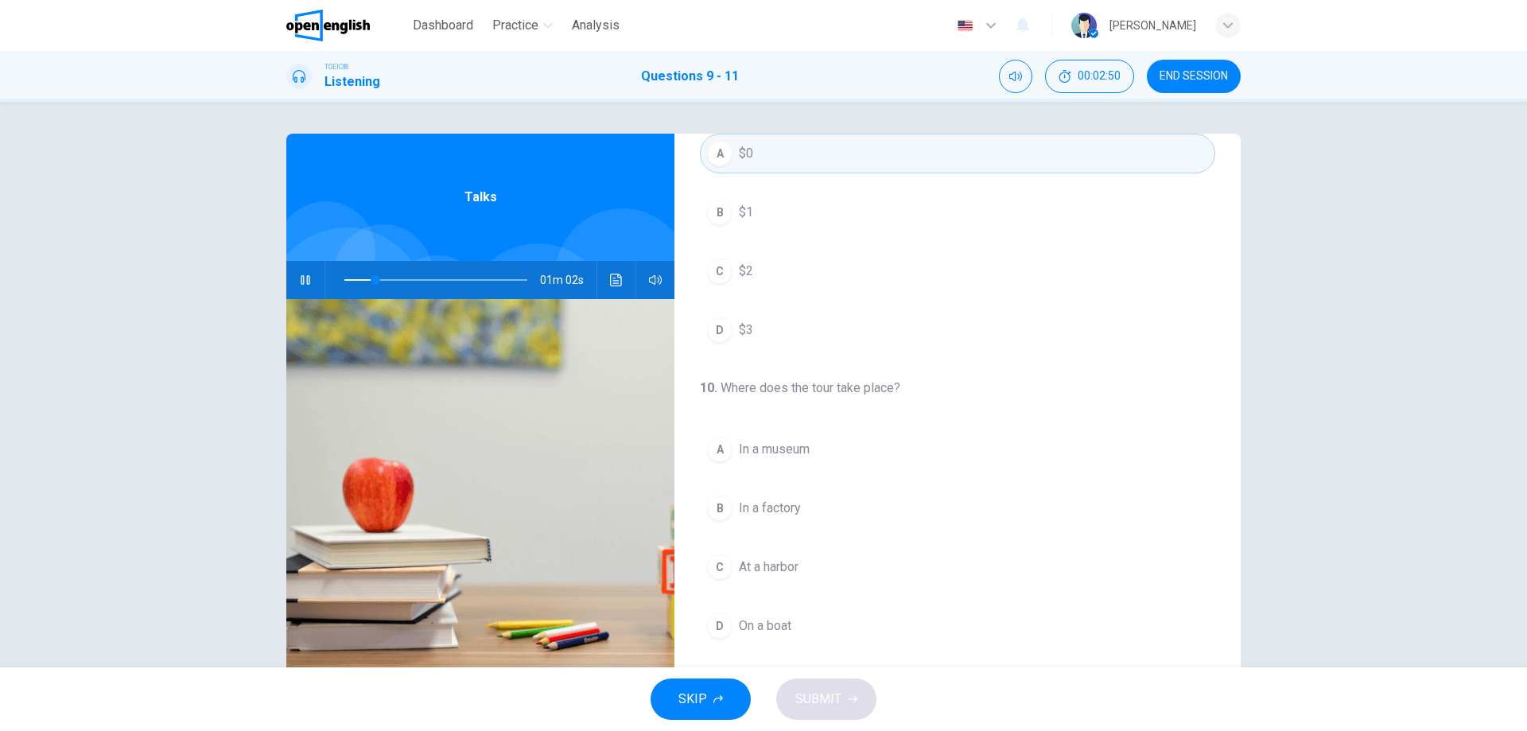
scroll to position [159, 0]
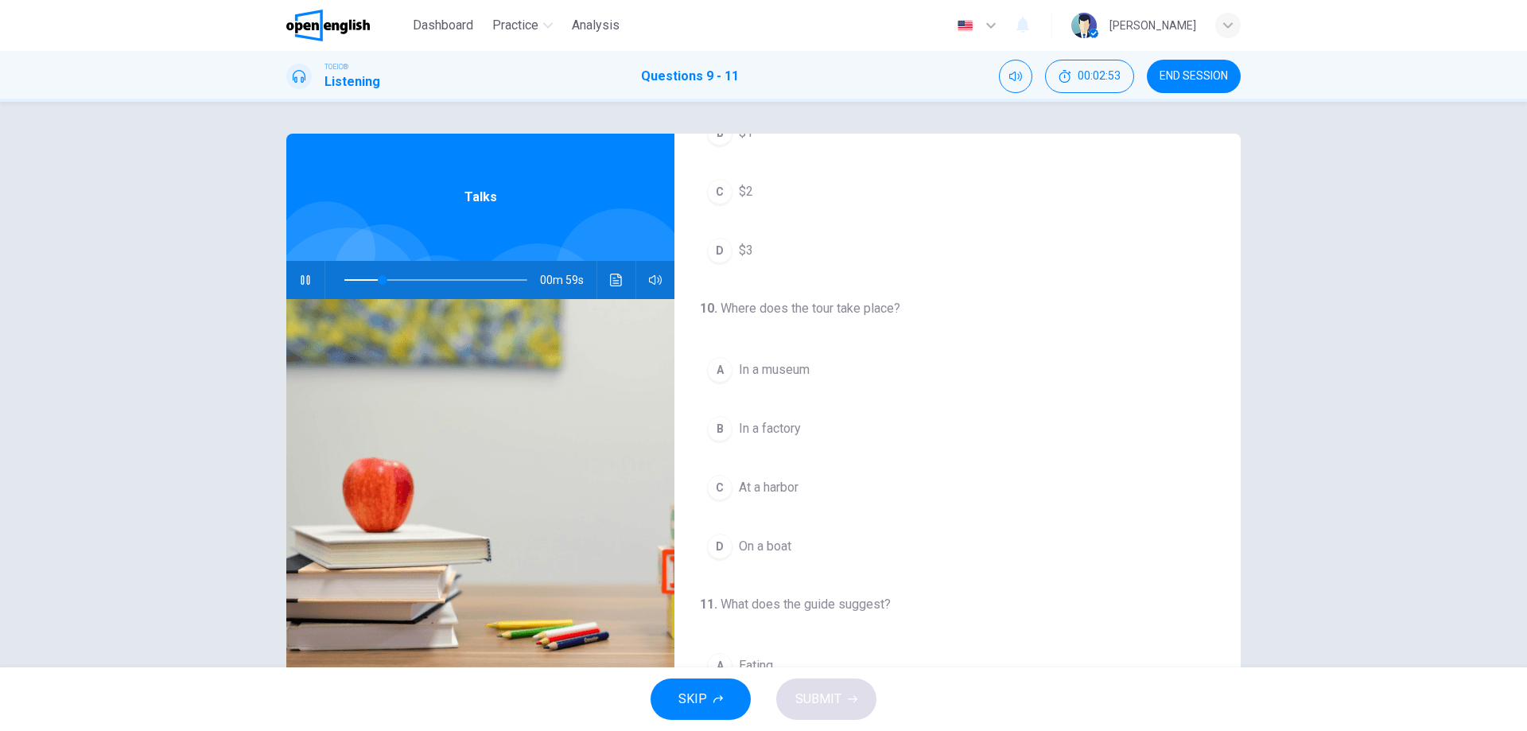
click at [299, 283] on icon "button" at bounding box center [305, 280] width 13 height 13
click at [375, 278] on span at bounding box center [380, 280] width 10 height 10
drag, startPoint x: 375, startPoint y: 278, endPoint x: 366, endPoint y: 279, distance: 8.9
click at [366, 279] on span at bounding box center [370, 280] width 10 height 10
click at [300, 268] on button "button" at bounding box center [305, 280] width 25 height 38
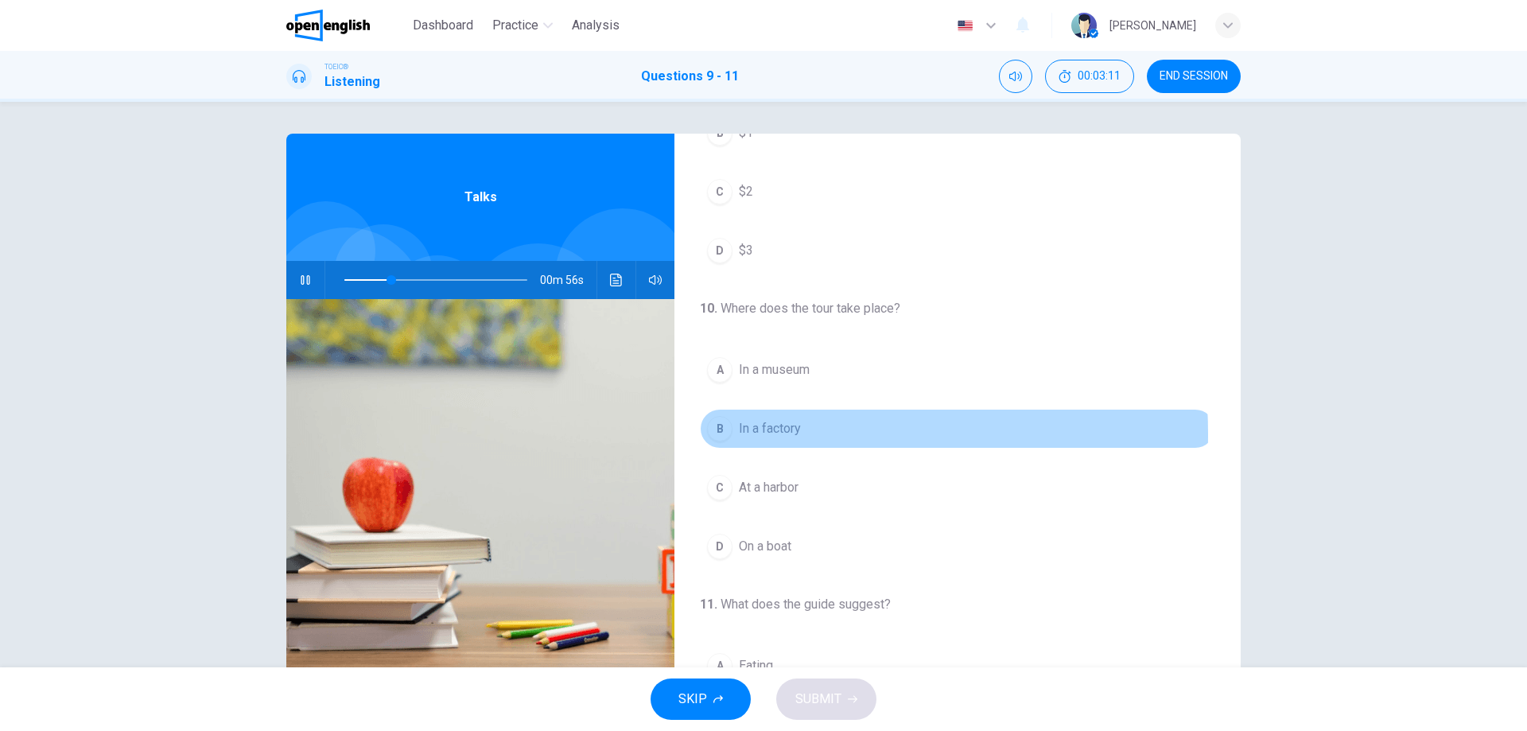
click at [719, 434] on div "B" at bounding box center [719, 428] width 25 height 25
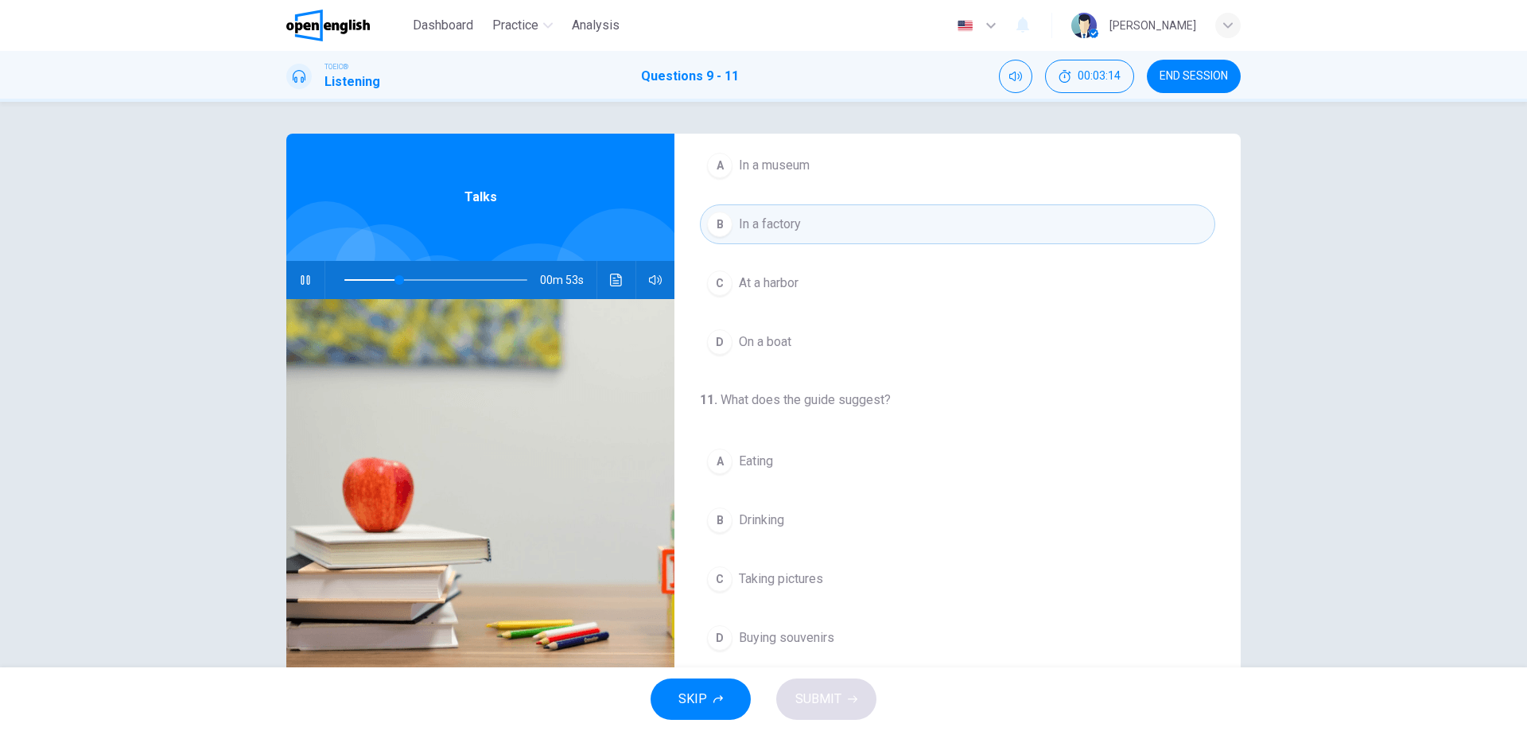
scroll to position [51, 0]
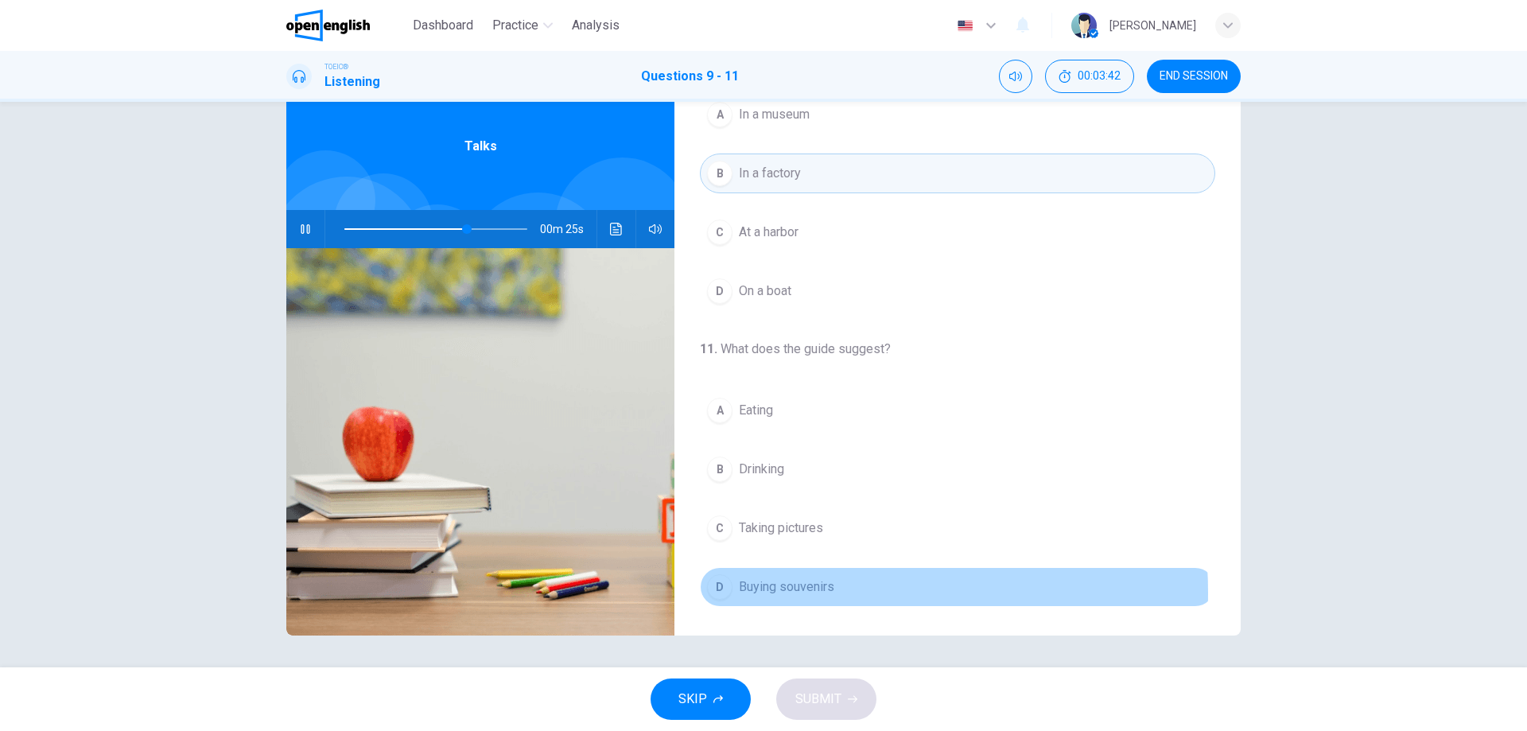
click at [778, 593] on span "Buying souvenirs" at bounding box center [786, 586] width 95 height 19
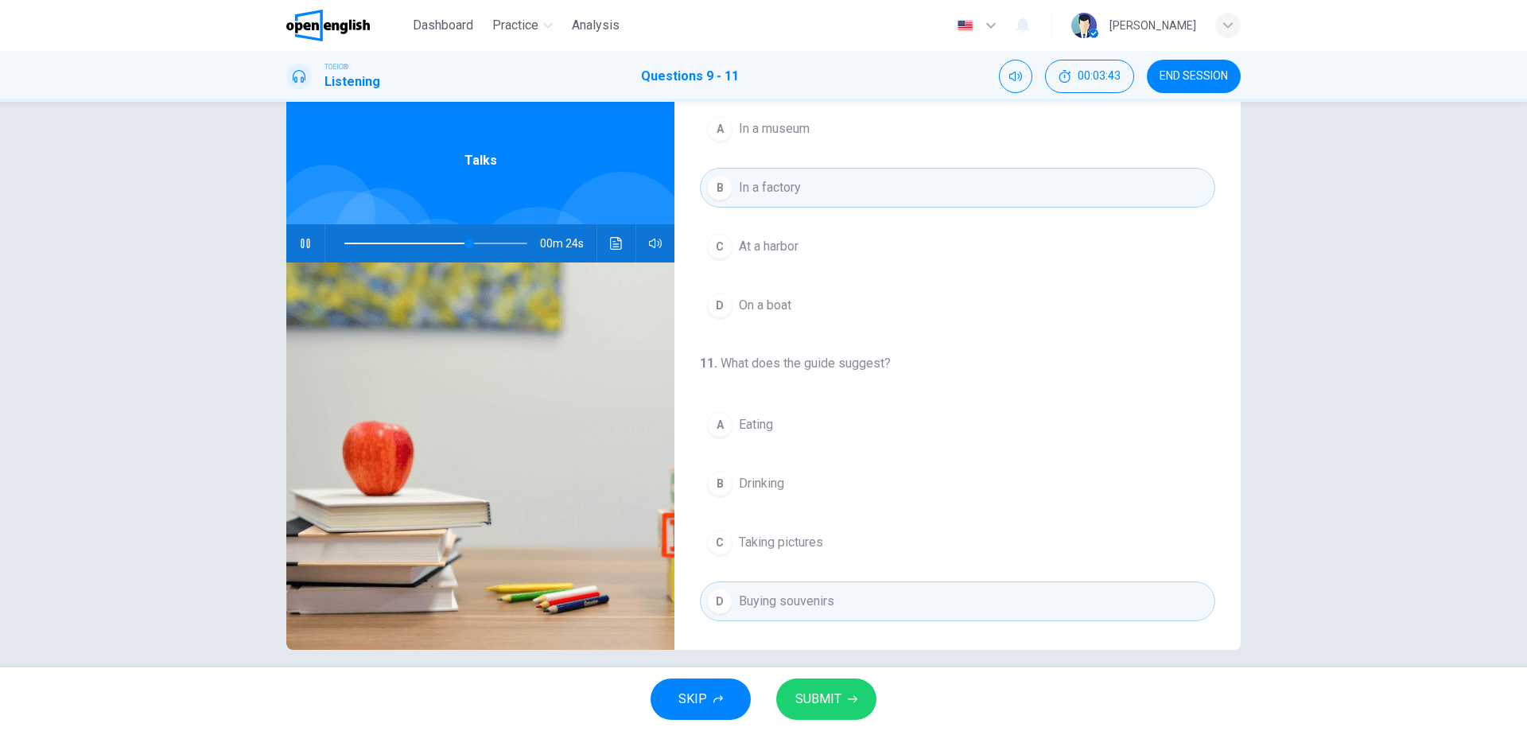
scroll to position [0, 0]
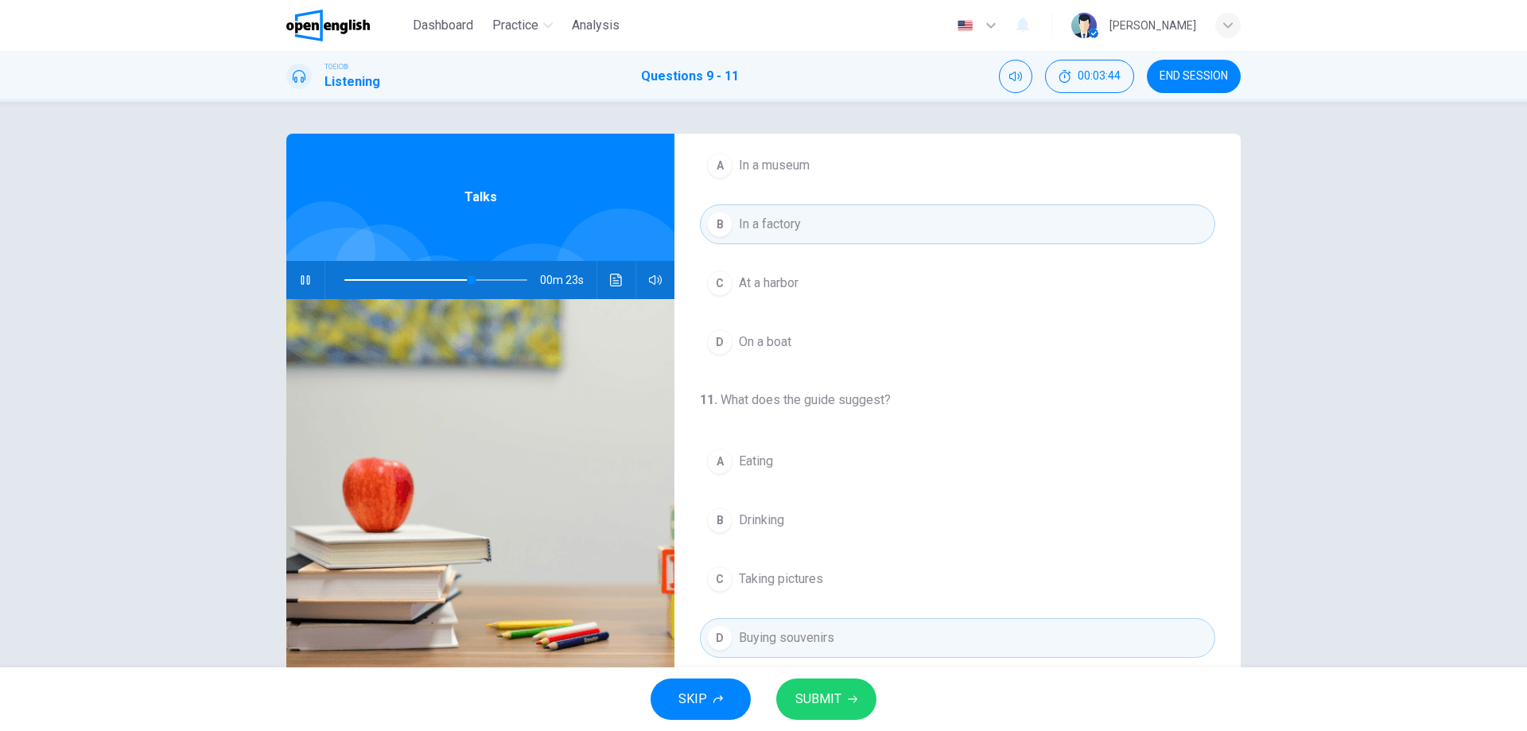
click at [297, 272] on button "button" at bounding box center [305, 280] width 25 height 38
click at [302, 275] on icon "button" at bounding box center [305, 280] width 13 height 13
click at [472, 279] on span at bounding box center [477, 280] width 10 height 10
click at [445, 280] on span at bounding box center [435, 280] width 183 height 22
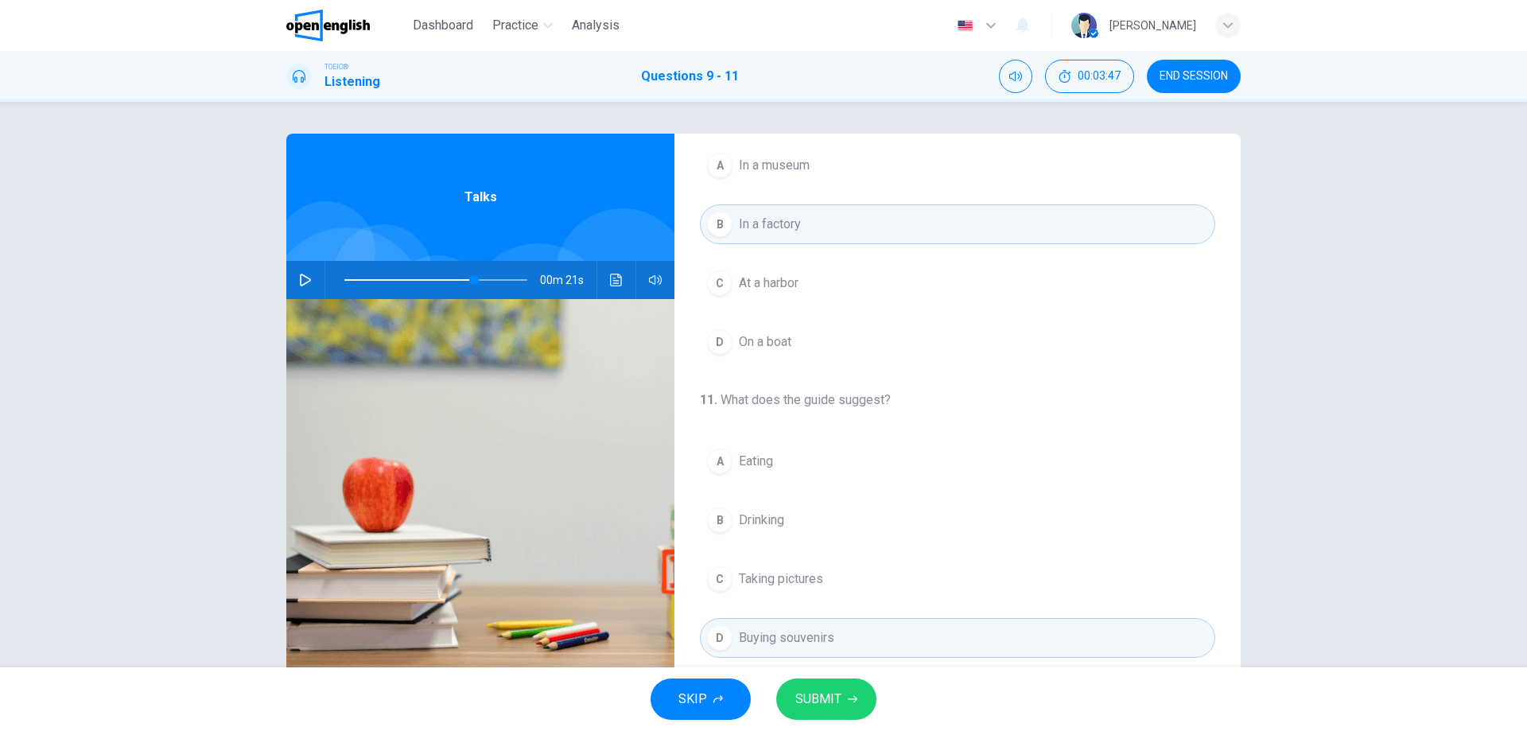
scroll to position [125, 0]
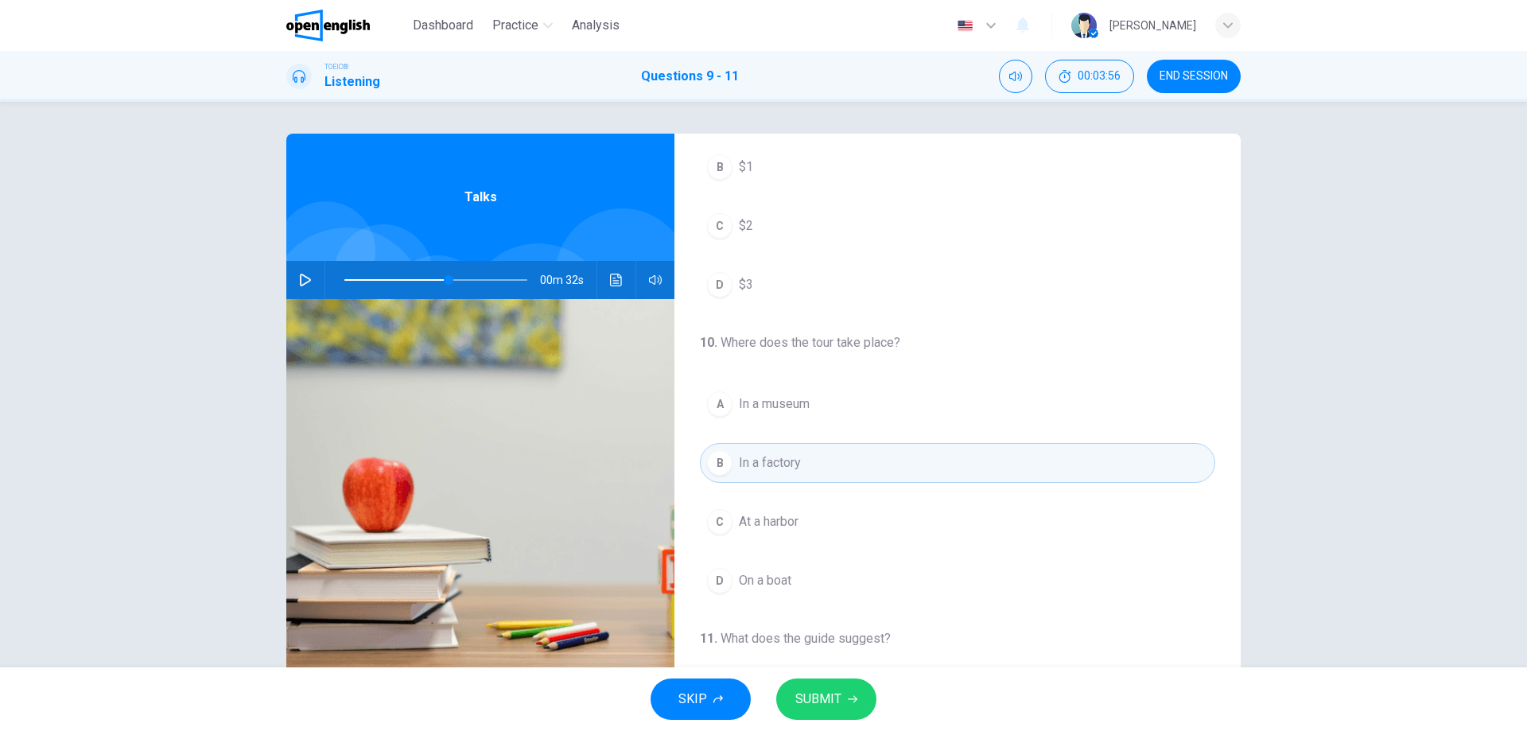
click at [410, 279] on span at bounding box center [435, 280] width 183 height 22
click at [387, 280] on span at bounding box center [435, 280] width 183 height 22
click at [385, 282] on span at bounding box center [388, 280] width 10 height 10
click at [383, 282] on span at bounding box center [388, 280] width 10 height 10
click at [309, 275] on button "button" at bounding box center [305, 280] width 25 height 38
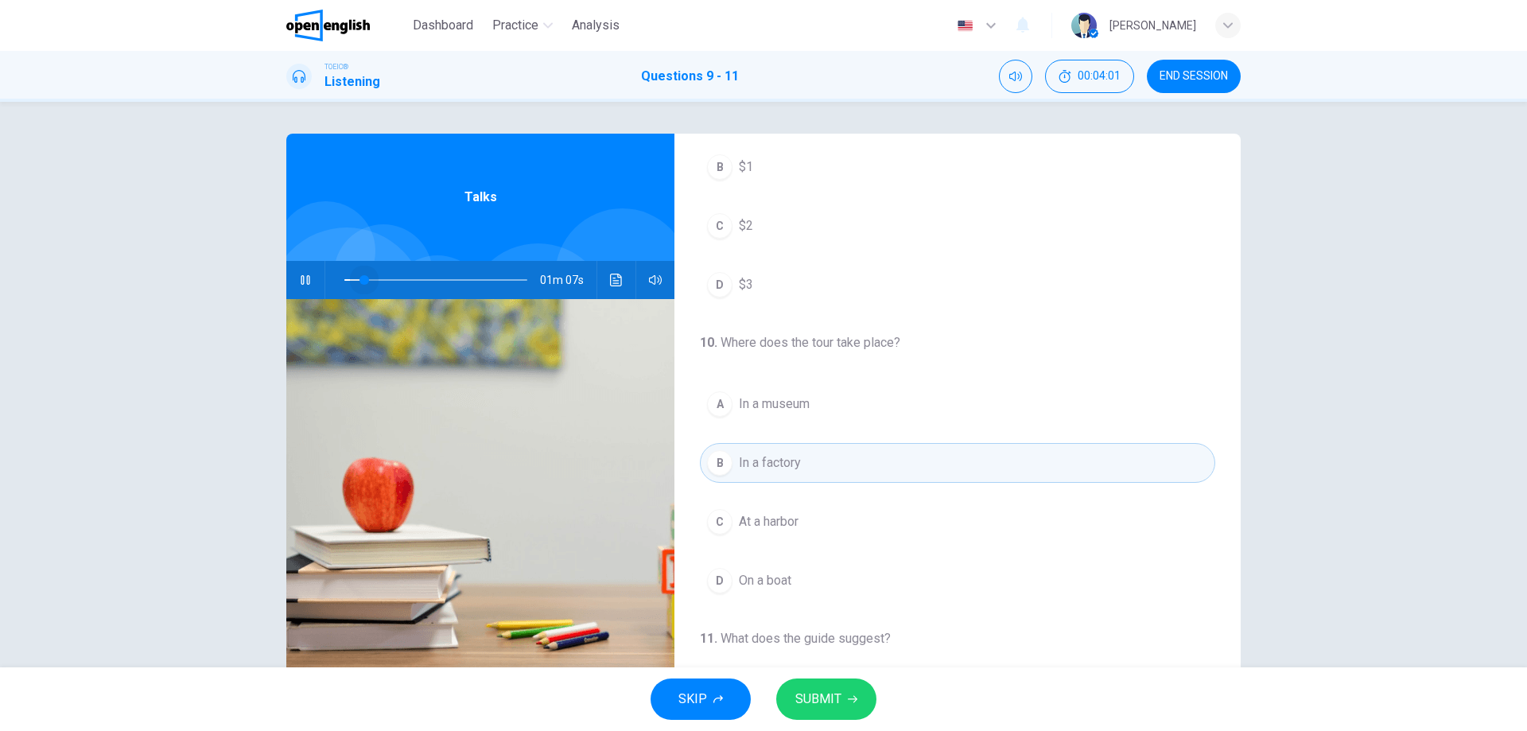
drag, startPoint x: 373, startPoint y: 279, endPoint x: 361, endPoint y: 282, distance: 12.2
click at [361, 282] on span at bounding box center [364, 280] width 10 height 10
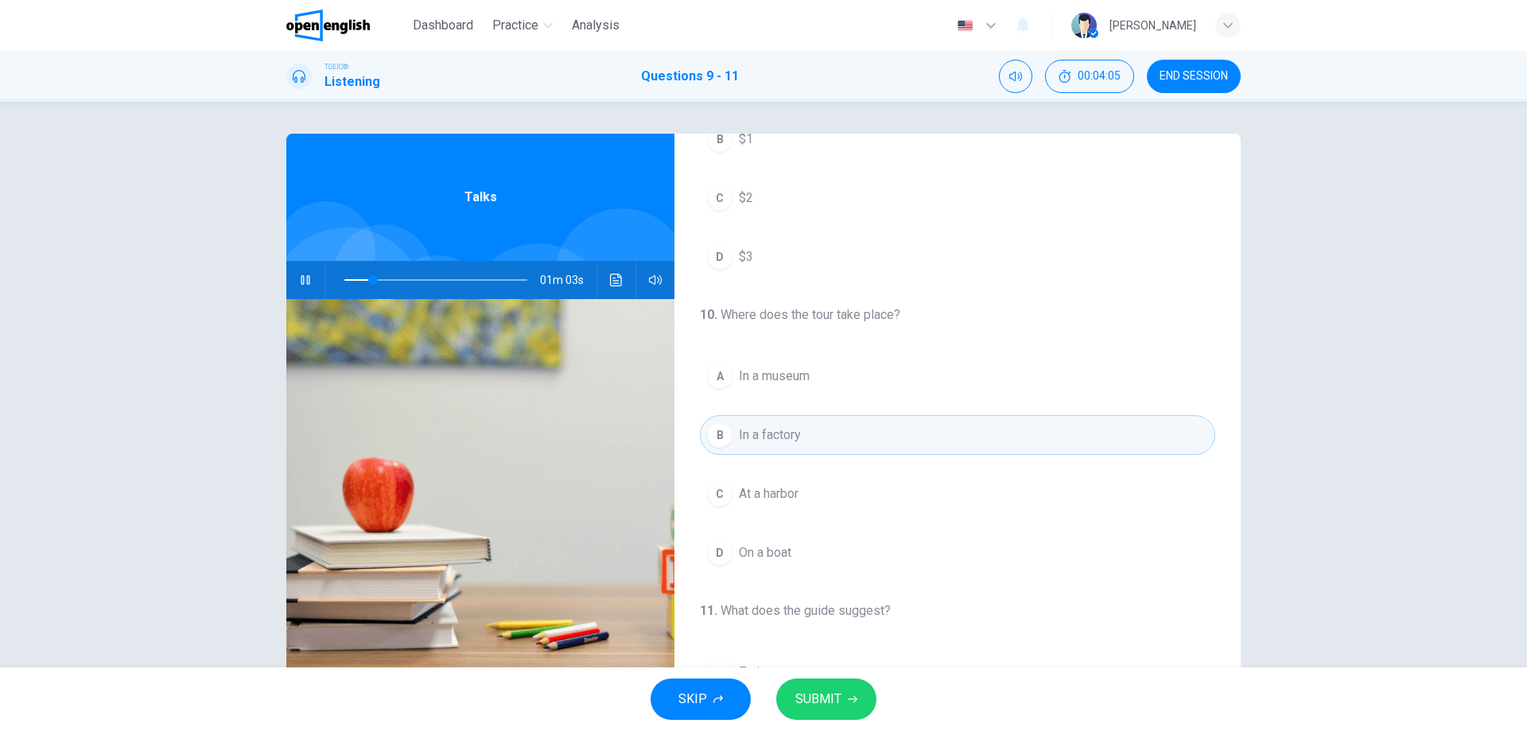
scroll to position [159, 0]
click at [764, 369] on span "In a museum" at bounding box center [774, 369] width 71 height 19
click at [728, 367] on div "A" at bounding box center [719, 369] width 25 height 25
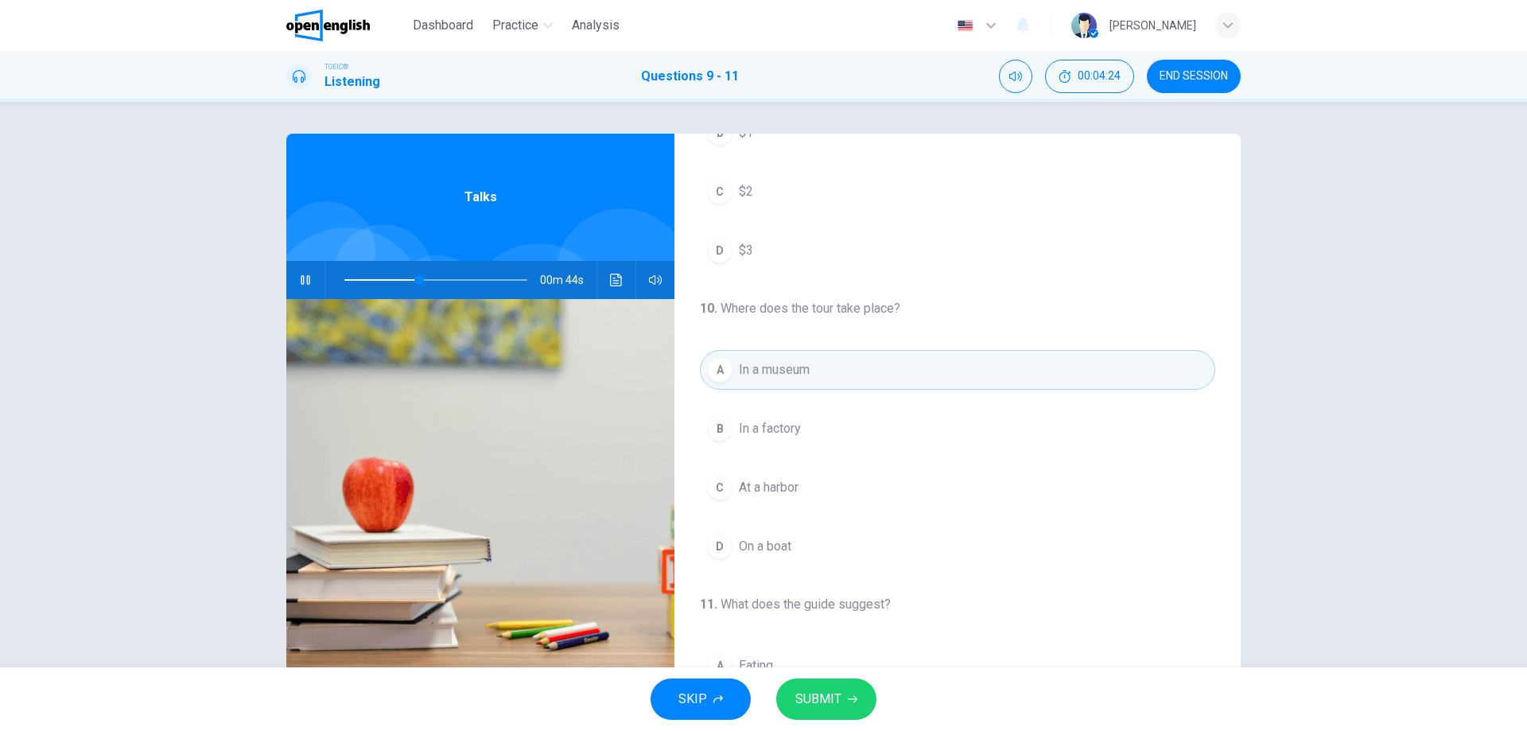
click at [857, 701] on button "SUBMIT" at bounding box center [826, 698] width 100 height 41
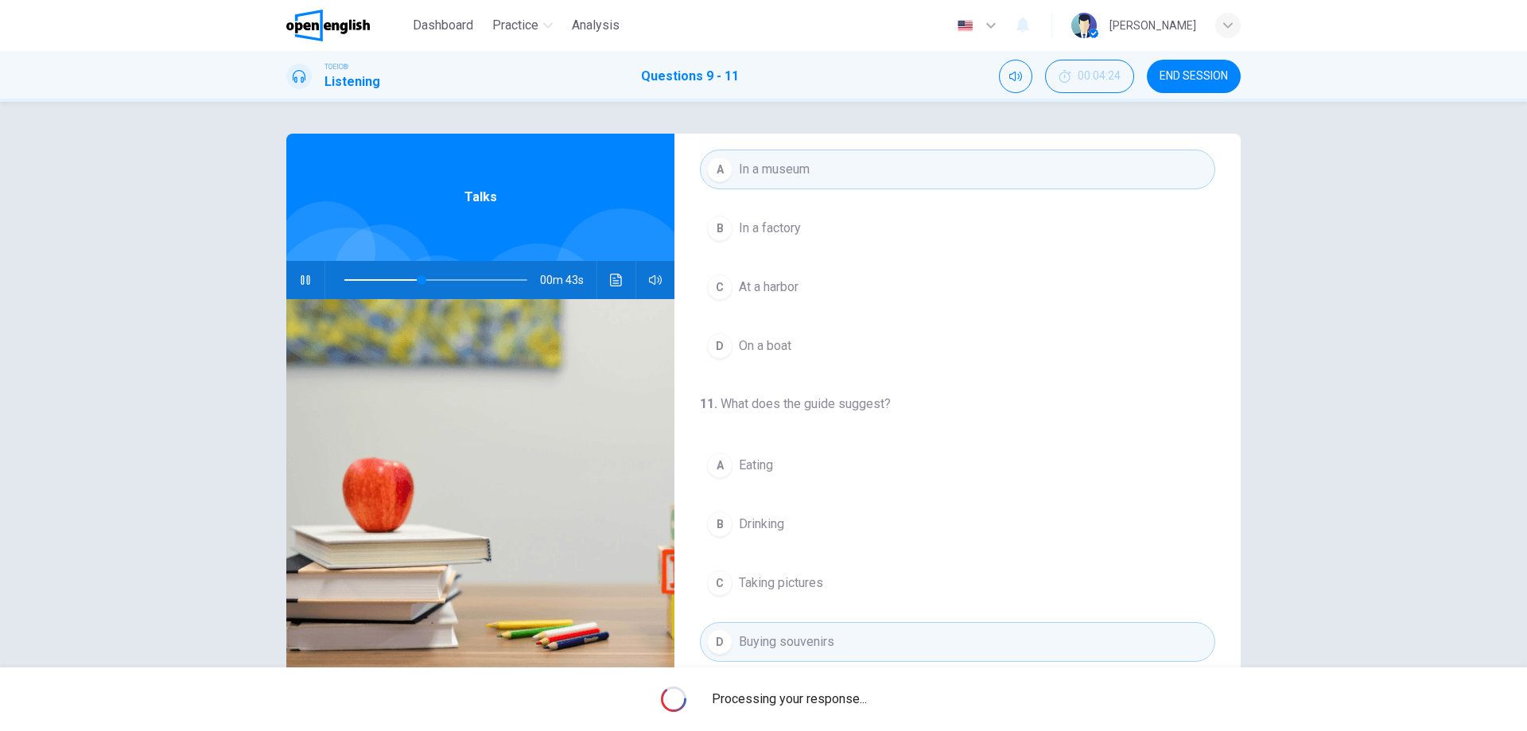
scroll to position [363, 0]
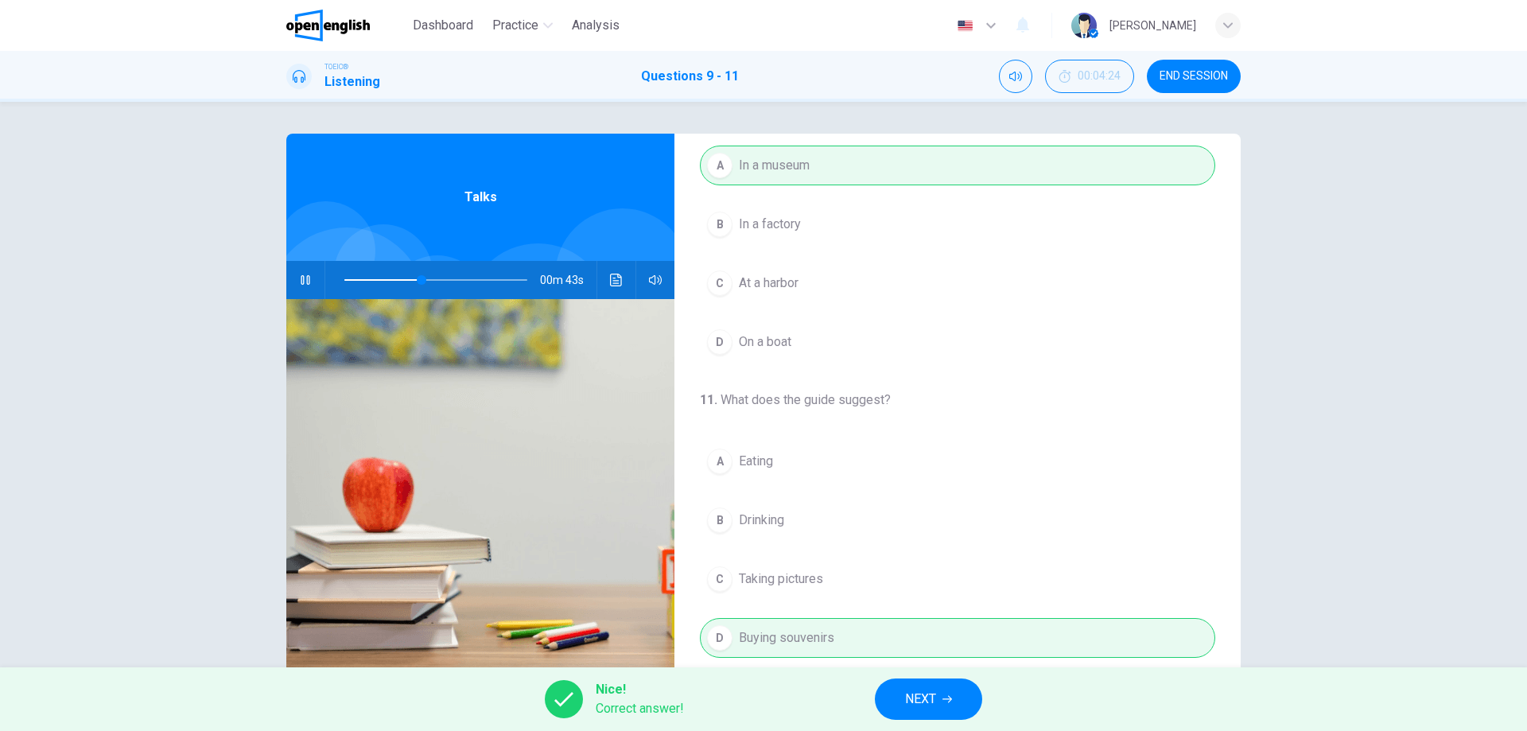
type input "**"
click at [934, 704] on span "NEXT" at bounding box center [920, 699] width 31 height 22
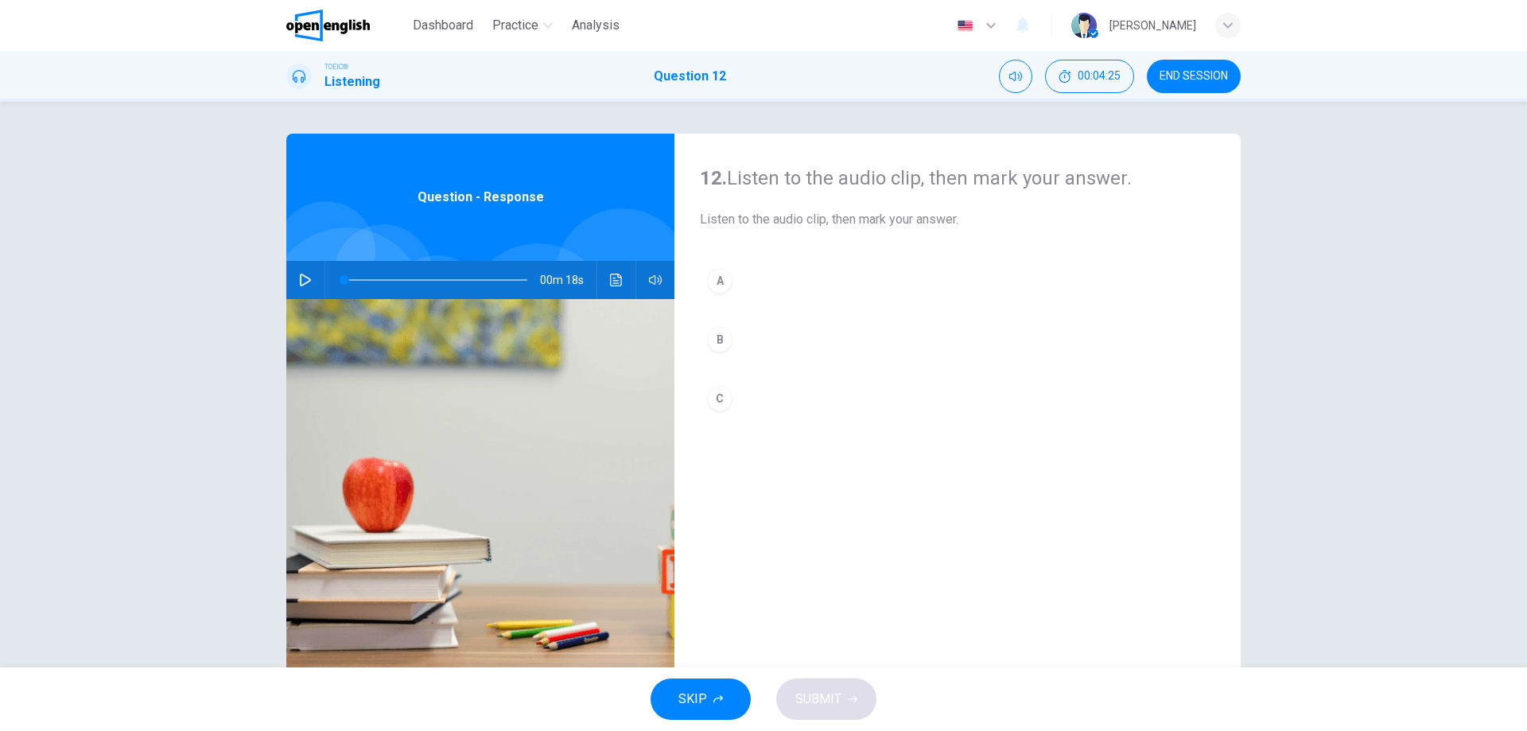
click at [293, 271] on button "button" at bounding box center [305, 280] width 25 height 38
drag, startPoint x: 362, startPoint y: 276, endPoint x: 301, endPoint y: 282, distance: 60.8
click at [304, 284] on div "00m 16s" at bounding box center [480, 280] width 388 height 38
click at [344, 274] on span at bounding box center [435, 280] width 183 height 22
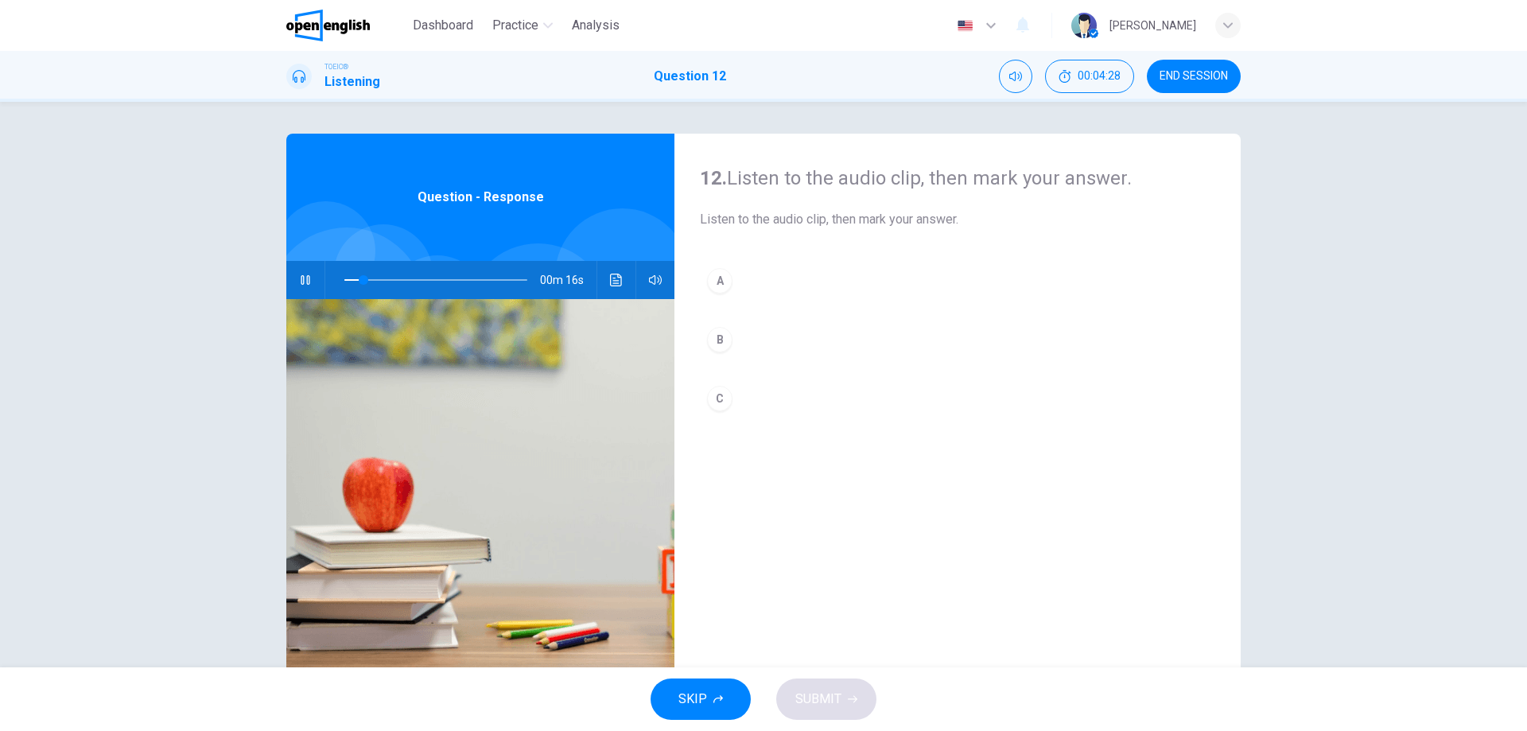
click at [344, 274] on span at bounding box center [435, 280] width 183 height 22
click at [344, 278] on span at bounding box center [435, 280] width 183 height 22
click at [332, 278] on div at bounding box center [432, 280] width 215 height 38
click at [359, 279] on span at bounding box center [364, 280] width 10 height 10
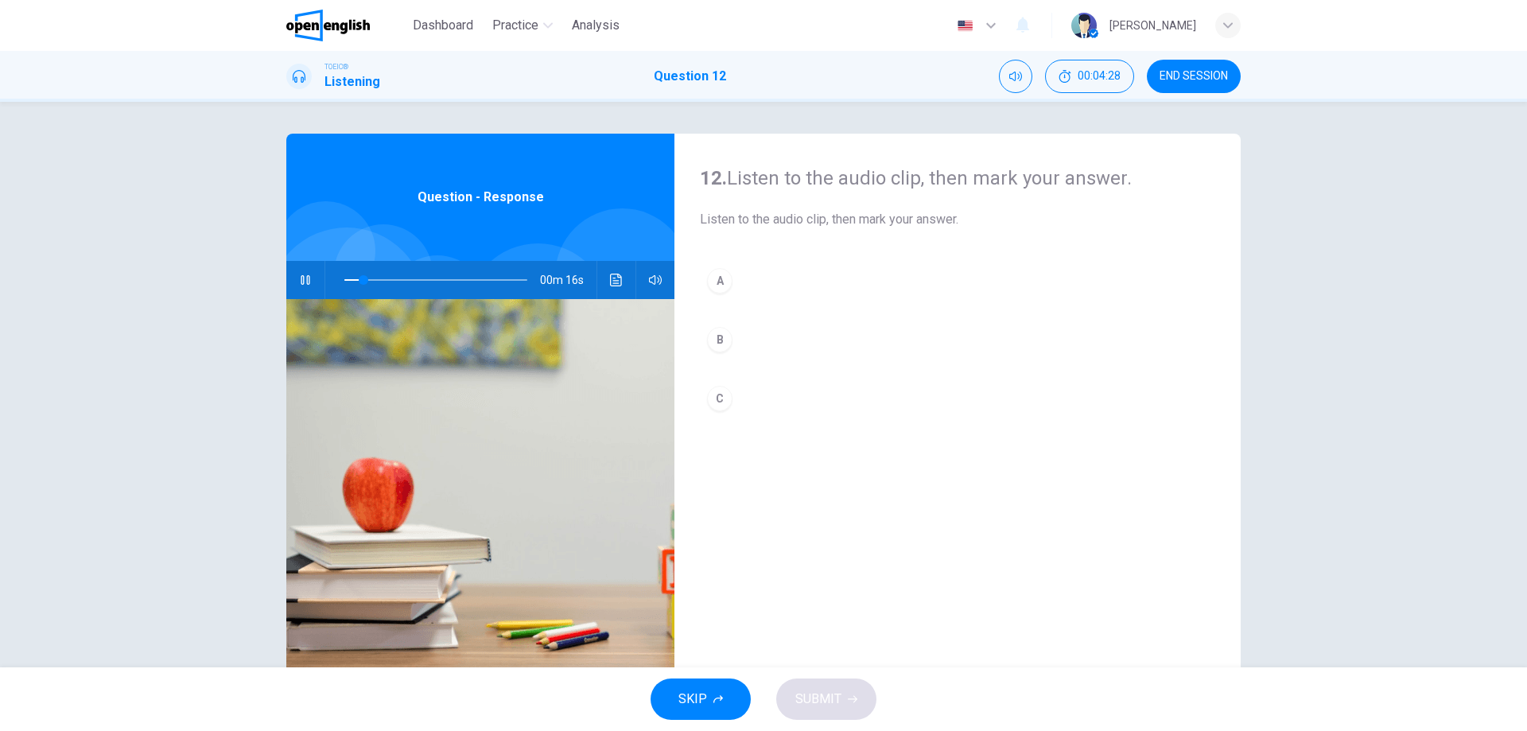
click at [359, 279] on span at bounding box center [364, 280] width 10 height 10
click at [301, 283] on icon "button" at bounding box center [305, 280] width 9 height 10
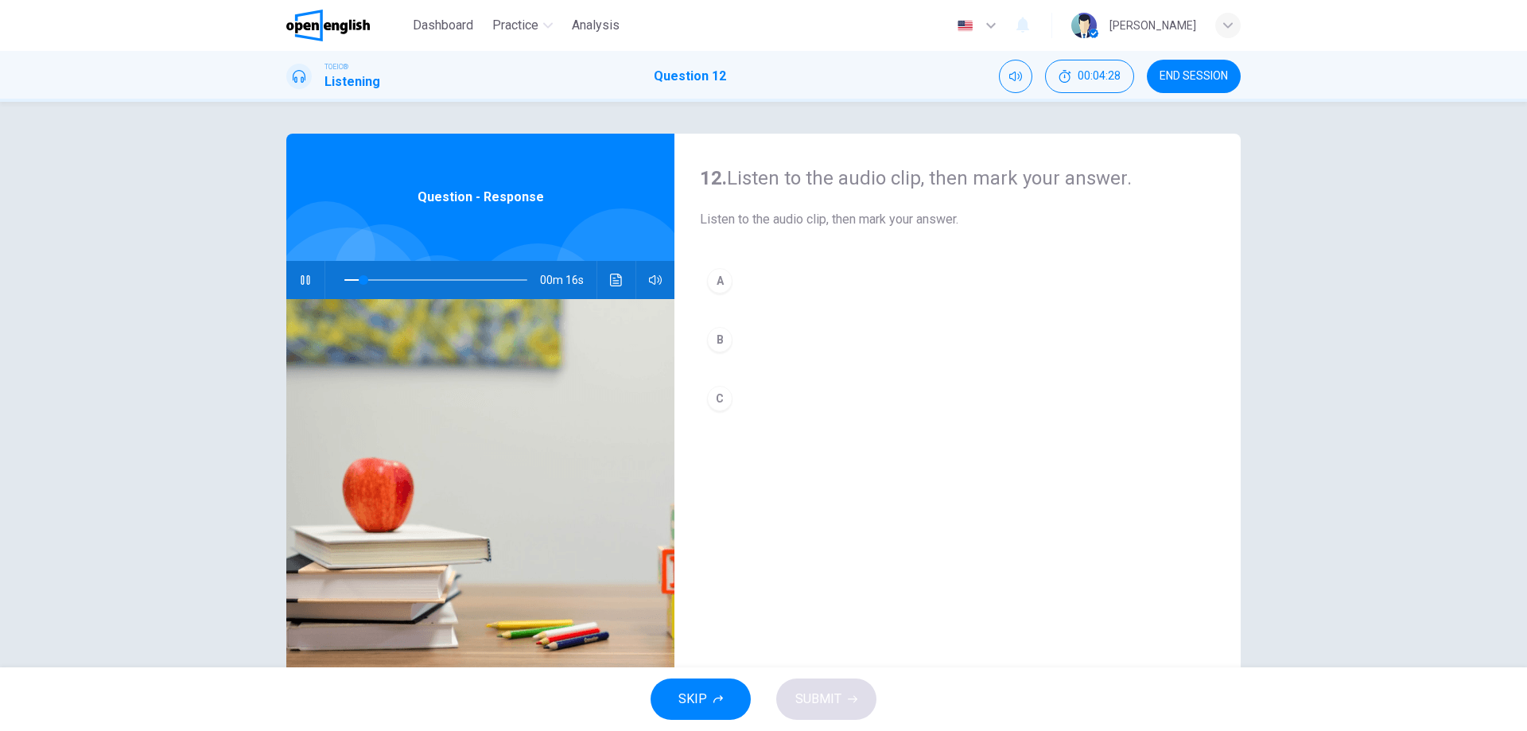
click at [301, 282] on icon "button" at bounding box center [305, 280] width 13 height 13
type input "*"
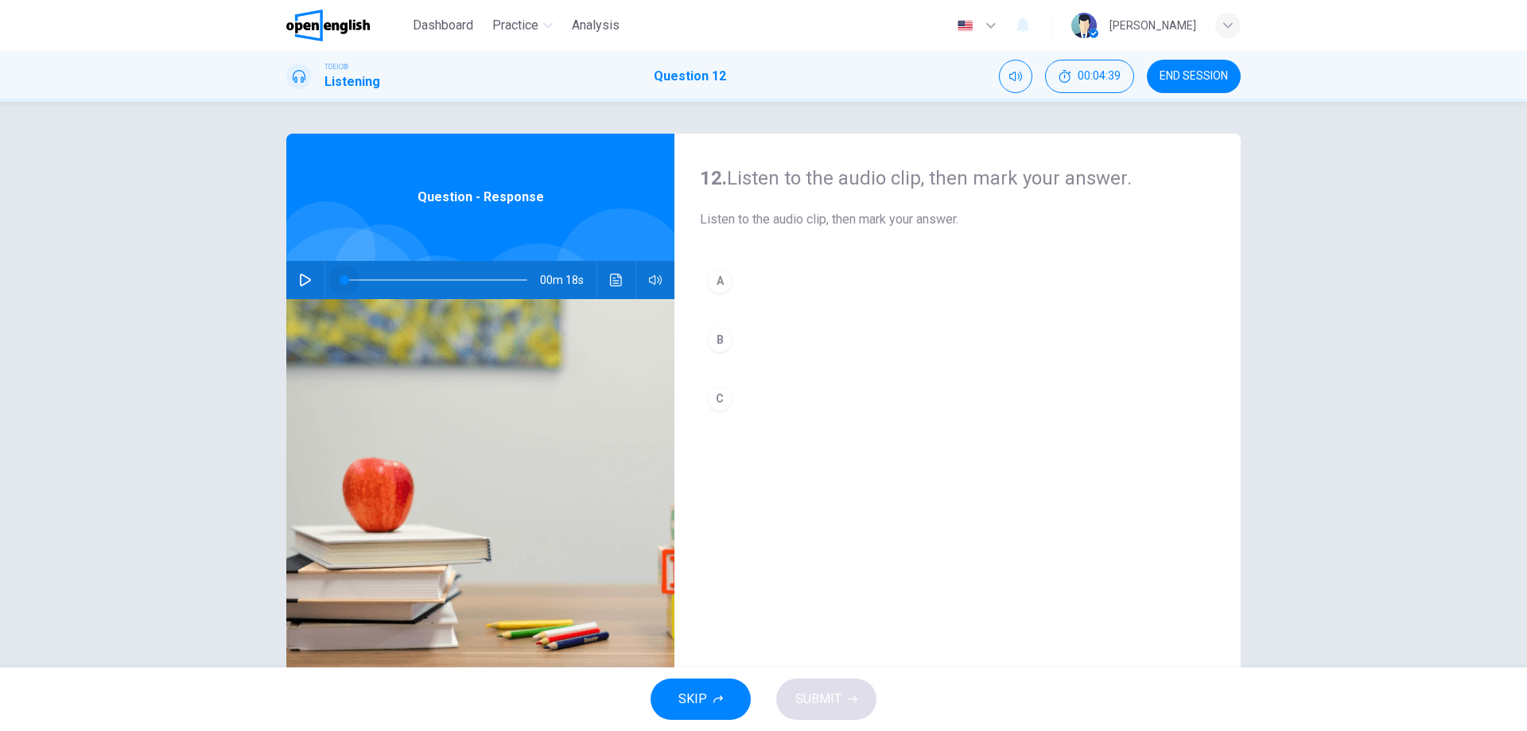
drag, startPoint x: 360, startPoint y: 280, endPoint x: 298, endPoint y: 297, distance: 64.5
click at [298, 297] on div "00m 18s" at bounding box center [480, 280] width 388 height 38
click at [293, 282] on button "button" at bounding box center [305, 280] width 25 height 38
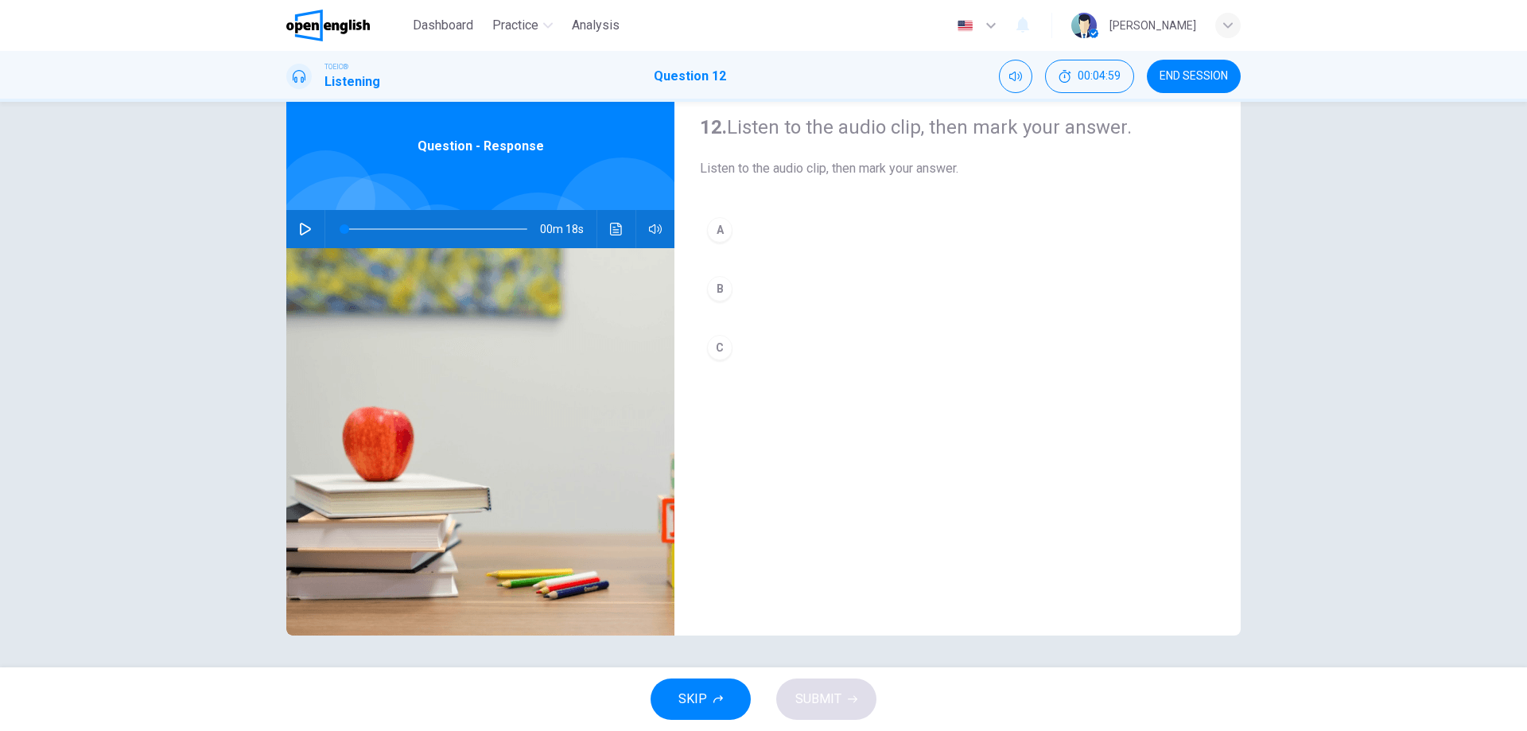
scroll to position [0, 0]
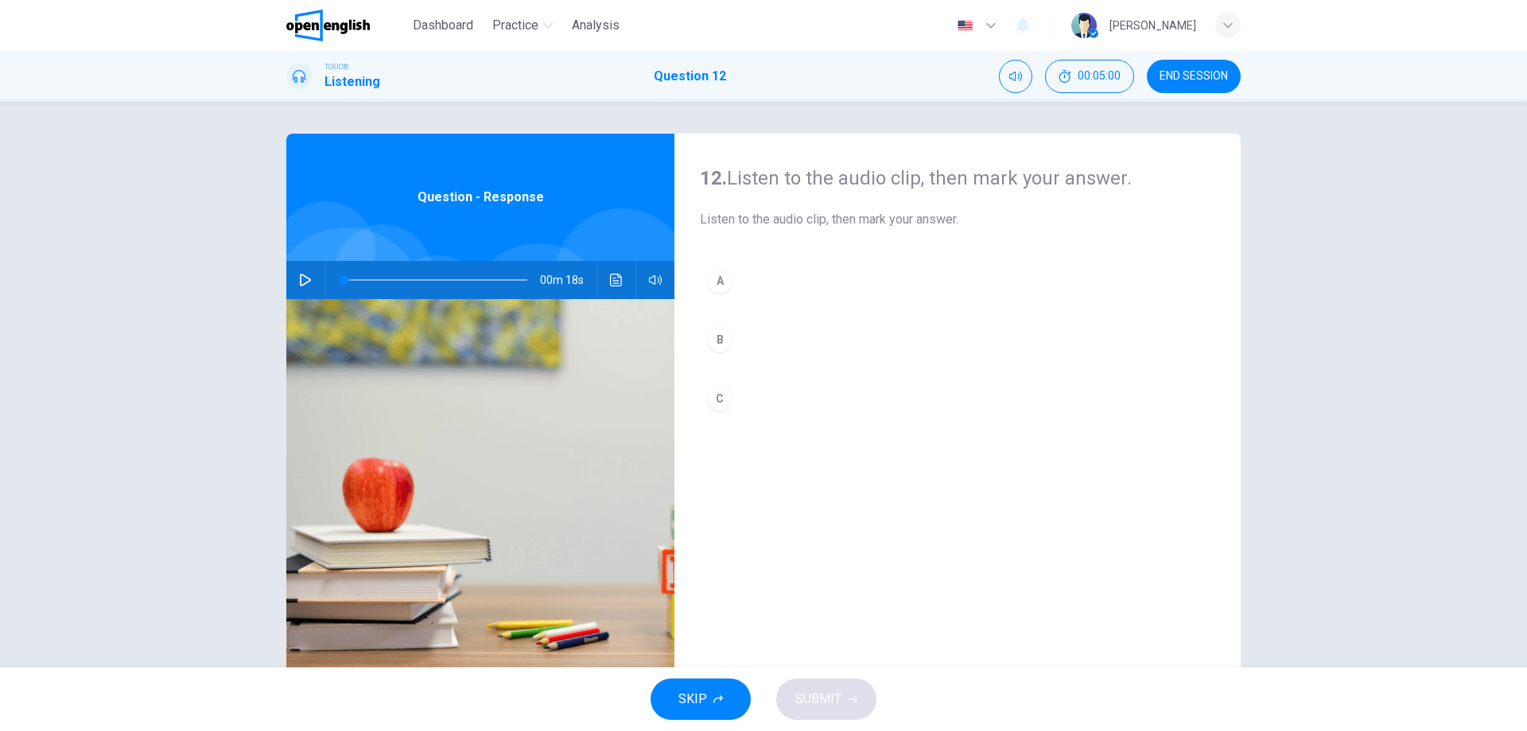
click at [304, 285] on icon "button" at bounding box center [305, 280] width 13 height 13
click at [305, 281] on icon "button" at bounding box center [305, 280] width 13 height 13
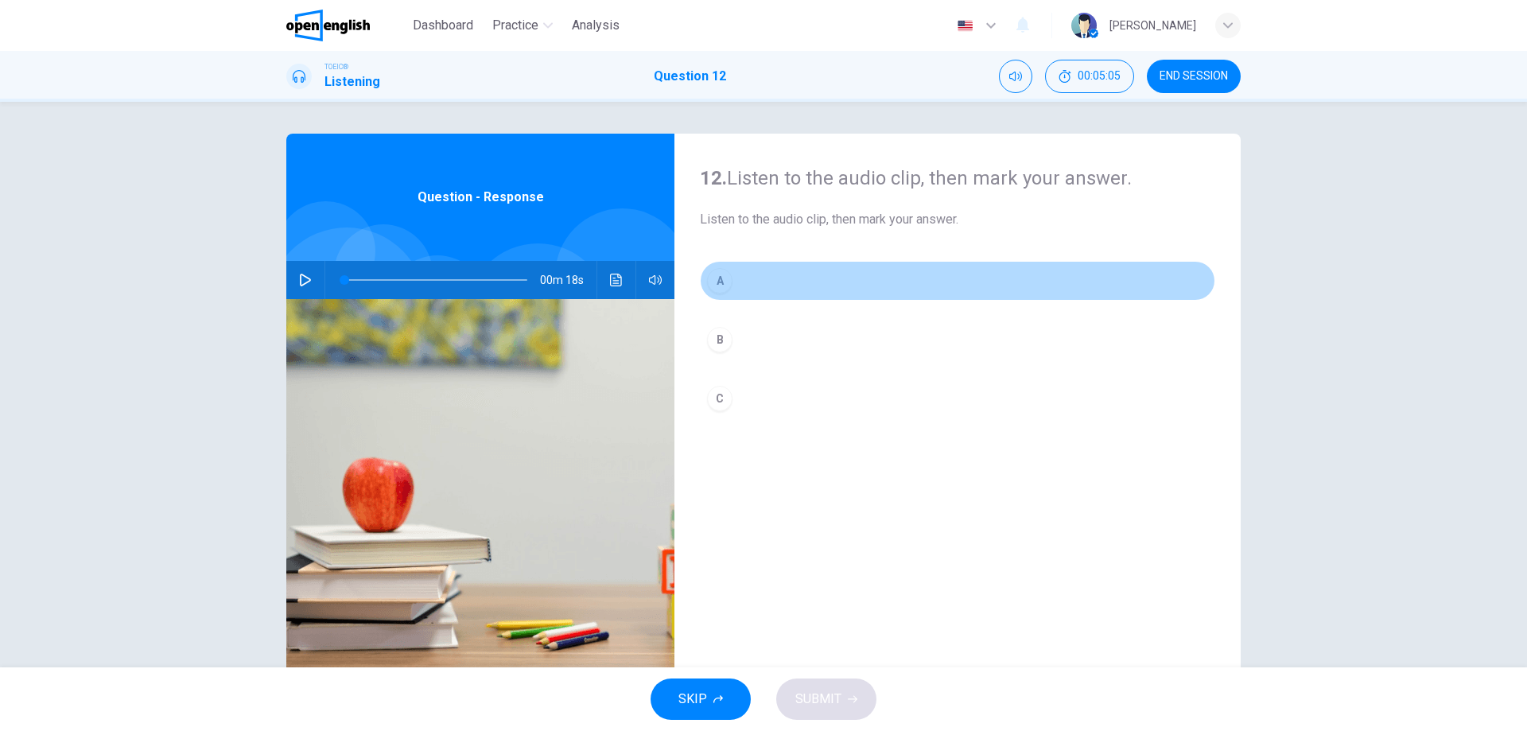
click at [727, 284] on div "A" at bounding box center [719, 280] width 25 height 25
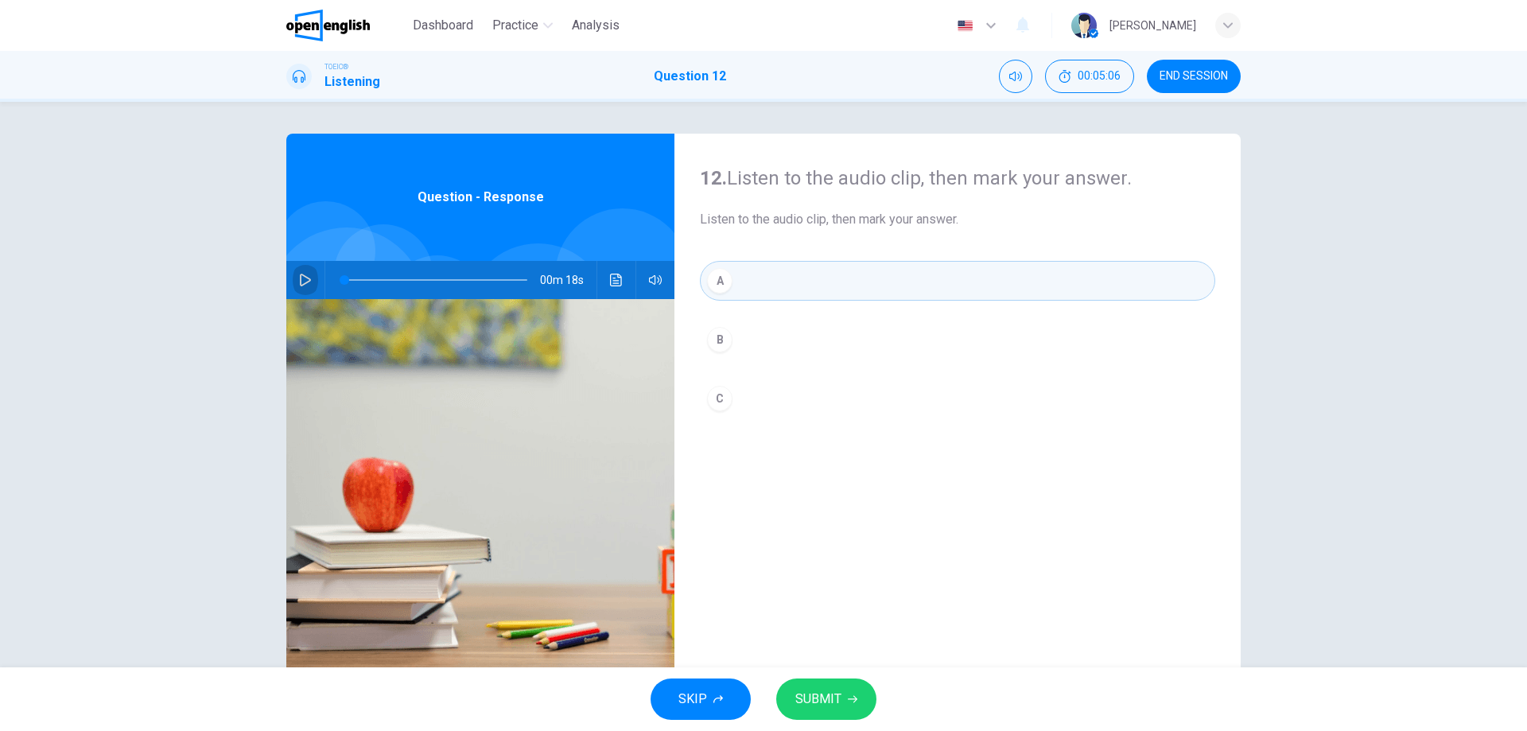
click at [305, 277] on icon "button" at bounding box center [305, 280] width 13 height 13
click at [837, 703] on span "SUBMIT" at bounding box center [818, 699] width 46 height 22
click at [841, 697] on span "Processing your response..." at bounding box center [789, 699] width 155 height 19
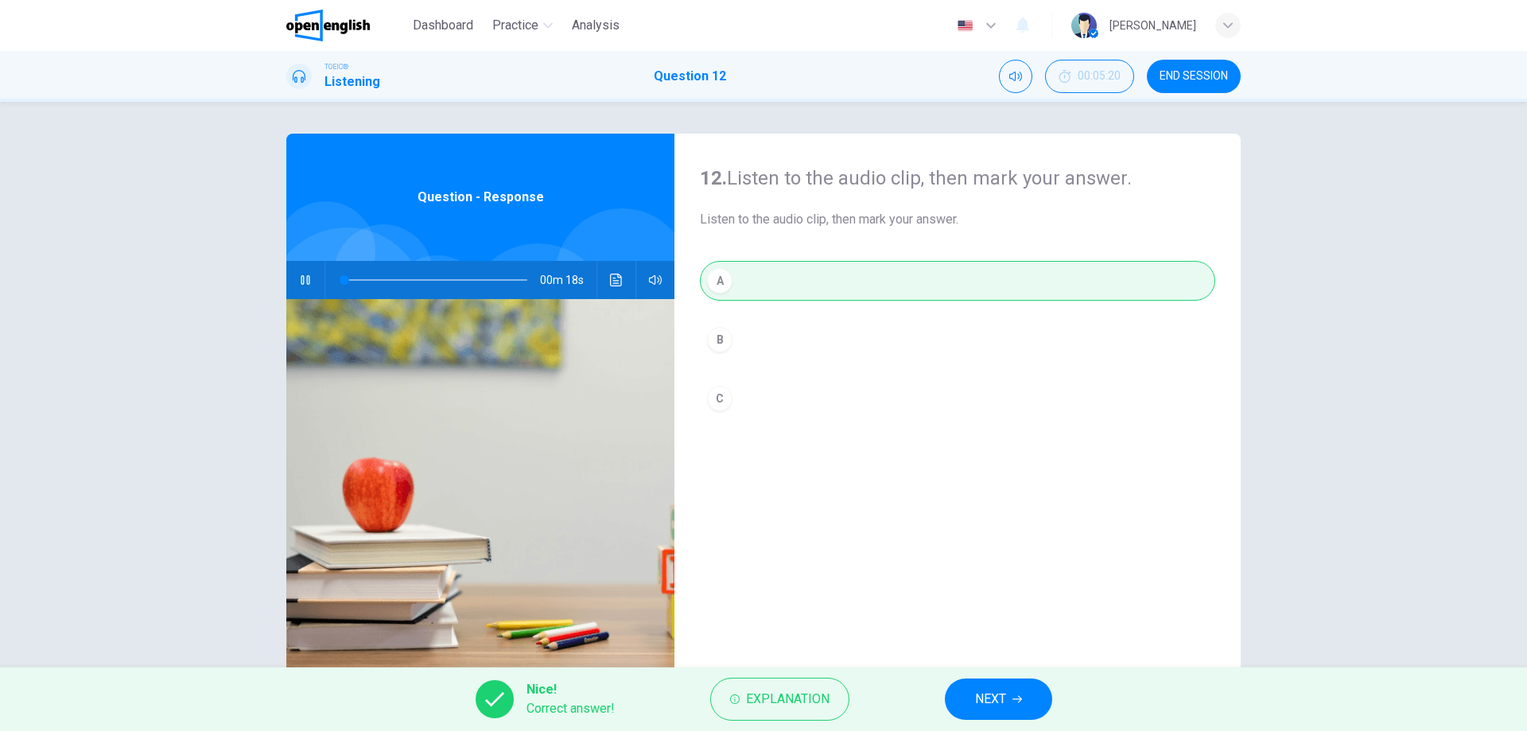
click at [1006, 698] on span "NEXT" at bounding box center [990, 699] width 31 height 22
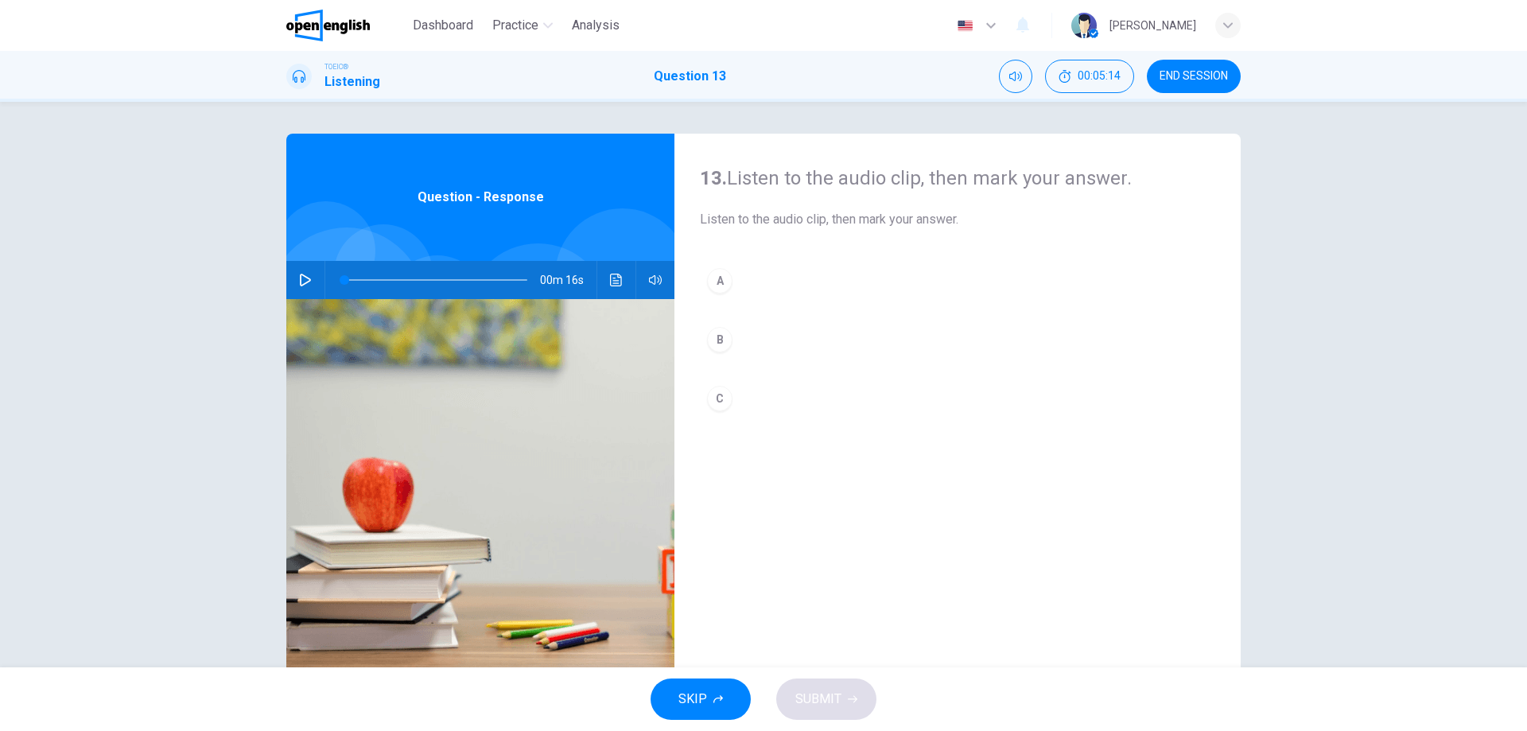
click at [313, 276] on button "button" at bounding box center [305, 280] width 25 height 38
click at [714, 283] on div "A" at bounding box center [719, 280] width 25 height 25
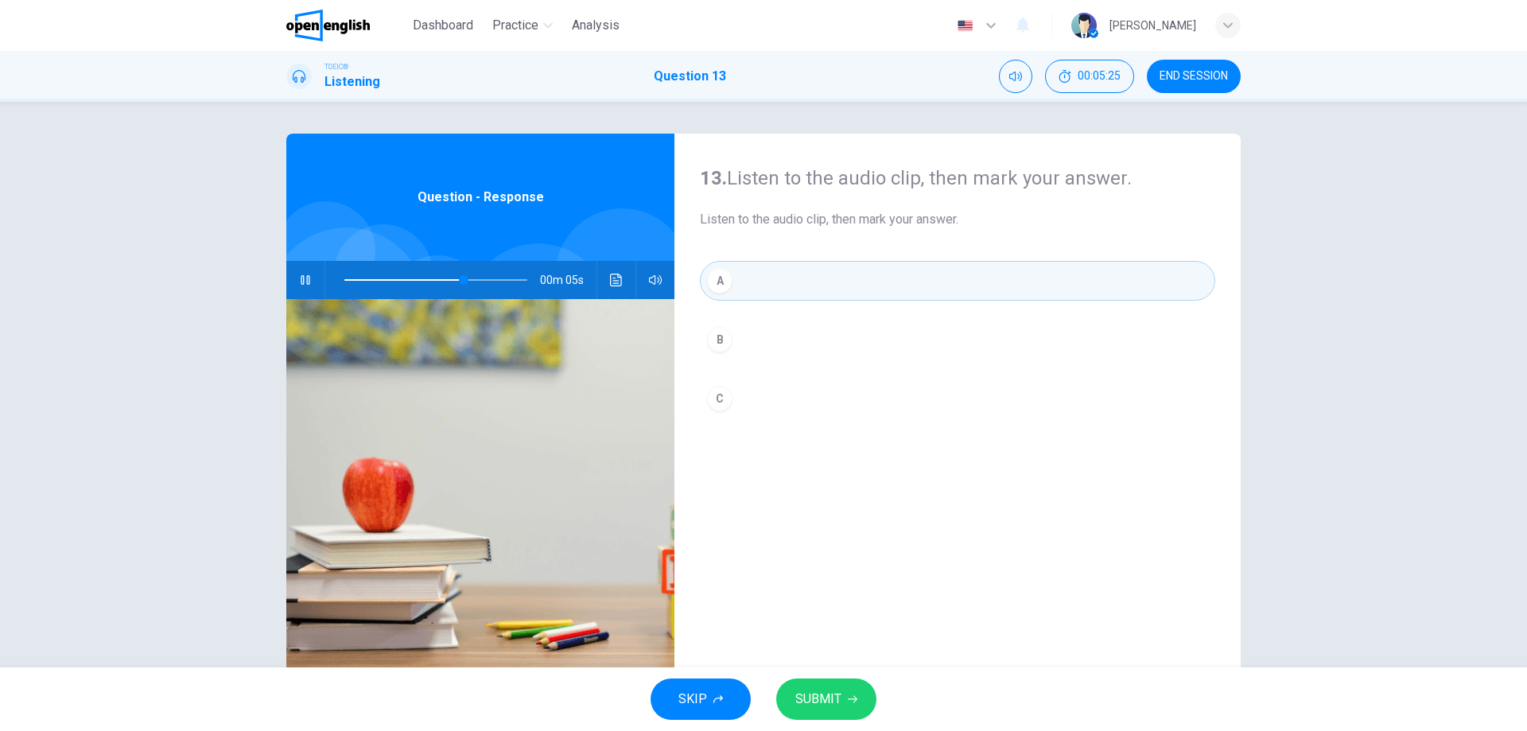
type input "*"
click at [710, 274] on div "A" at bounding box center [719, 280] width 25 height 25
click at [872, 701] on button "SUBMIT" at bounding box center [826, 698] width 100 height 41
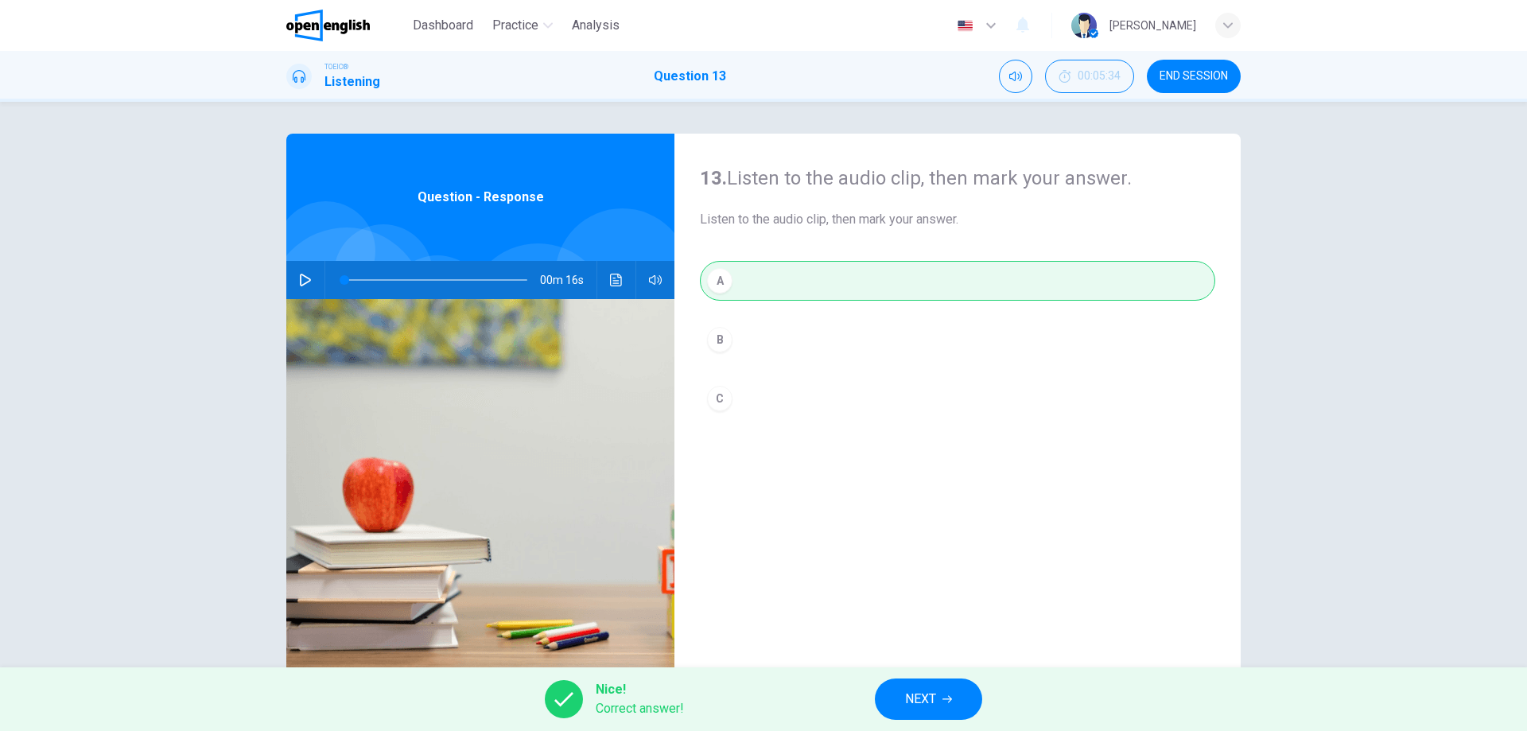
click at [960, 703] on button "NEXT" at bounding box center [928, 698] width 107 height 41
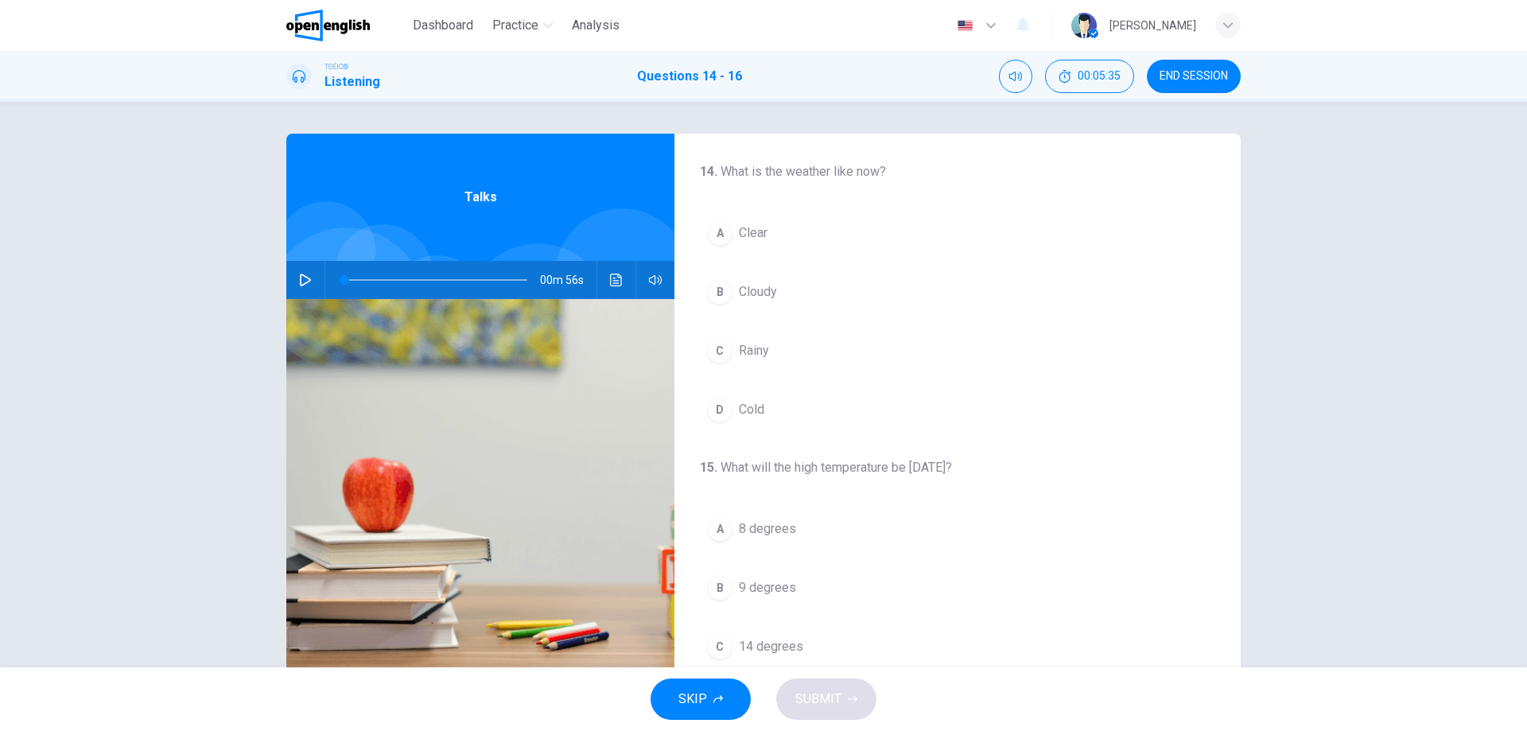
click at [300, 282] on icon "button" at bounding box center [305, 280] width 13 height 13
click at [719, 231] on div "A" at bounding box center [719, 232] width 25 height 25
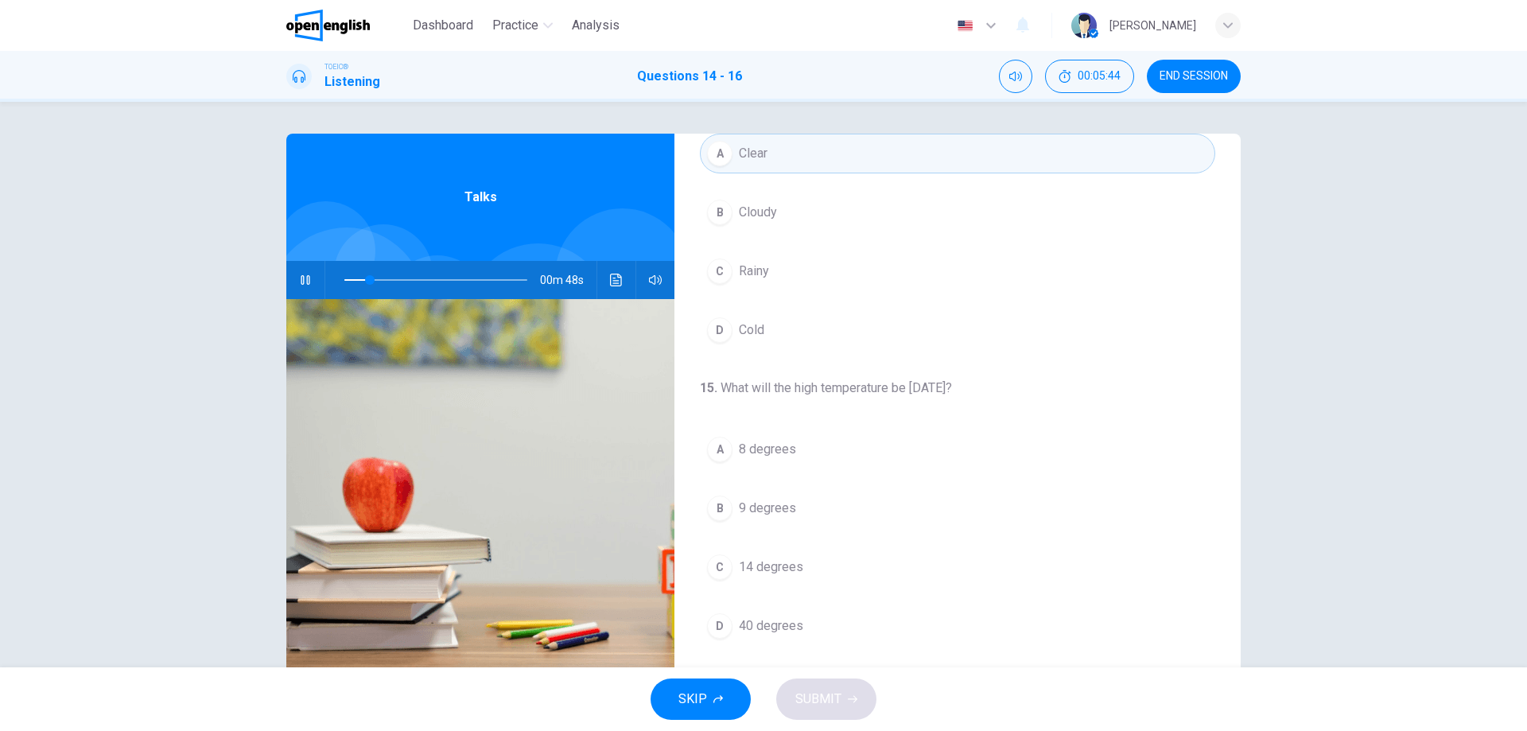
scroll to position [122, 0]
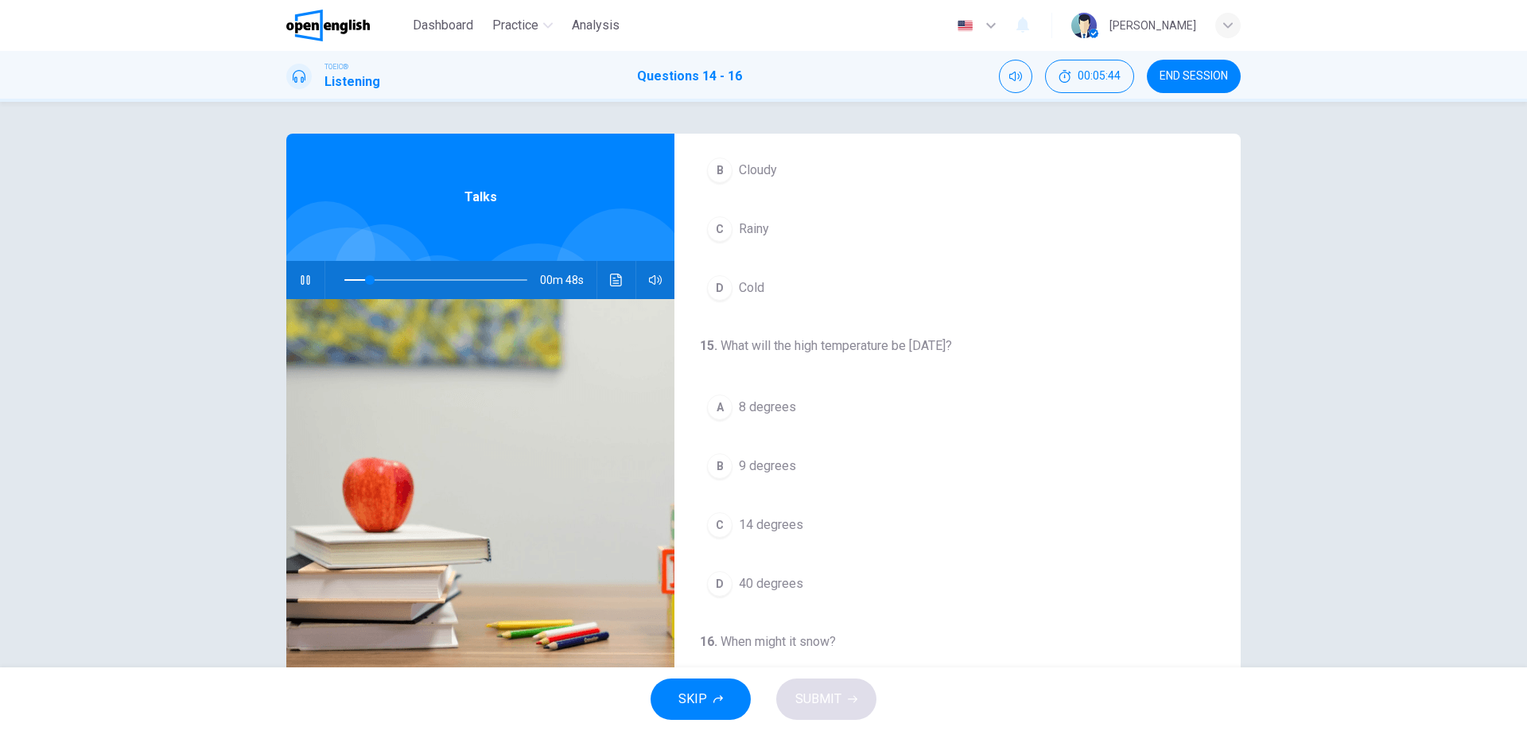
click at [718, 541] on div "A 8 degrees B 9 degrees C 14 degrees D 40 degrees" at bounding box center [957, 495] width 515 height 216
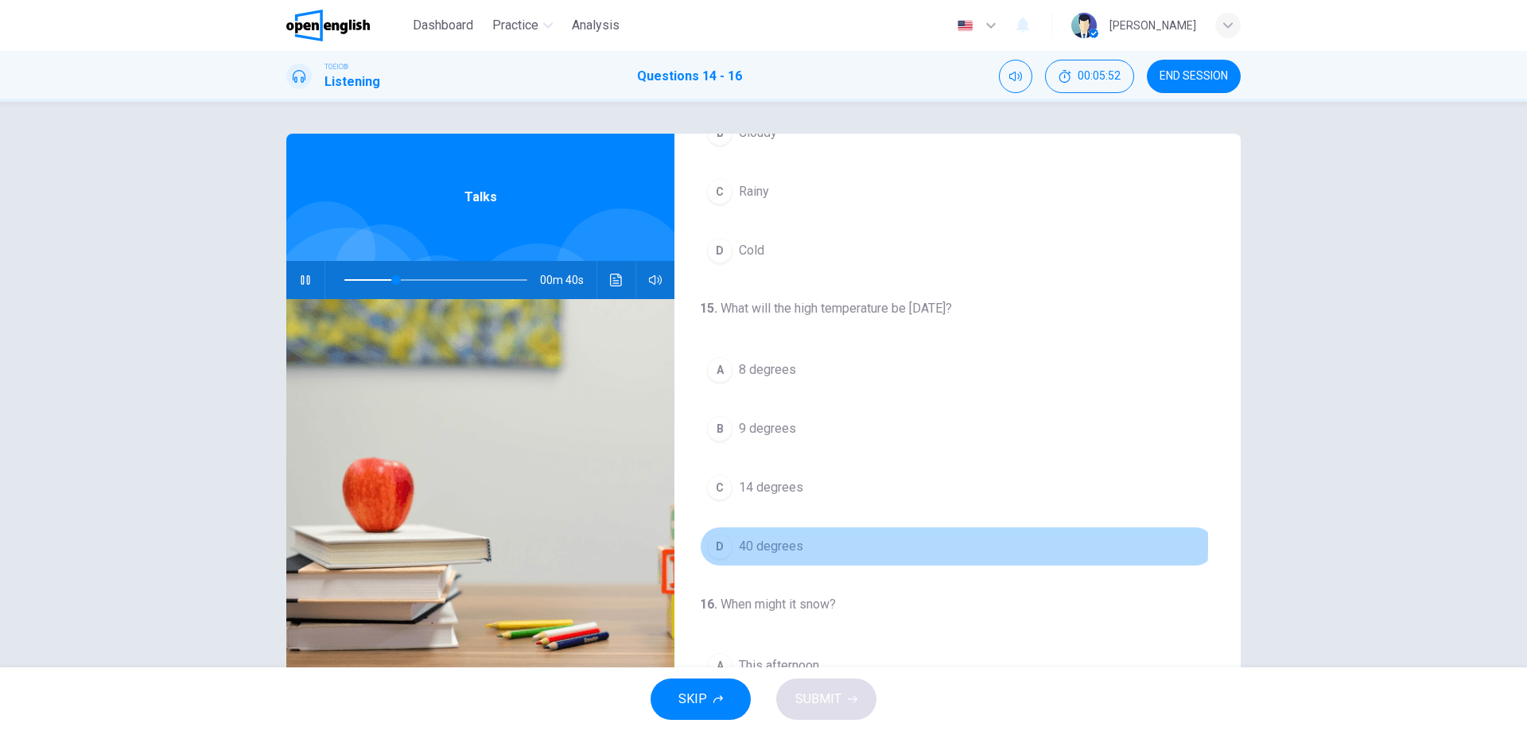
click at [726, 545] on div "D" at bounding box center [719, 546] width 25 height 25
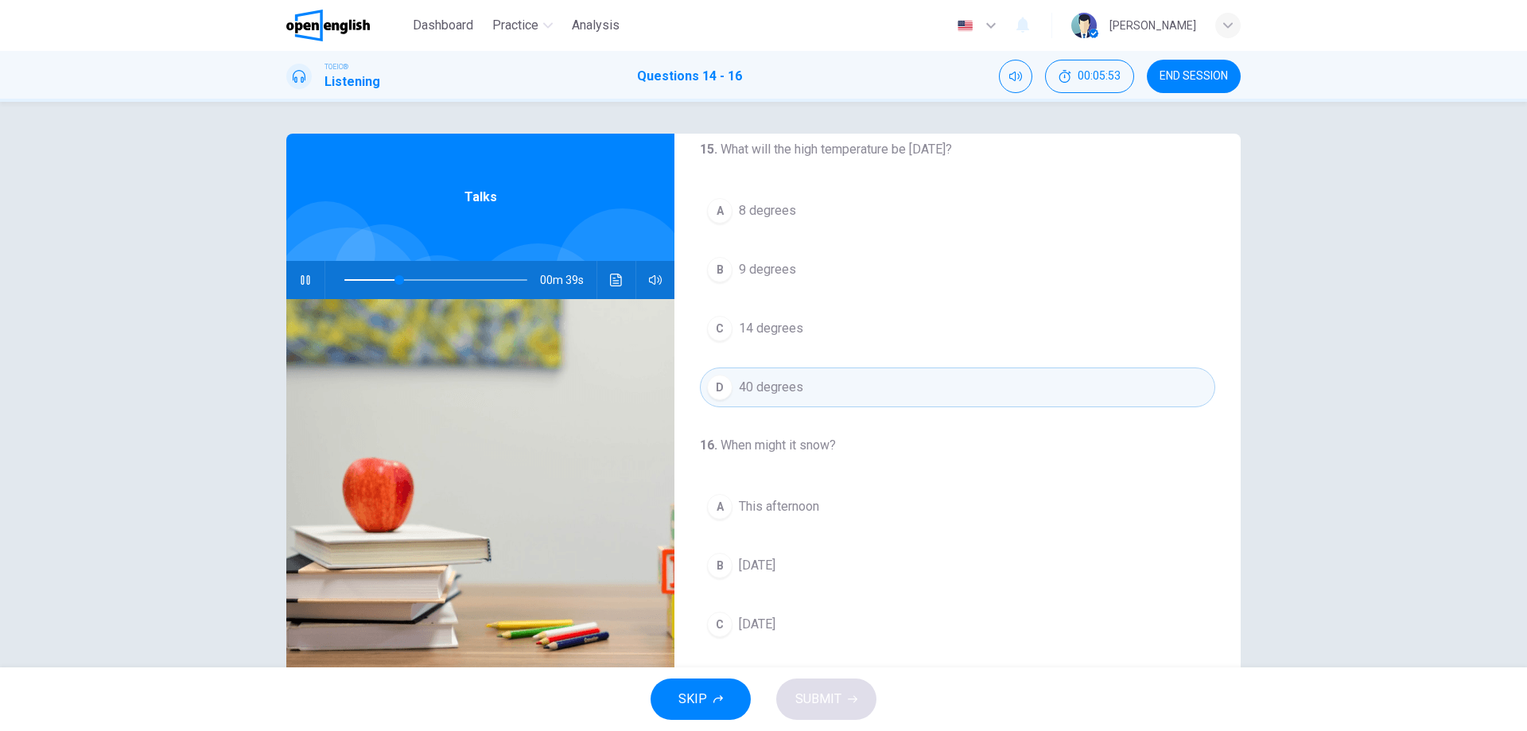
scroll to position [363, 0]
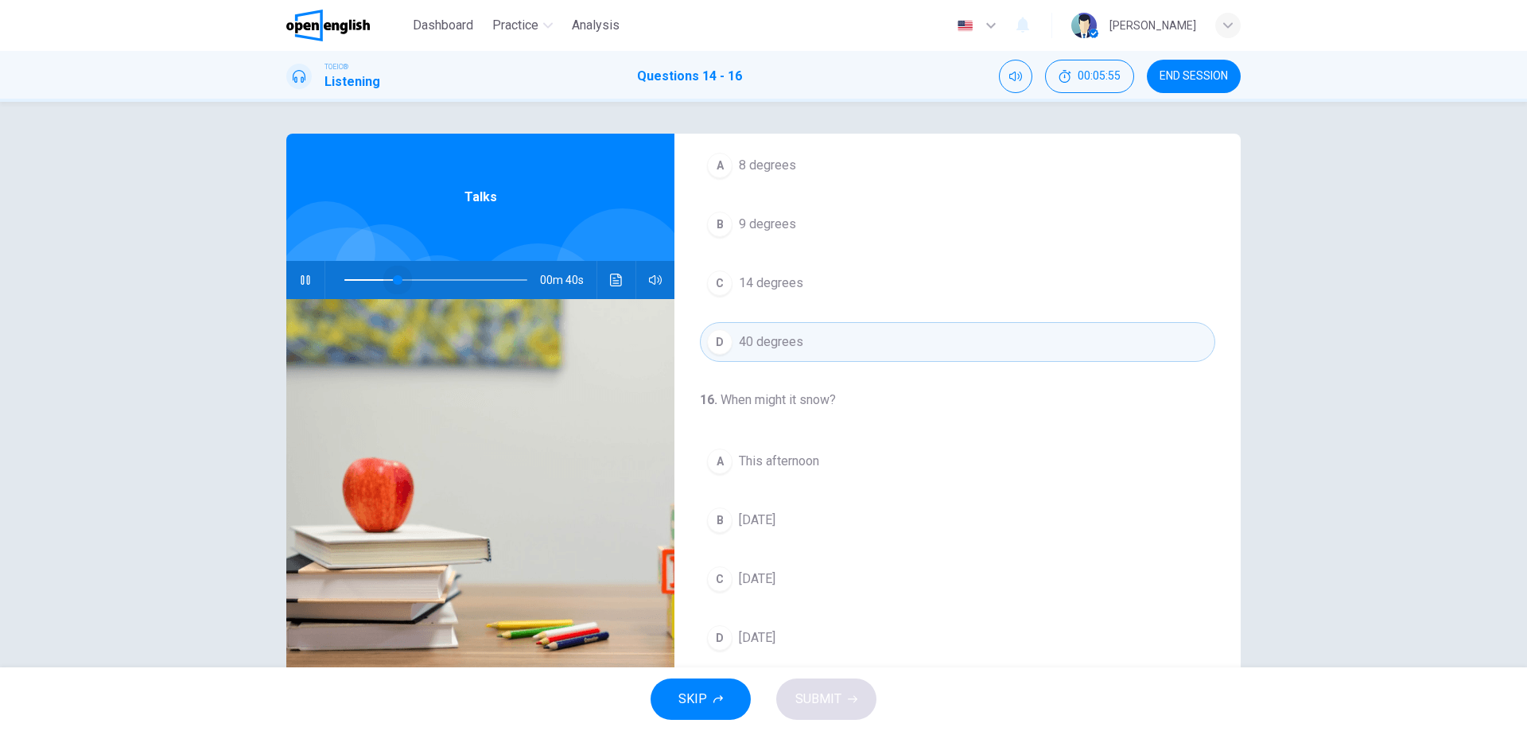
click at [393, 278] on span at bounding box center [398, 280] width 10 height 10
drag, startPoint x: 394, startPoint y: 280, endPoint x: 378, endPoint y: 281, distance: 16.7
click at [393, 281] on span at bounding box center [398, 280] width 10 height 10
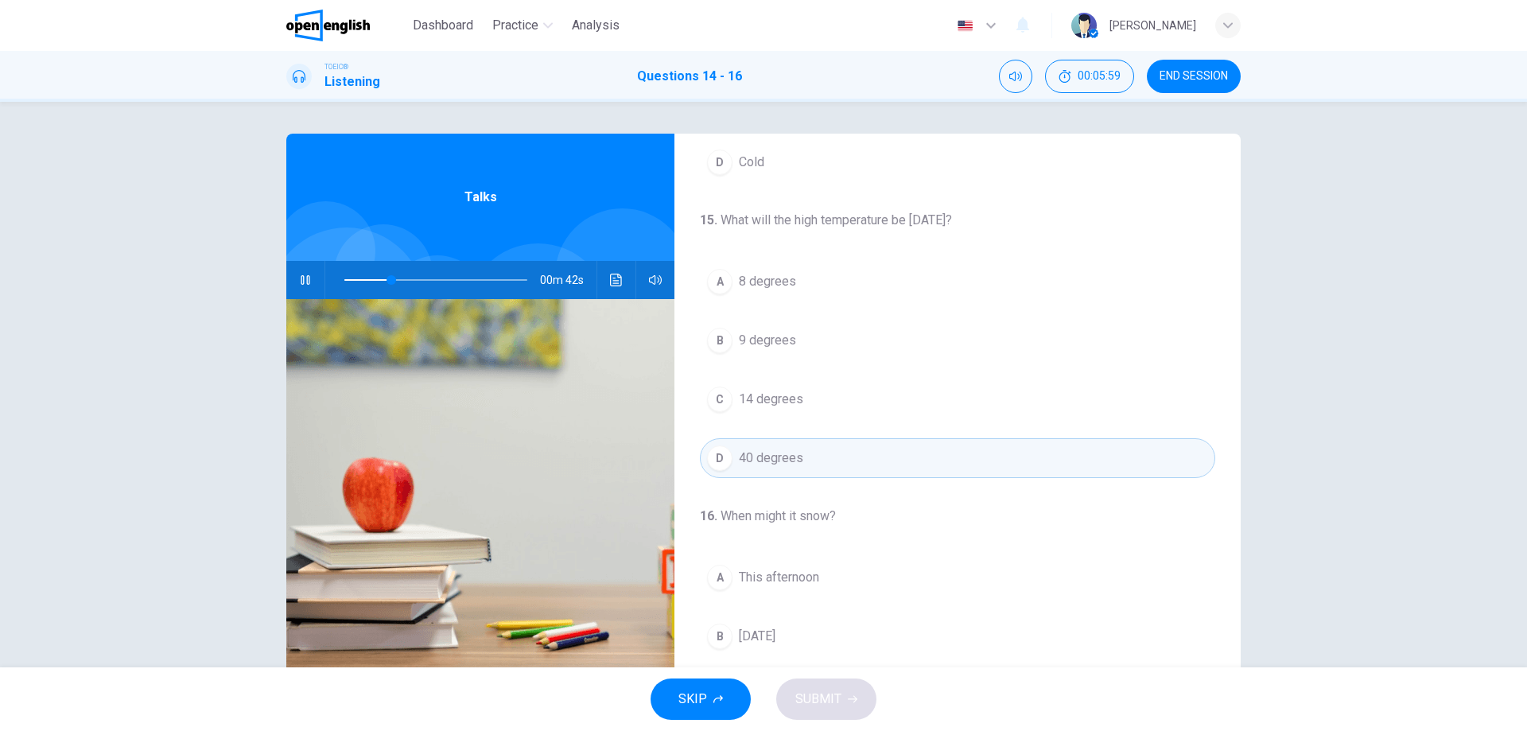
scroll to position [284, 0]
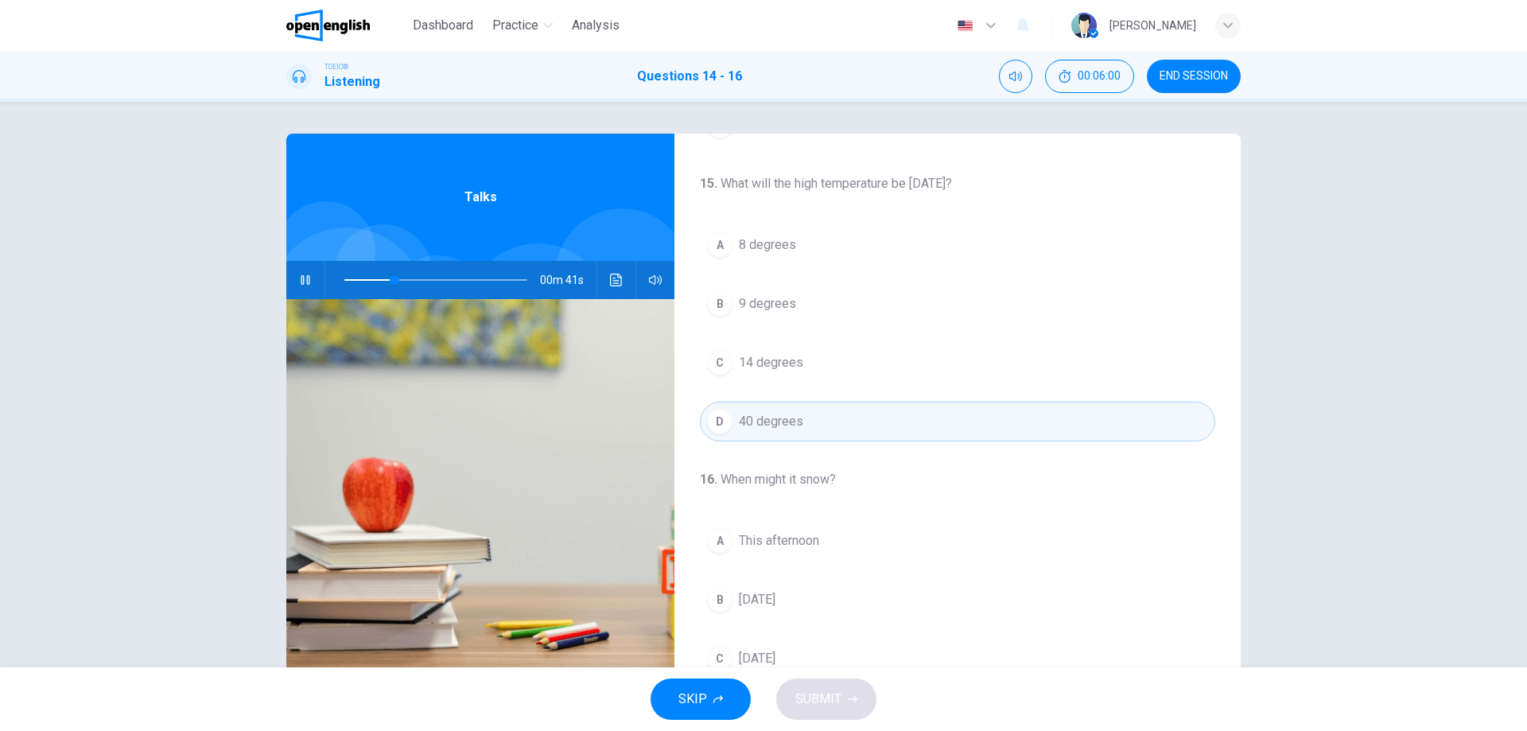
click at [359, 280] on span at bounding box center [435, 280] width 183 height 22
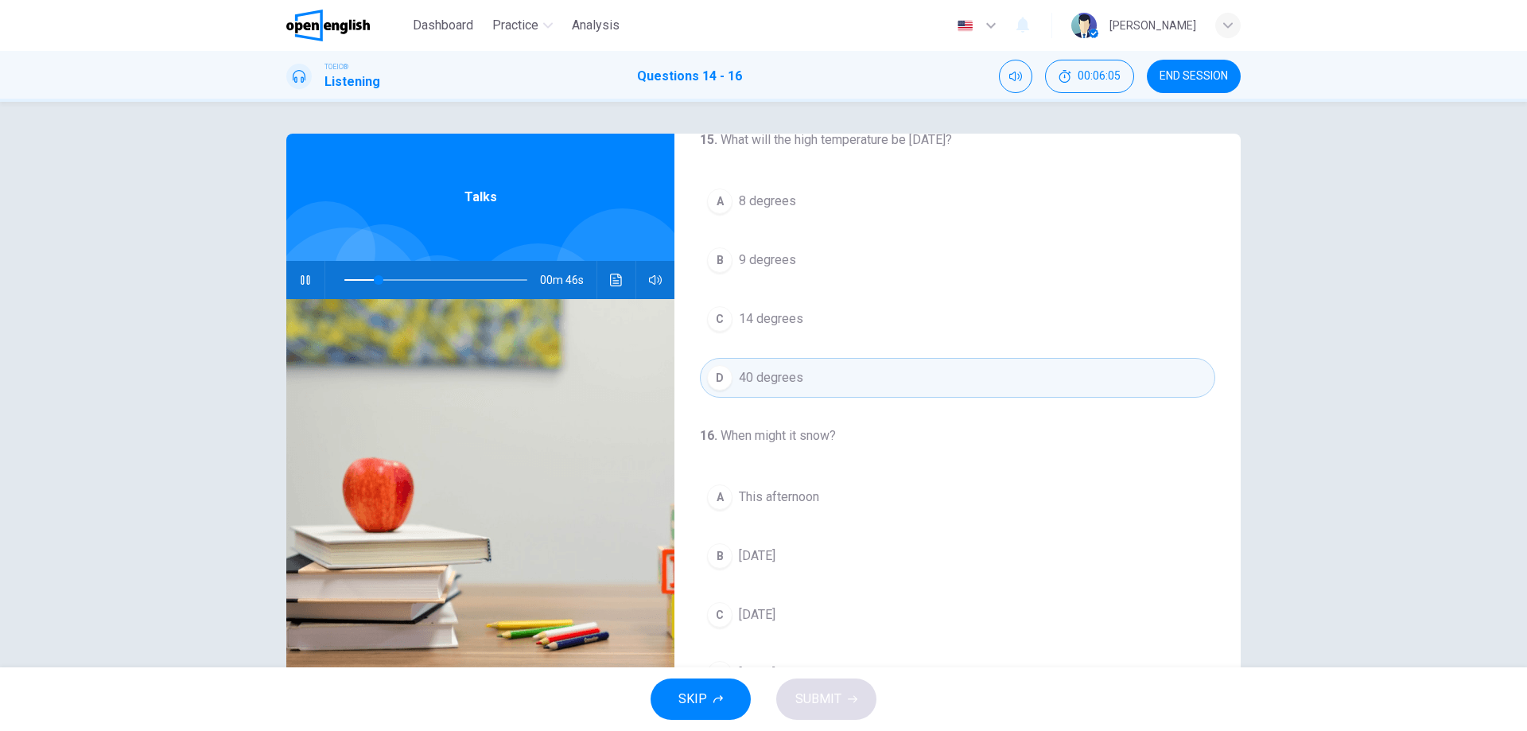
scroll to position [363, 0]
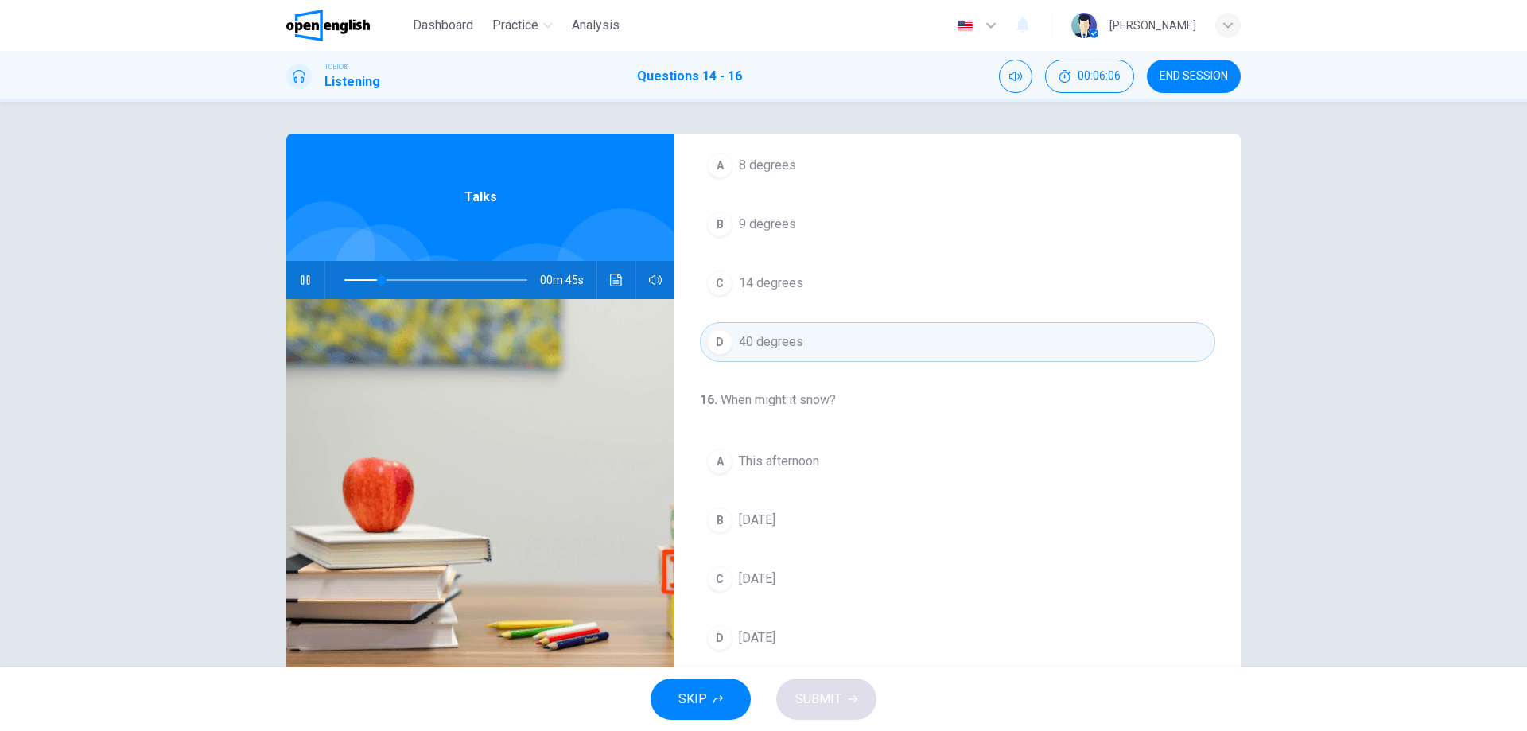
click at [377, 278] on span at bounding box center [382, 280] width 10 height 10
click at [377, 279] on span at bounding box center [382, 280] width 10 height 10
click at [377, 278] on span at bounding box center [382, 280] width 10 height 10
click at [301, 276] on icon "button" at bounding box center [305, 280] width 13 height 13
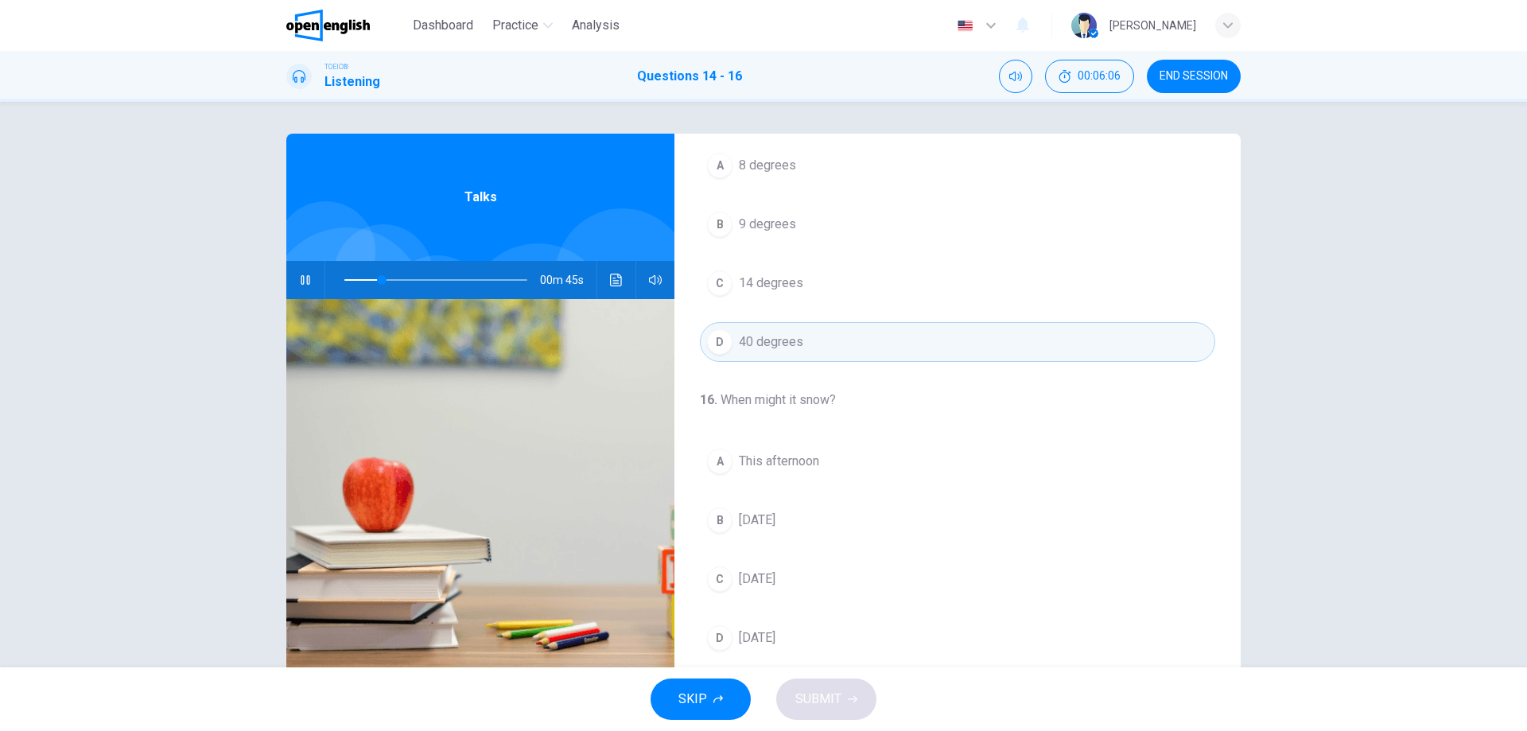
click at [301, 276] on icon "button" at bounding box center [305, 280] width 13 height 13
click at [299, 293] on button "button" at bounding box center [305, 280] width 25 height 38
click at [302, 280] on icon "button" at bounding box center [305, 280] width 13 height 13
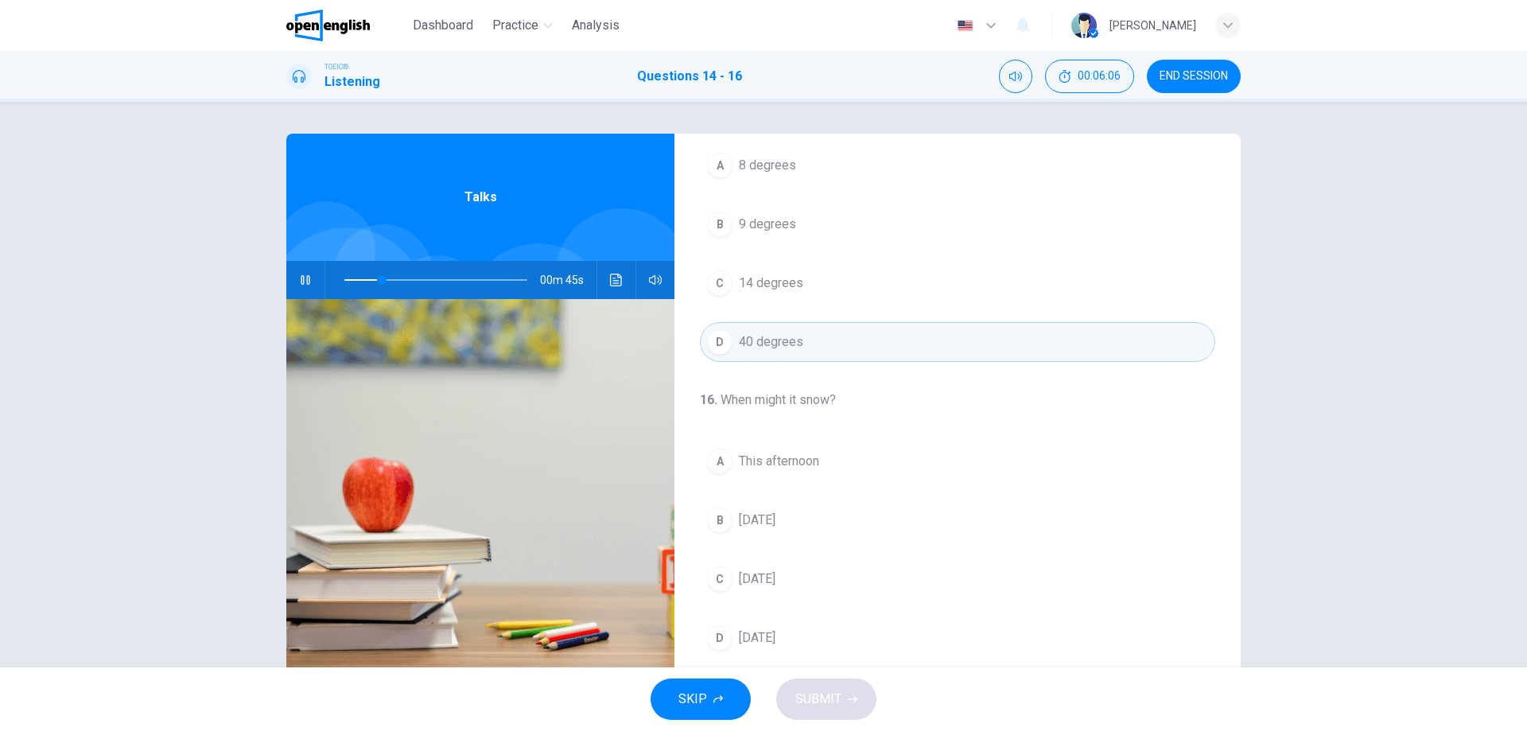
click at [303, 279] on icon "button" at bounding box center [305, 280] width 13 height 13
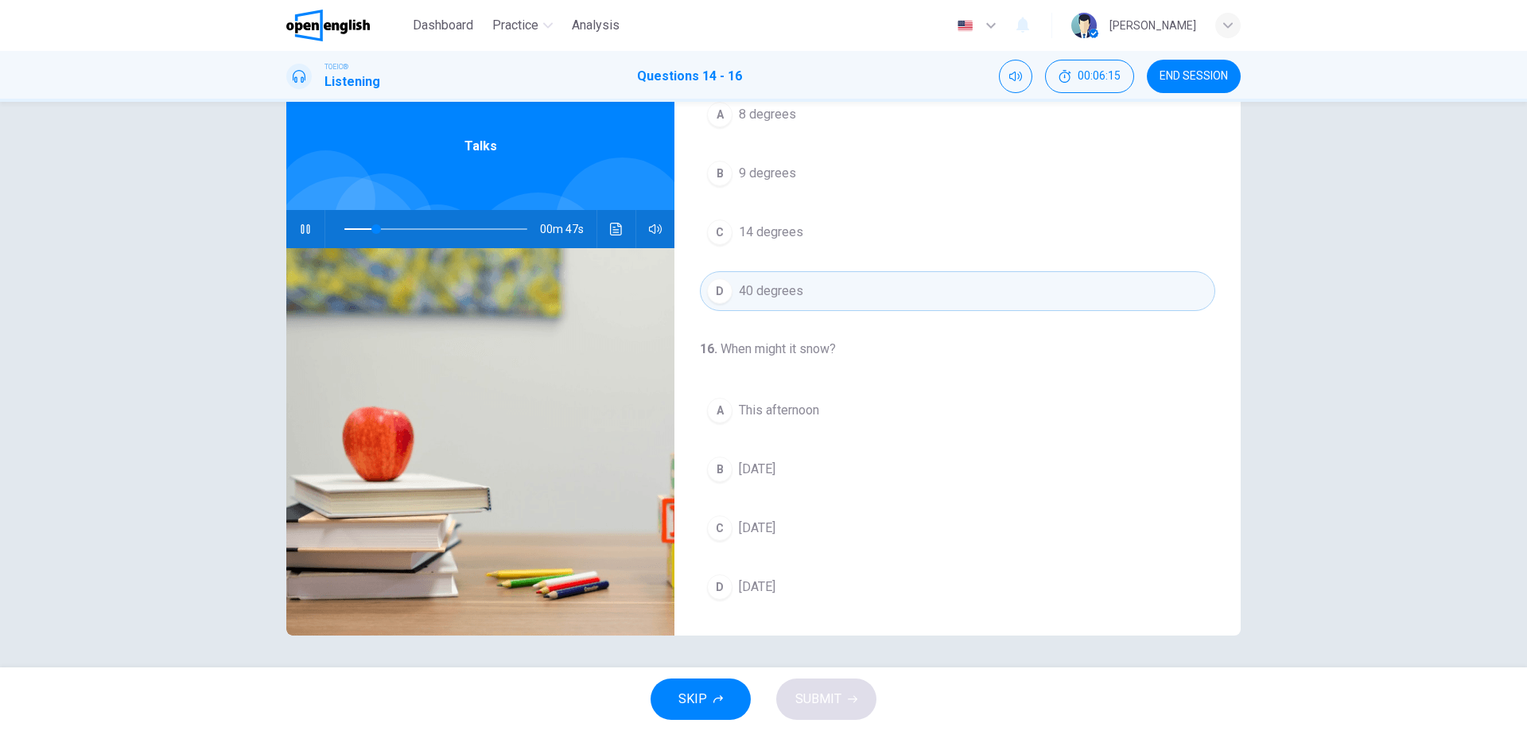
scroll to position [0, 0]
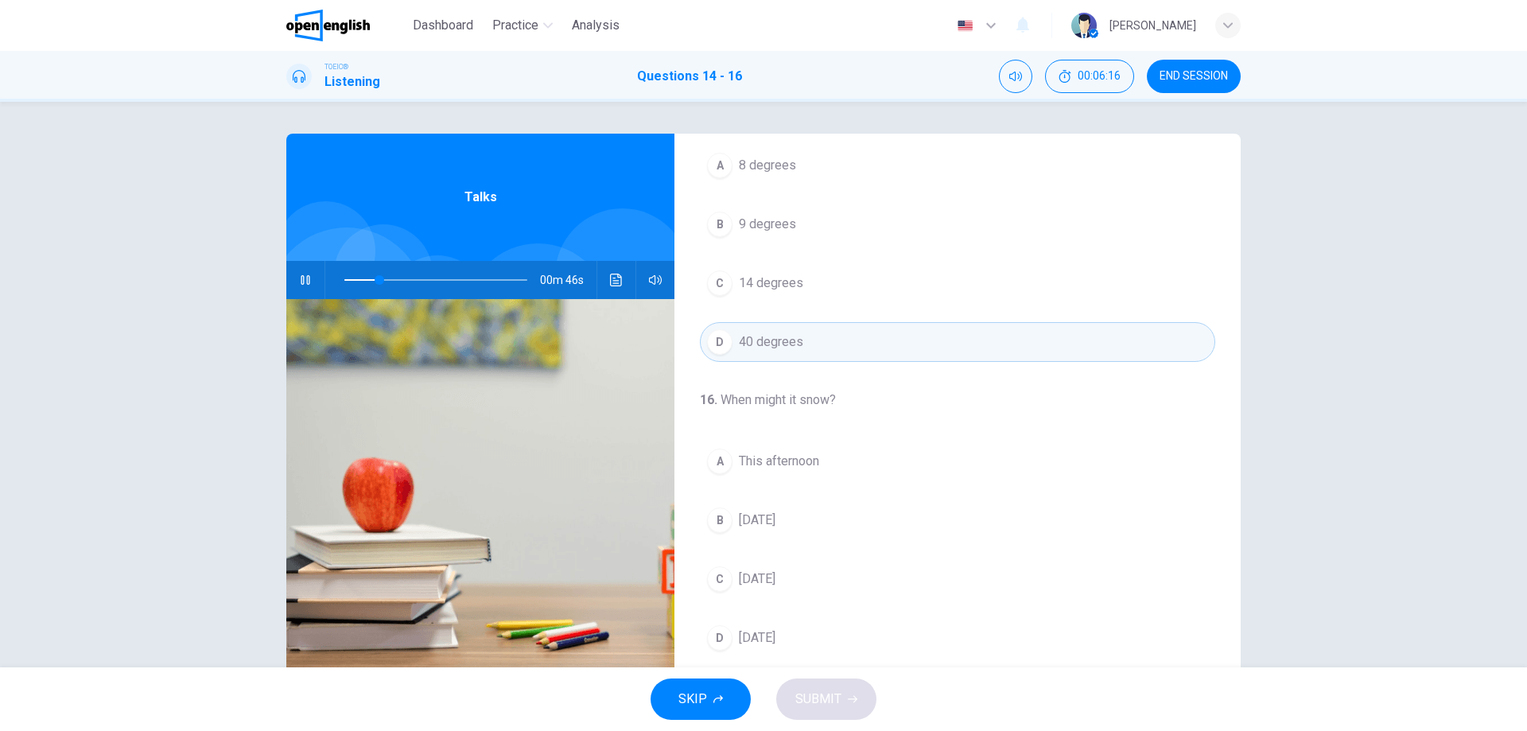
click at [312, 278] on button "button" at bounding box center [305, 280] width 25 height 38
click at [375, 283] on span at bounding box center [380, 280] width 10 height 10
click at [370, 283] on span at bounding box center [374, 280] width 10 height 10
click at [360, 284] on span at bounding box center [364, 280] width 10 height 10
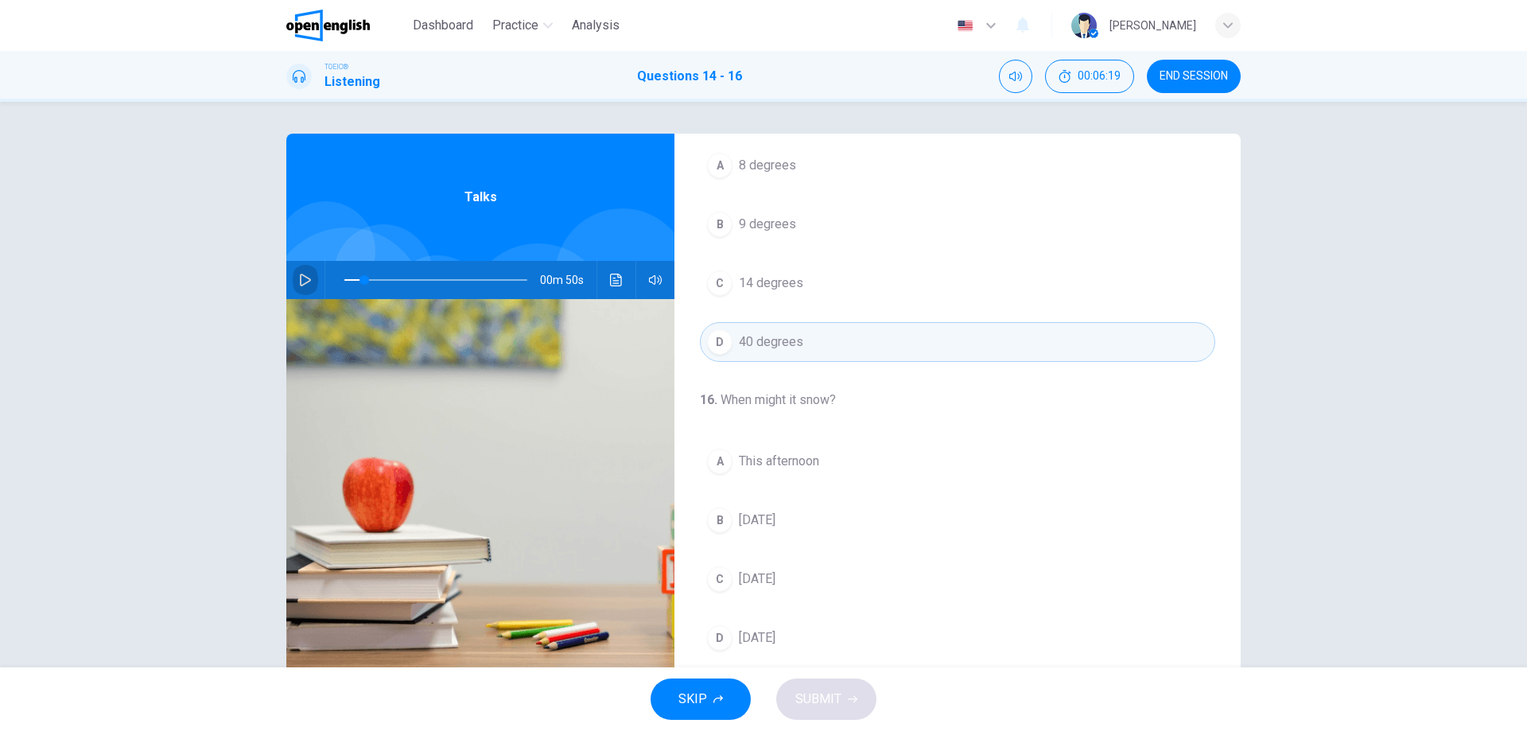
click at [293, 286] on button "button" at bounding box center [305, 280] width 25 height 38
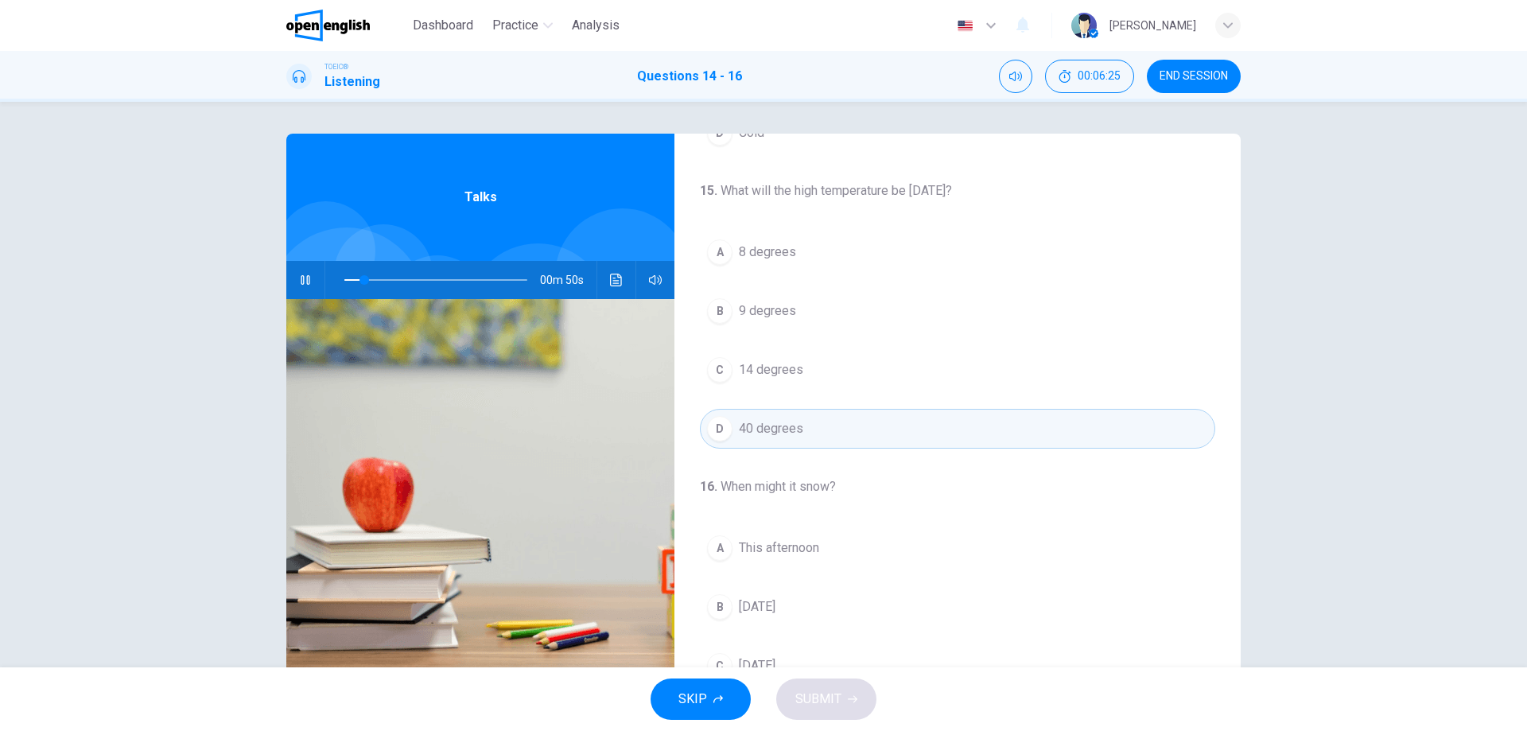
scroll to position [284, 0]
click at [301, 279] on icon "button" at bounding box center [305, 280] width 9 height 10
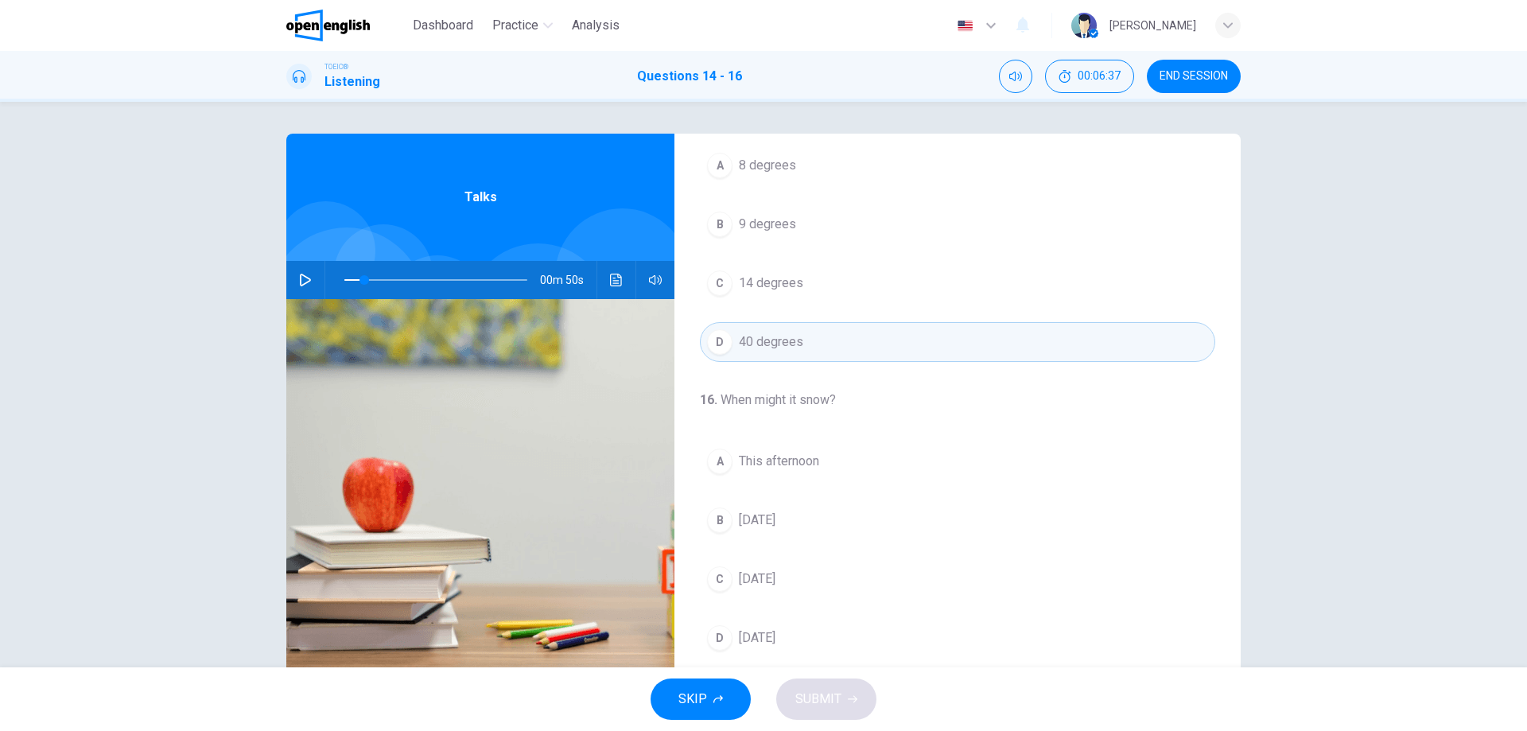
scroll to position [51, 0]
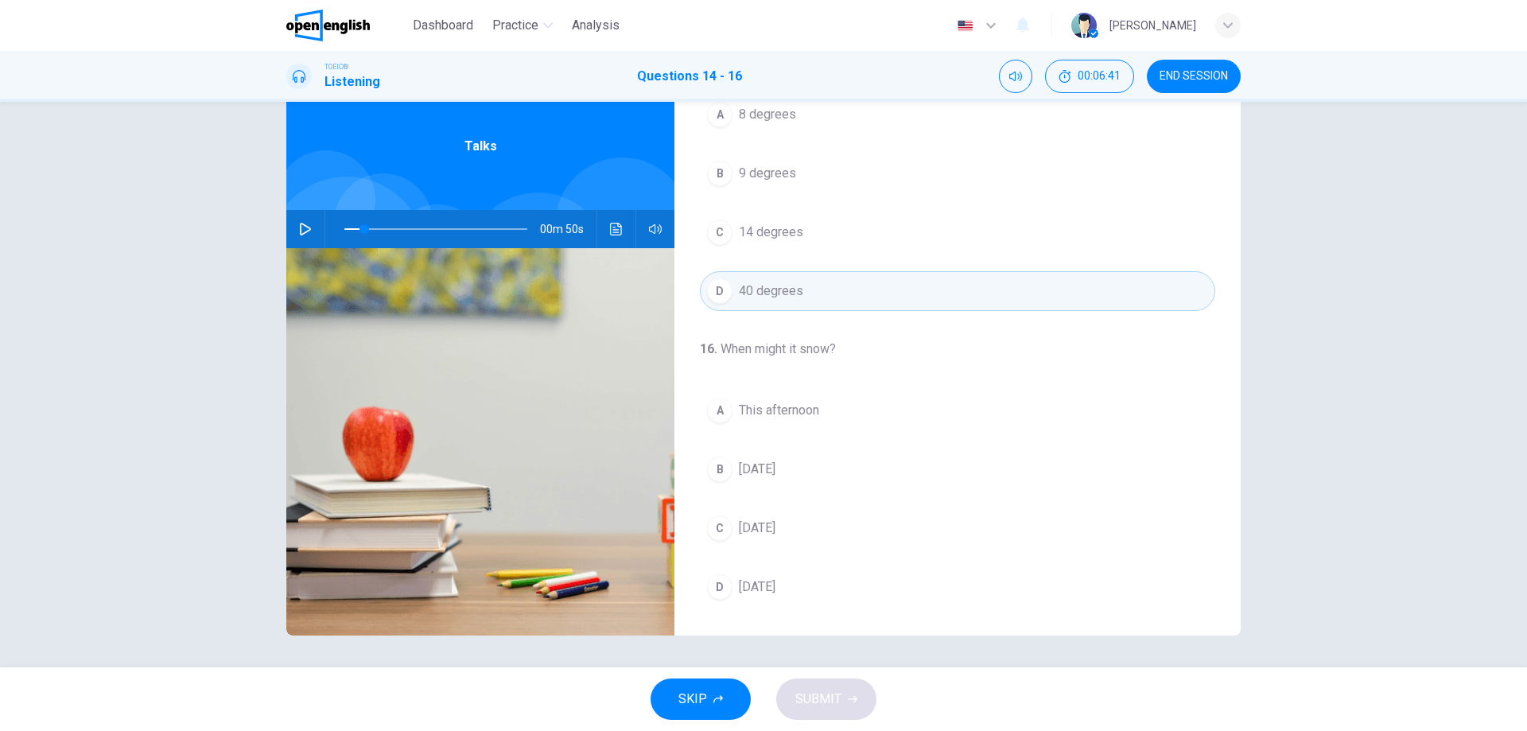
click at [772, 412] on span "This afternoon" at bounding box center [779, 410] width 80 height 19
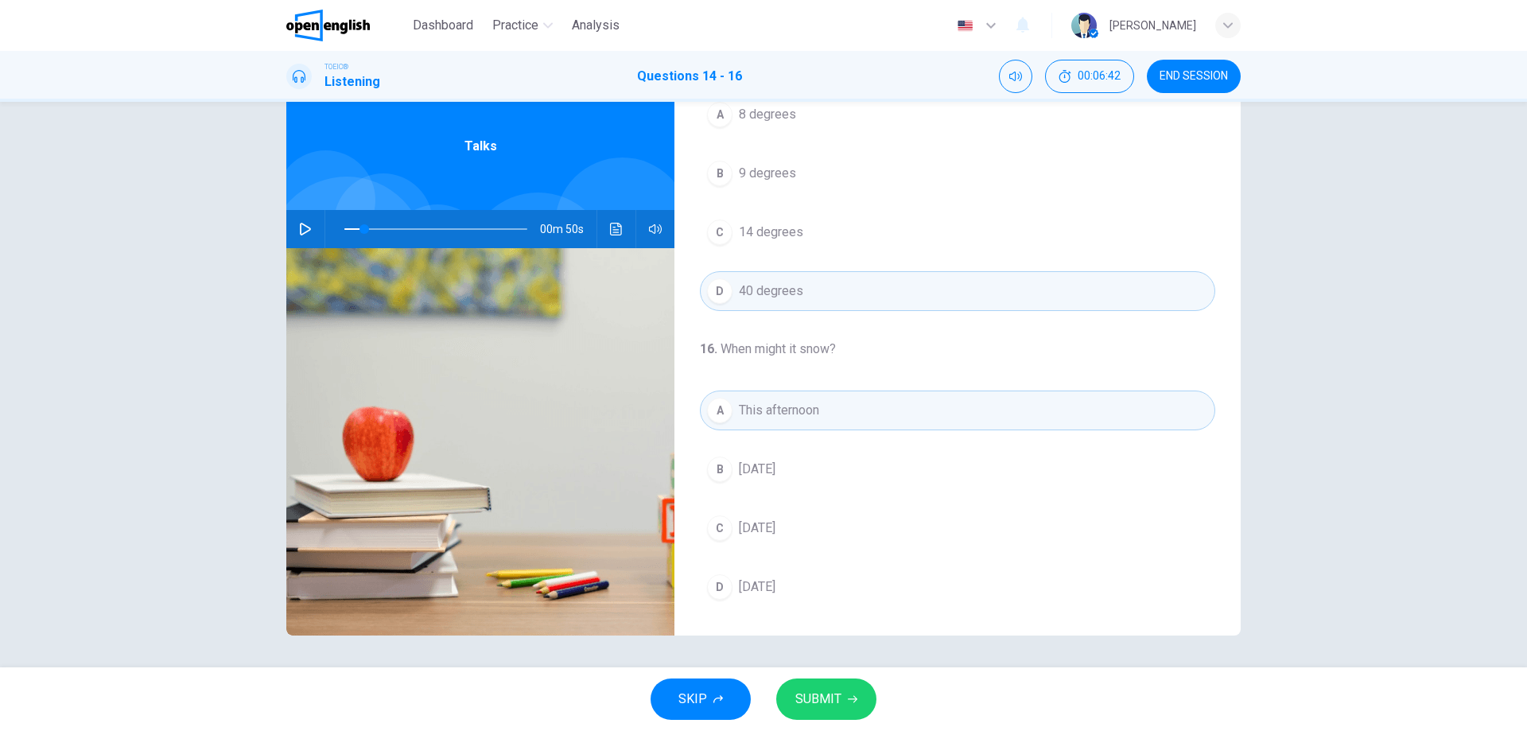
click at [771, 231] on span "14 degrees" at bounding box center [771, 232] width 64 height 19
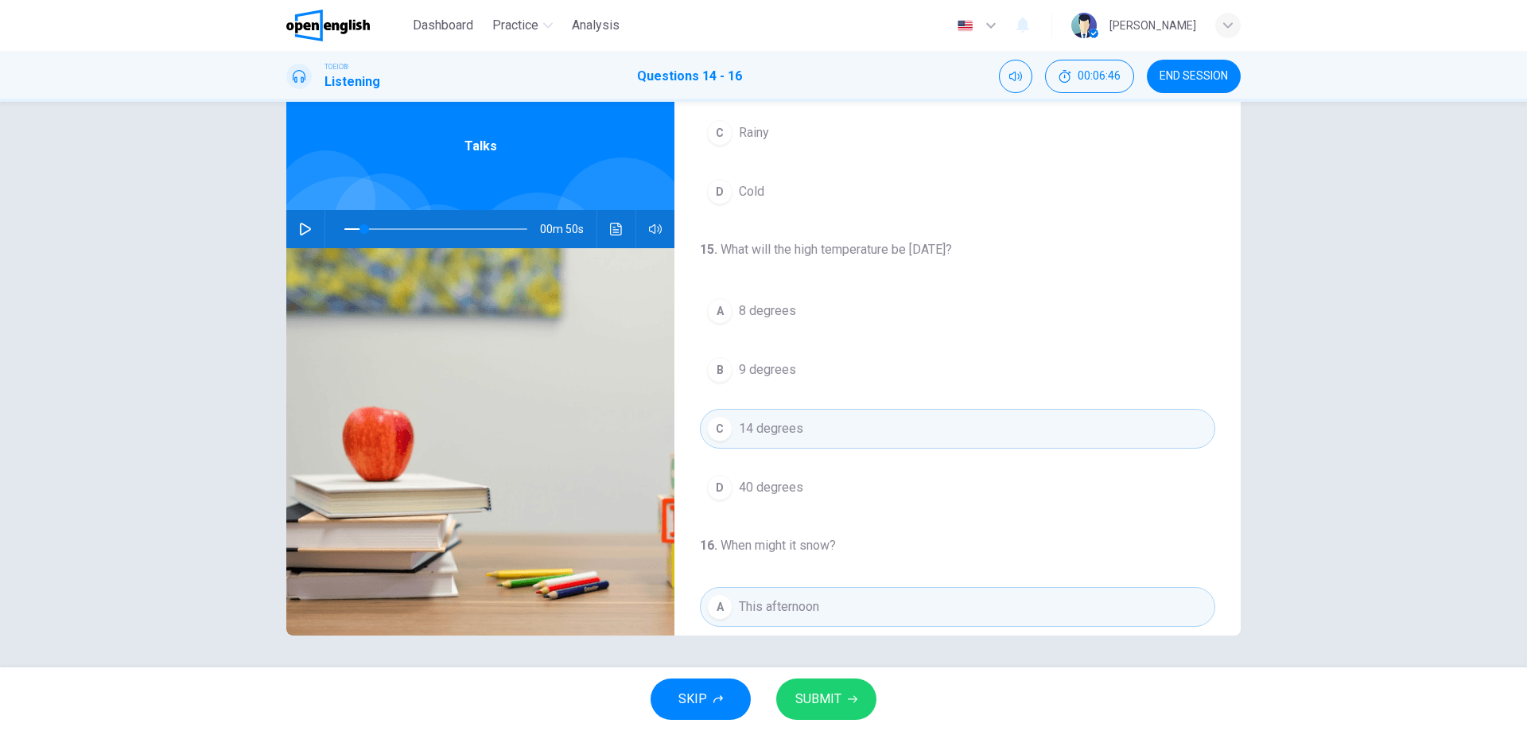
scroll to position [204, 0]
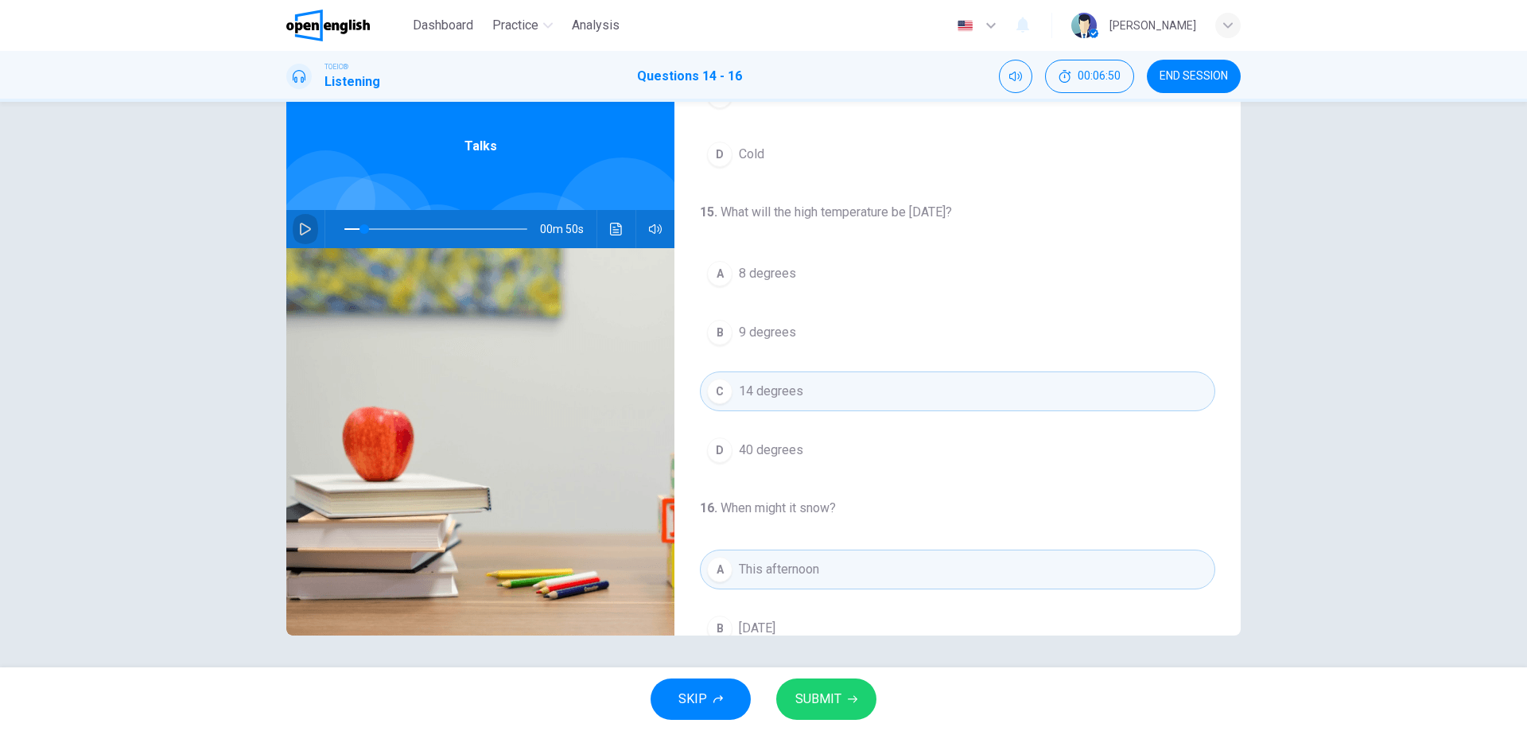
click at [300, 231] on icon "button" at bounding box center [305, 229] width 11 height 13
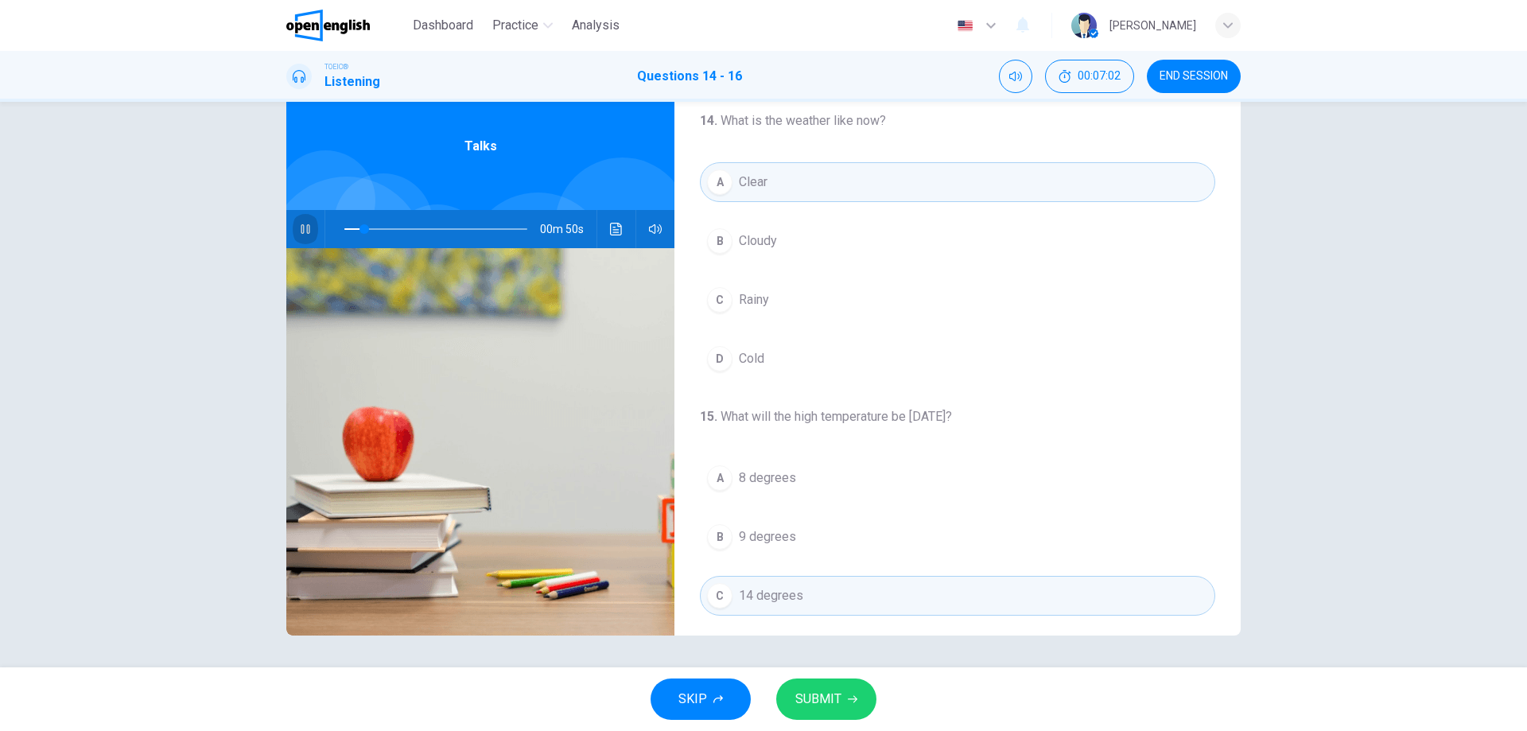
click at [293, 233] on button "button" at bounding box center [305, 229] width 25 height 38
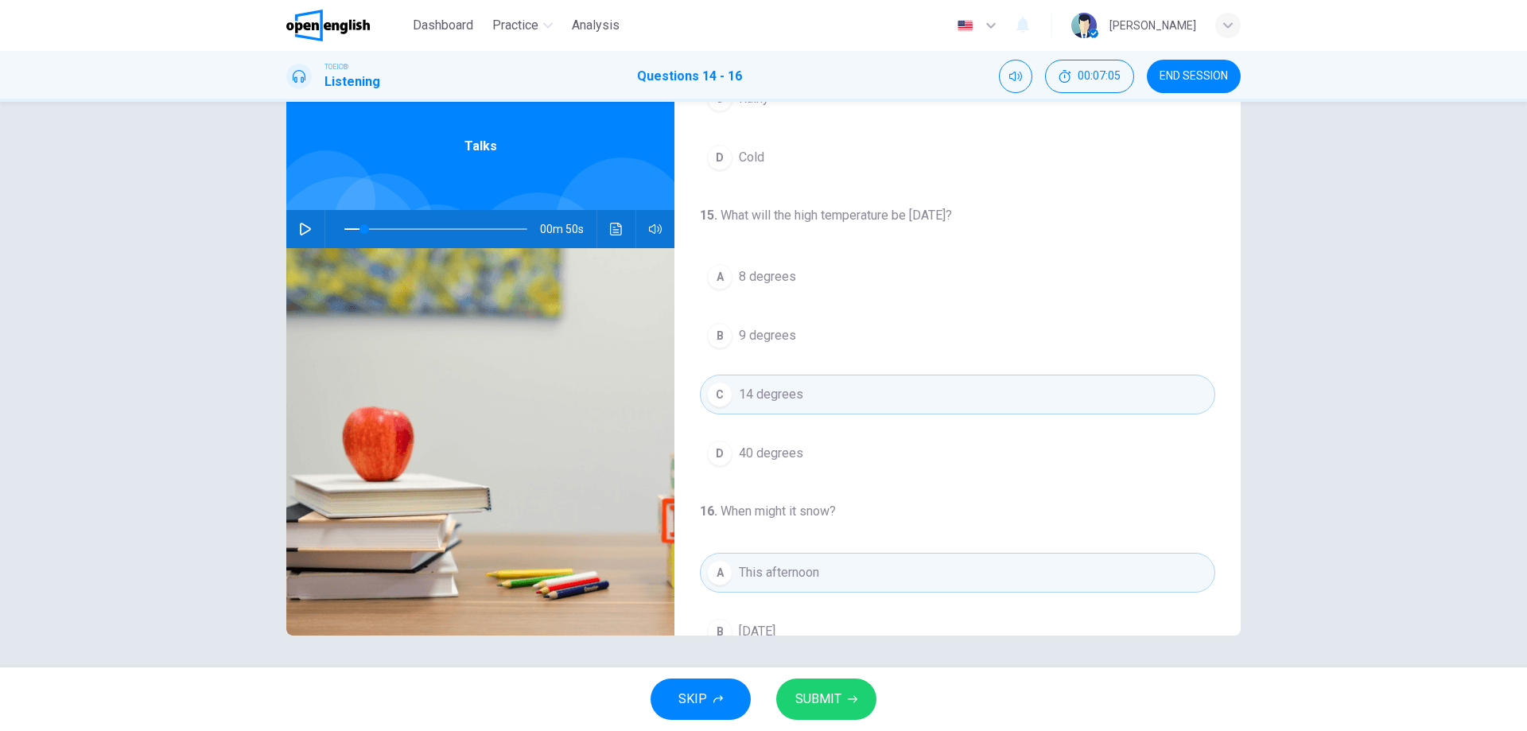
scroll to position [239, 0]
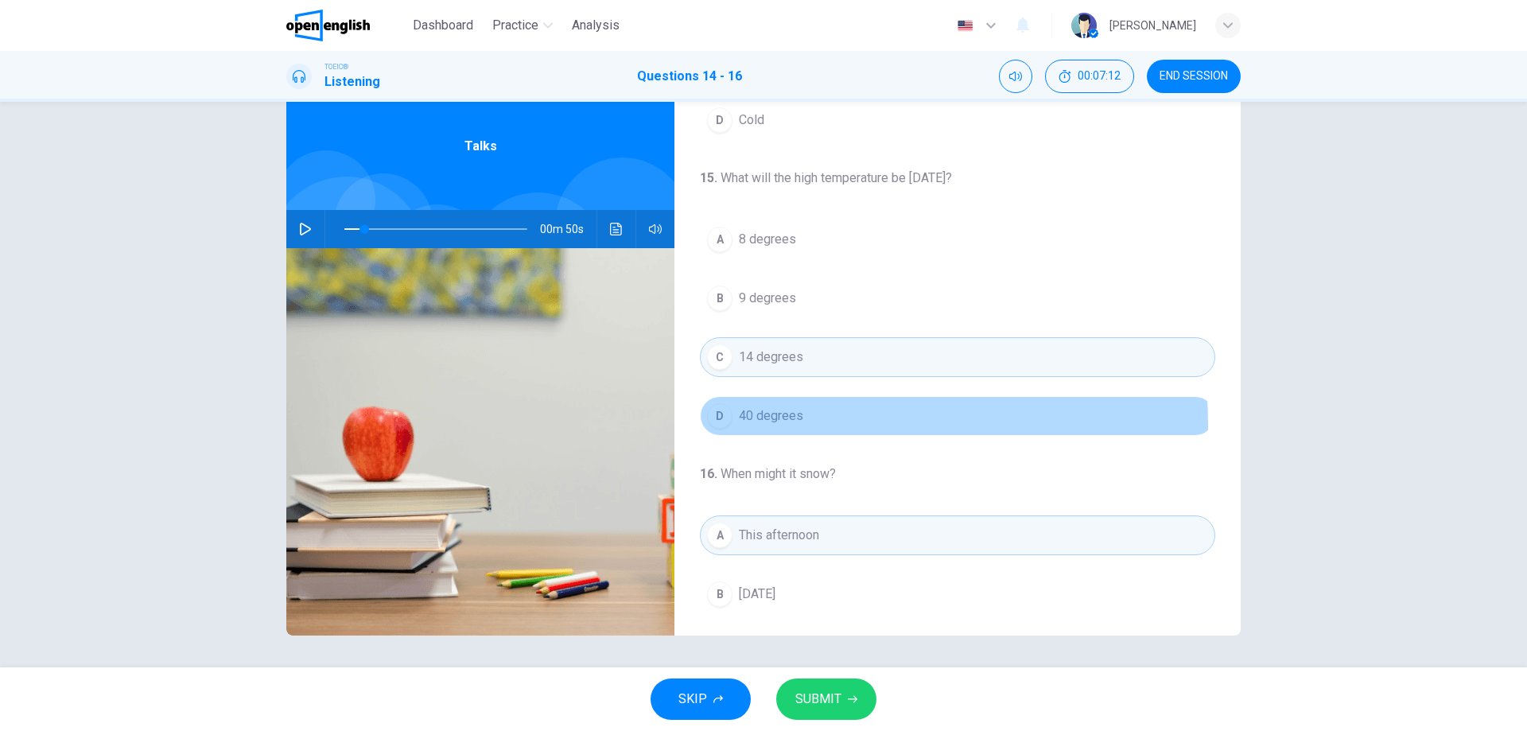
click at [756, 426] on button "D 40 degrees" at bounding box center [957, 416] width 515 height 40
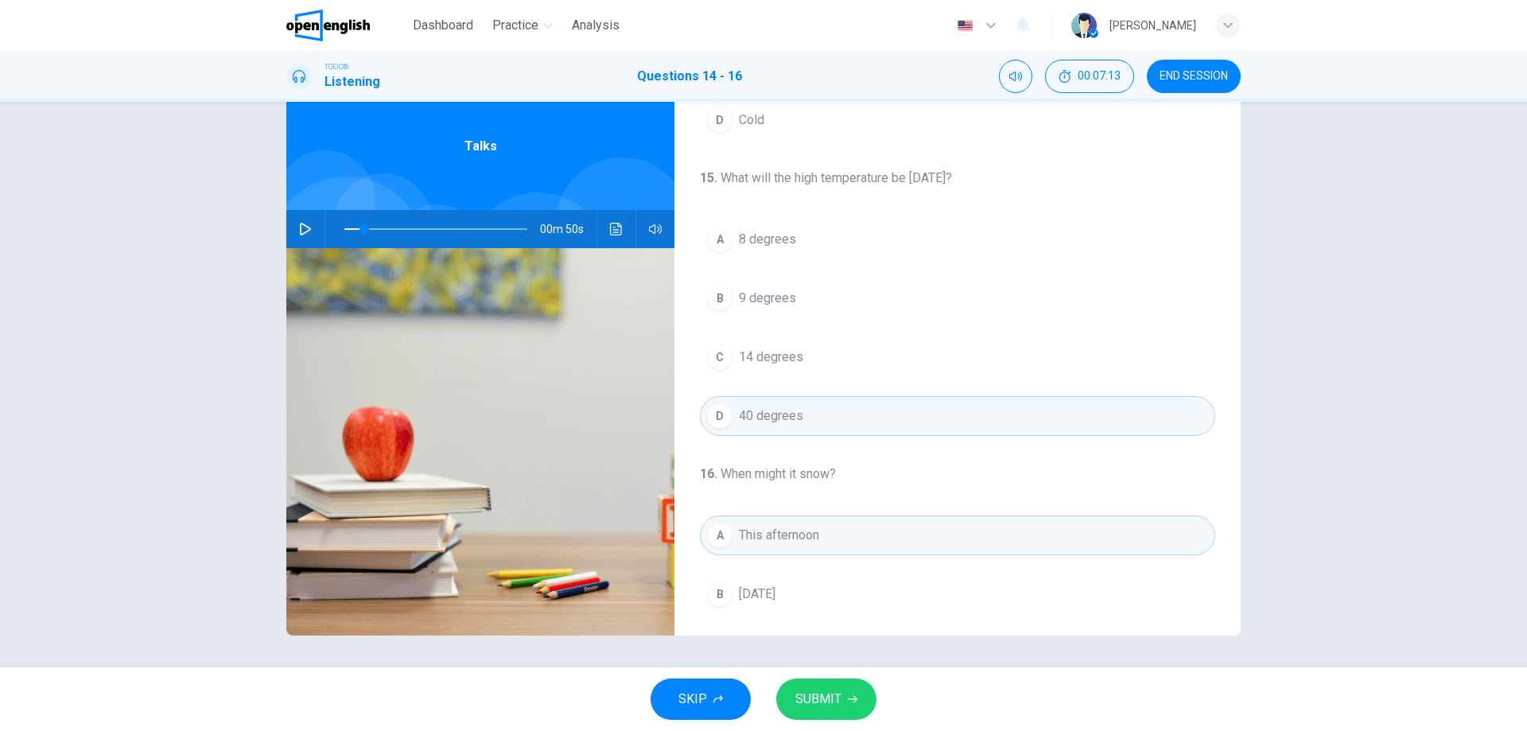
click at [841, 696] on button "SUBMIT" at bounding box center [826, 698] width 100 height 41
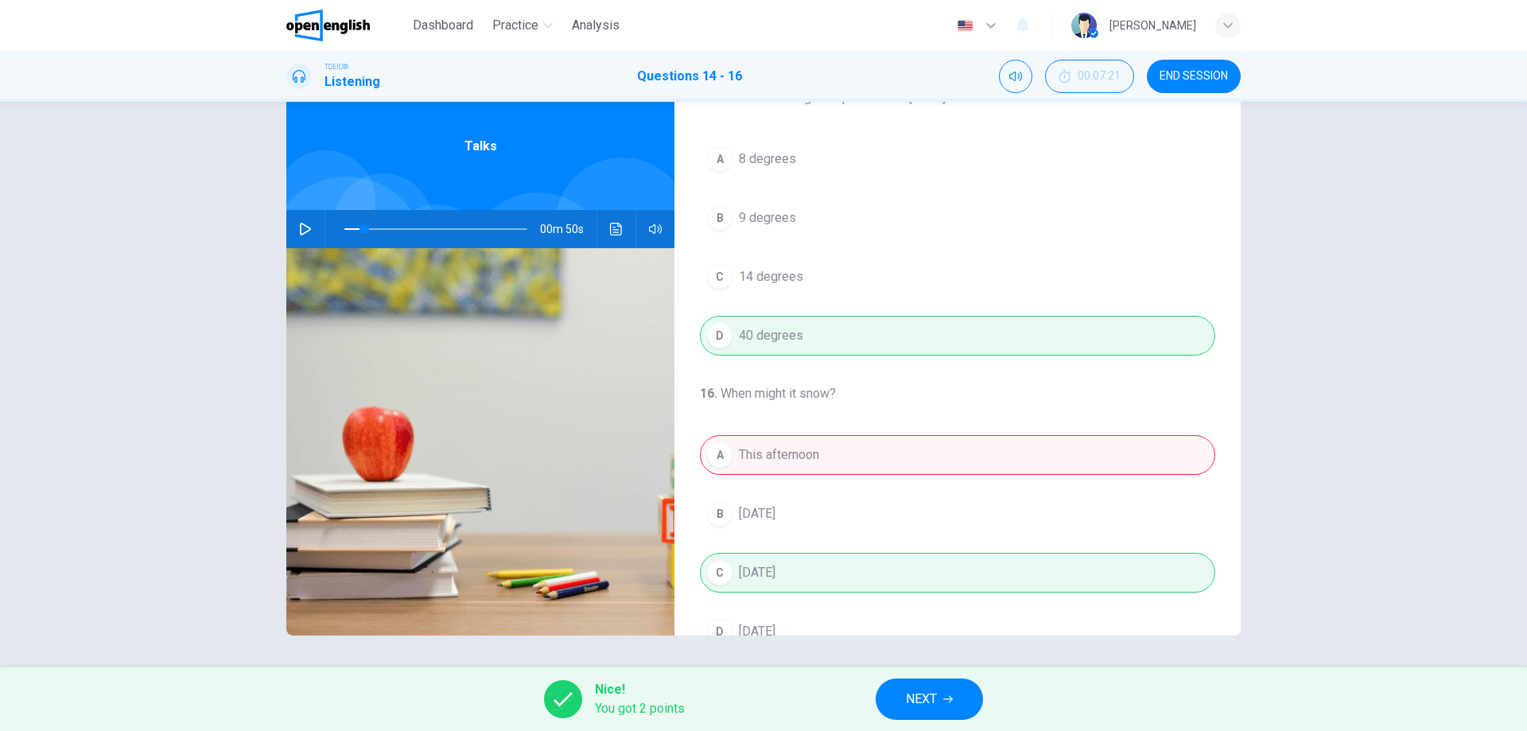
scroll to position [363, 0]
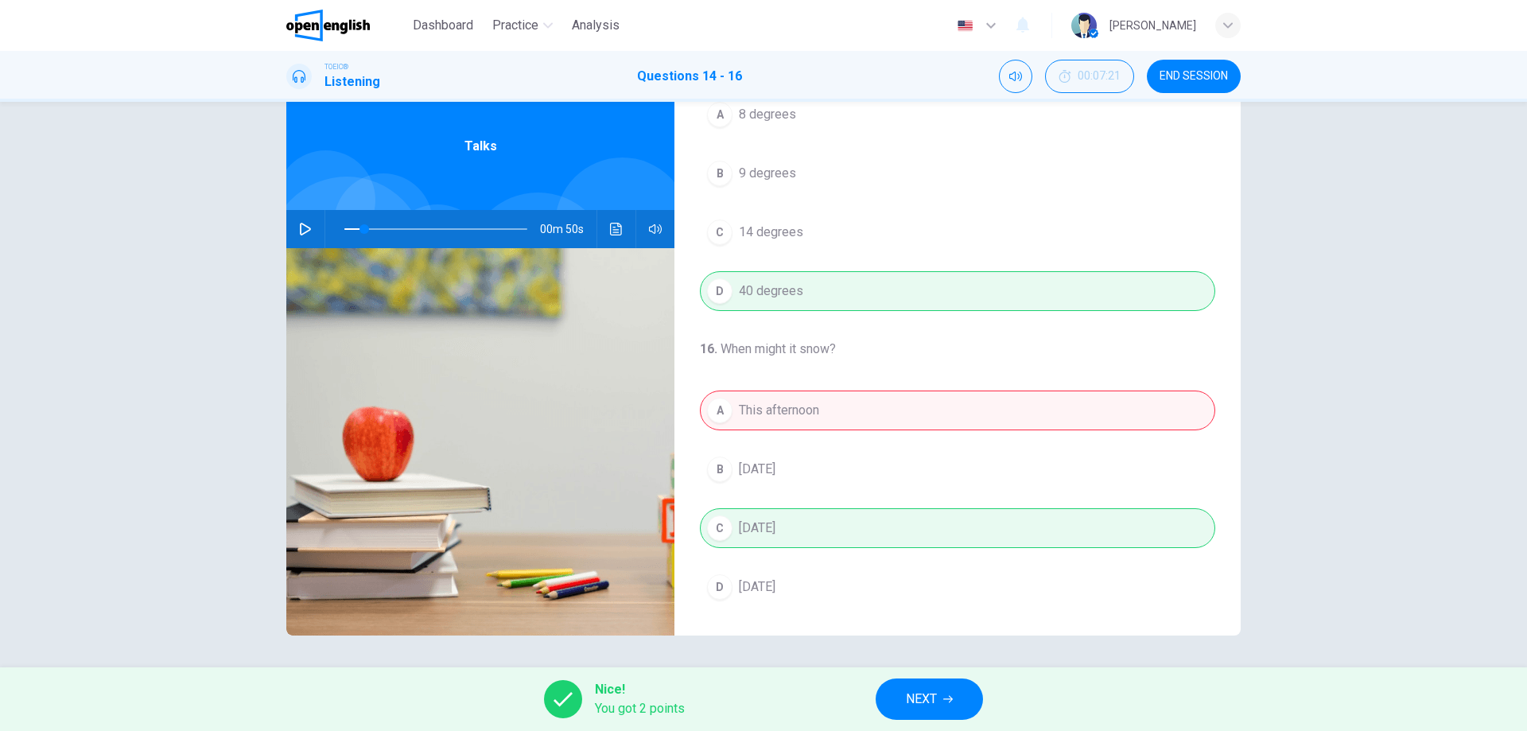
click at [793, 397] on div "A This afternoon B [DATE] C [DATE] D [DATE]" at bounding box center [957, 499] width 515 height 216
click at [746, 515] on div "A This afternoon B [DATE] C [DATE] D [DATE]" at bounding box center [957, 499] width 515 height 216
click at [305, 227] on icon "button" at bounding box center [305, 229] width 11 height 13
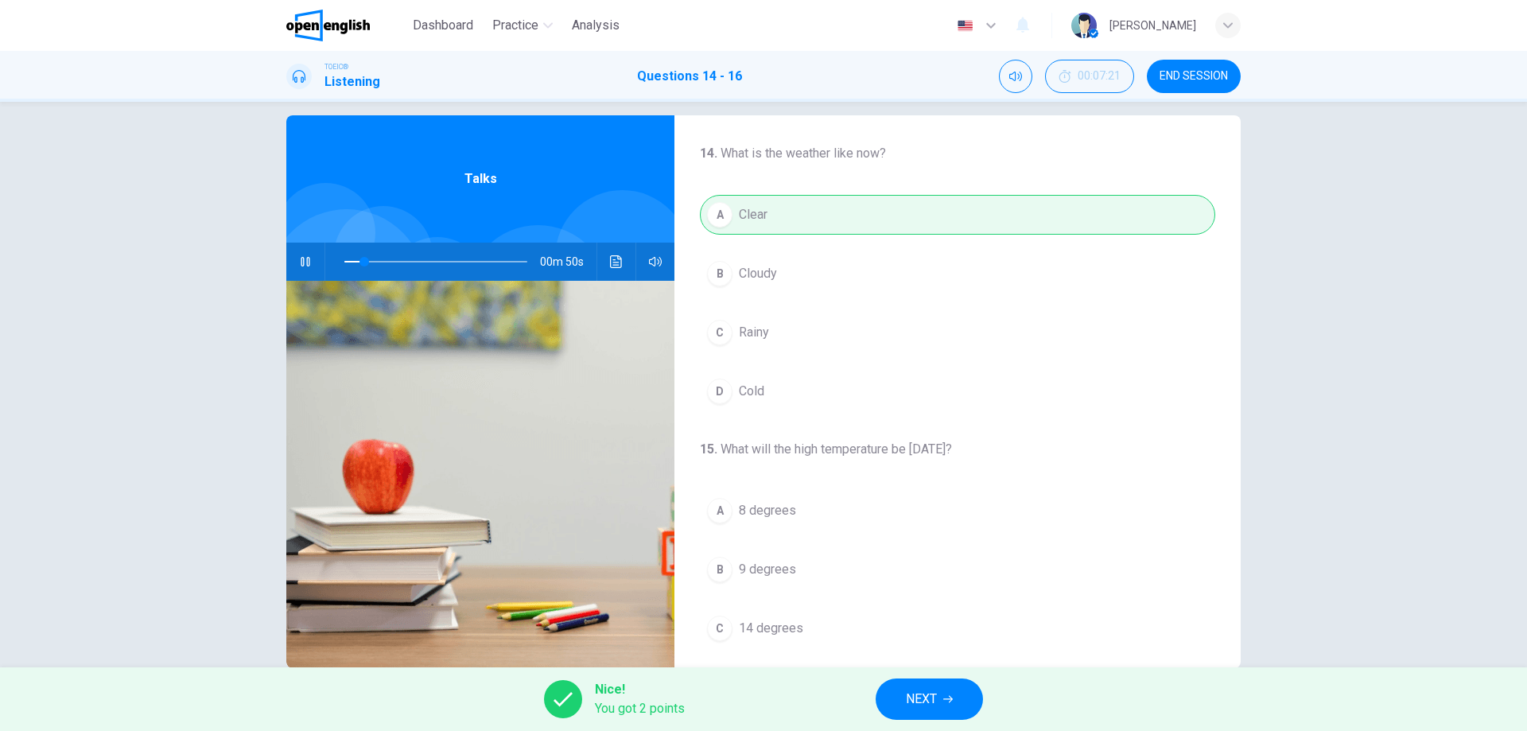
scroll to position [51, 0]
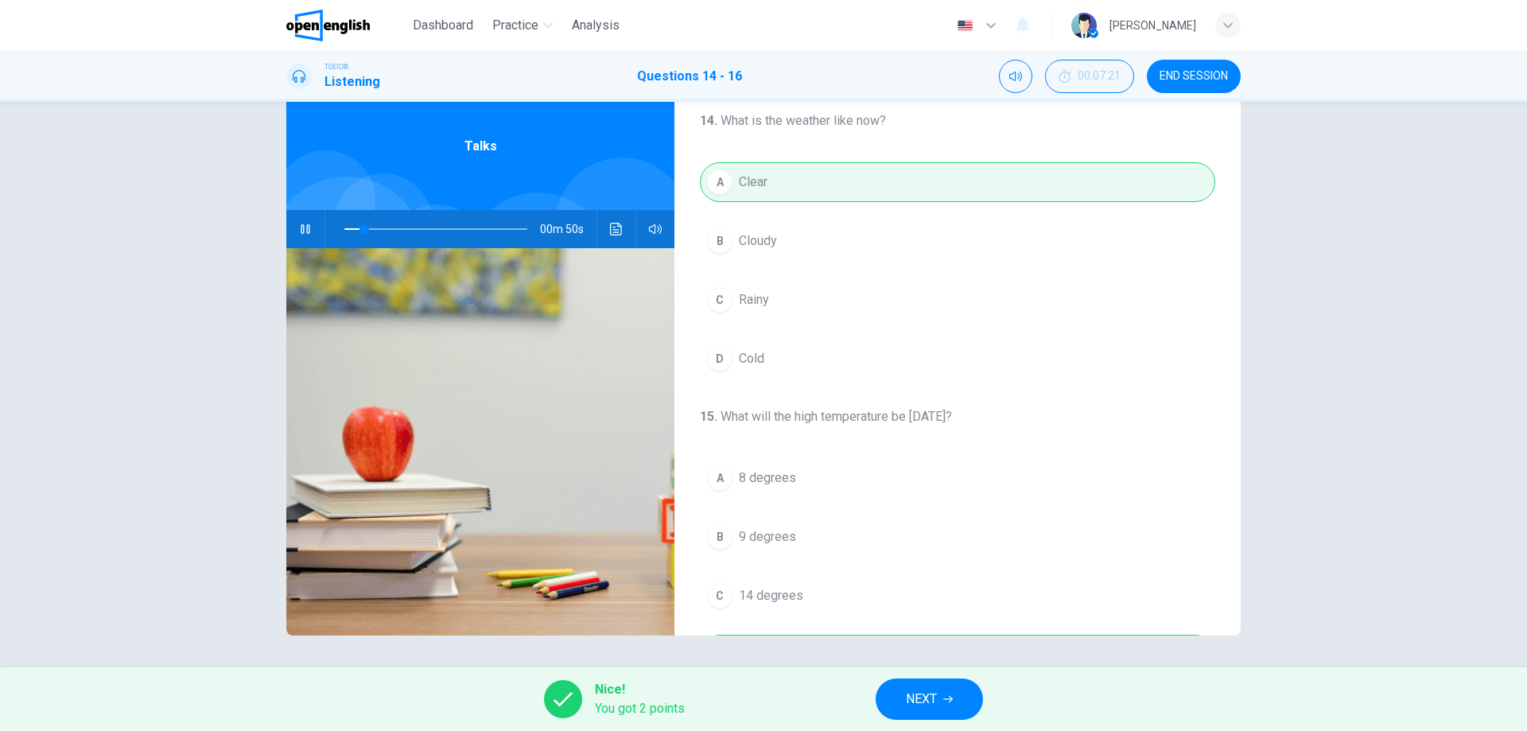
click at [459, 219] on span at bounding box center [435, 229] width 183 height 22
drag, startPoint x: 455, startPoint y: 223, endPoint x: 437, endPoint y: 223, distance: 17.5
click at [437, 224] on span at bounding box center [442, 229] width 10 height 10
click at [293, 227] on button "button" at bounding box center [305, 229] width 25 height 38
click at [437, 224] on span at bounding box center [442, 229] width 10 height 10
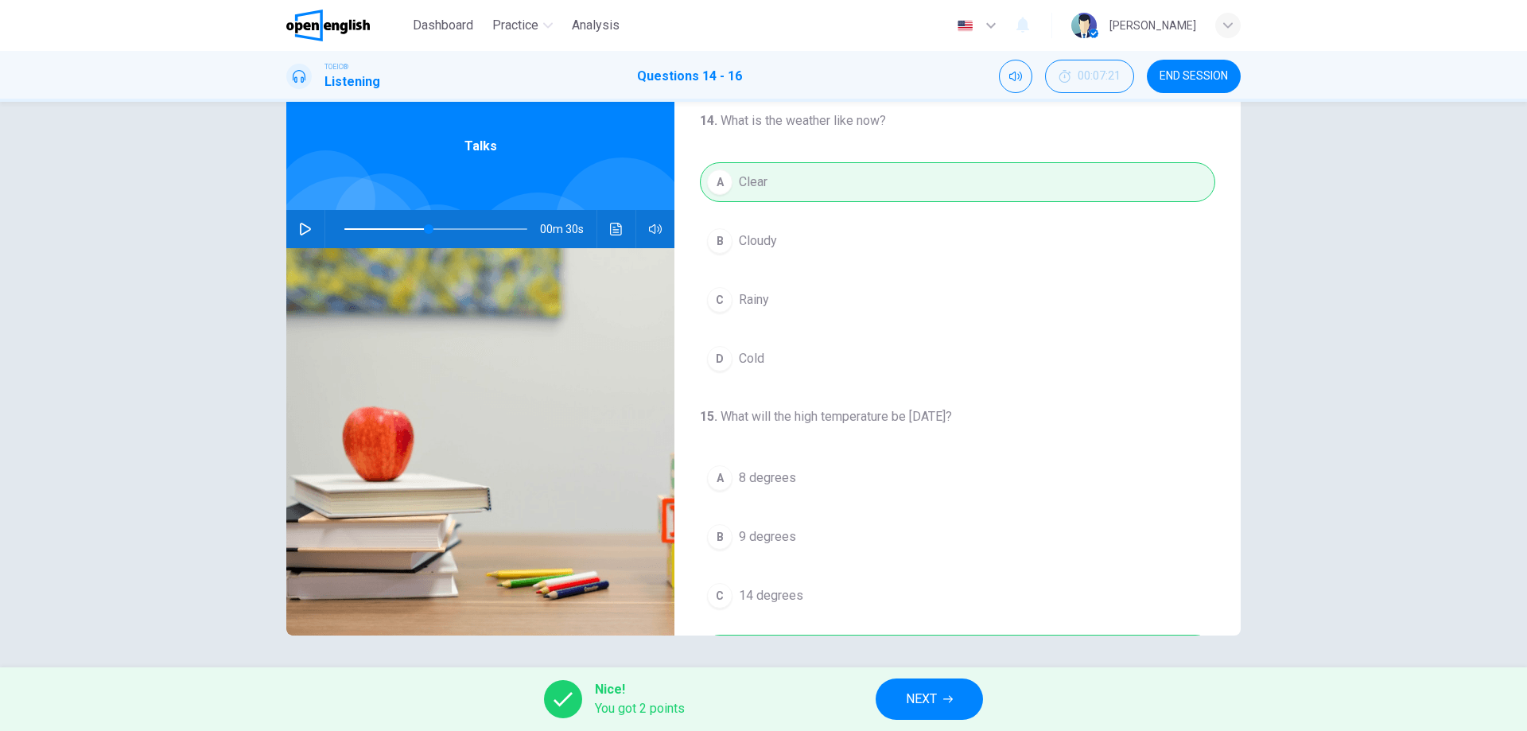
click at [311, 231] on button "button" at bounding box center [305, 229] width 25 height 38
click at [424, 224] on span at bounding box center [429, 229] width 10 height 10
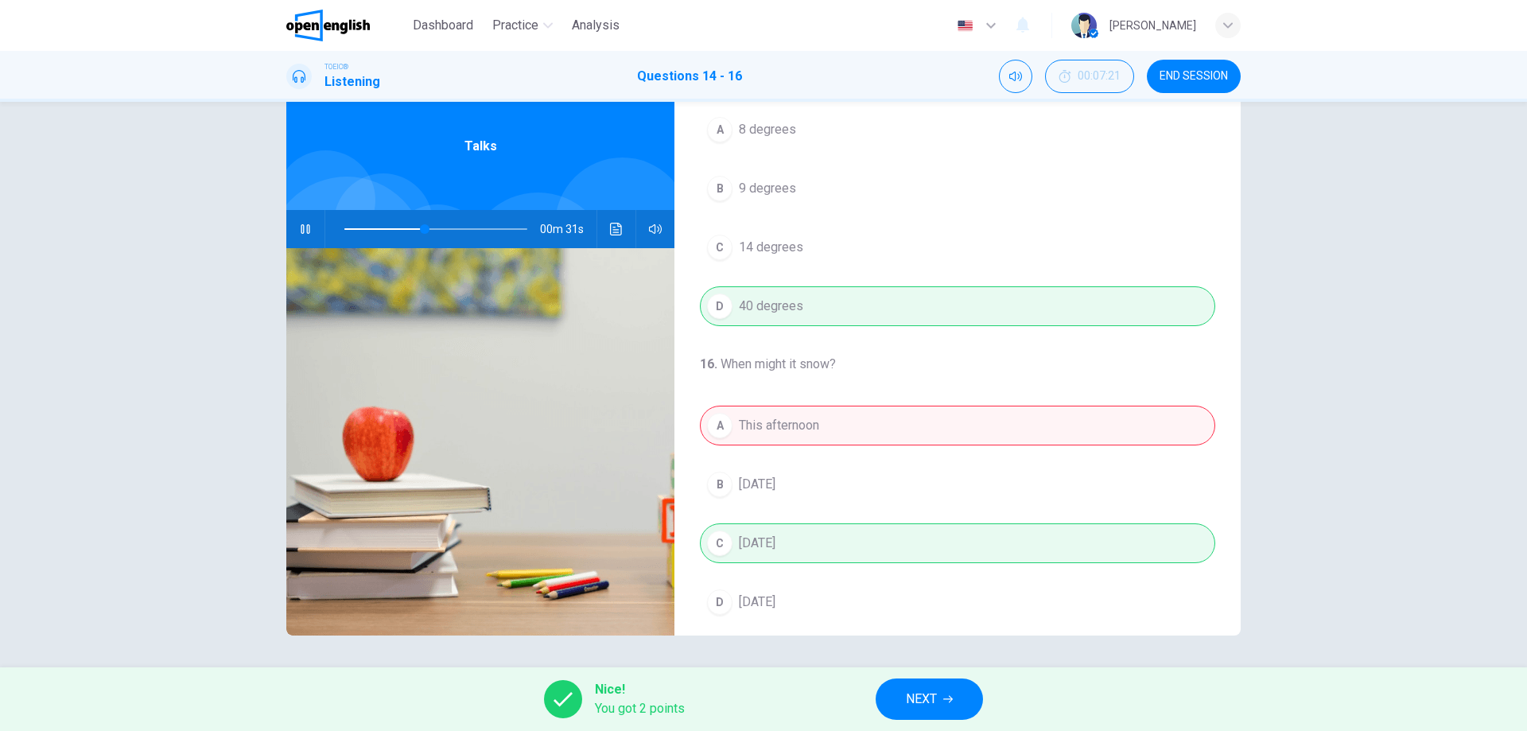
scroll to position [363, 0]
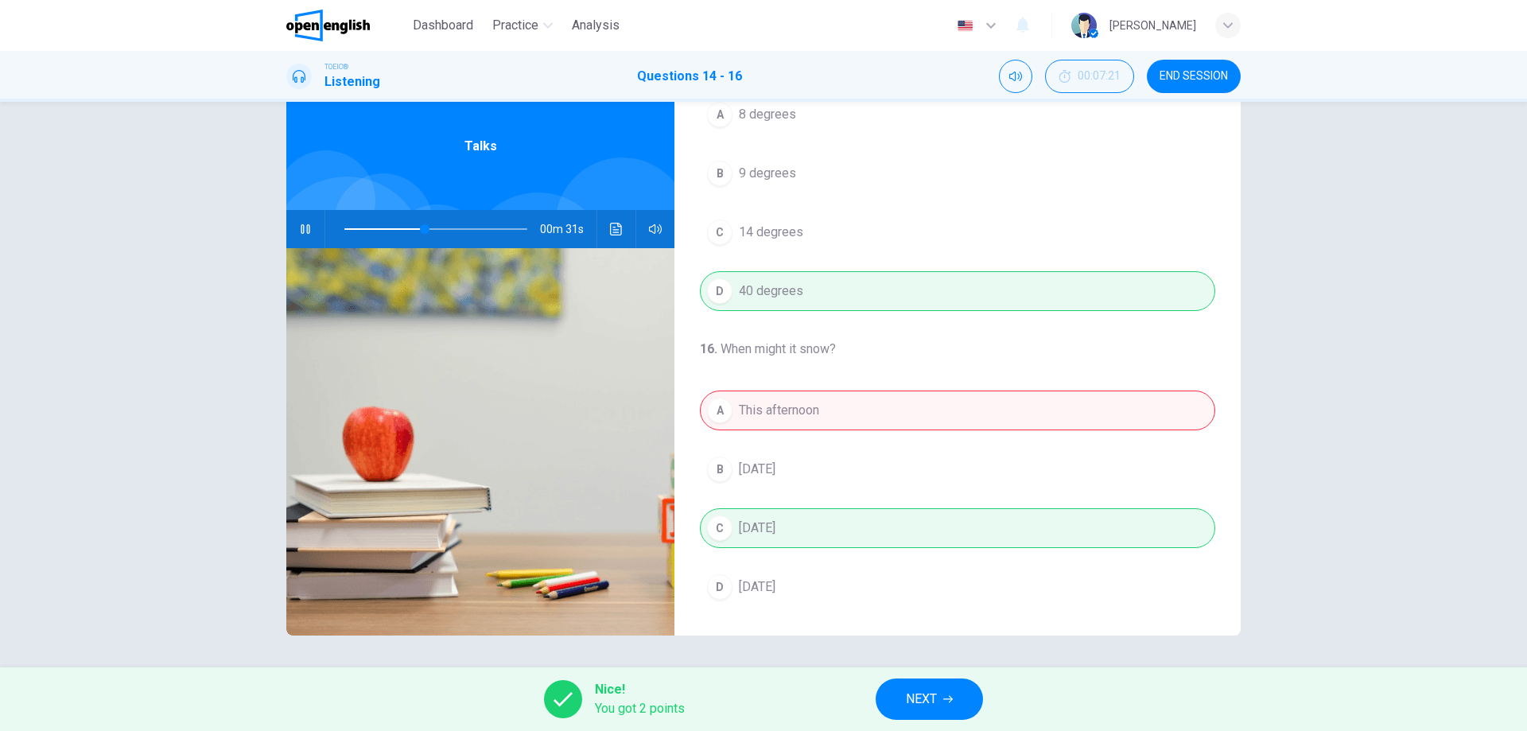
click at [306, 222] on button "button" at bounding box center [305, 229] width 25 height 38
type input "**"
click at [958, 686] on button "NEXT" at bounding box center [929, 698] width 107 height 41
click at [934, 667] on div "14 . What is the weather like now? A Clear B Cloudy C Rainy D Cold 15 . What wi…" at bounding box center [763, 384] width 1527 height 565
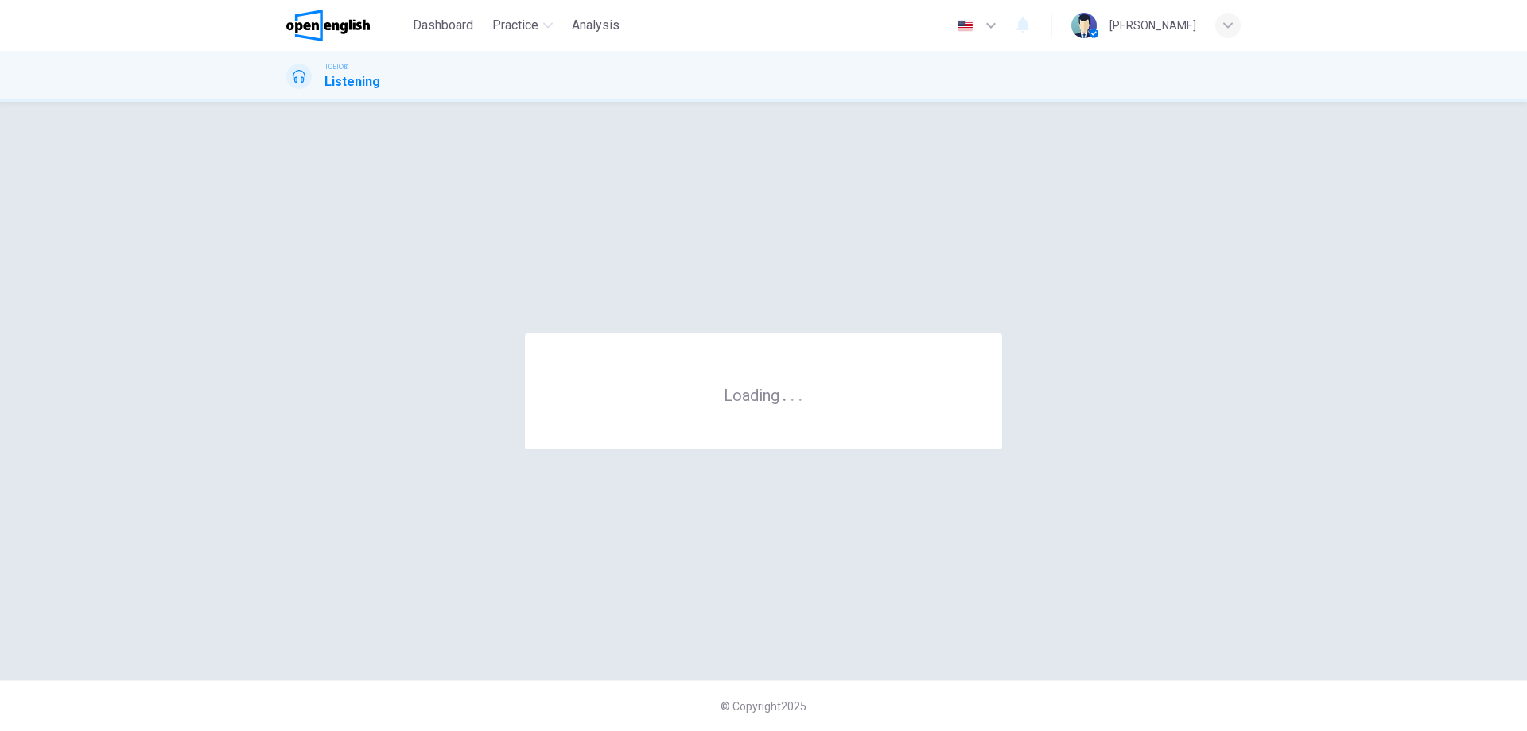
scroll to position [0, 0]
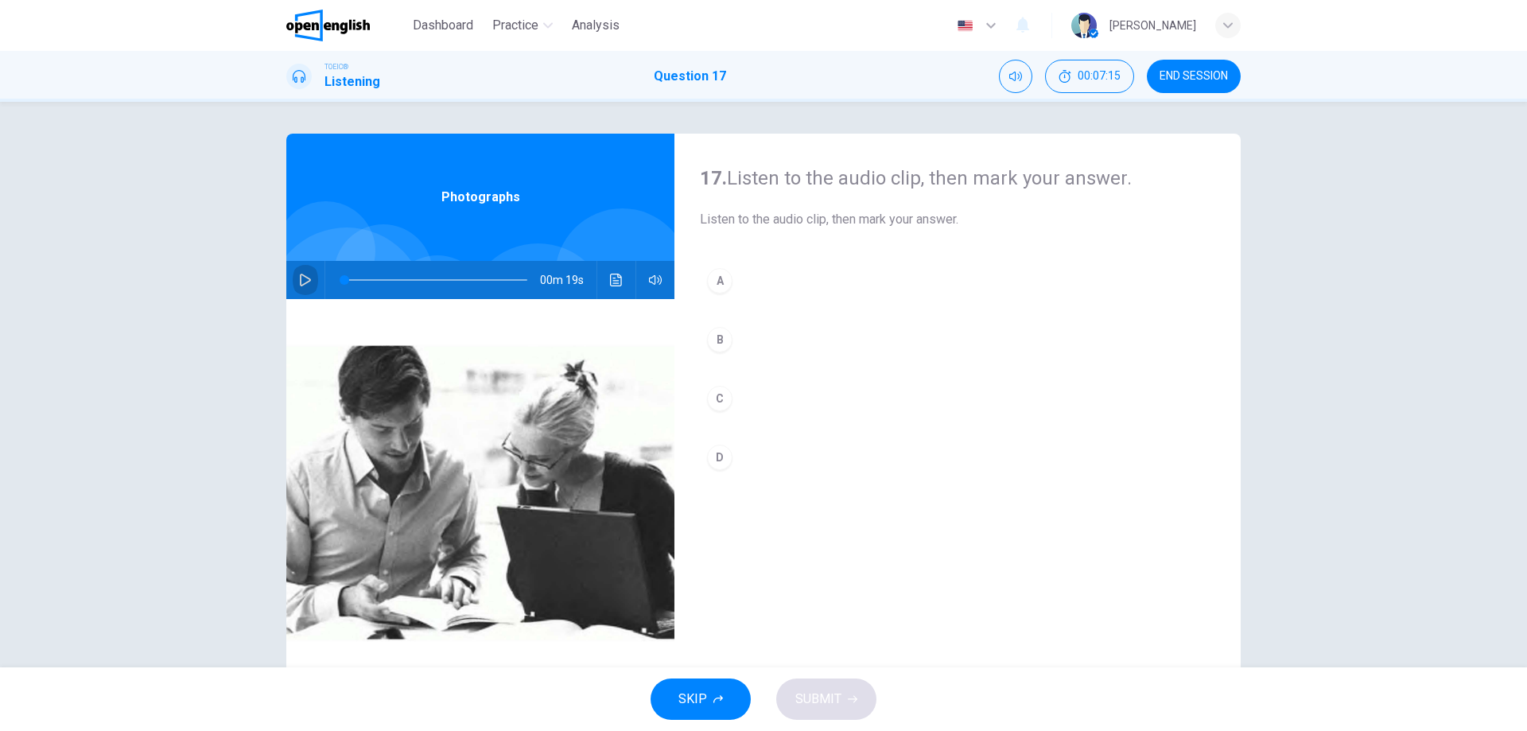
click at [305, 289] on button "button" at bounding box center [305, 280] width 25 height 38
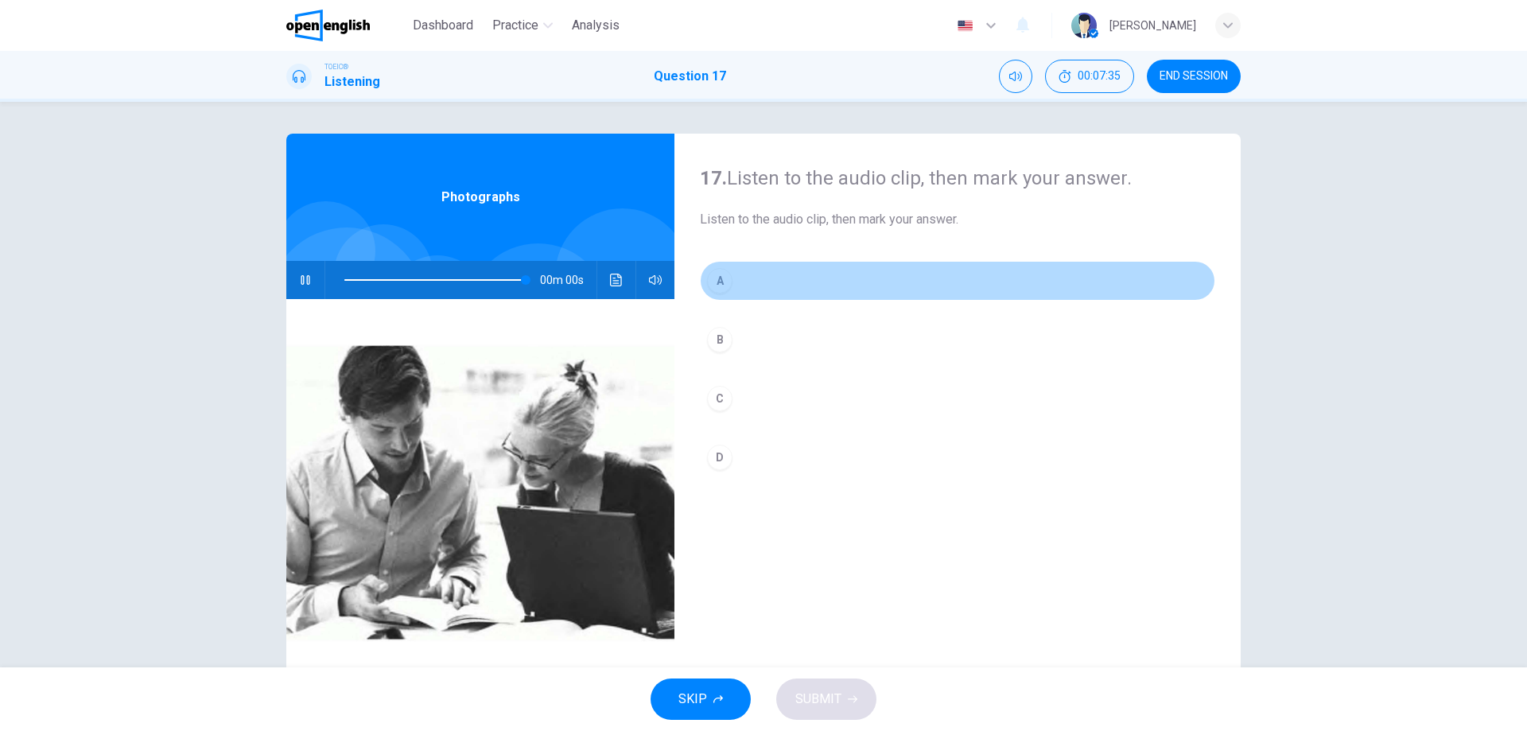
type input "*"
click at [721, 275] on div "A" at bounding box center [719, 280] width 25 height 25
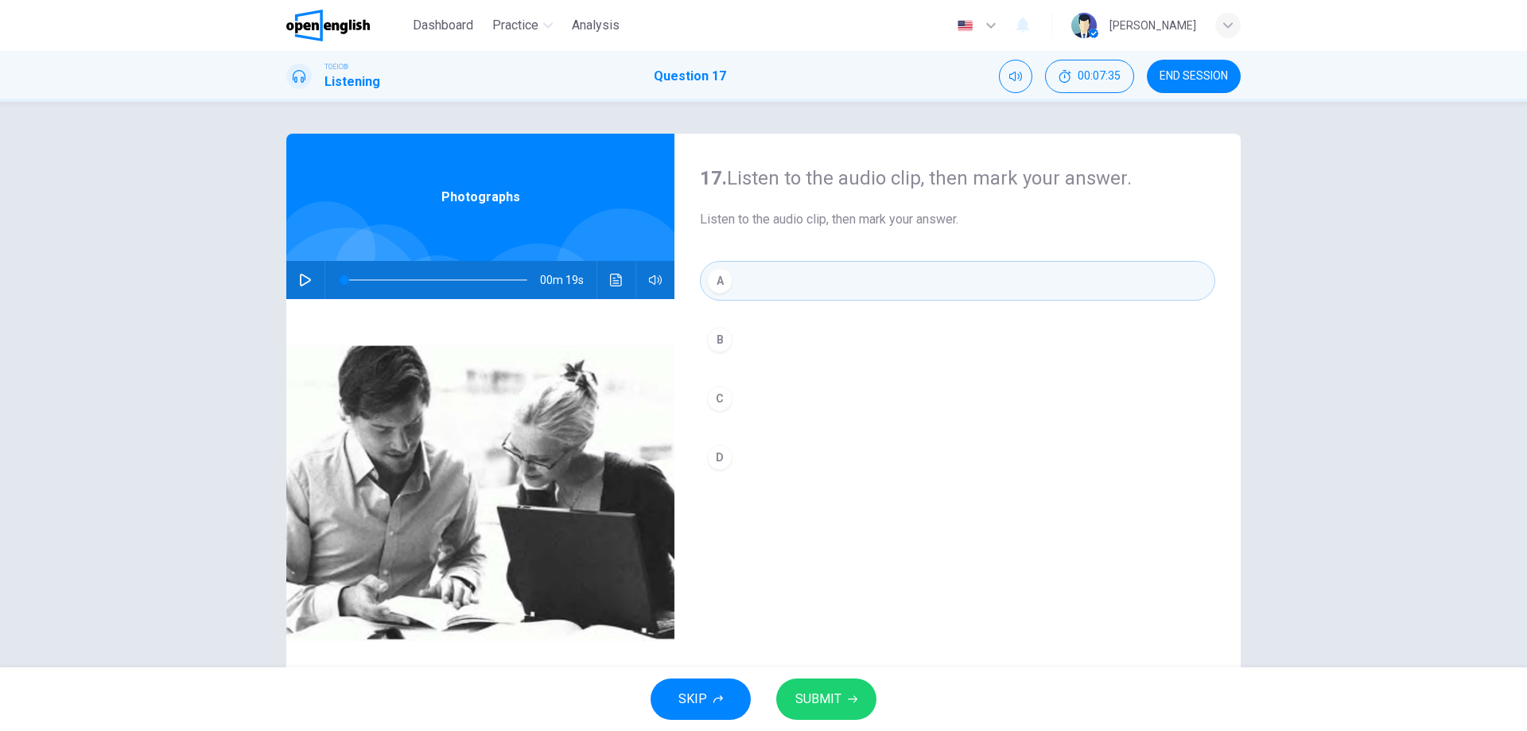
click at [849, 690] on button "SUBMIT" at bounding box center [826, 698] width 100 height 41
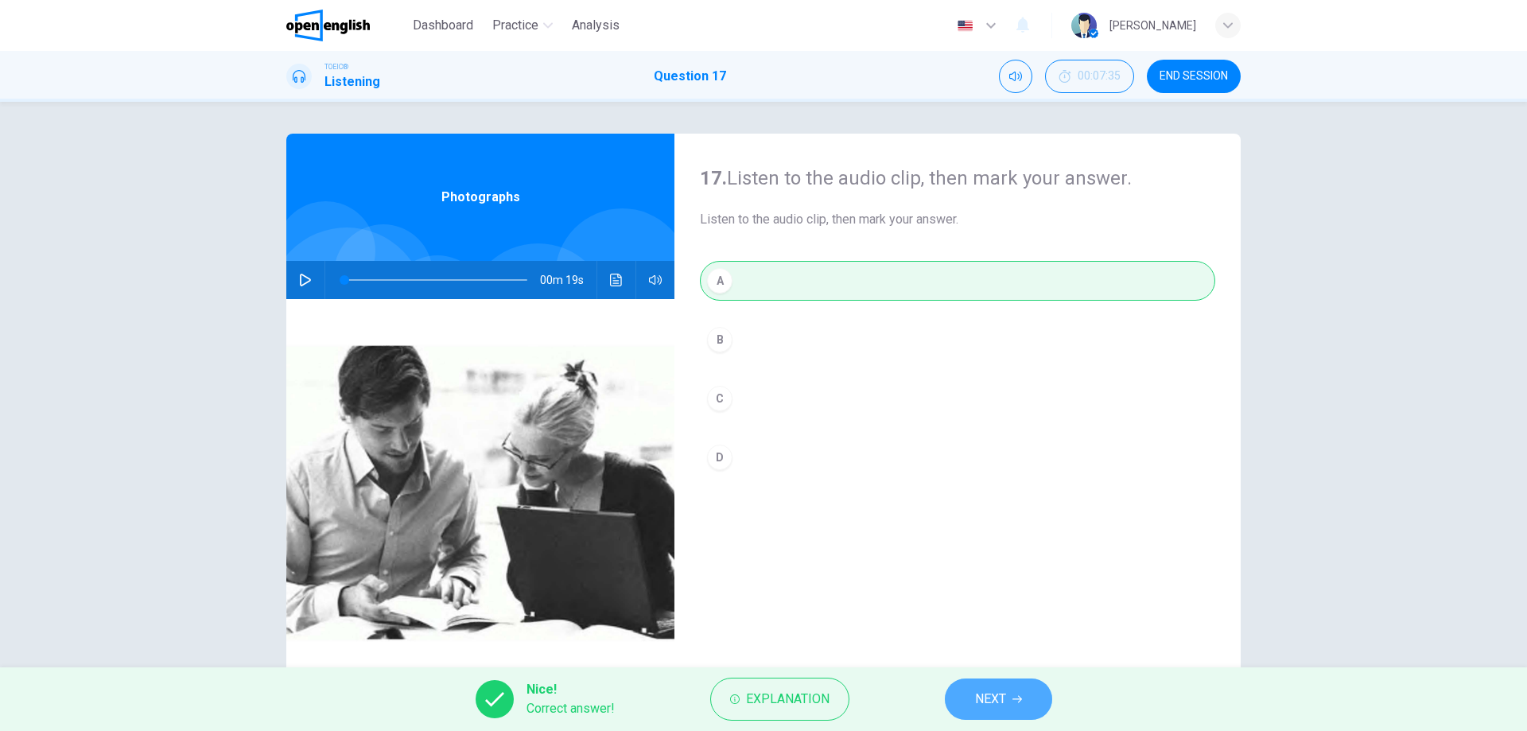
click at [998, 711] on button "NEXT" at bounding box center [998, 698] width 107 height 41
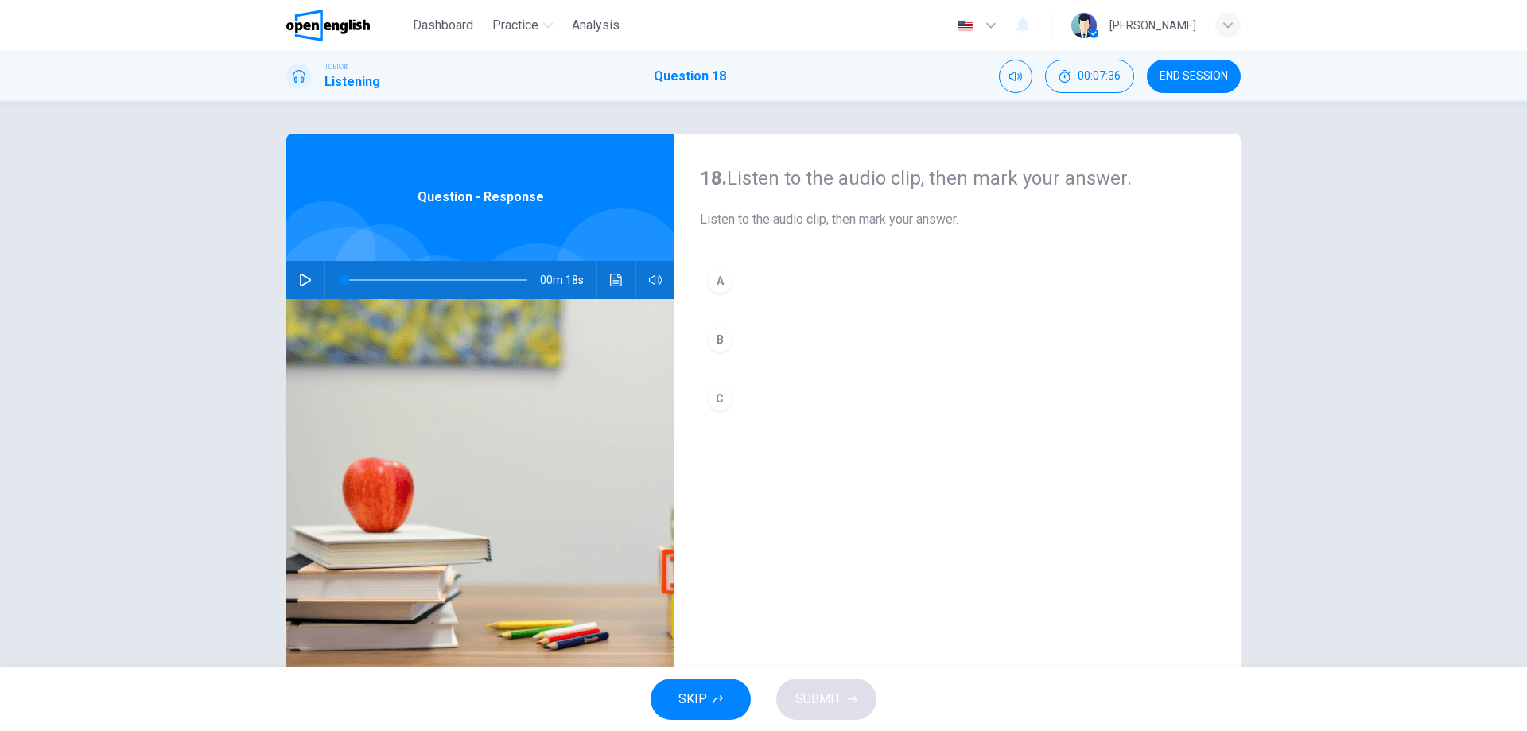
click at [309, 287] on button "button" at bounding box center [305, 280] width 25 height 38
click at [300, 286] on icon "button" at bounding box center [305, 280] width 11 height 13
click at [713, 334] on div "B" at bounding box center [719, 339] width 25 height 25
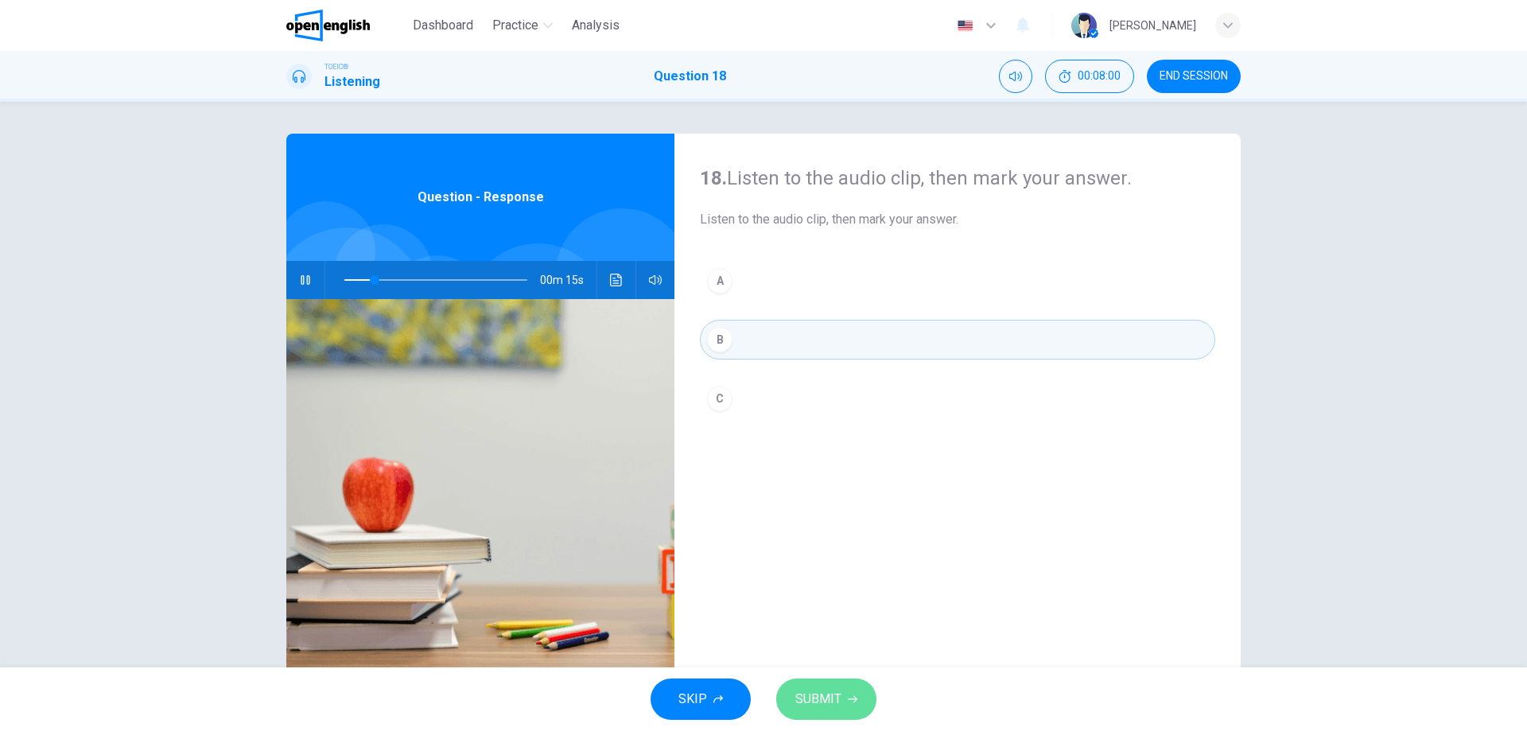
click at [822, 690] on span "SUBMIT" at bounding box center [818, 699] width 46 height 22
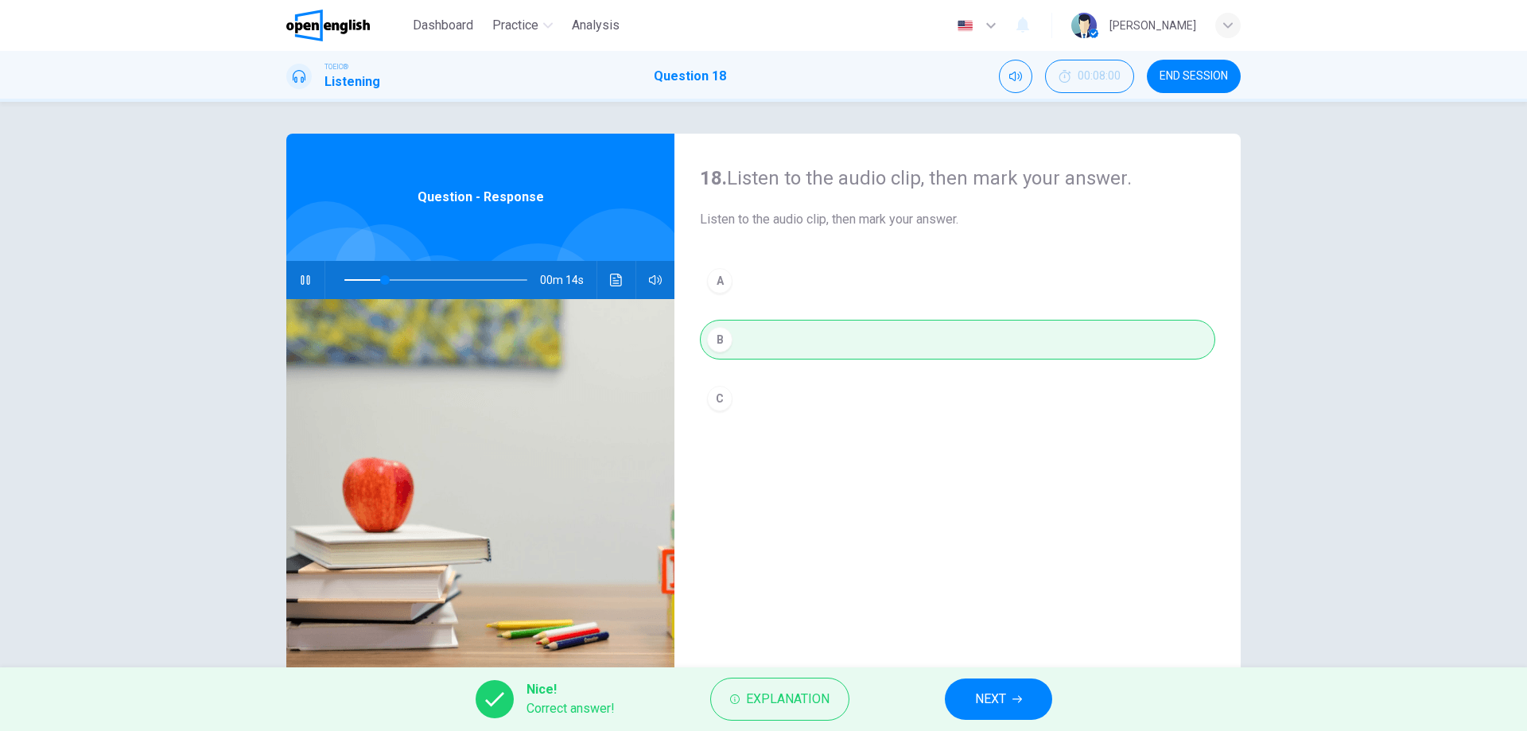
type input "**"
click at [996, 682] on button "NEXT" at bounding box center [998, 698] width 107 height 41
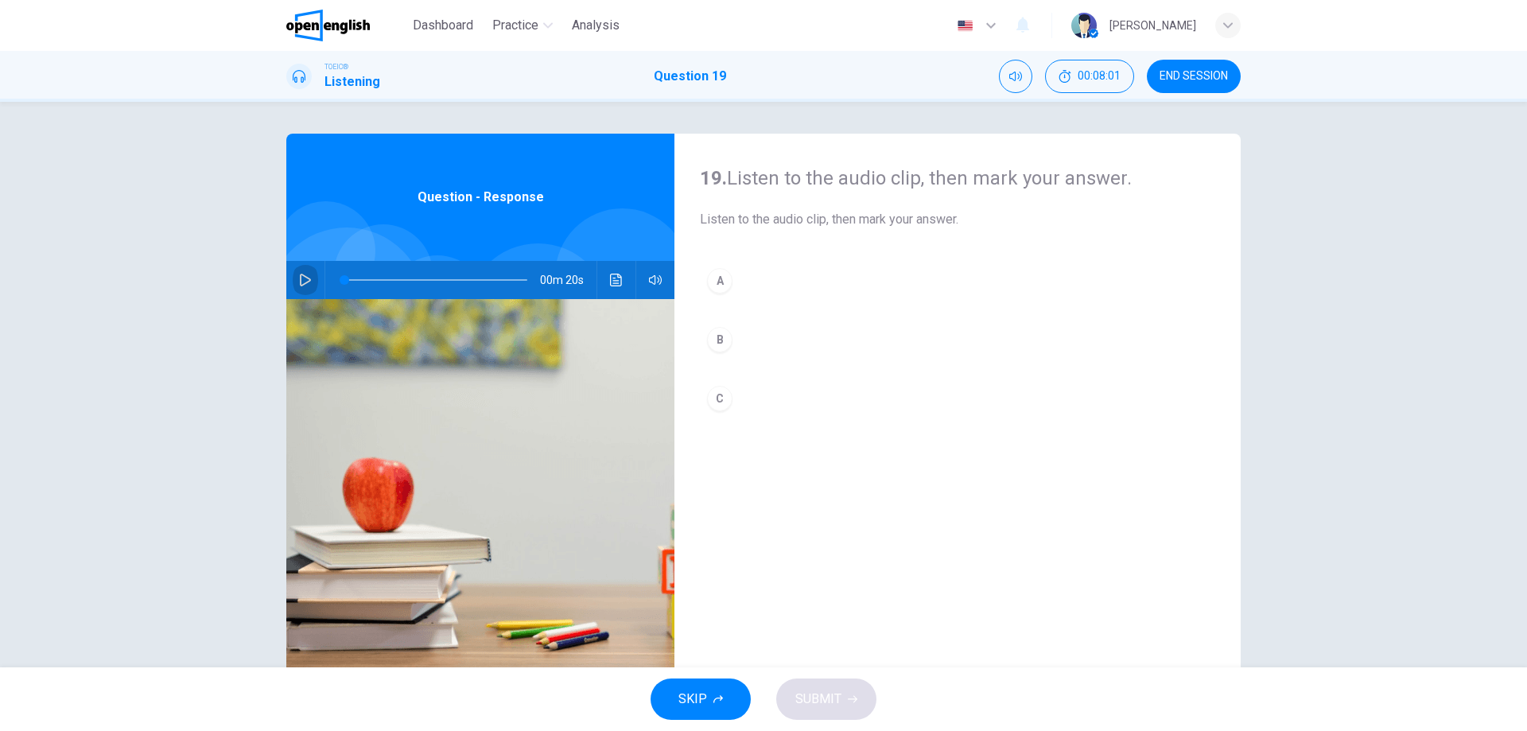
click at [301, 279] on icon "button" at bounding box center [305, 280] width 13 height 13
click at [299, 284] on icon "button" at bounding box center [305, 280] width 13 height 13
click at [720, 283] on div "A" at bounding box center [719, 280] width 25 height 25
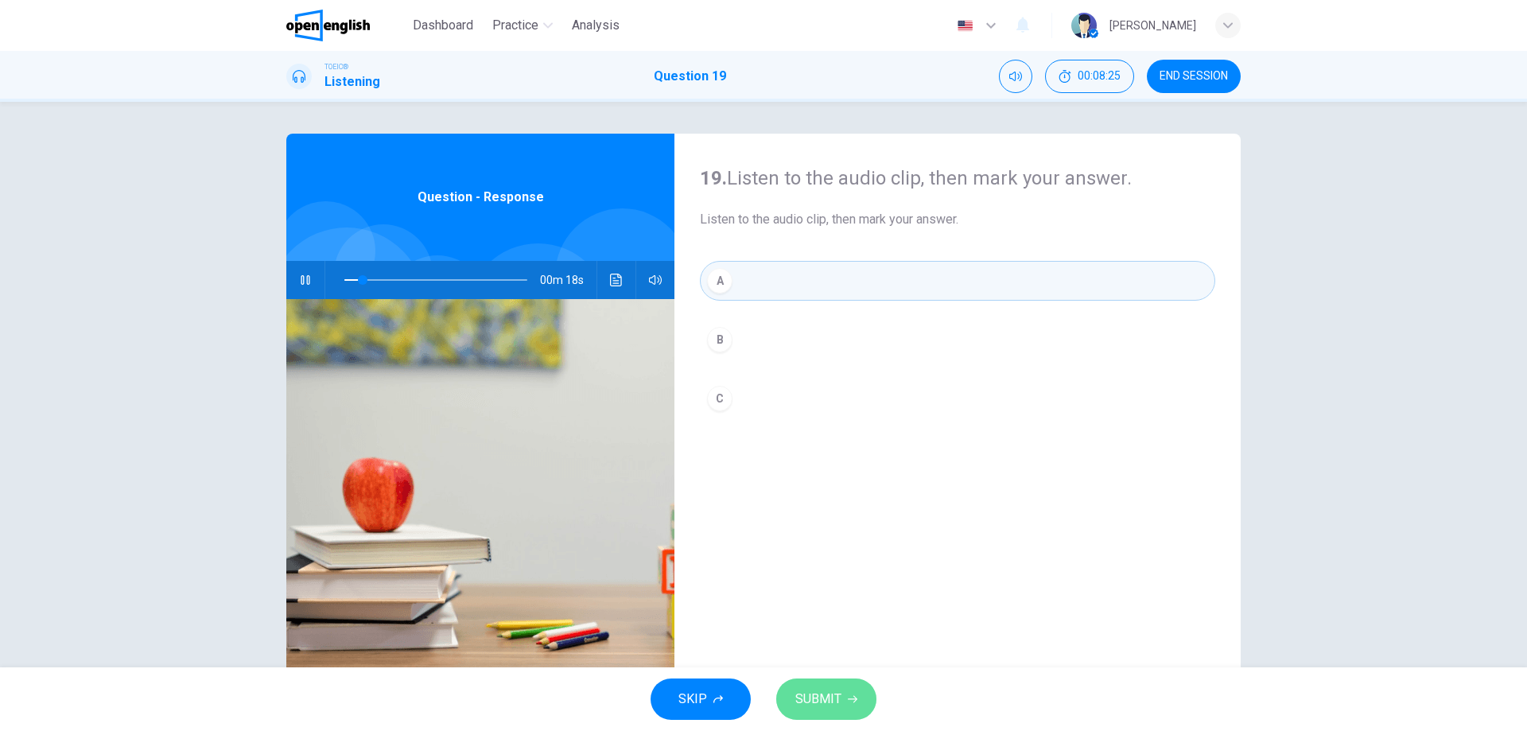
click at [838, 682] on button "SUBMIT" at bounding box center [826, 698] width 100 height 41
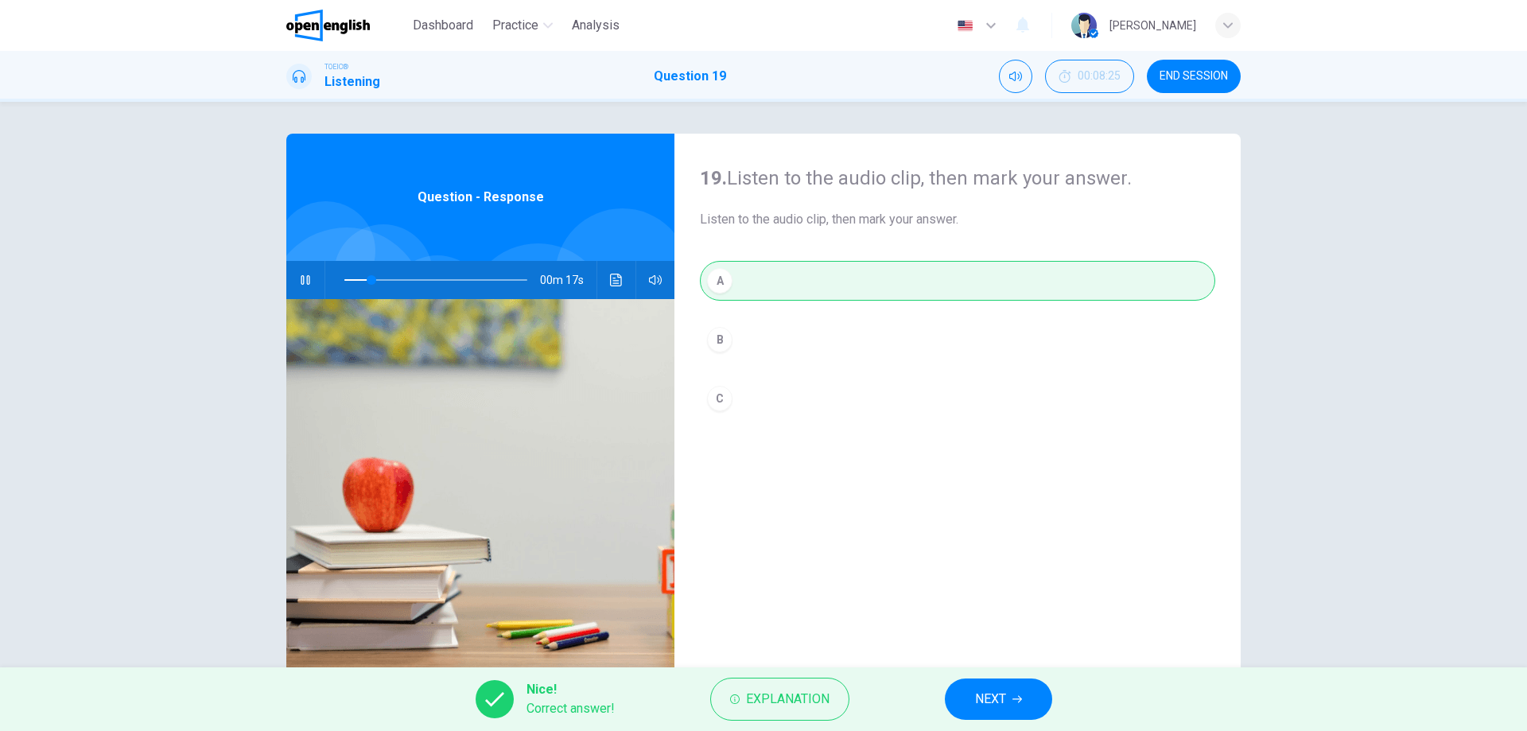
type input "**"
click at [1001, 705] on span "NEXT" at bounding box center [990, 699] width 31 height 22
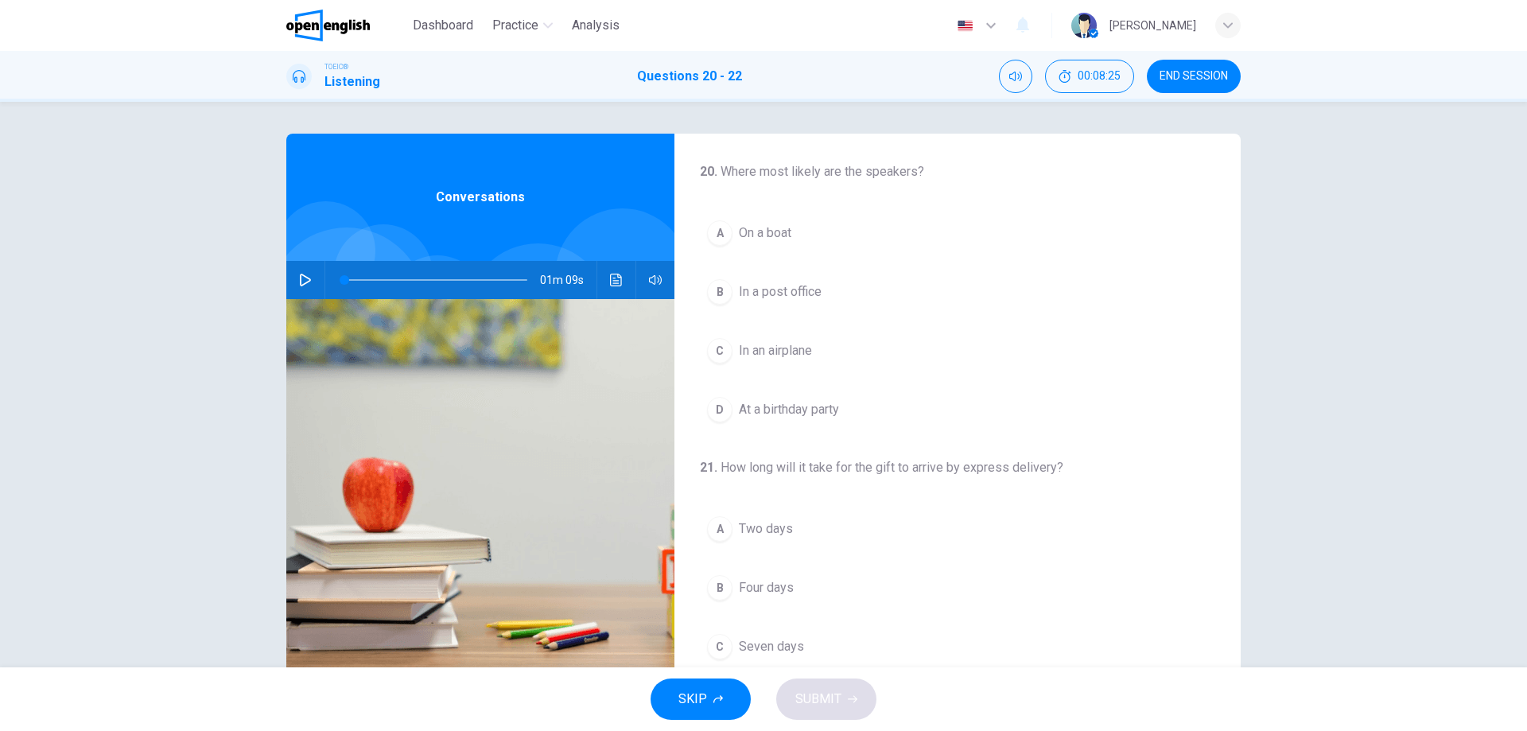
click at [300, 272] on button "button" at bounding box center [305, 280] width 25 height 38
click at [303, 282] on icon "button" at bounding box center [305, 280] width 13 height 13
click at [312, 285] on button "button" at bounding box center [305, 280] width 25 height 38
click at [293, 282] on button "button" at bounding box center [305, 280] width 25 height 38
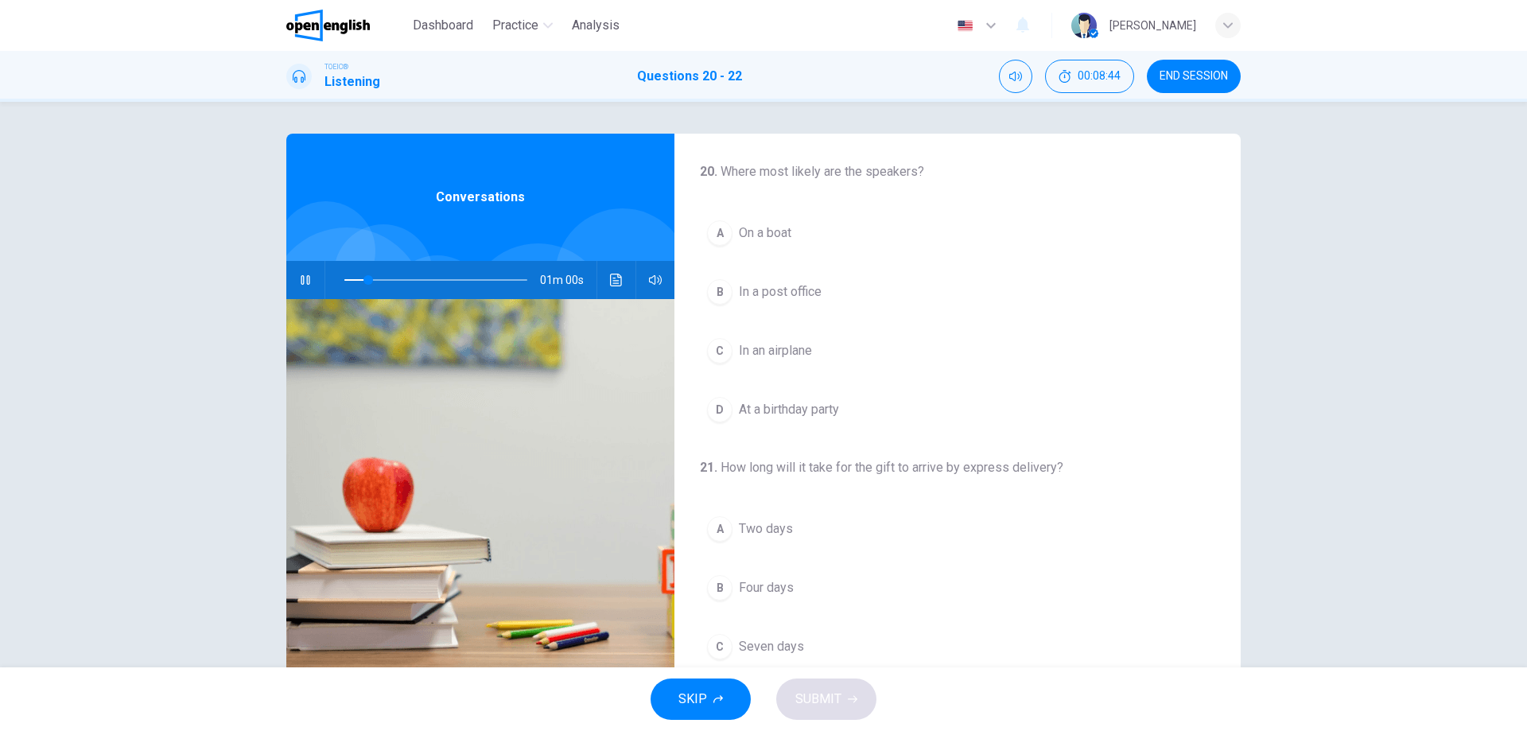
click at [302, 279] on icon "button" at bounding box center [305, 280] width 13 height 13
click at [310, 274] on button "button" at bounding box center [305, 280] width 25 height 38
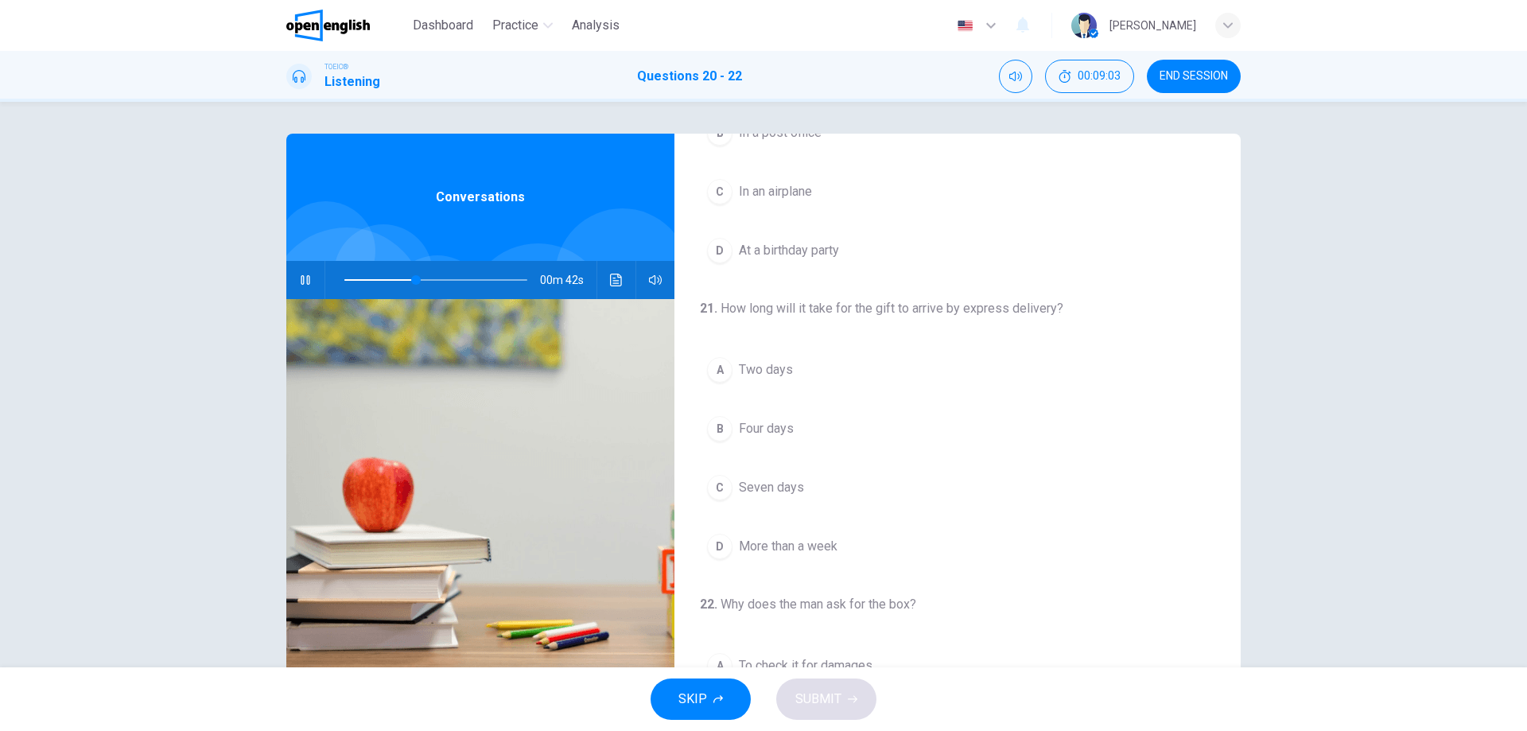
click at [391, 282] on span at bounding box center [435, 280] width 183 height 22
click at [411, 282] on span at bounding box center [416, 280] width 10 height 10
click at [379, 278] on span at bounding box center [383, 280] width 10 height 10
click at [725, 364] on div "A" at bounding box center [719, 369] width 25 height 25
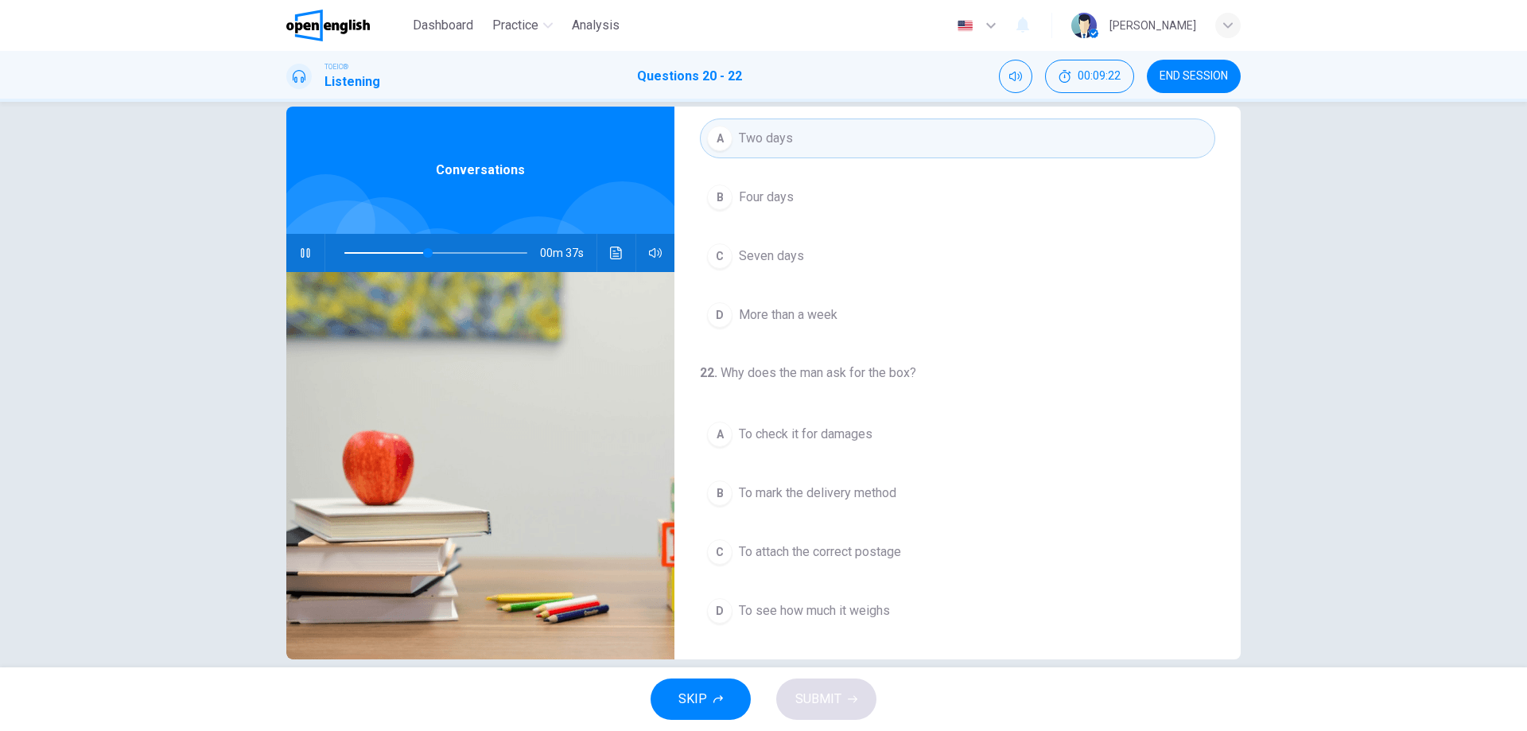
scroll to position [51, 0]
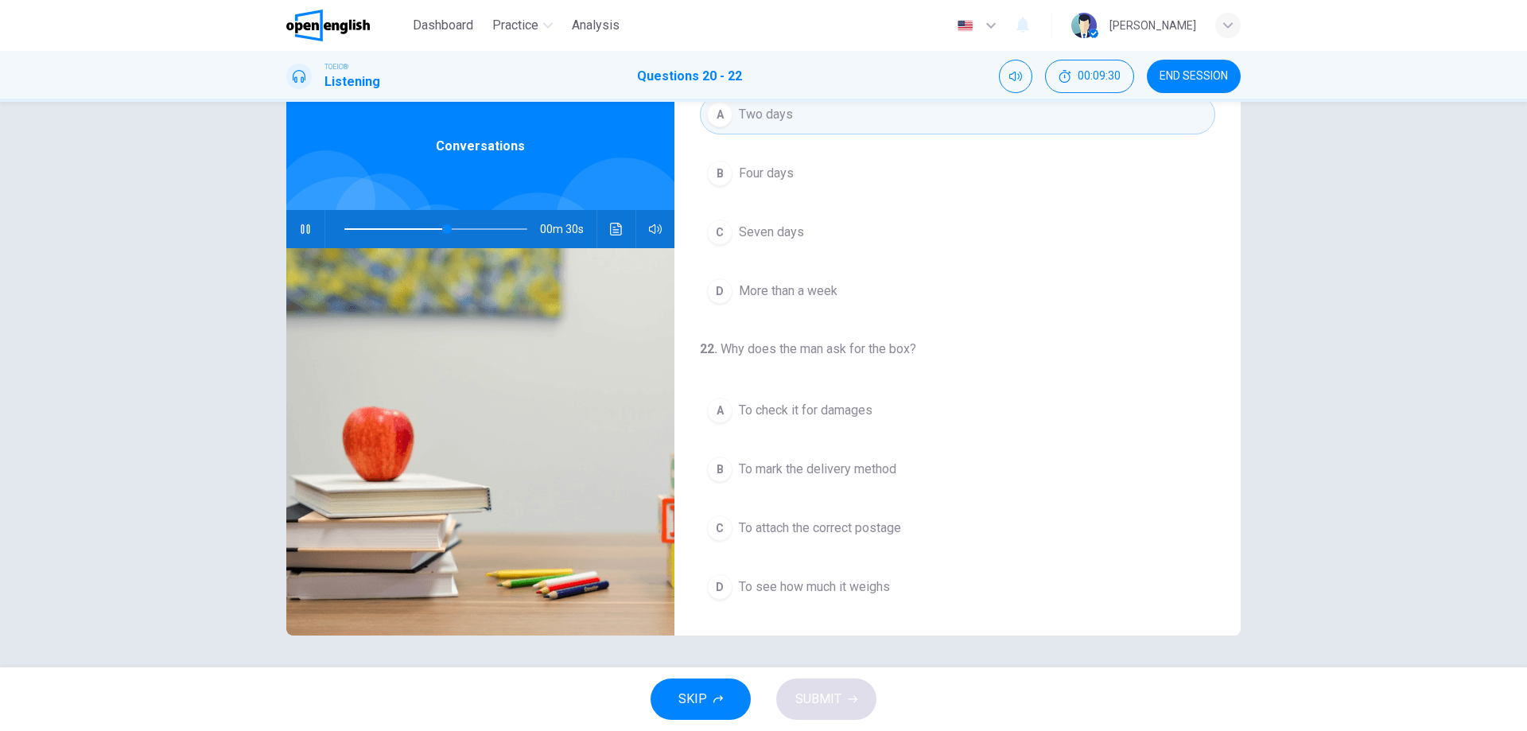
click at [729, 576] on button "D To see how much it weighs" at bounding box center [957, 587] width 515 height 40
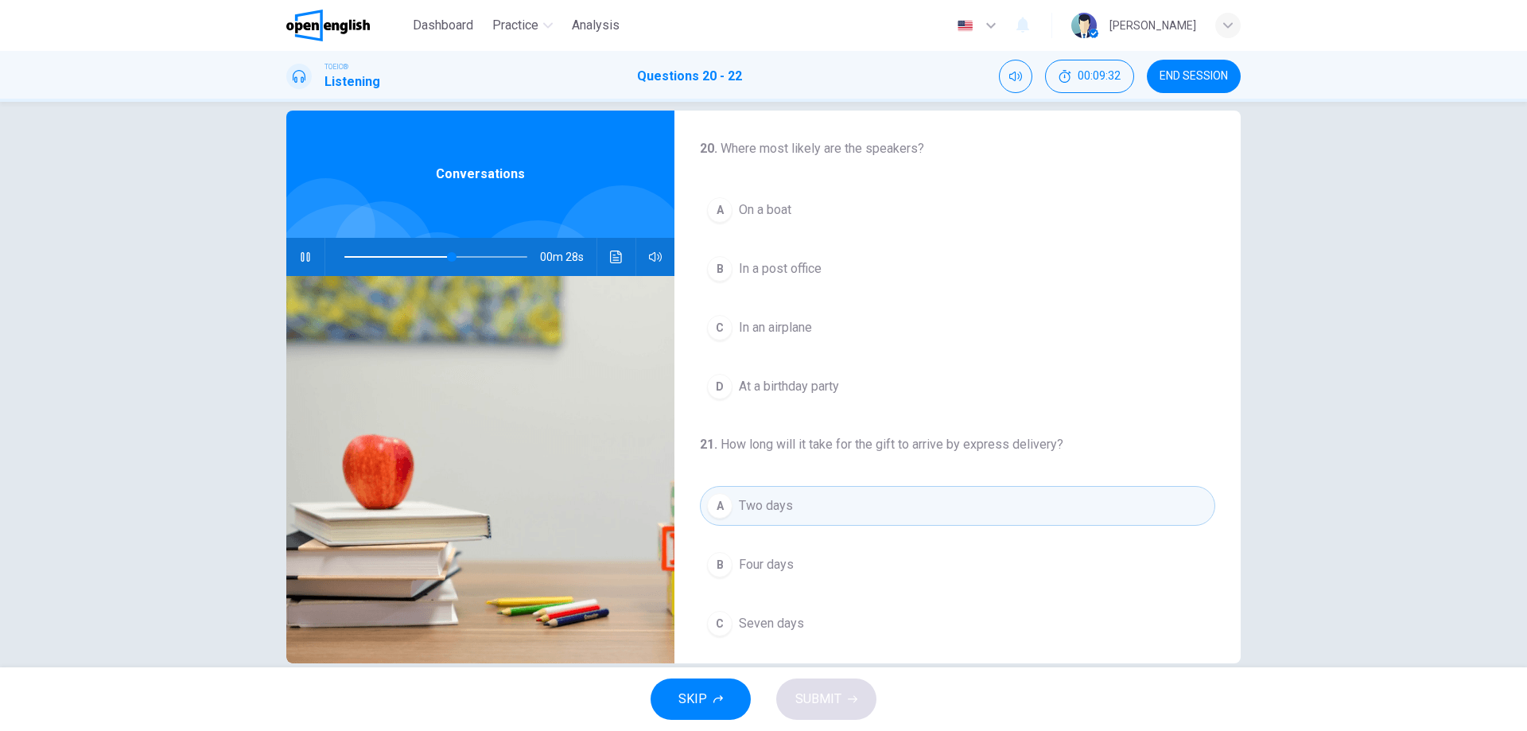
scroll to position [0, 0]
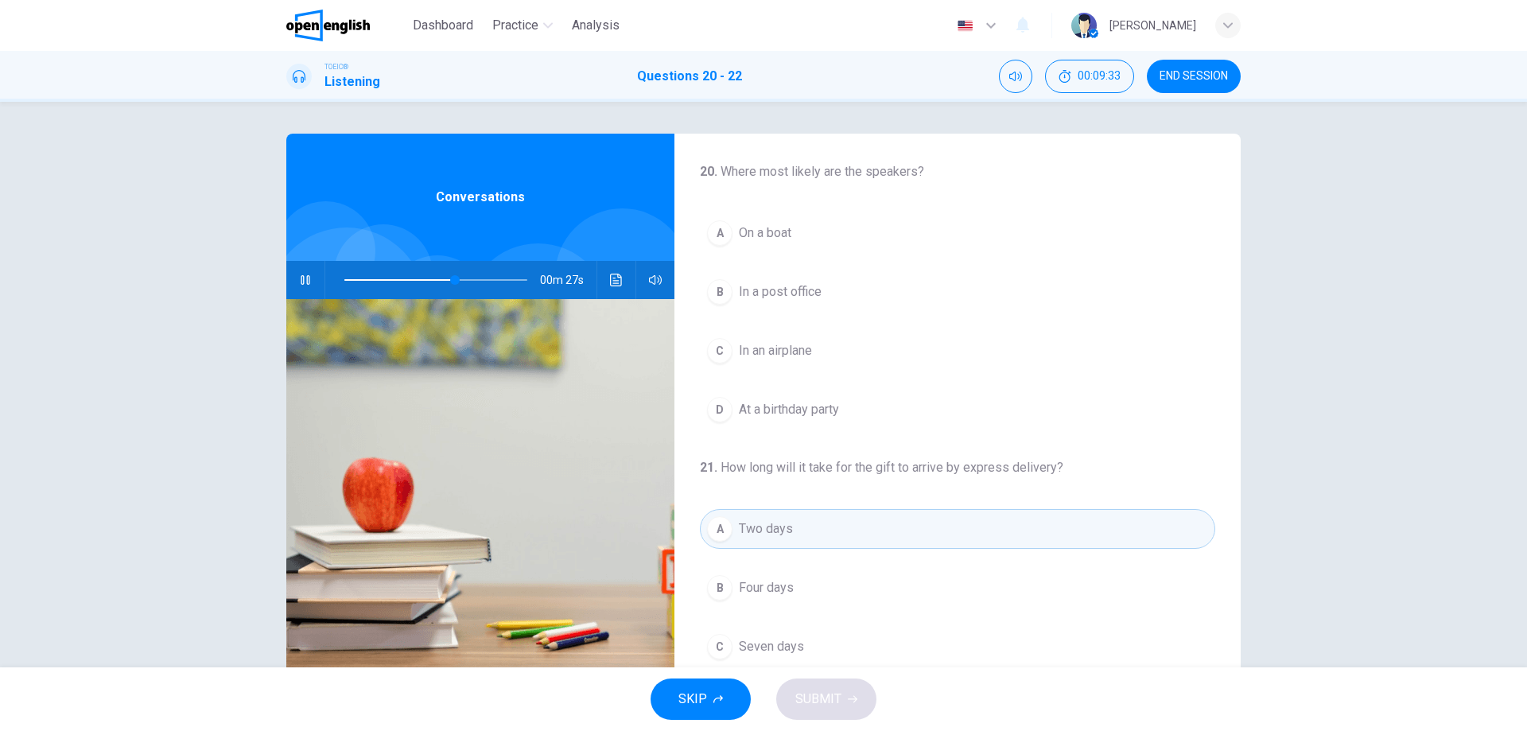
click at [355, 275] on span at bounding box center [435, 280] width 183 height 22
click at [406, 290] on span at bounding box center [435, 280] width 183 height 22
click at [301, 273] on button "button" at bounding box center [305, 280] width 25 height 38
drag, startPoint x: 394, startPoint y: 274, endPoint x: 286, endPoint y: 302, distance: 112.7
click at [286, 302] on div "Conversations 01m 09s" at bounding box center [480, 410] width 388 height 553
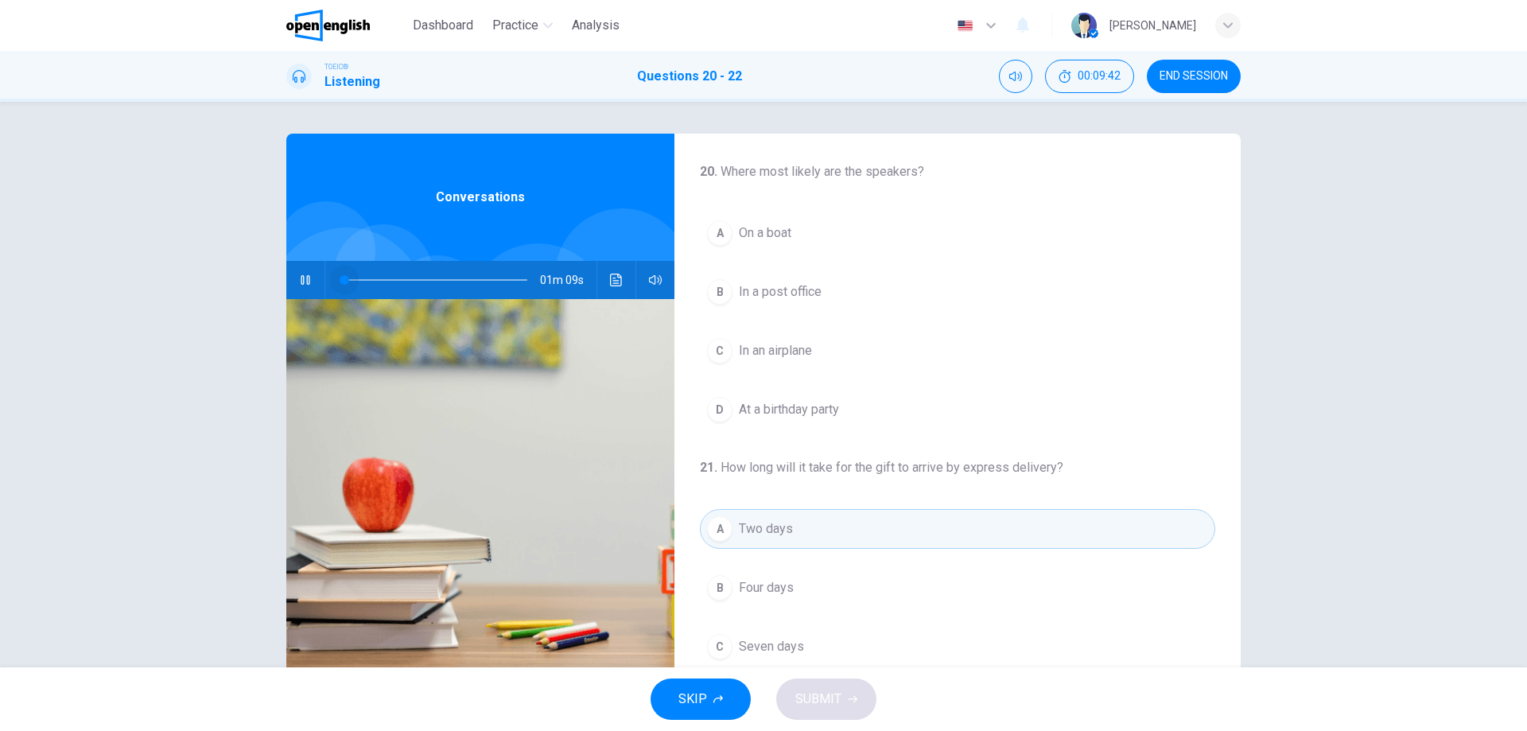
click at [286, 302] on img at bounding box center [480, 492] width 388 height 387
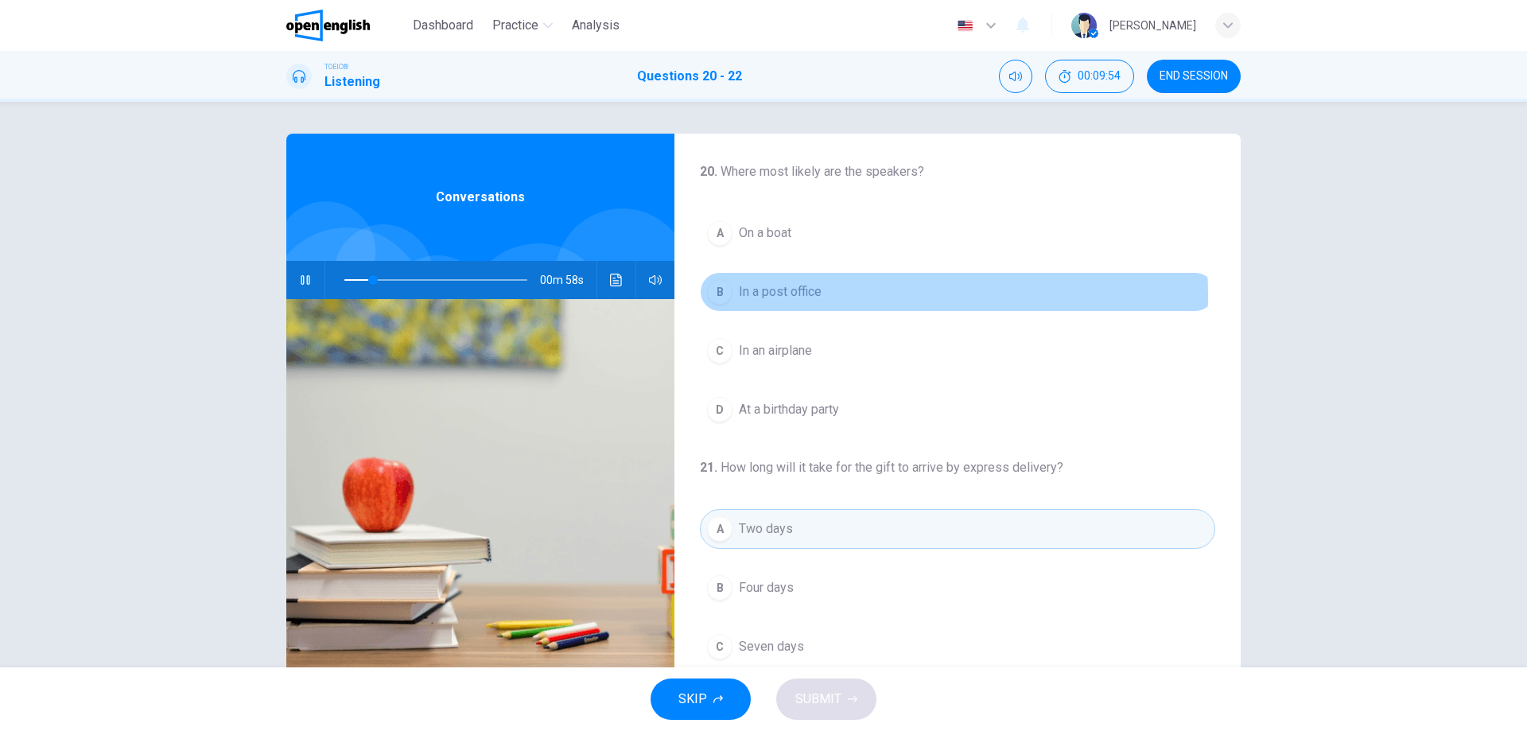
click at [775, 296] on span "In a post office" at bounding box center [780, 291] width 83 height 19
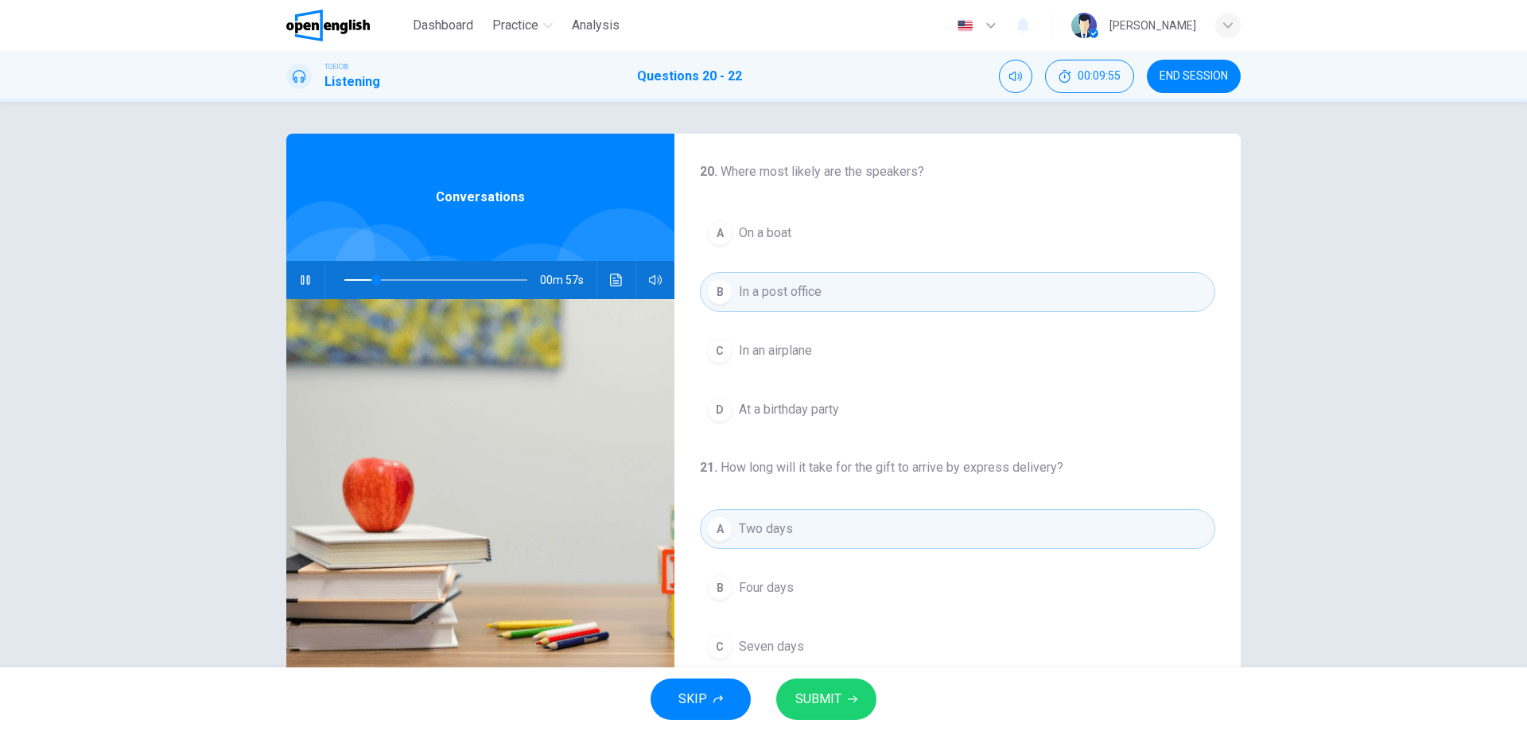
click at [819, 698] on span "SUBMIT" at bounding box center [818, 699] width 46 height 22
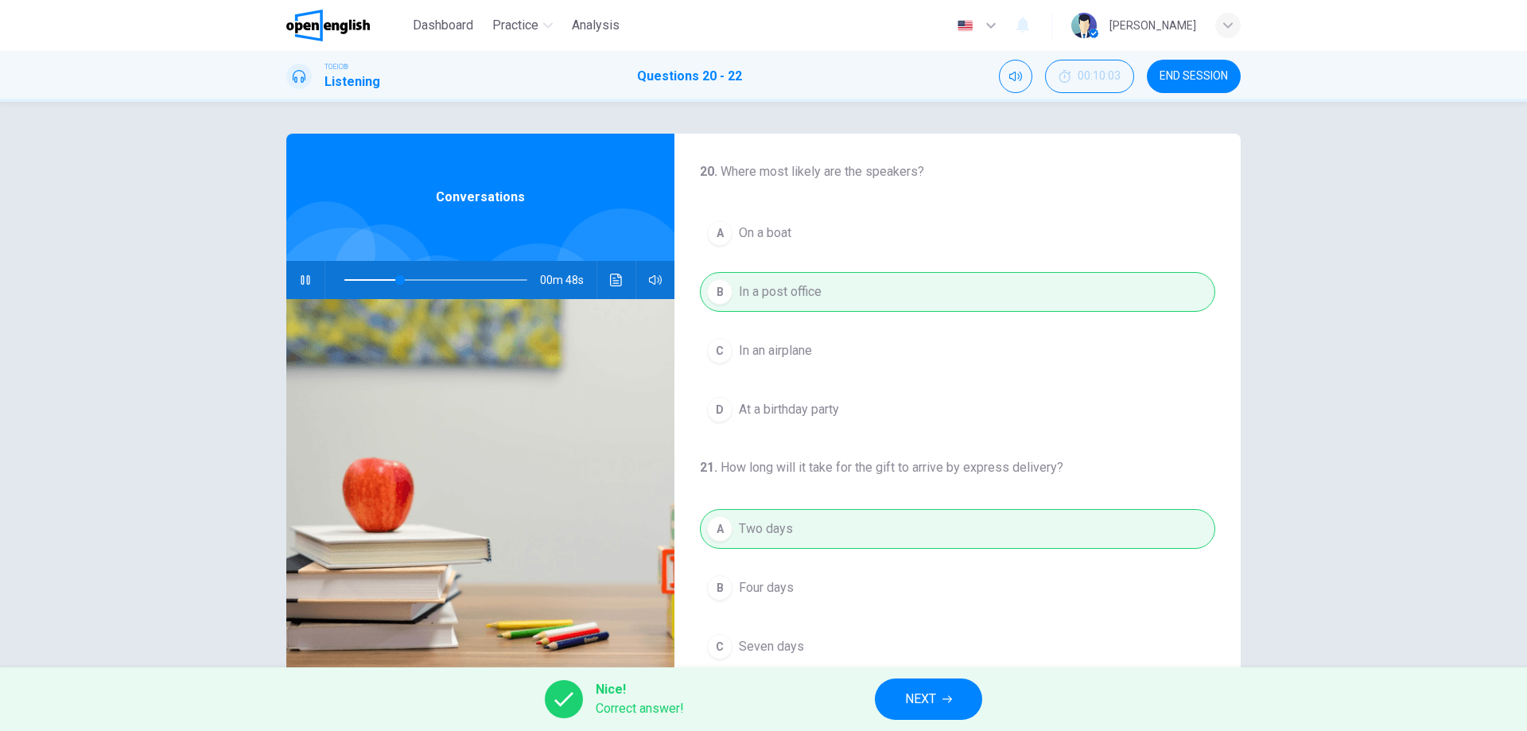
type input "**"
click at [927, 705] on span "NEXT" at bounding box center [920, 699] width 31 height 22
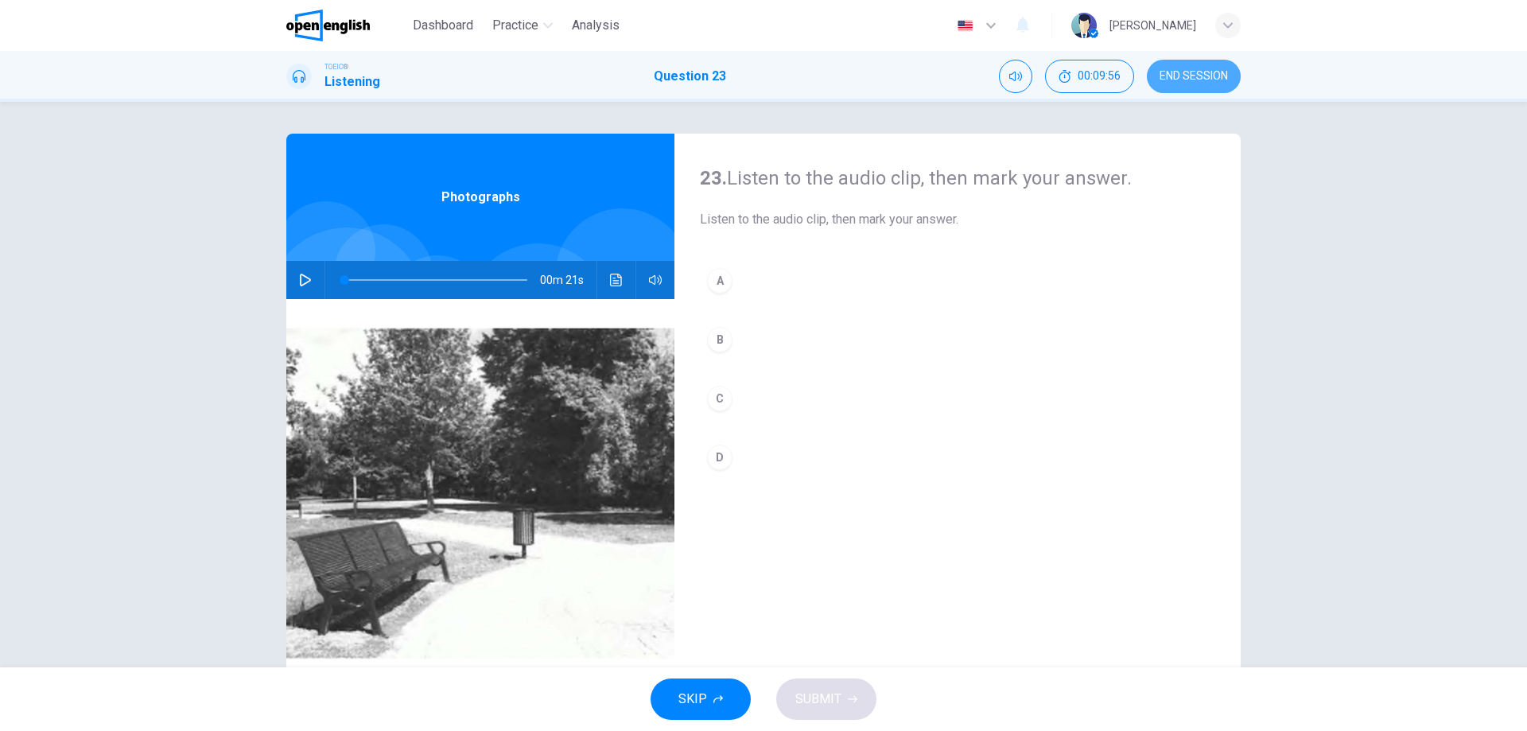
click at [1193, 73] on span "END SESSION" at bounding box center [1194, 76] width 68 height 13
